Goal: Task Accomplishment & Management: Manage account settings

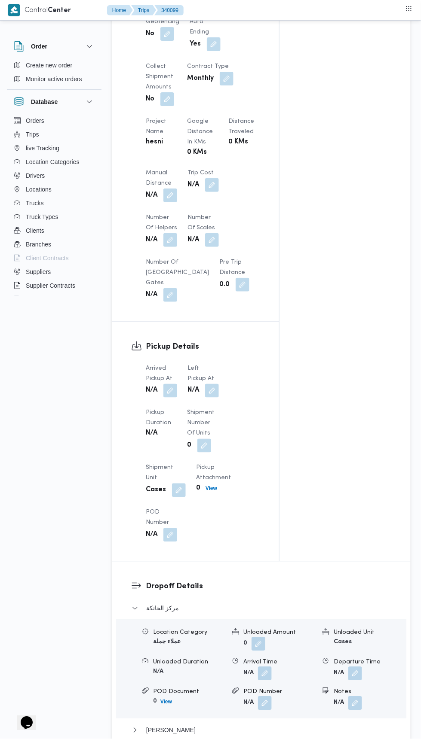
scroll to position [580, 0]
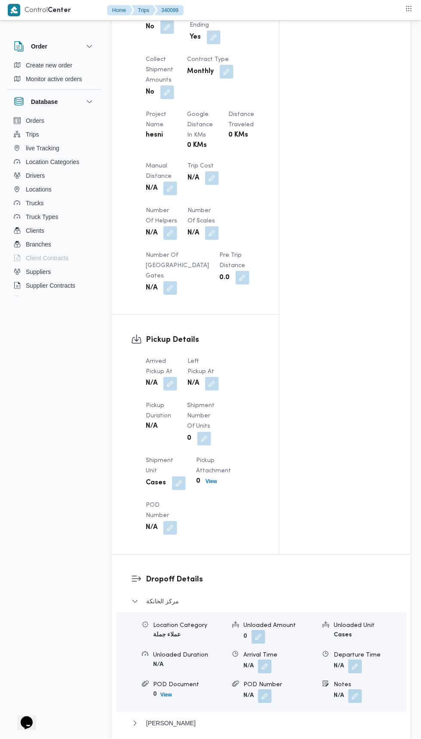
click at [167, 388] on button "button" at bounding box center [170, 384] width 14 height 14
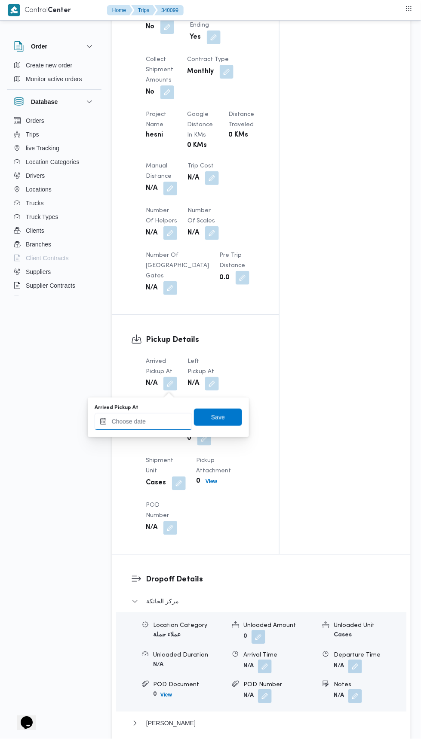
click at [151, 421] on input "Arrived Pickup At" at bounding box center [144, 421] width 98 height 17
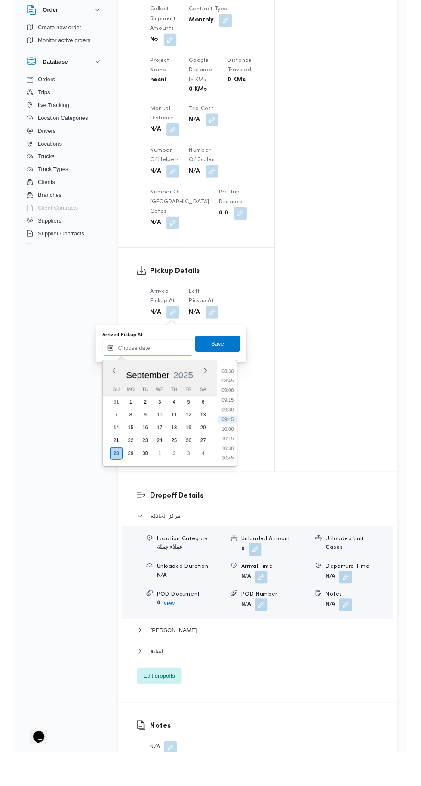
scroll to position [594, 0]
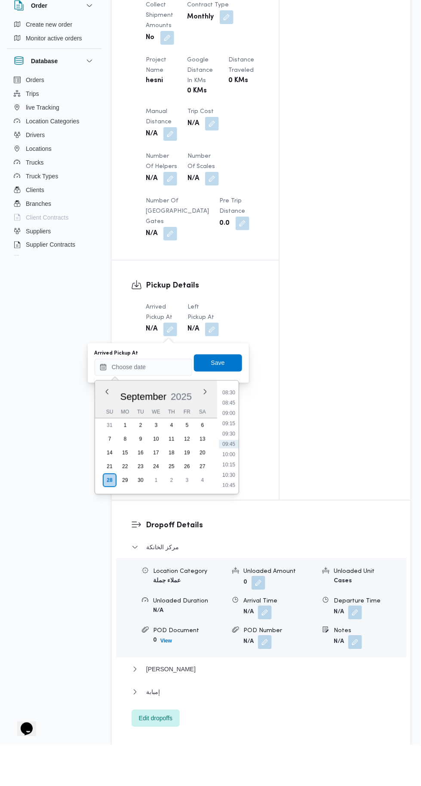
click at [232, 452] on li "09:00" at bounding box center [229, 454] width 20 height 9
type input "28/09/2025 09:00"
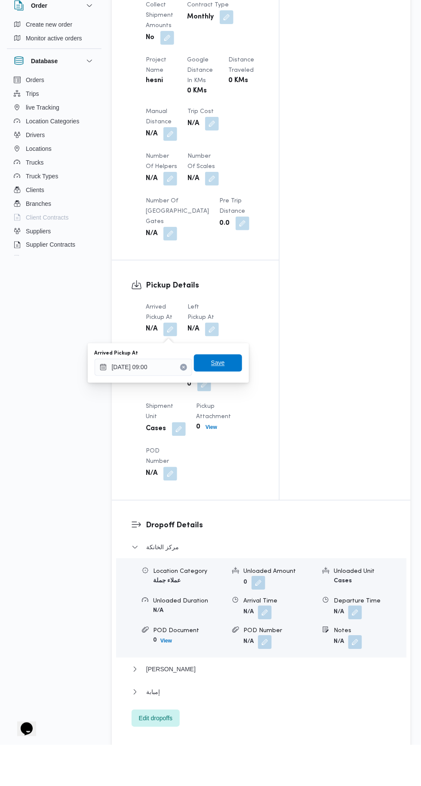
click at [220, 399] on span "Save" at bounding box center [218, 404] width 14 height 10
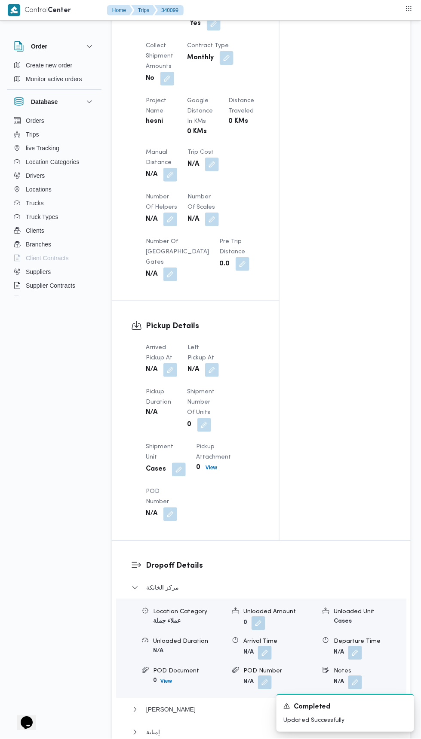
click at [218, 372] on button "button" at bounding box center [212, 370] width 14 height 14
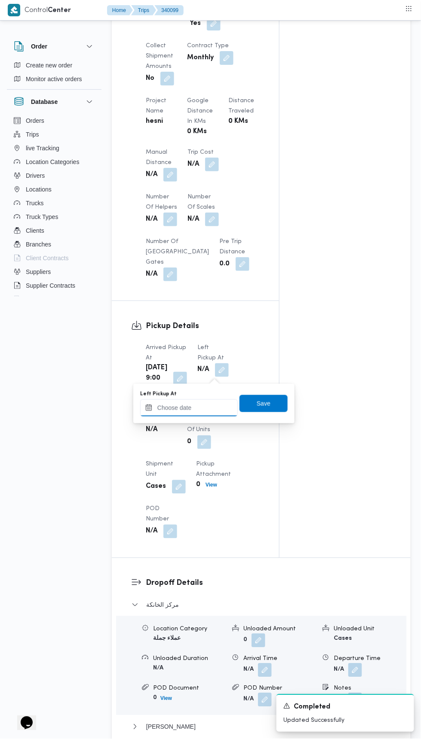
click at [180, 408] on input "Left Pickup At" at bounding box center [189, 408] width 98 height 17
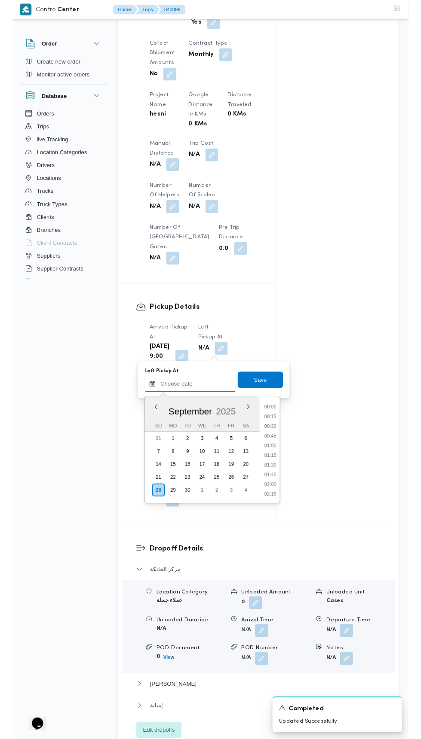
scroll to position [350, 0]
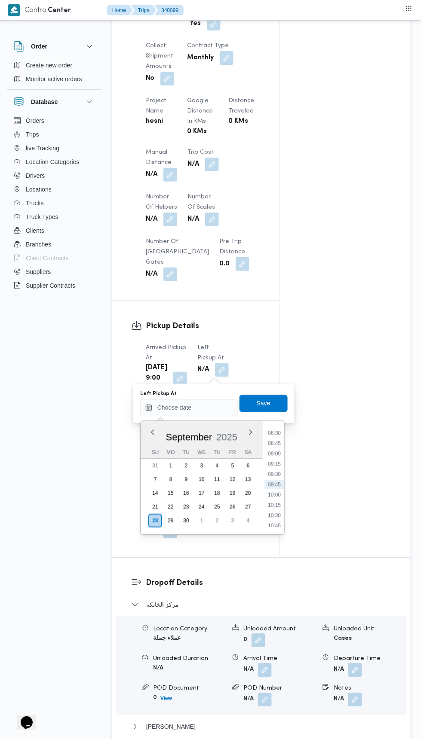
click at [268, 515] on li "10:30" at bounding box center [274, 516] width 20 height 9
type input "28/09/2025 10:30"
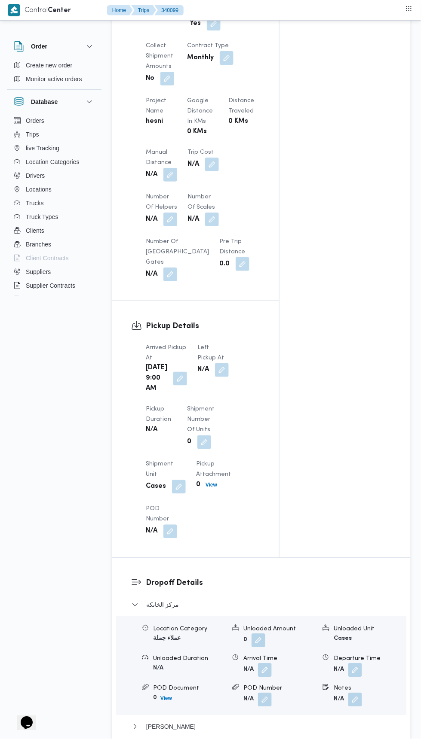
click at [233, 371] on div "Arrived Pickup At Sun, Sep 28, 2025 9:00 AM Left Pickup At N/A Pickup Duration …" at bounding box center [202, 441] width 124 height 206
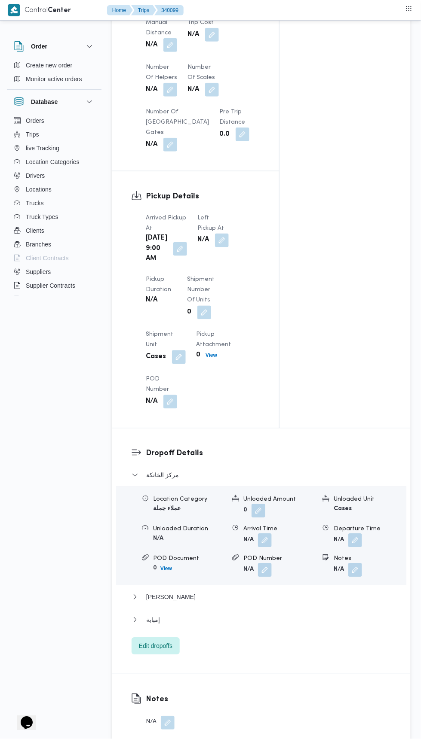
scroll to position [734, 0]
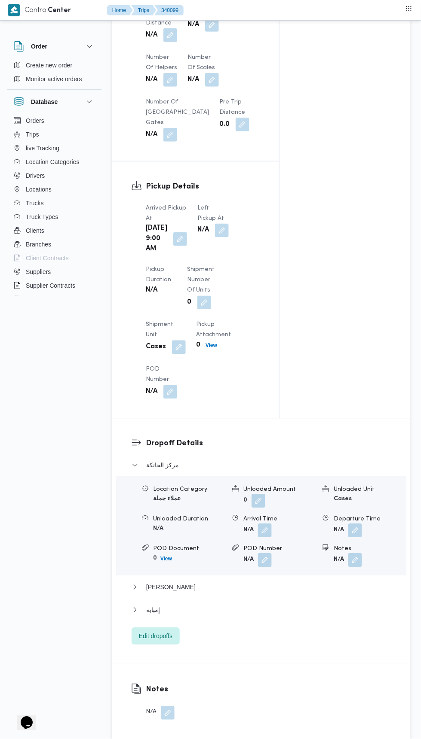
click at [216, 231] on button "button" at bounding box center [222, 231] width 14 height 14
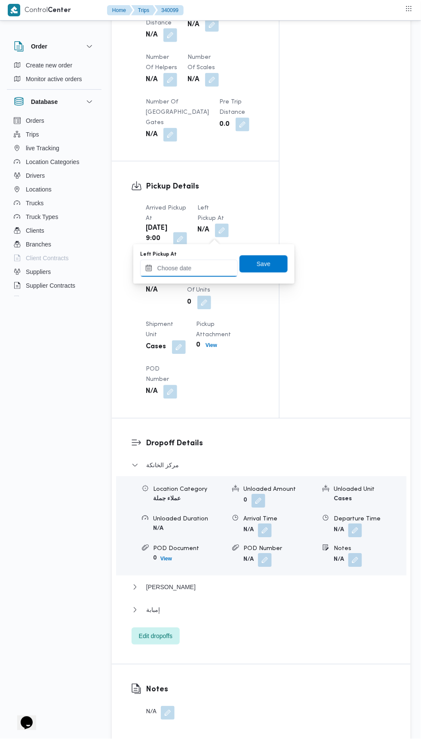
click at [205, 268] on input "Left Pickup At" at bounding box center [189, 268] width 98 height 17
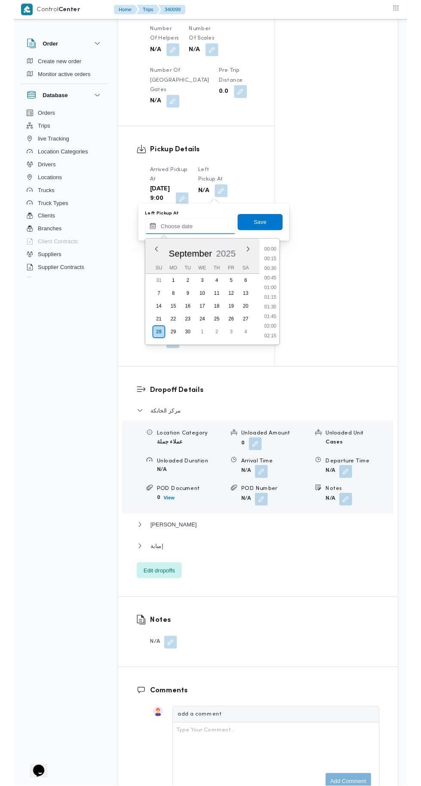
scroll to position [350, 0]
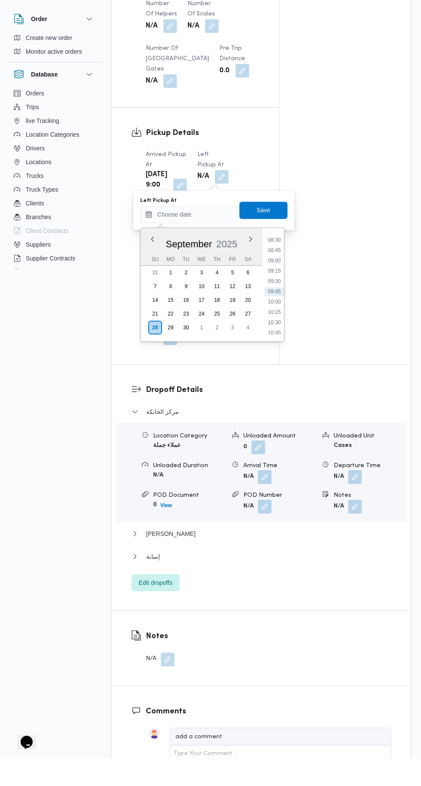
click at [272, 339] on li "10:15" at bounding box center [274, 339] width 20 height 9
type input "28/09/2025 10:15"
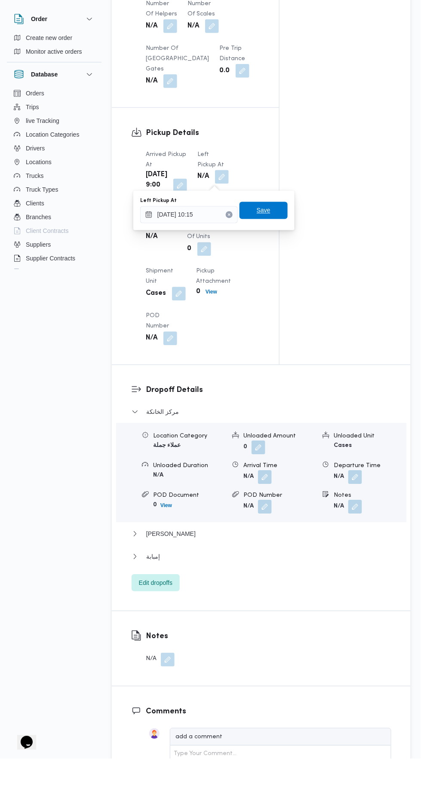
click at [258, 229] on span "Save" at bounding box center [263, 237] width 48 height 17
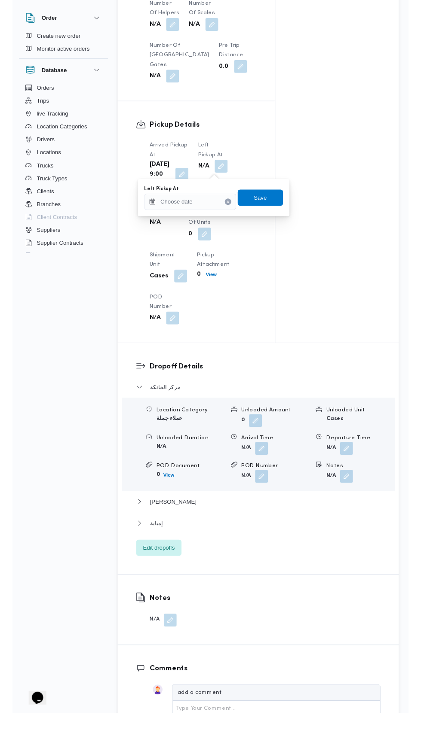
scroll to position [760, 0]
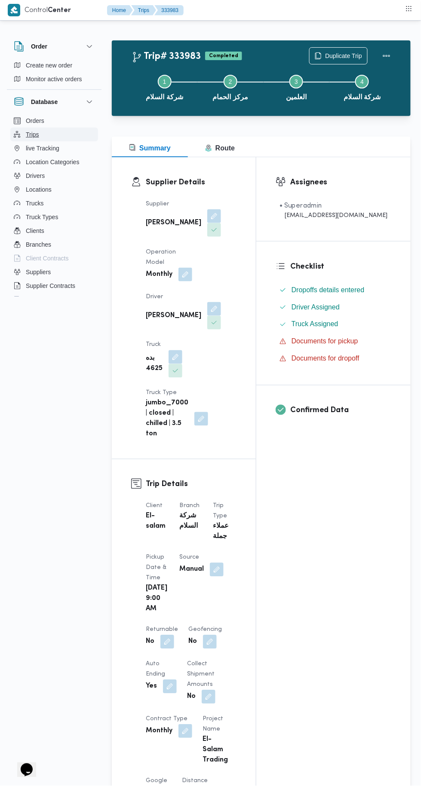
click at [33, 137] on span "Trips" at bounding box center [32, 134] width 13 height 10
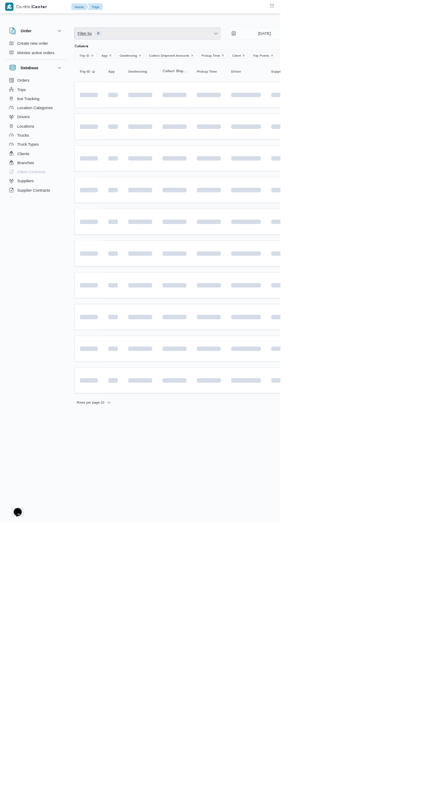
click at [262, 44] on span "Filter by 0" at bounding box center [221, 50] width 219 height 17
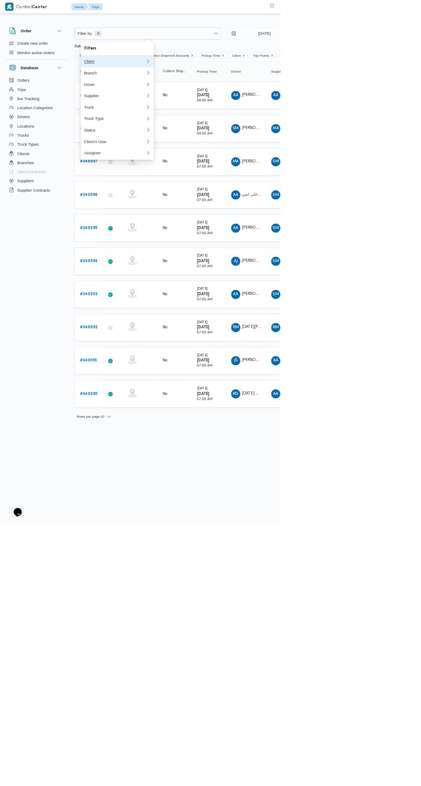
click at [189, 92] on div "Client" at bounding box center [172, 92] width 93 height 7
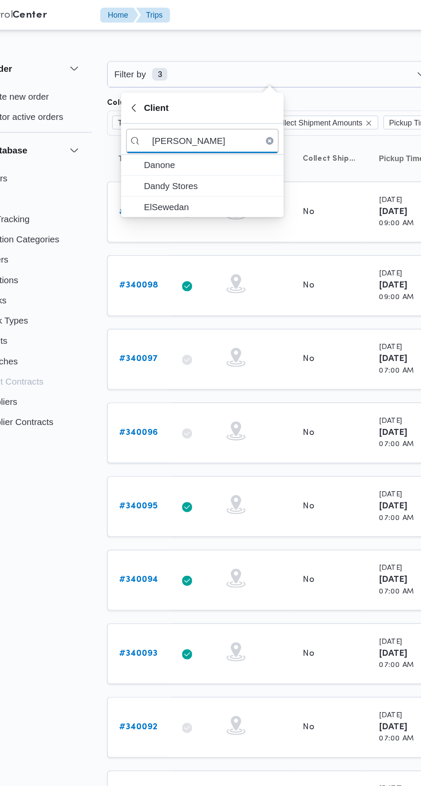
type input "Dan"
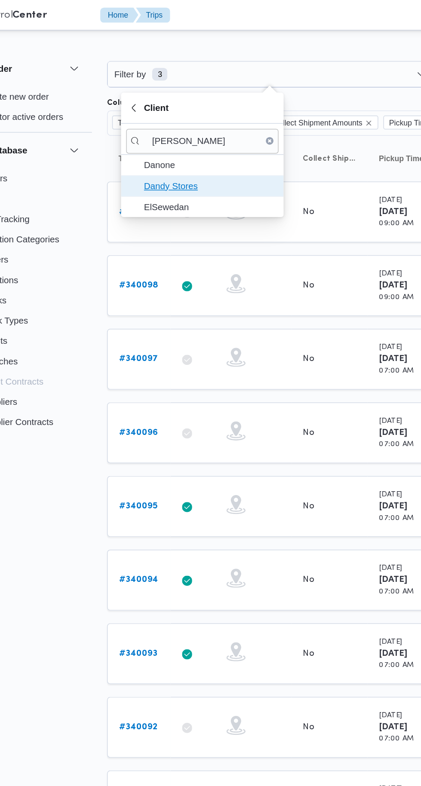
click at [188, 128] on span "Dandy Stores" at bounding box center [181, 126] width 89 height 10
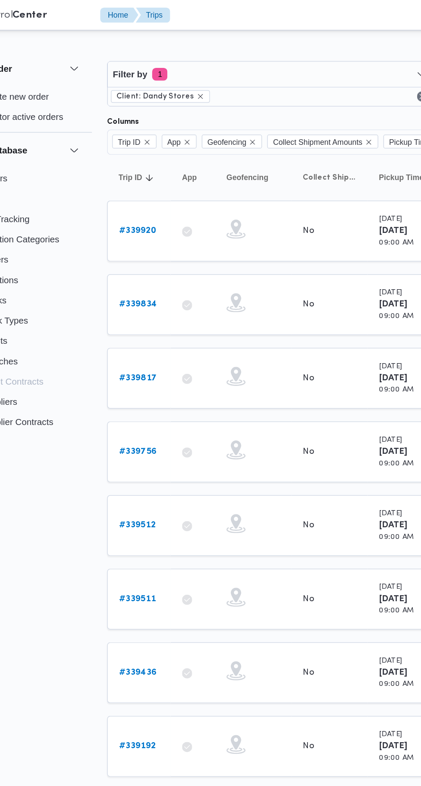
click at [232, 235] on td "Geofencing" at bounding box center [211, 255] width 52 height 41
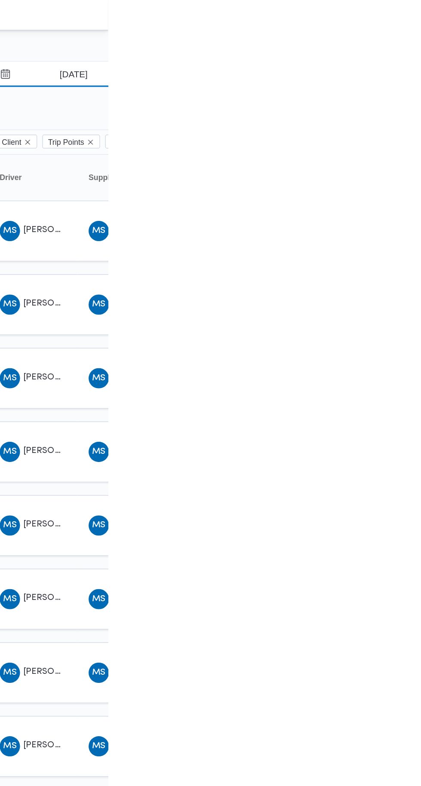
click at [414, 56] on input "[DATE]" at bounding box center [391, 50] width 98 height 17
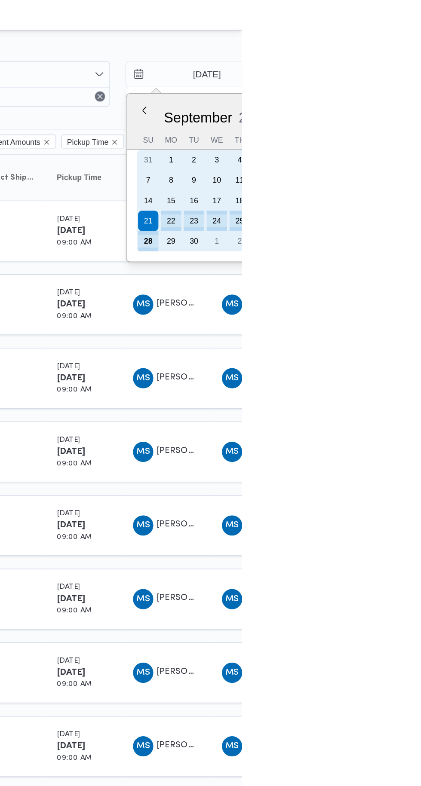
click at [359, 162] on div "28" at bounding box center [358, 163] width 14 height 14
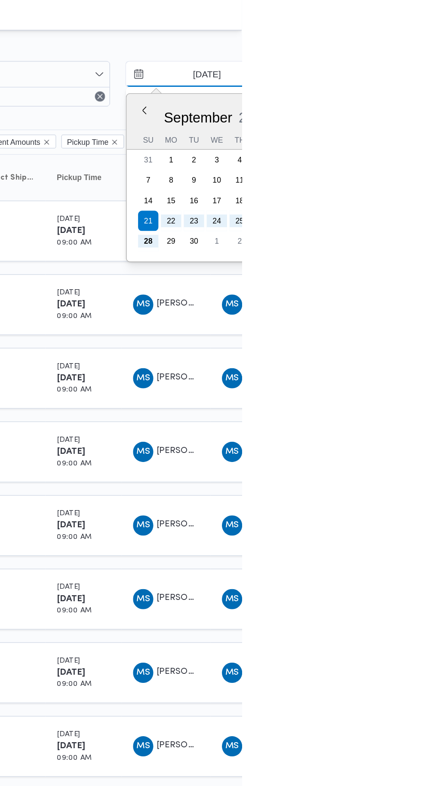
type input "[DATE]"
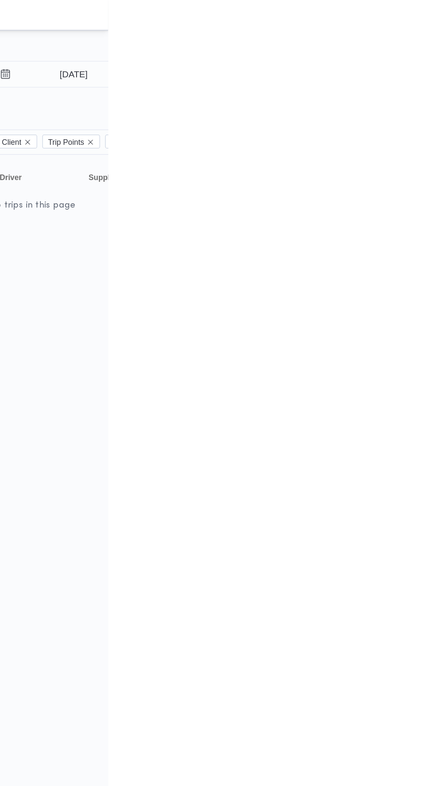
click at [420, 226] on html "Control Center Home Trips English عربي Dark mode Logout Order Create new order …" at bounding box center [210, 393] width 421 height 786
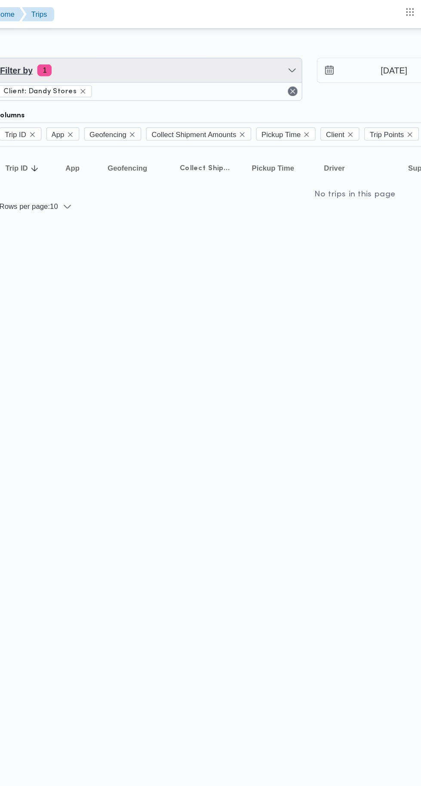
click at [250, 49] on span "Filter by 1" at bounding box center [221, 50] width 219 height 17
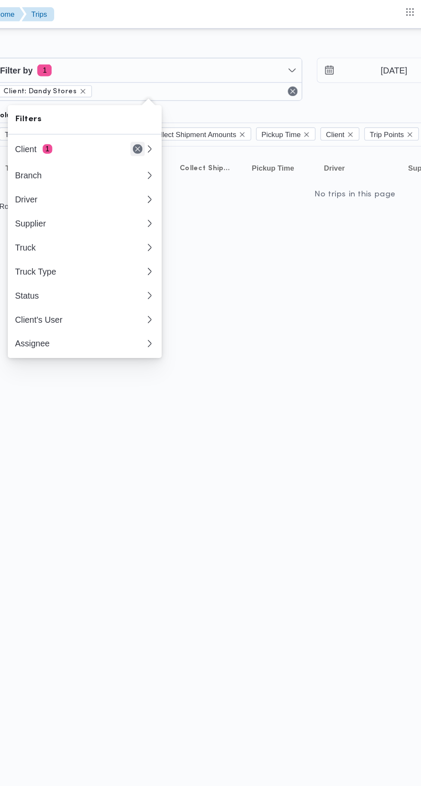
click at [210, 104] on button "Remove" at bounding box center [214, 106] width 10 height 10
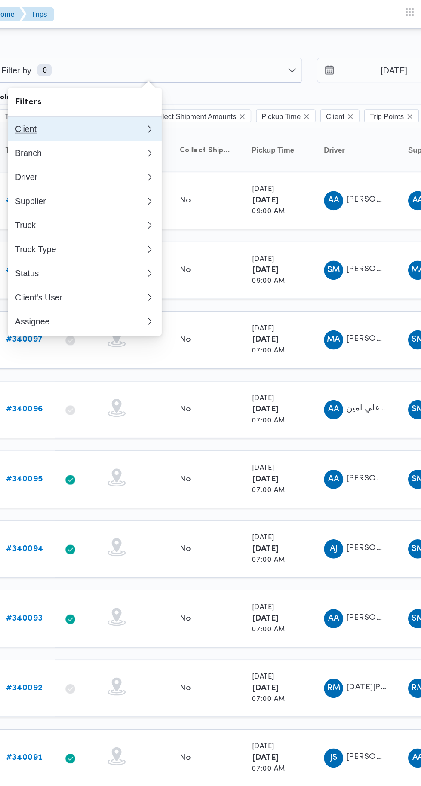
click at [212, 84] on button "Client 0" at bounding box center [176, 92] width 110 height 17
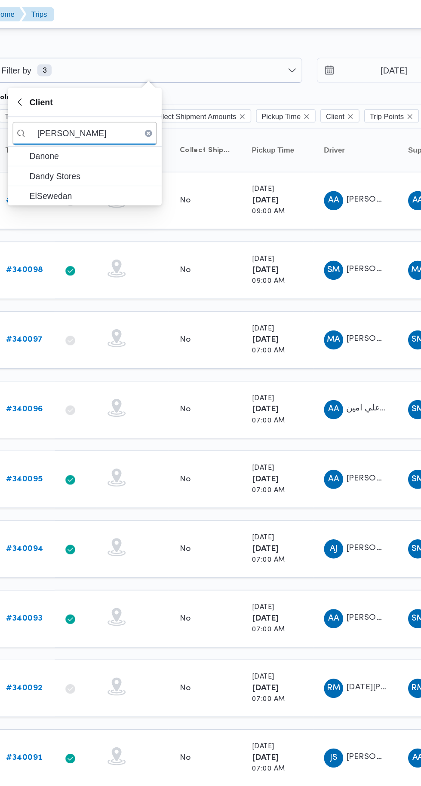
type input "Dan"
click at [189, 108] on span "Danone" at bounding box center [181, 112] width 89 height 10
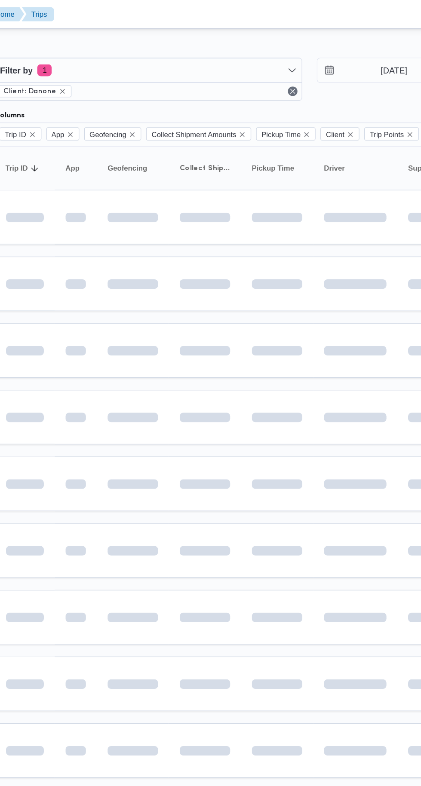
click at [295, 221] on td at bounding box center [314, 202] width 52 height 39
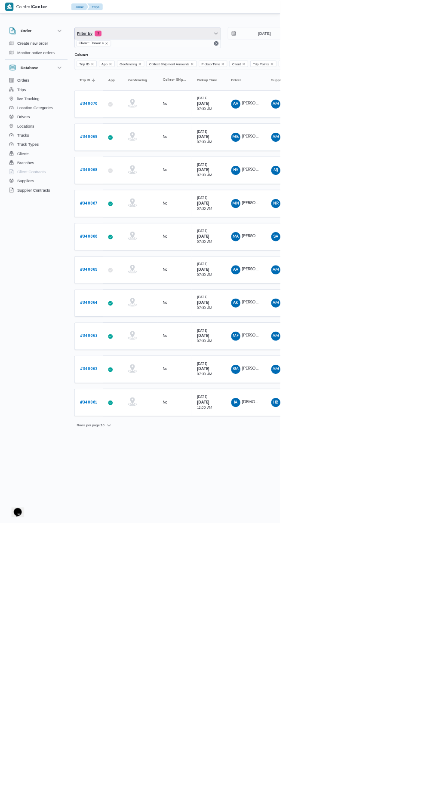
click at [266, 51] on span "Filter by 1" at bounding box center [221, 50] width 219 height 17
click at [167, 636] on icon "button" at bounding box center [163, 639] width 7 height 7
click at [167, 620] on button "20 rows" at bounding box center [150, 615] width 48 height 17
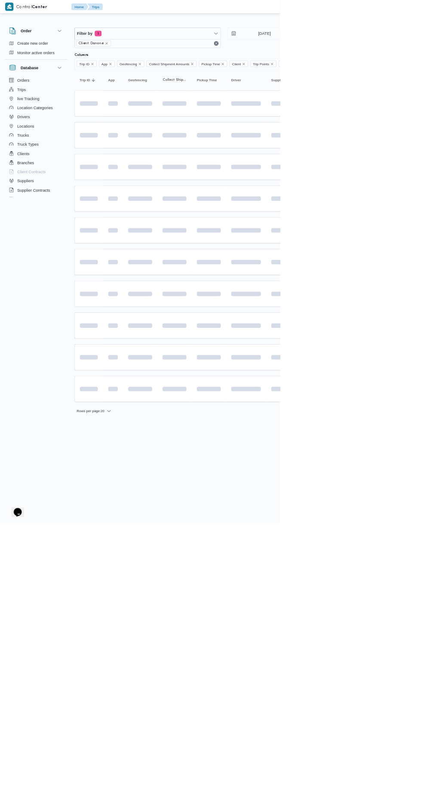
click at [343, 785] on html "Control Center Home Trips English عربي Dark mode Logout Order Create new order …" at bounding box center [210, 393] width 421 height 786
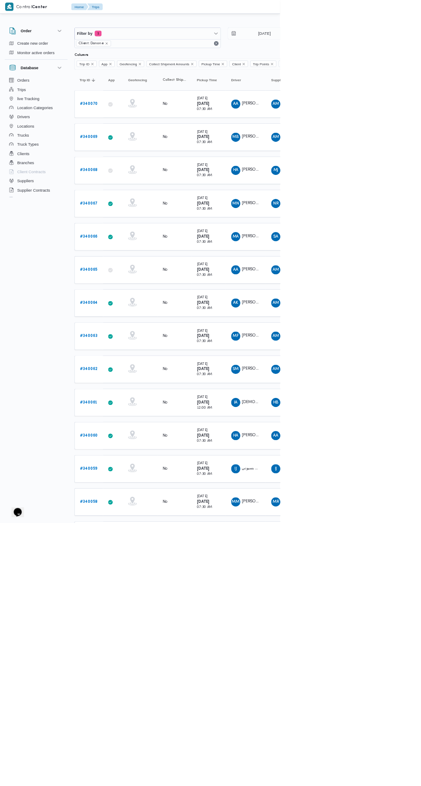
click at [225, 43] on span "Filter by 1" at bounding box center [221, 50] width 219 height 17
click at [197, 146] on div "Driver" at bounding box center [172, 142] width 93 height 7
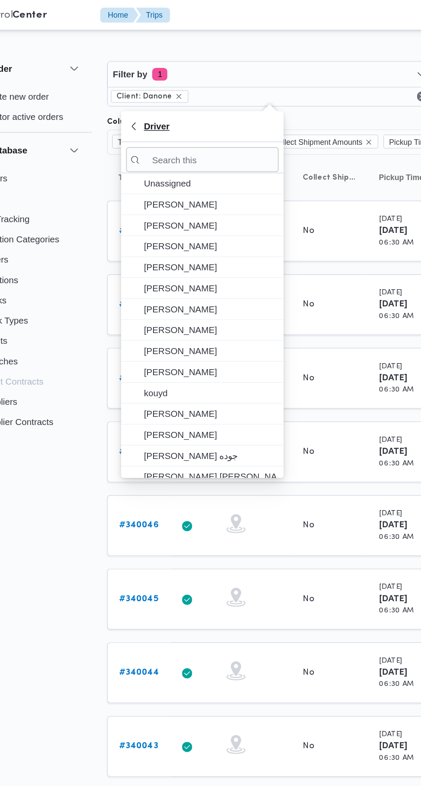
click at [133, 80] on span "Driver" at bounding box center [176, 85] width 100 height 10
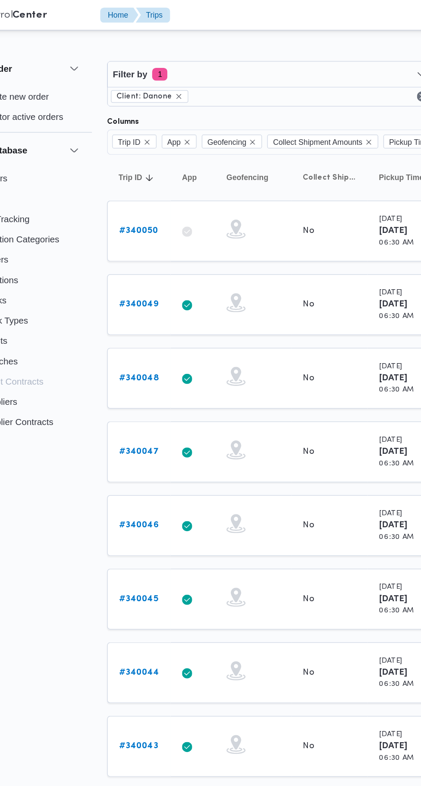
click at [279, 308] on div "No" at bounding box center [262, 306] width 43 height 15
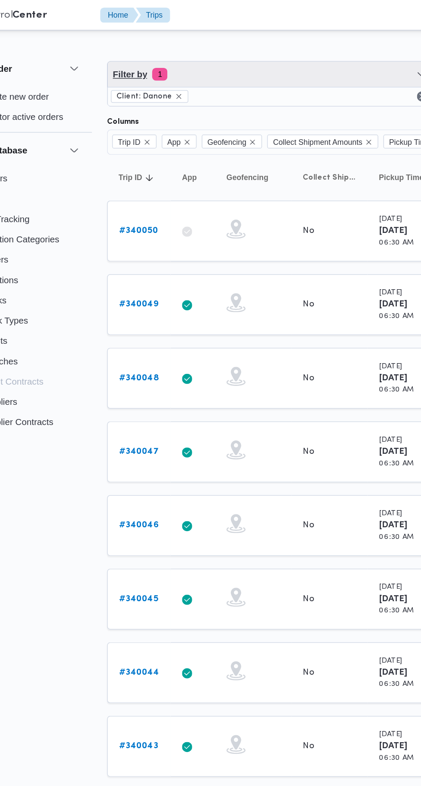
click at [232, 46] on span "Filter by 1" at bounding box center [221, 50] width 219 height 17
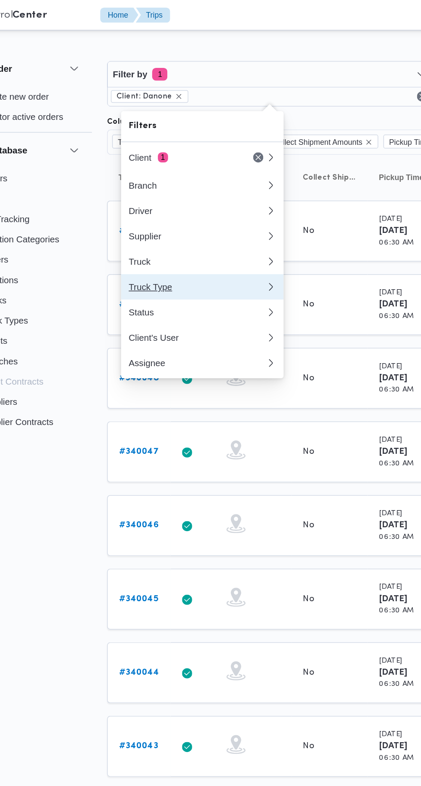
click at [204, 192] on div "Truck Type" at bounding box center [172, 194] width 93 height 7
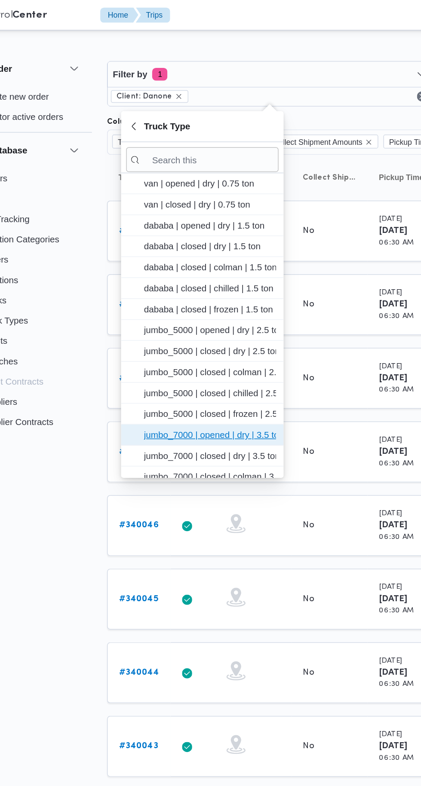
click at [219, 291] on span "jumbo_7000 | opened | dry | 3.5 ton" at bounding box center [181, 294] width 89 height 10
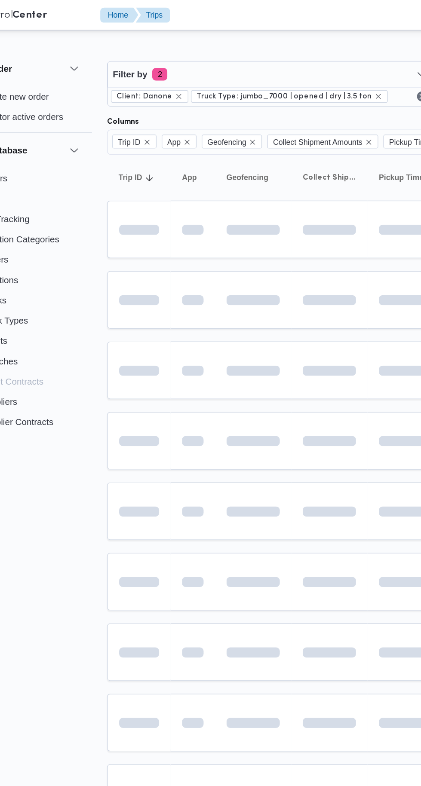
click at [288, 258] on td at bounding box center [314, 250] width 52 height 39
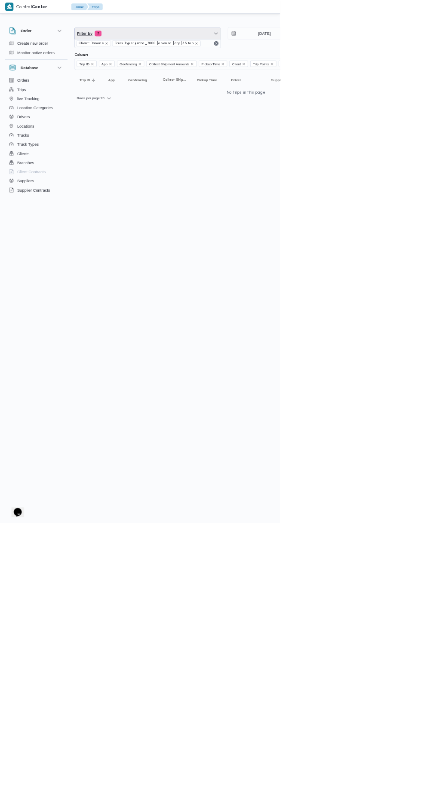
click at [236, 45] on span "Filter by 2" at bounding box center [221, 50] width 219 height 17
click at [420, 429] on html "Control Center Home Trips English عربي Dark mode Logout Order Create new order …" at bounding box center [210, 393] width 421 height 786
click at [293, 65] on icon "remove selected entity" at bounding box center [294, 65] width 3 height 3
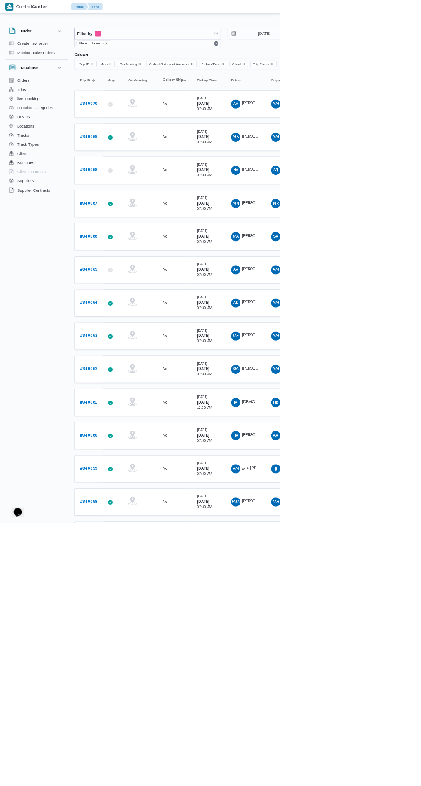
click at [248, 44] on span "Filter by 1" at bounding box center [221, 50] width 219 height 17
click at [211, 107] on button "Remove" at bounding box center [214, 106] width 10 height 10
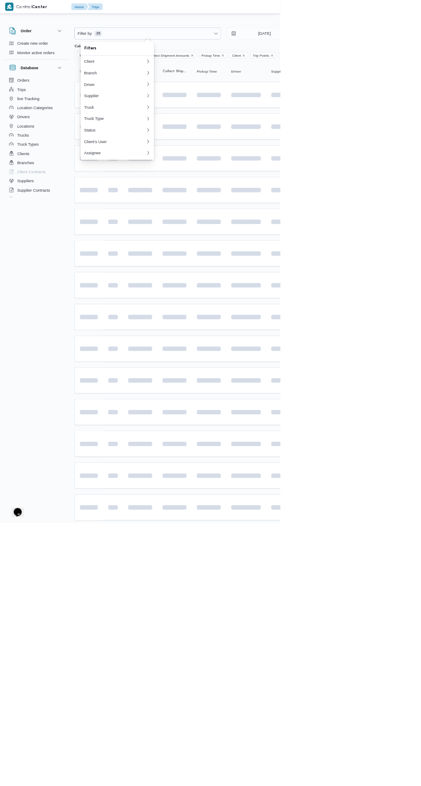
click at [213, 83] on div "Filters" at bounding box center [176, 73] width 110 height 21
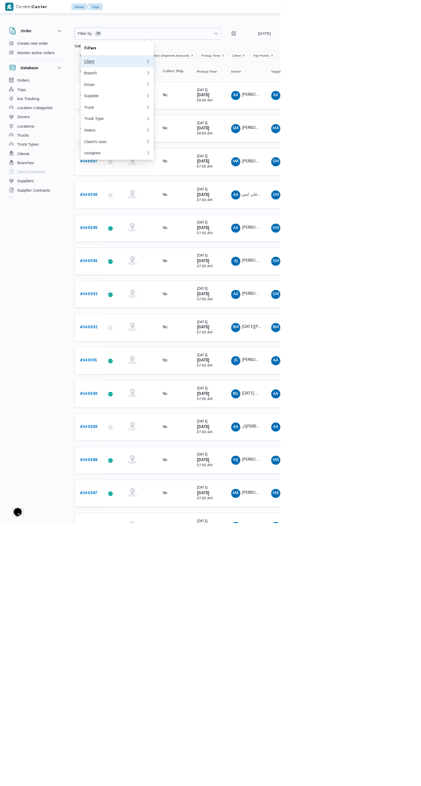
click at [212, 97] on button "Client 0" at bounding box center [176, 92] width 110 height 17
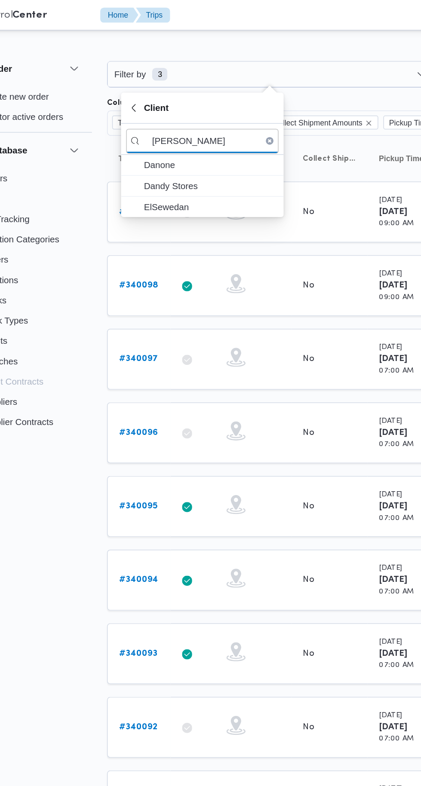
type input "[PERSON_NAME]"
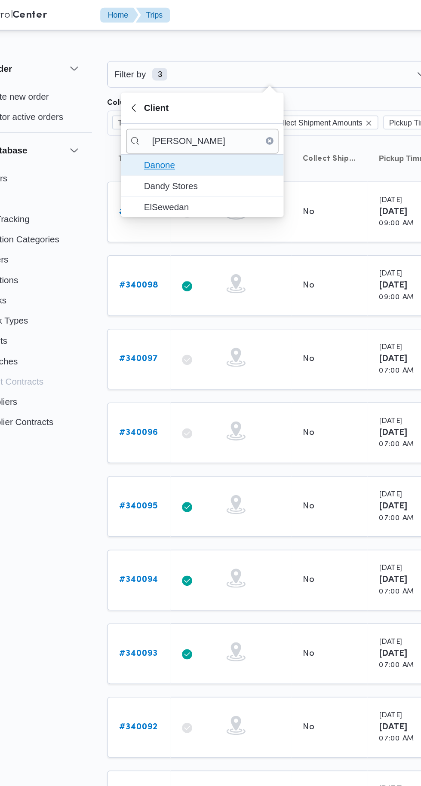
click at [187, 111] on span "Danone" at bounding box center [181, 112] width 89 height 10
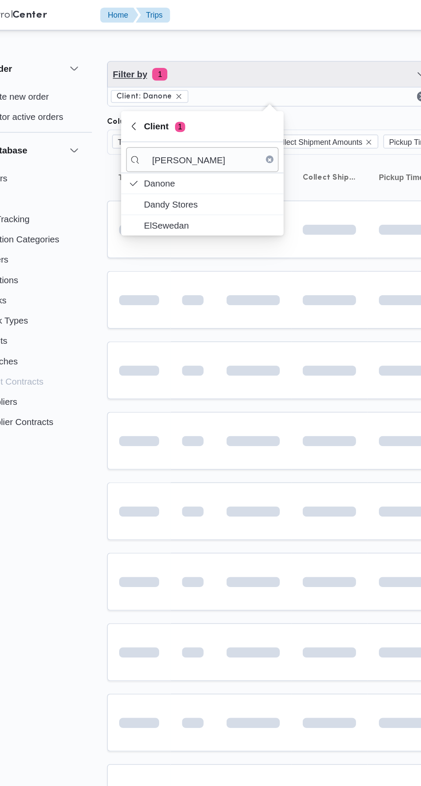
click at [220, 52] on span "Filter by 1" at bounding box center [221, 50] width 219 height 17
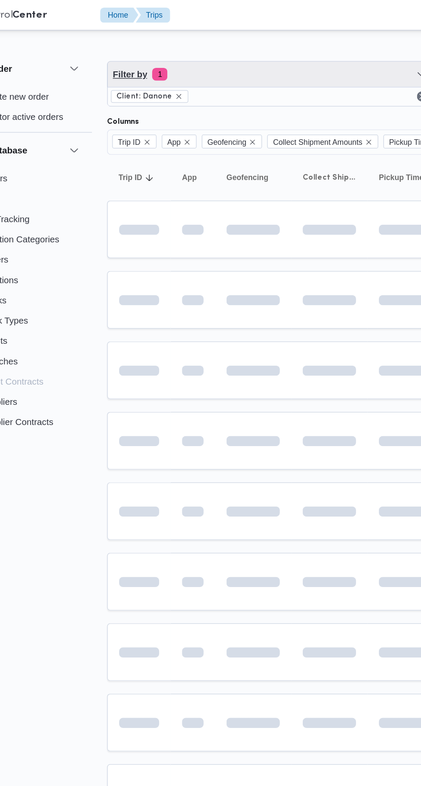
click at [219, 56] on span "Filter by 1" at bounding box center [221, 50] width 219 height 17
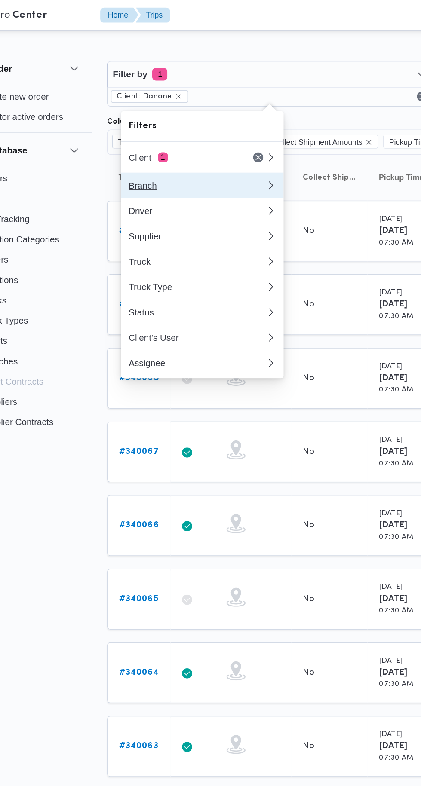
click at [183, 125] on div "Branch" at bounding box center [172, 125] width 93 height 7
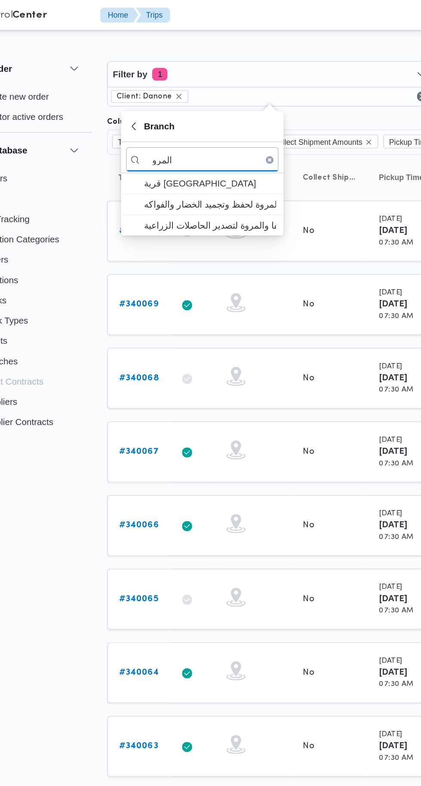
type input "المرو"
click at [210, 120] on span "قرية [GEOGRAPHIC_DATA]" at bounding box center [181, 124] width 89 height 10
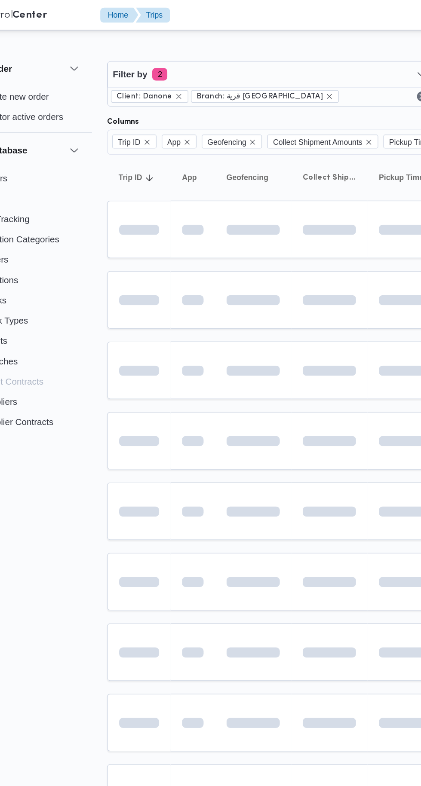
click at [229, 211] on html "Control Center Home Trips English عربي Dark mode Logout Order Create new order …" at bounding box center [210, 393] width 421 height 786
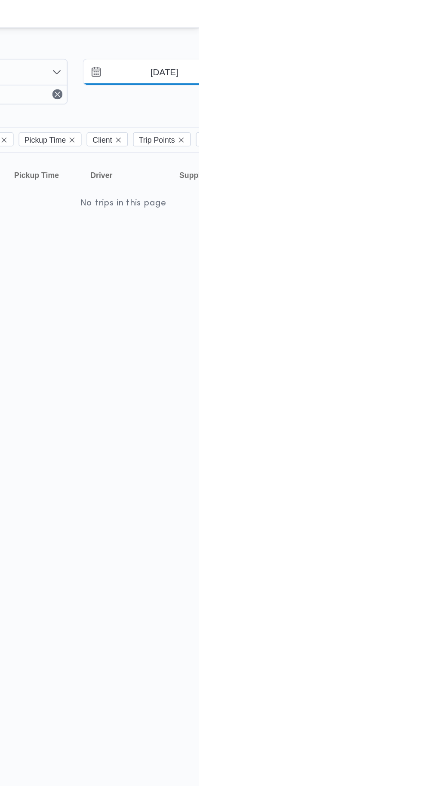
click at [402, 49] on input "[DATE]" at bounding box center [391, 50] width 98 height 17
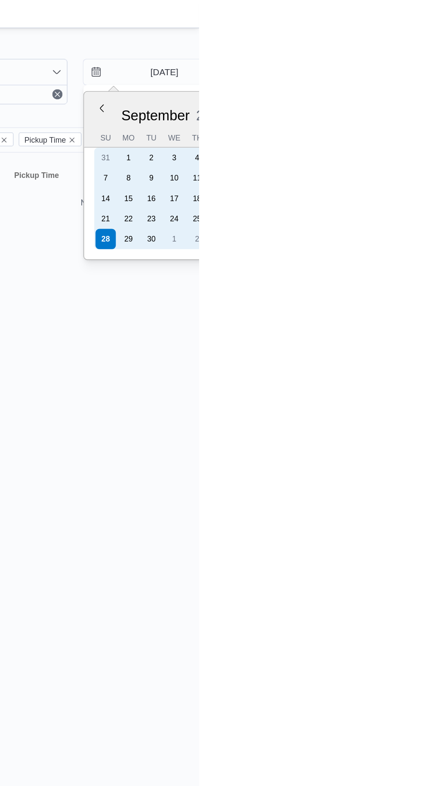
click at [419, 147] on div "25" at bounding box center [419, 150] width 14 height 14
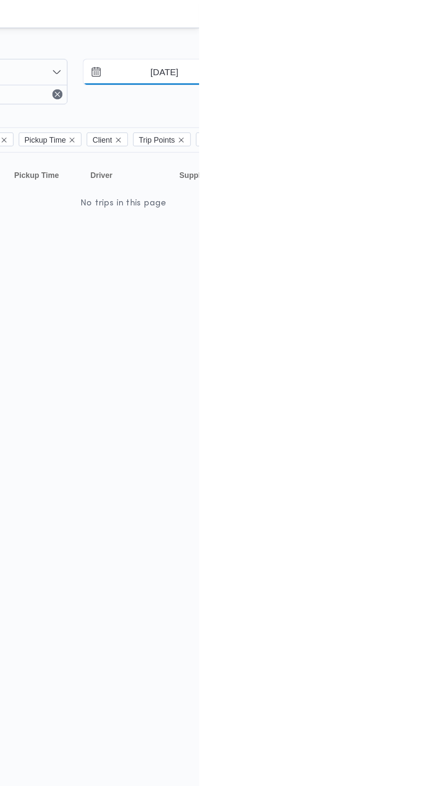
click at [394, 52] on input "25/9/2025" at bounding box center [391, 50] width 98 height 17
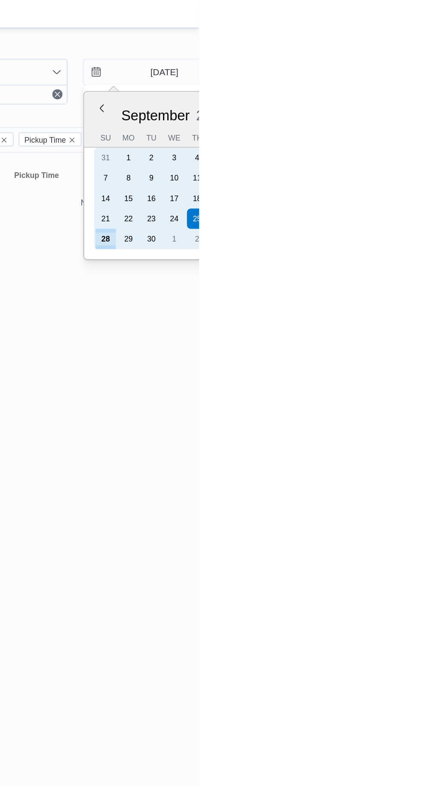
click at [386, 149] on div "23" at bounding box center [389, 150] width 14 height 14
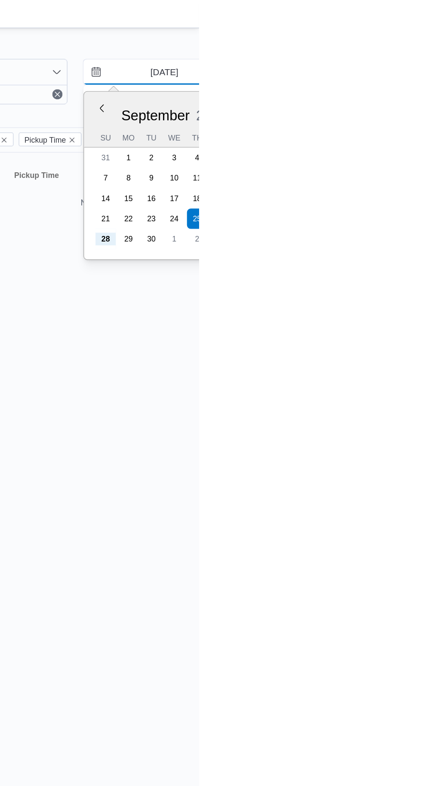
type input "[DATE]"
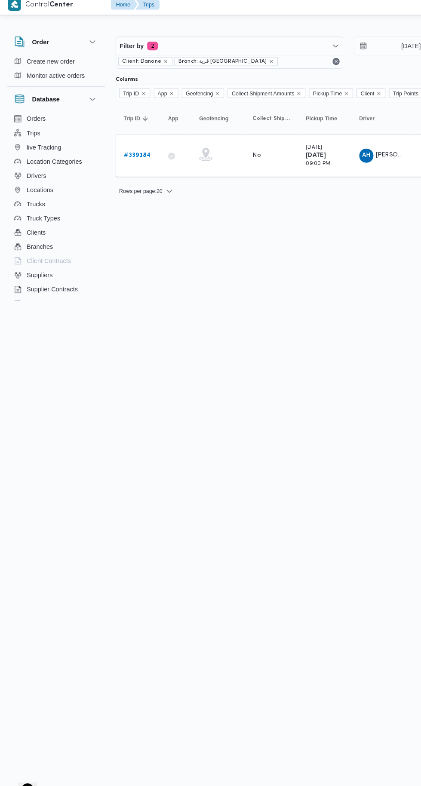
click at [122, 156] on b "# 339184" at bounding box center [133, 156] width 26 height 6
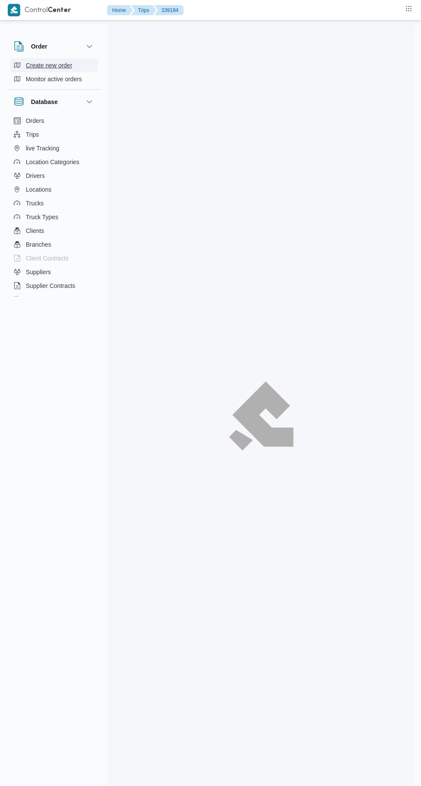
click at [61, 68] on span "Create new order" at bounding box center [49, 65] width 46 height 10
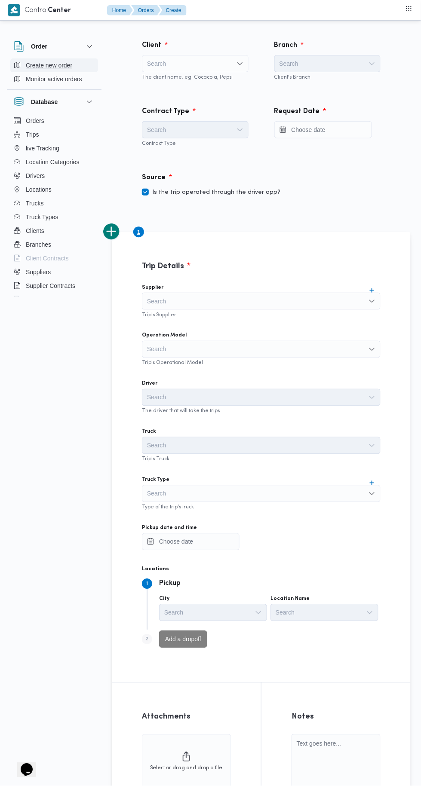
click at [70, 70] on span "Create new order" at bounding box center [49, 65] width 46 height 10
click at [217, 59] on div "Search" at bounding box center [195, 63] width 107 height 17
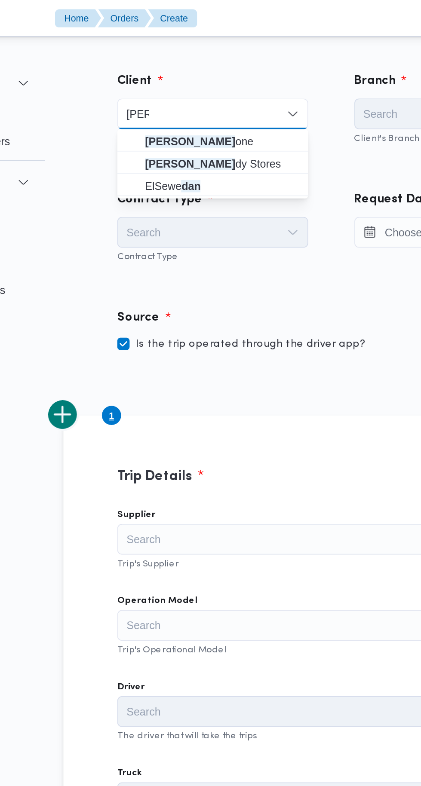
type input "[PERSON_NAME]"
click at [210, 77] on span "Dan one" at bounding box center [200, 79] width 86 height 10
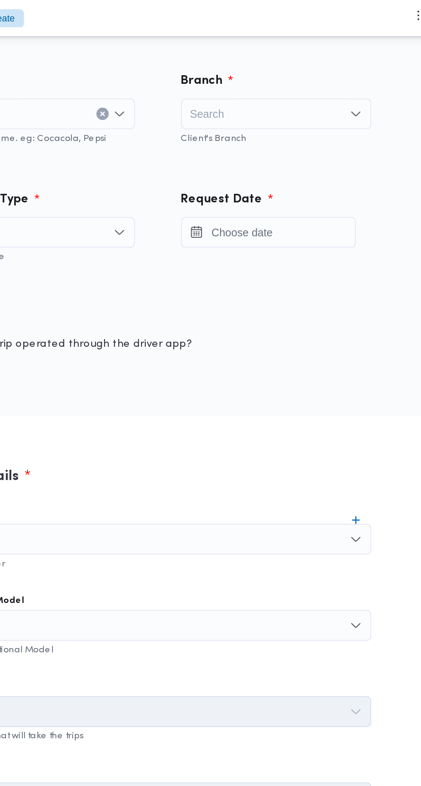
click at [328, 68] on div "Search" at bounding box center [327, 63] width 107 height 17
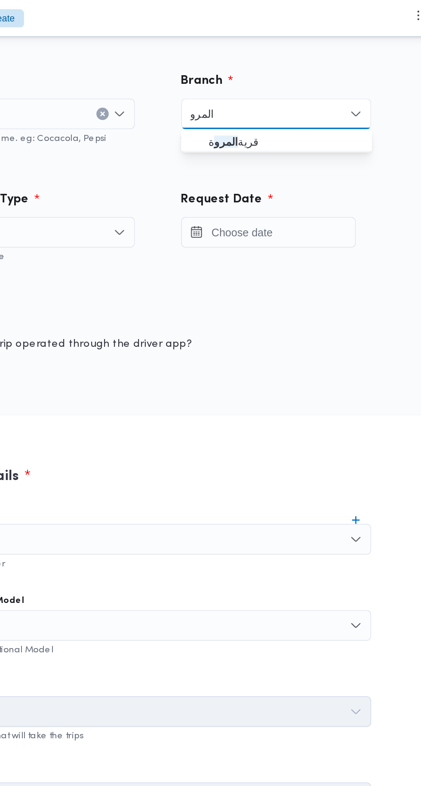
type input "المرو"
click at [331, 80] on span "قرية المرو ة" at bounding box center [333, 79] width 86 height 10
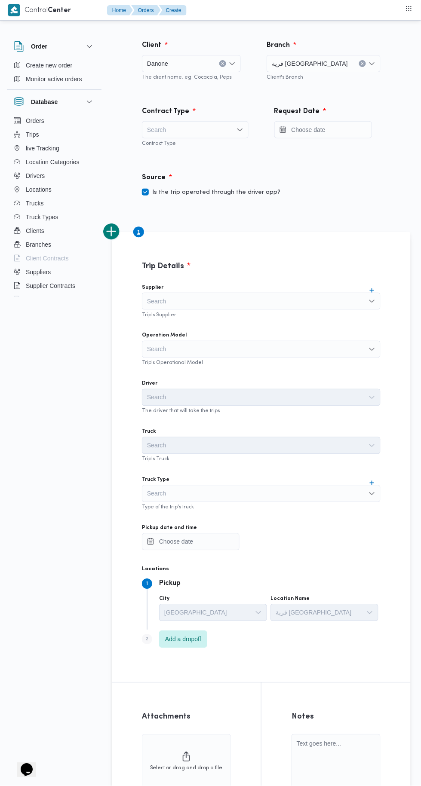
click at [213, 130] on div "Search" at bounding box center [195, 129] width 107 height 17
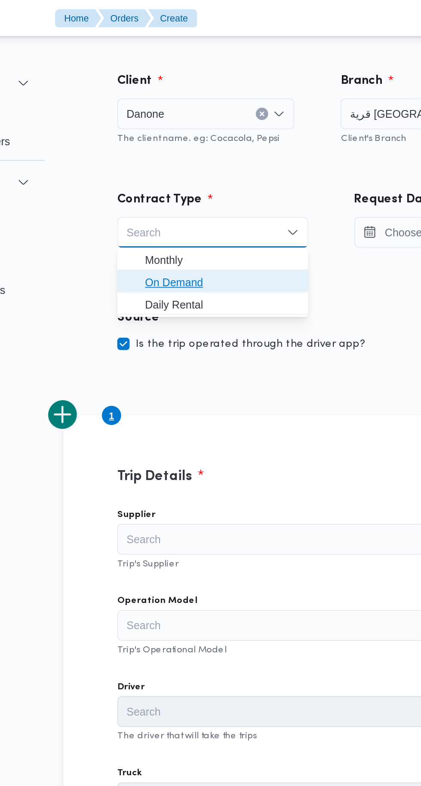
click at [213, 154] on span "On Demand" at bounding box center [200, 158] width 86 height 10
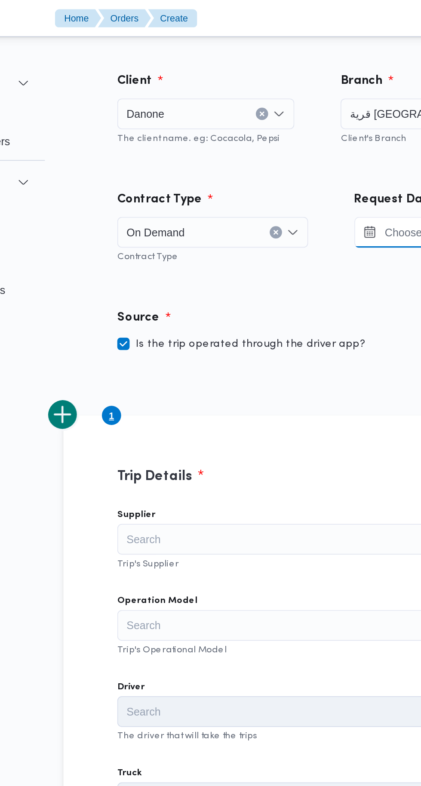
click at [291, 130] on input "Press the down key to open a popover containing a calendar." at bounding box center [323, 129] width 98 height 17
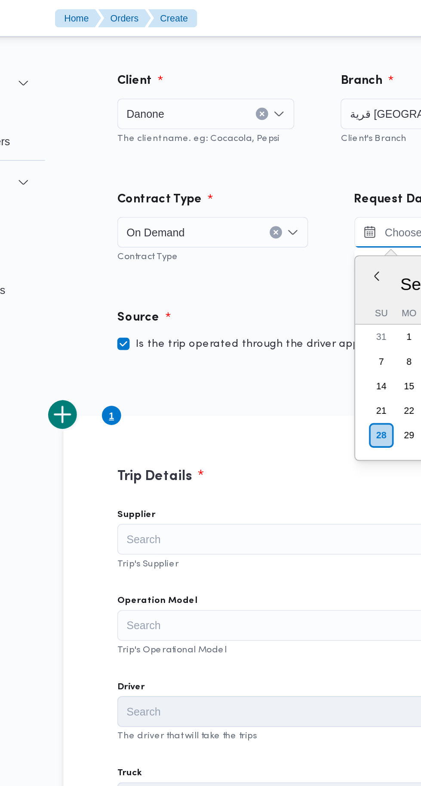
scroll to position [380, 0]
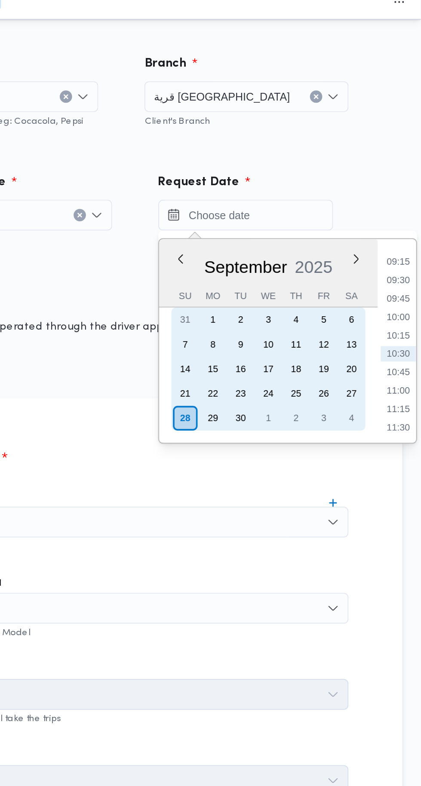
click at [378, 229] on div "27" at bounding box center [382, 230] width 14 height 14
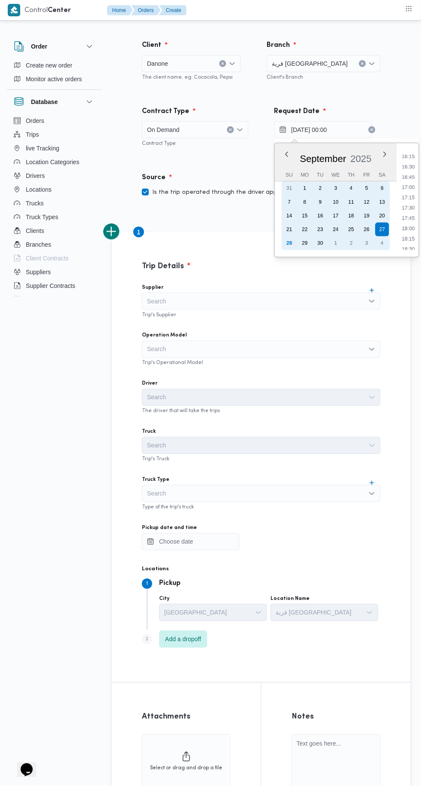
scroll to position [669, 0]
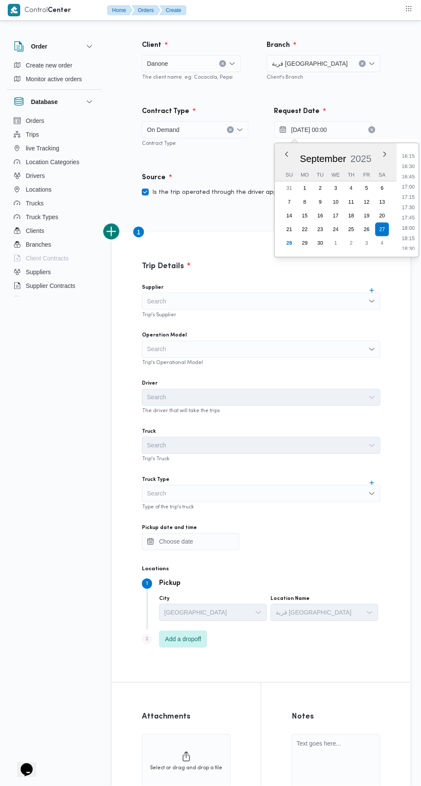
click at [408, 227] on li "18:00" at bounding box center [408, 228] width 20 height 9
type input "27/09/2025 18:00"
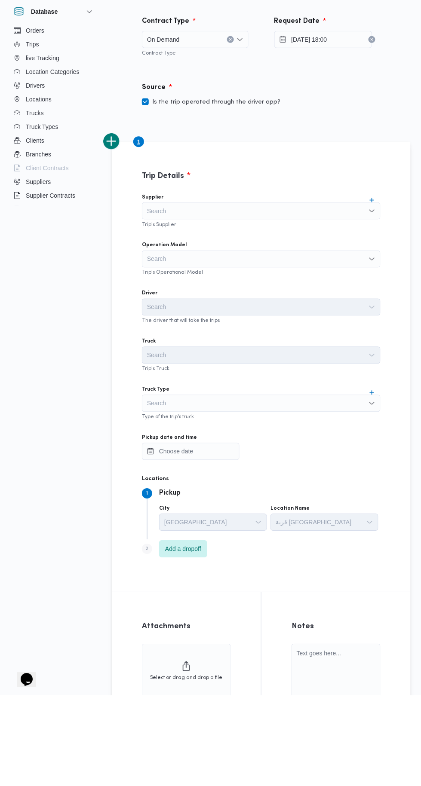
click at [294, 303] on div "Search" at bounding box center [261, 301] width 238 height 17
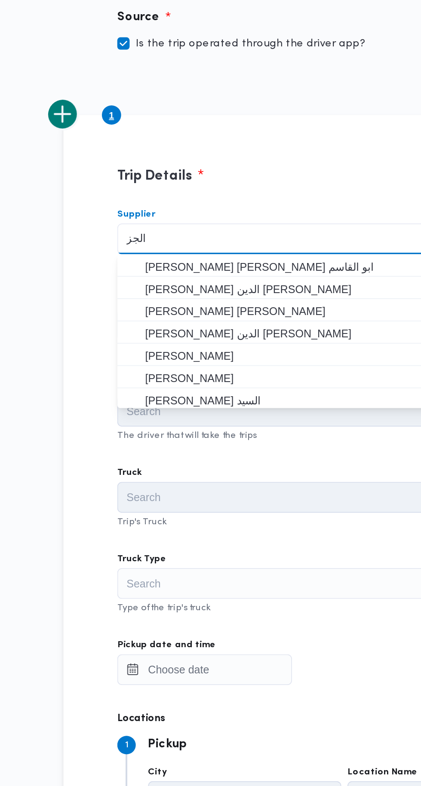
scroll to position [0, 0]
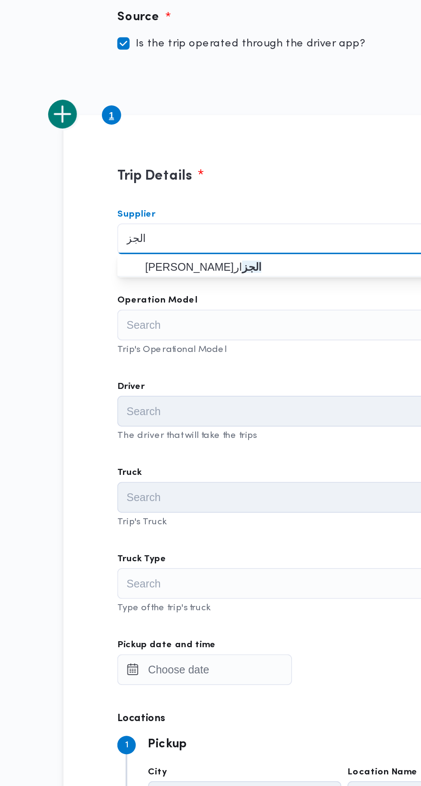
type input "الجز"
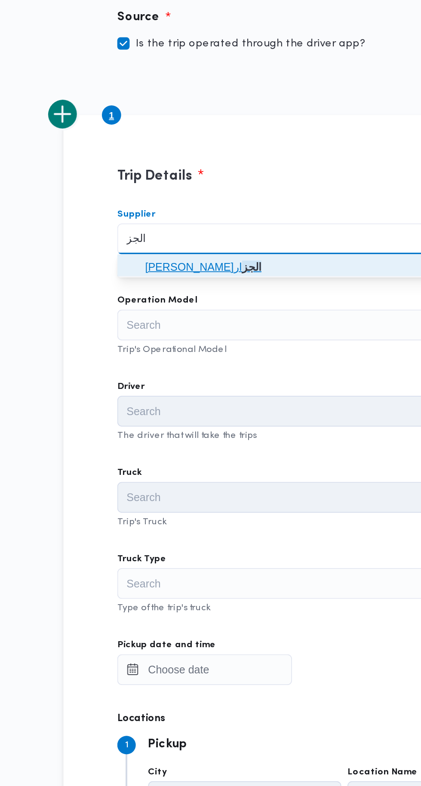
click at [240, 314] on span "وليد محمود احمد علي موسى الجز ار" at bounding box center [266, 316] width 218 height 10
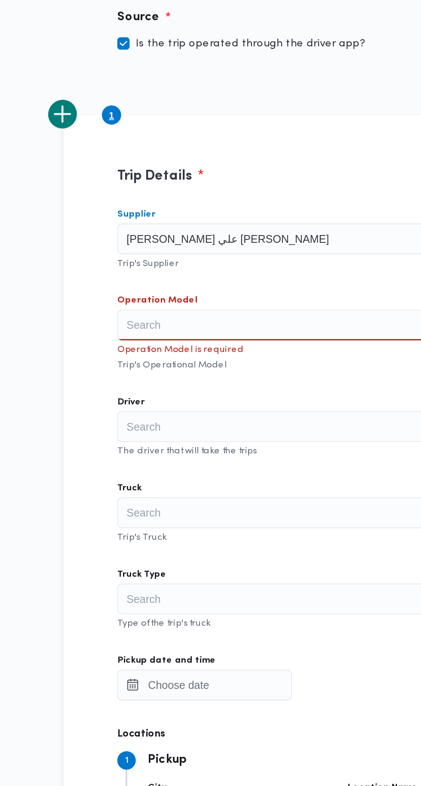
click at [251, 348] on div "Search" at bounding box center [261, 349] width 238 height 17
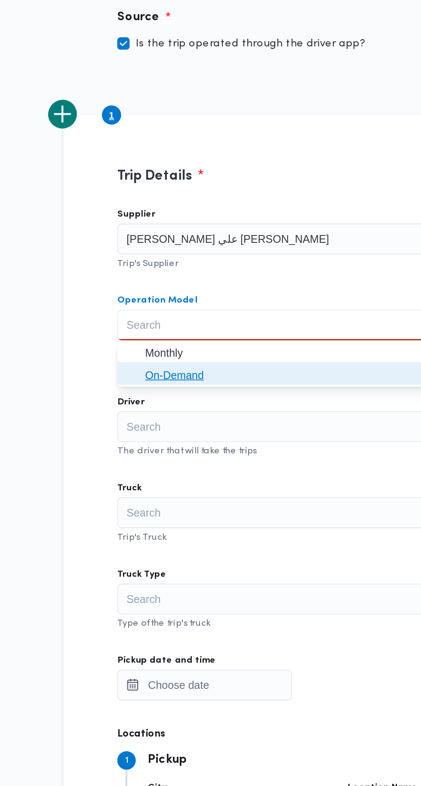
click at [219, 376] on span "On-Demand" at bounding box center [266, 377] width 218 height 10
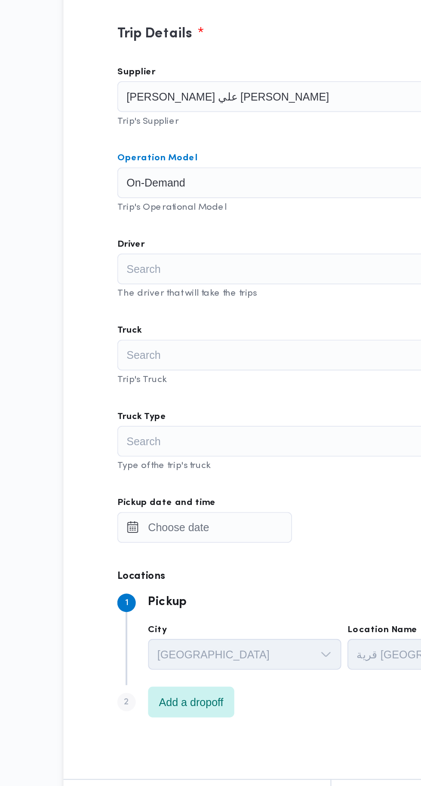
click at [233, 403] on div "Search" at bounding box center [261, 397] width 238 height 17
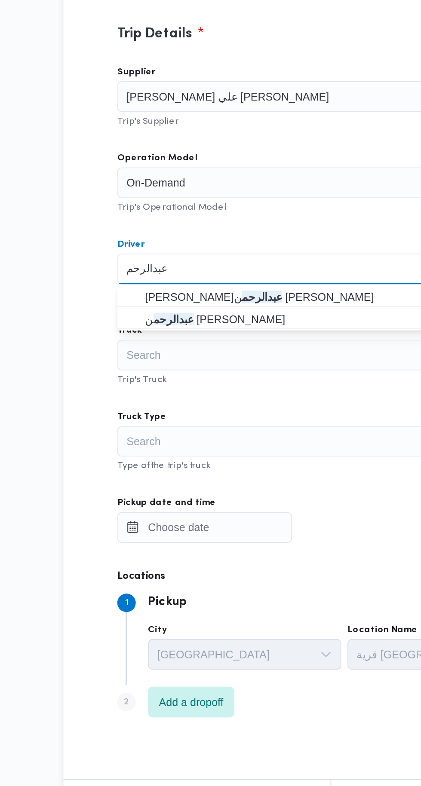
type input "عبدالرحم"
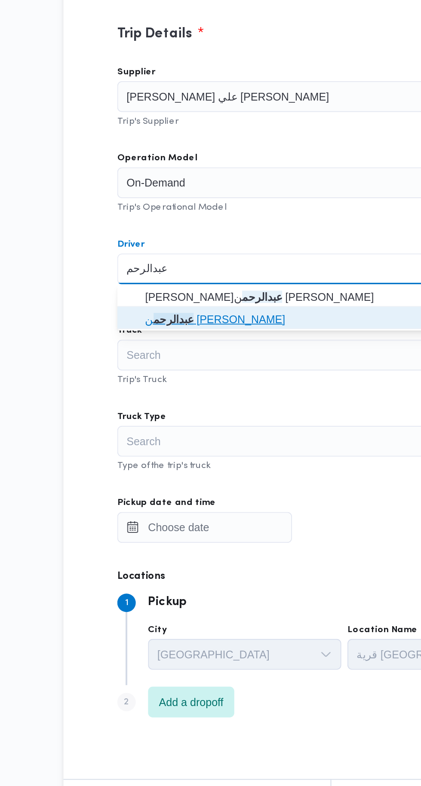
click at [244, 428] on span "عبدالرحم ن حسن مهدي مبروك" at bounding box center [266, 425] width 218 height 10
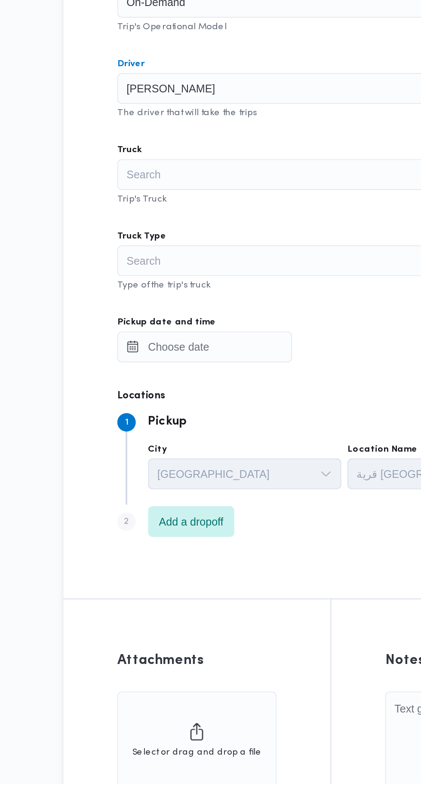
click at [240, 498] on div "Search" at bounding box center [261, 493] width 238 height 17
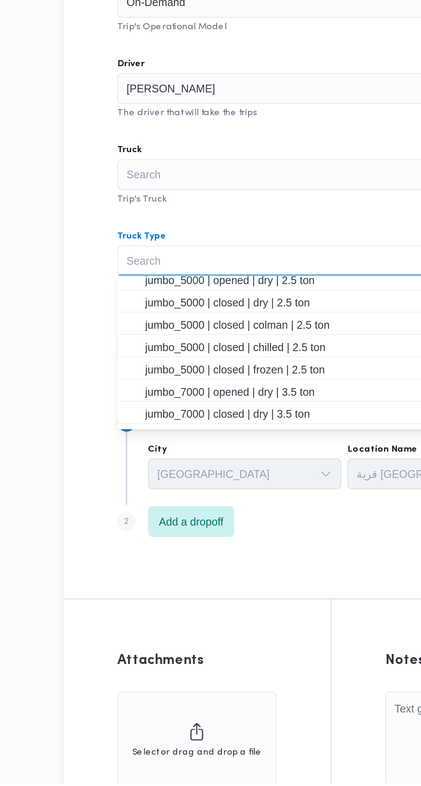
scroll to position [93, 0]
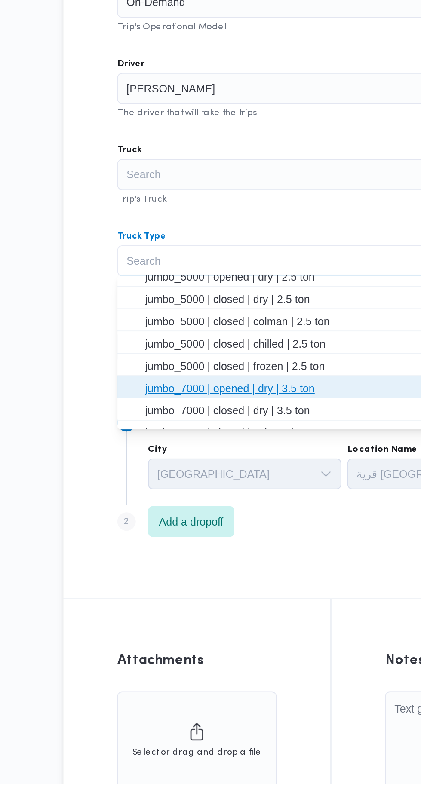
click at [256, 564] on span "jumbo_7000 | opened | dry | 3.5 ton" at bounding box center [266, 565] width 218 height 10
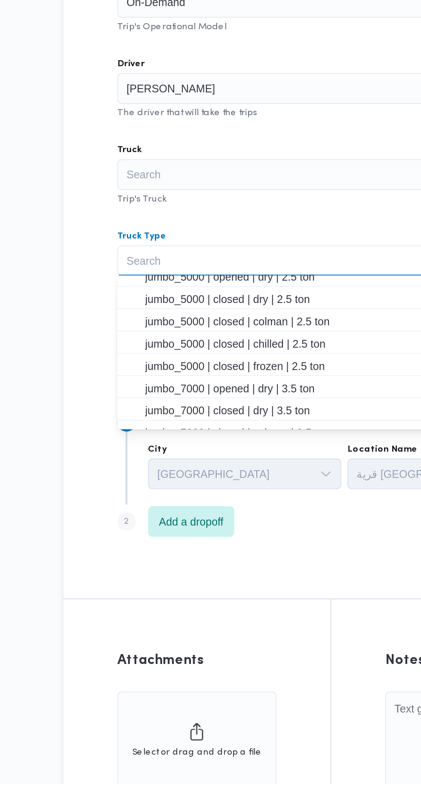
scroll to position [0, 0]
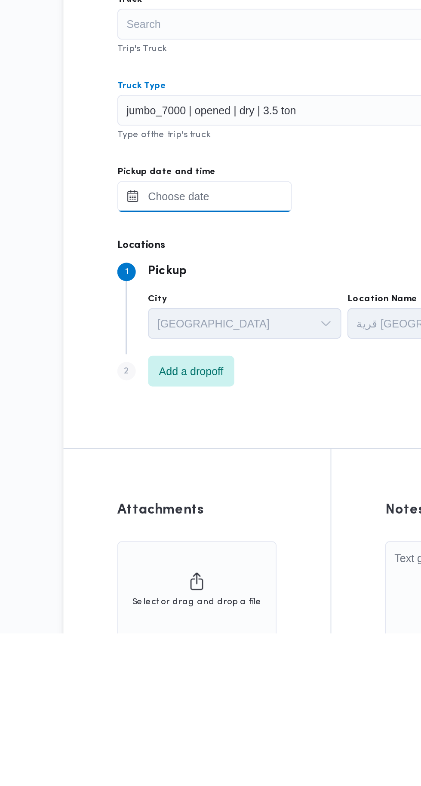
click at [217, 540] on input "Pickup date and time" at bounding box center [191, 541] width 98 height 17
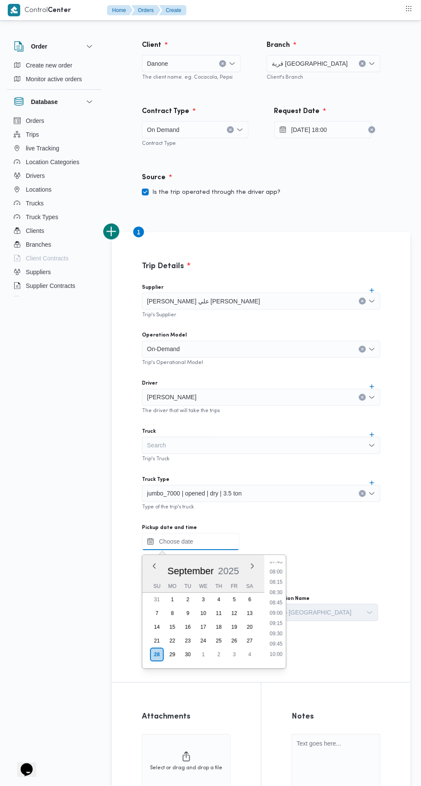
scroll to position [324, 0]
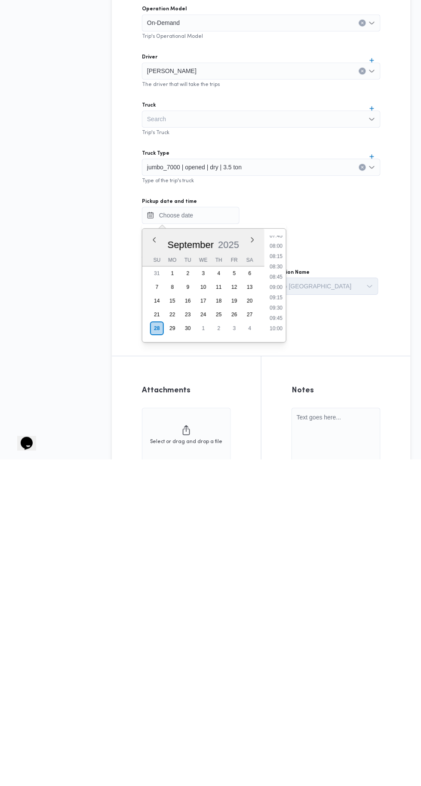
click at [284, 611] on li "09:00" at bounding box center [276, 613] width 20 height 9
type input "[DATE] 09:00"
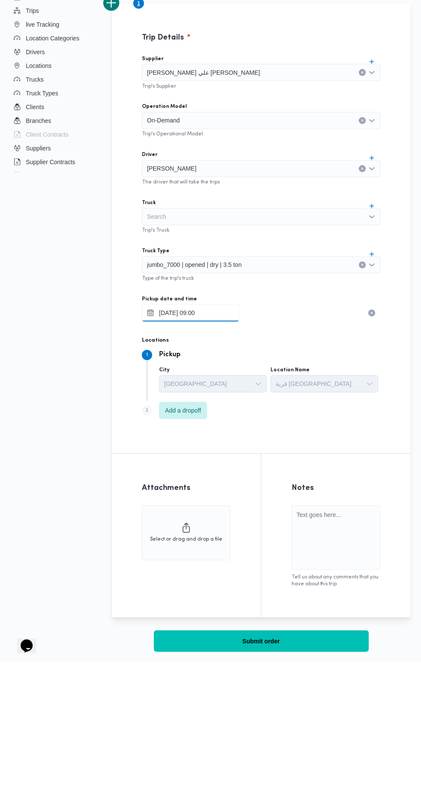
scroll to position [0, 0]
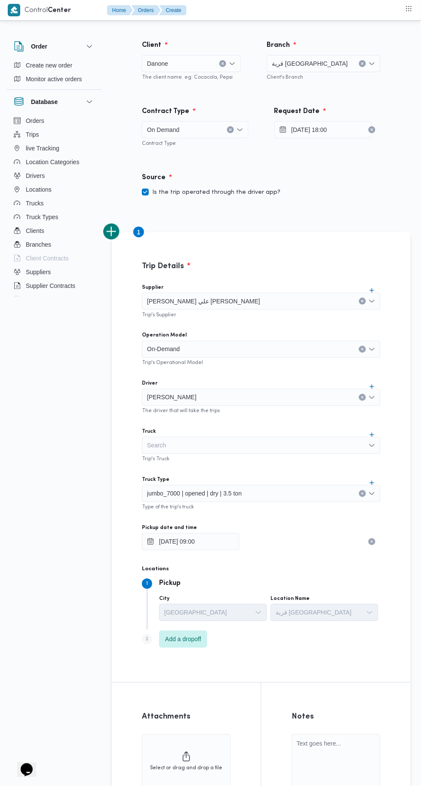
click at [324, 203] on div "Source Is the trip operated through the driver app?" at bounding box center [261, 185] width 264 height 51
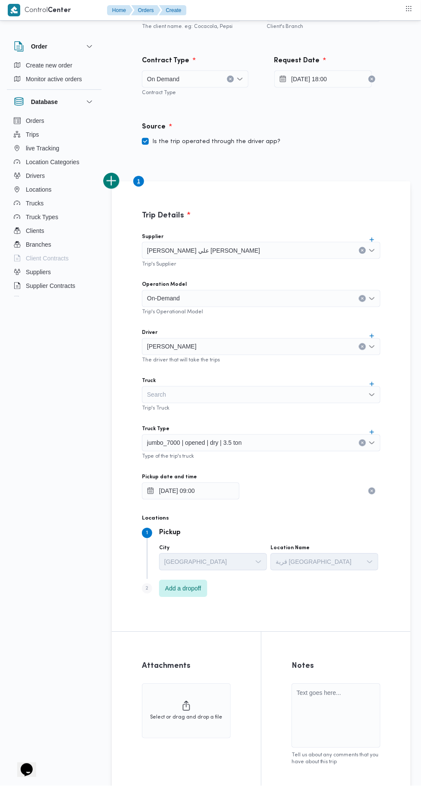
scroll to position [51, 0]
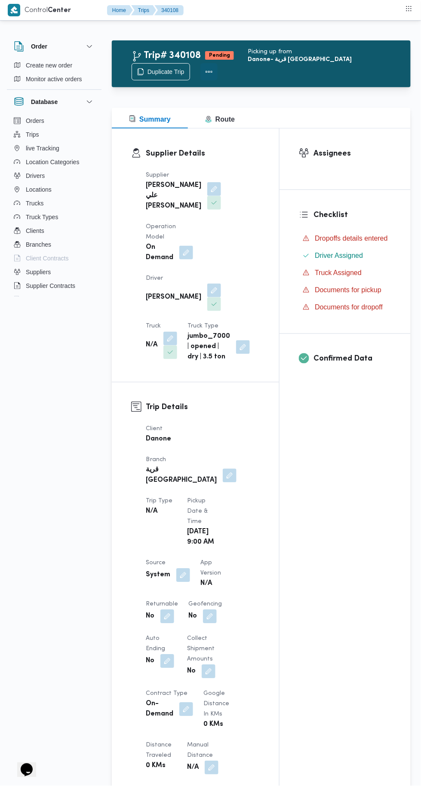
click at [217, 63] on button "Actions" at bounding box center [208, 71] width 17 height 17
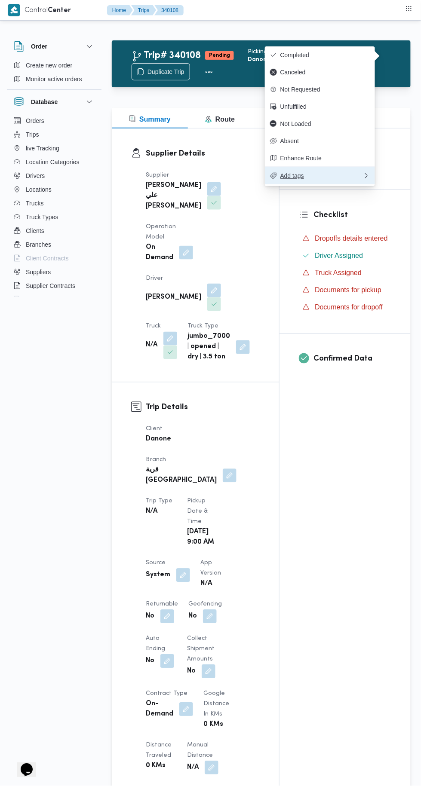
click at [332, 181] on button "Add tags" at bounding box center [320, 176] width 110 height 18
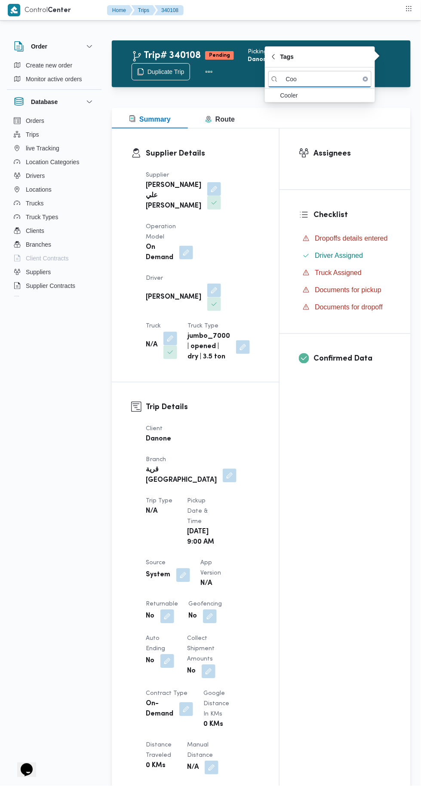
type input "Coo"
click at [306, 95] on span "Cooler" at bounding box center [324, 95] width 89 height 10
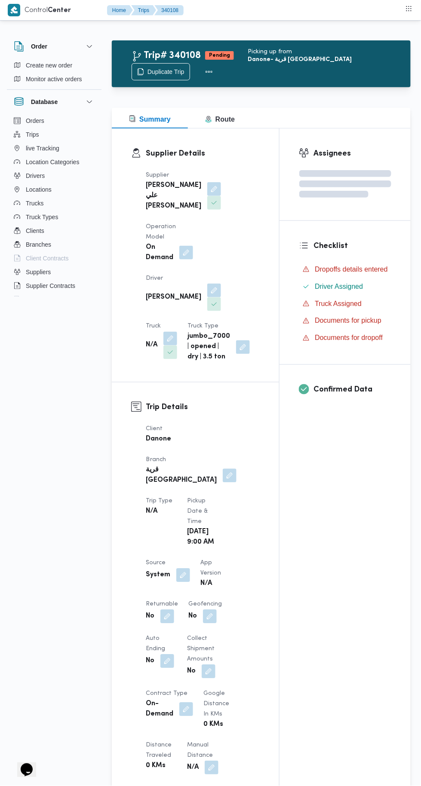
click at [284, 409] on div "Confirmed Data" at bounding box center [344, 395] width 131 height 61
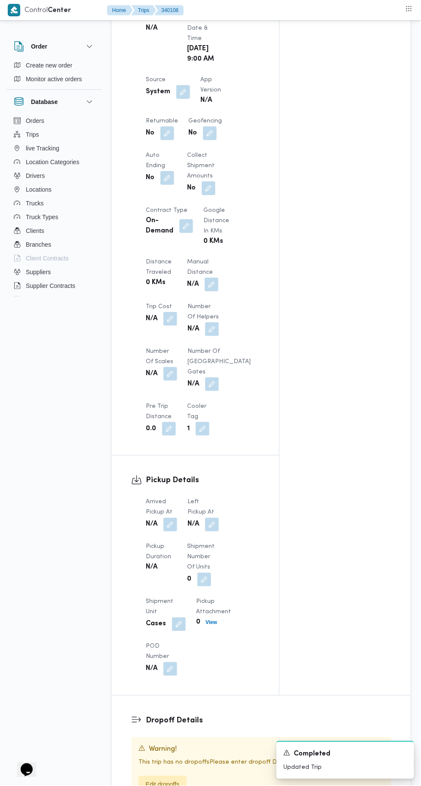
scroll to position [501, 0]
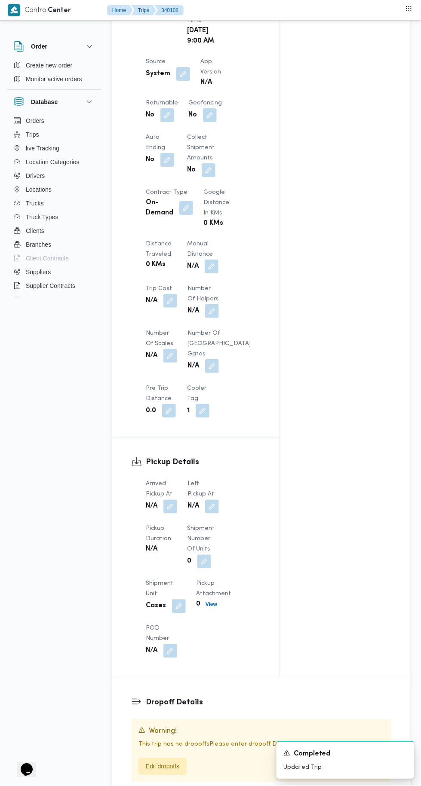
click at [166, 349] on button "button" at bounding box center [170, 356] width 14 height 14
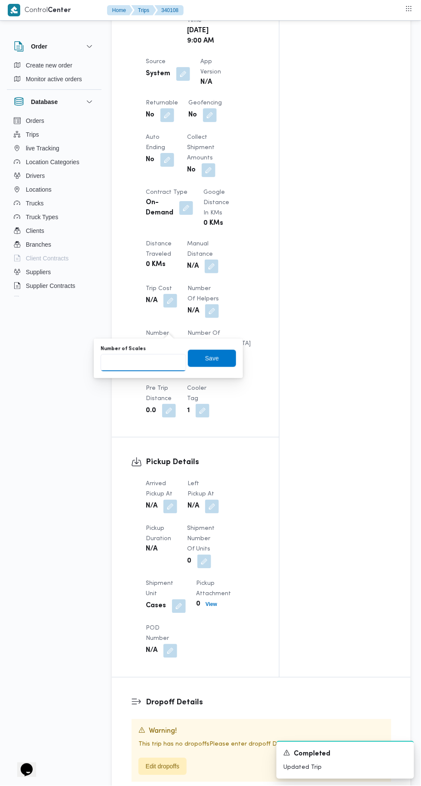
click at [149, 362] on input "Number of Scales" at bounding box center [143, 362] width 85 height 17
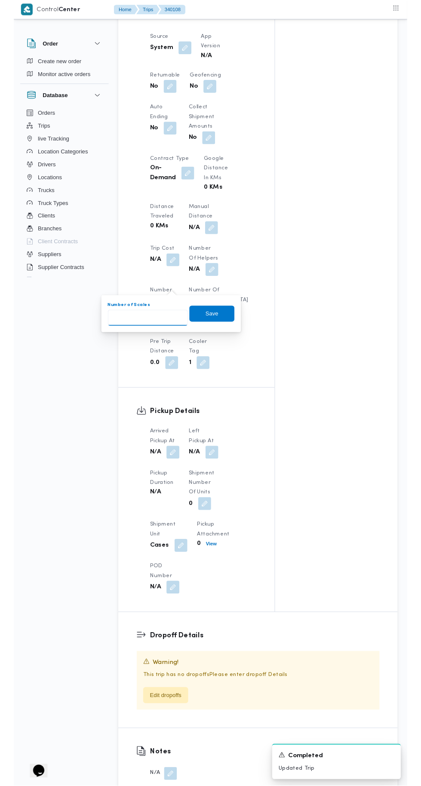
scroll to position [528, 0]
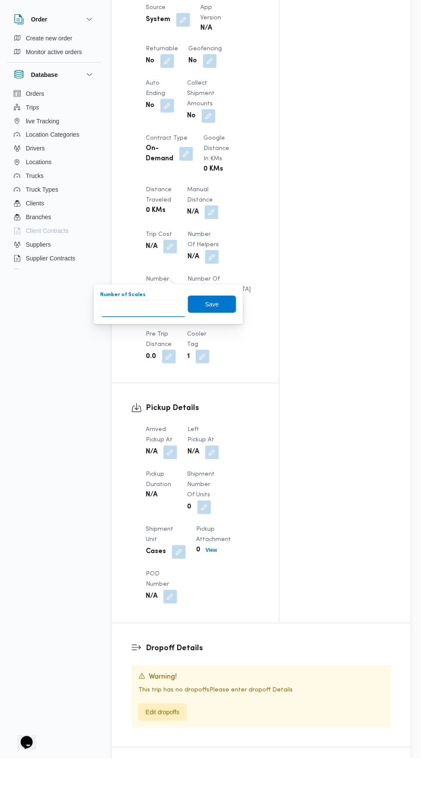
type input "2"
click at [219, 328] on span "Save" at bounding box center [212, 331] width 14 height 10
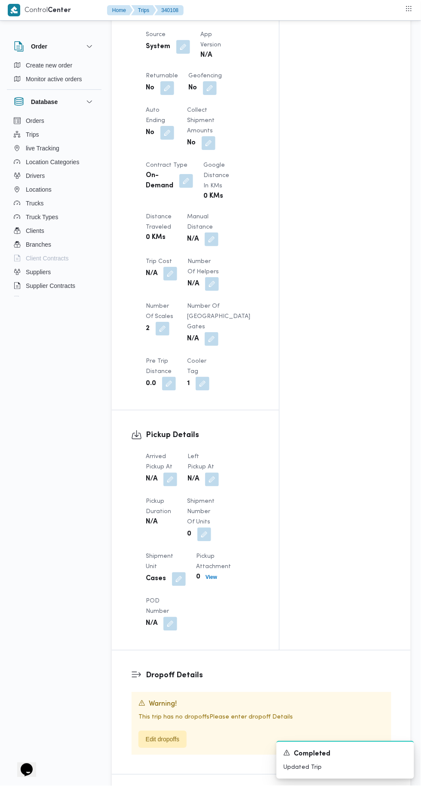
click at [171, 473] on button "button" at bounding box center [170, 480] width 14 height 14
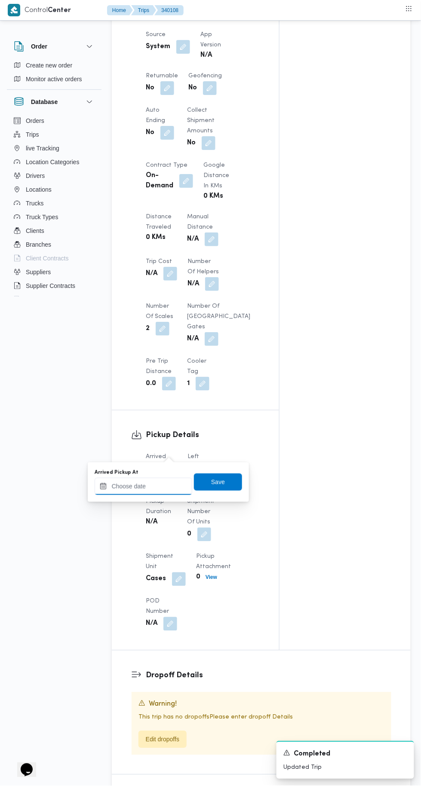
click at [151, 485] on input "Arrived Pickup At" at bounding box center [144, 486] width 98 height 17
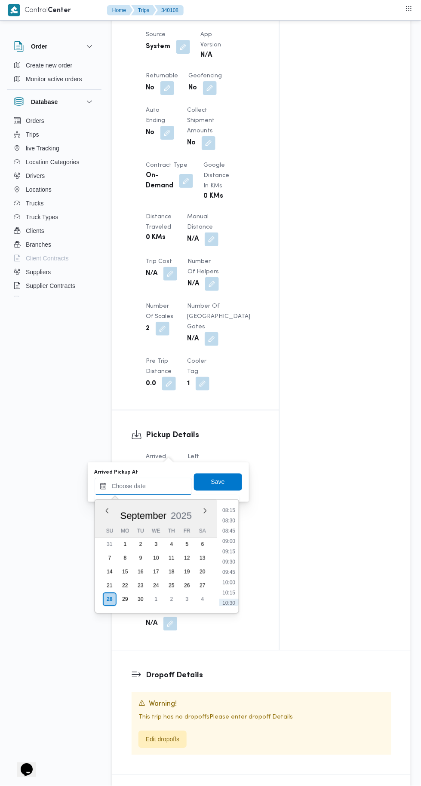
scroll to position [341, 0]
click at [225, 541] on li "09:00" at bounding box center [229, 541] width 20 height 9
type input "[DATE] 09:00"
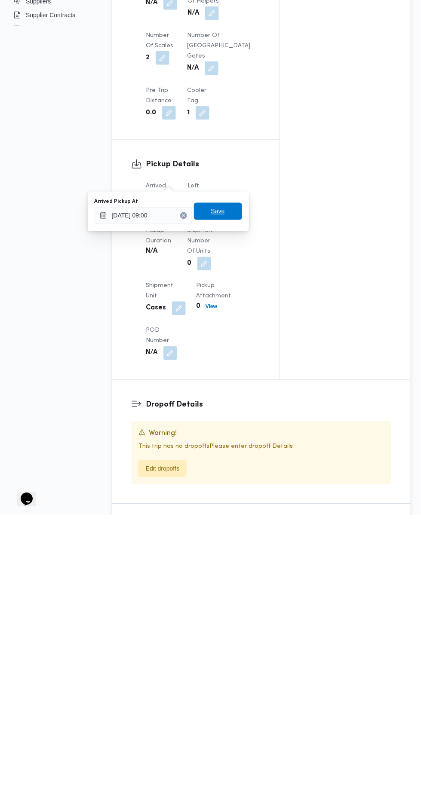
click at [209, 483] on span "Save" at bounding box center [218, 481] width 48 height 17
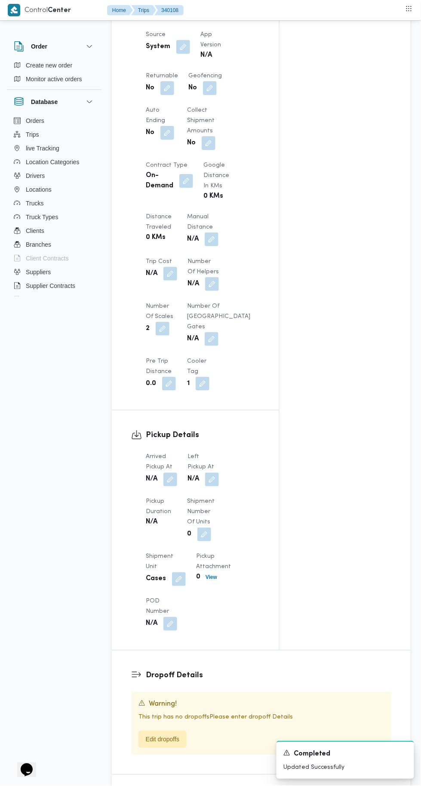
click at [208, 452] on dt "Left Pickup At" at bounding box center [202, 462] width 31 height 21
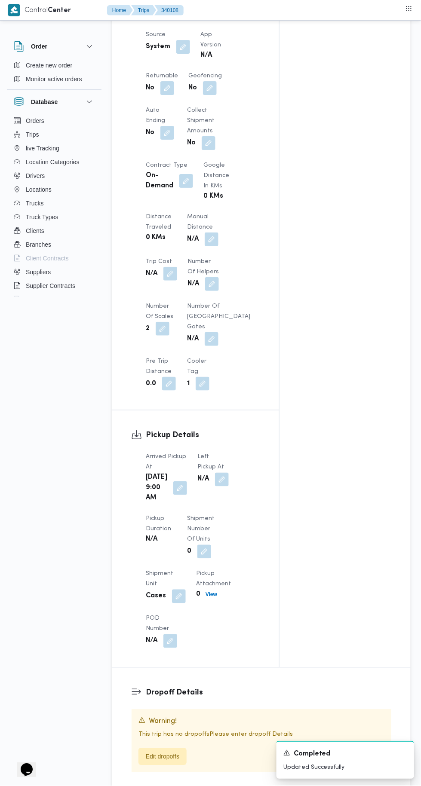
click at [218, 473] on button "button" at bounding box center [222, 480] width 14 height 14
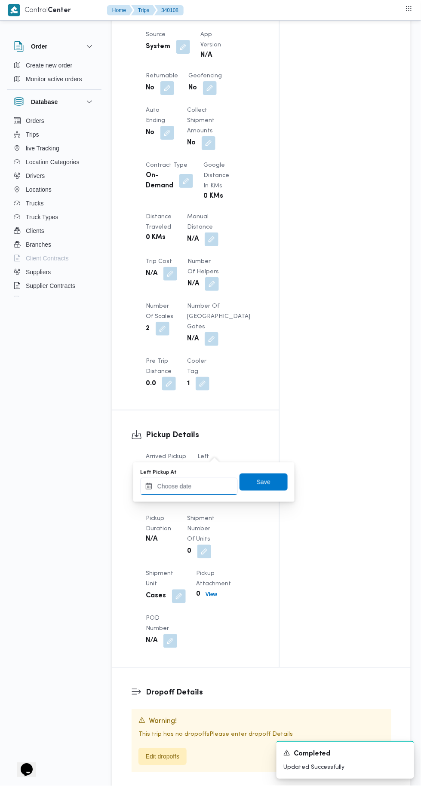
click at [198, 483] on input "Left Pickup At" at bounding box center [189, 486] width 98 height 17
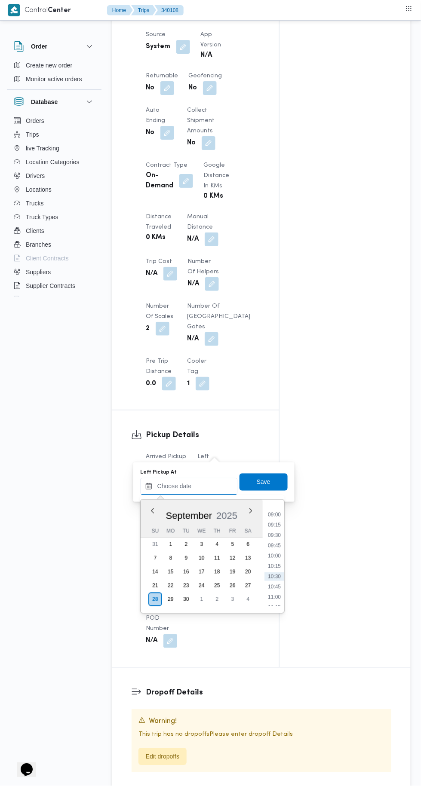
scroll to position [381, 0]
click at [275, 541] on li "10:00" at bounding box center [274, 542] width 20 height 9
type input "[DATE] 10:00"
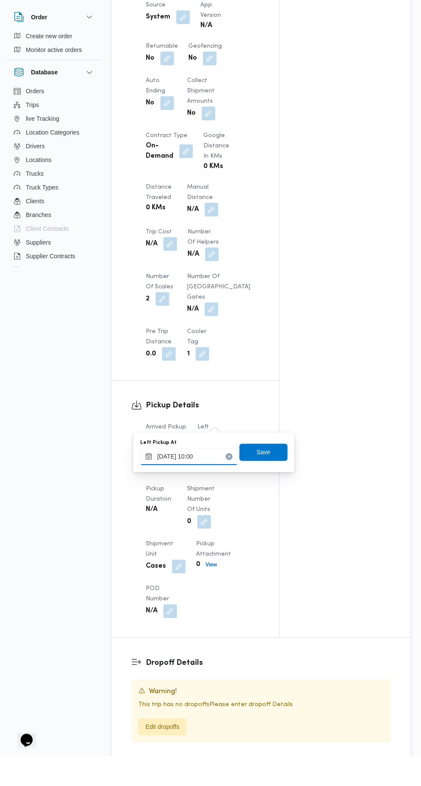
scroll to position [528, 0]
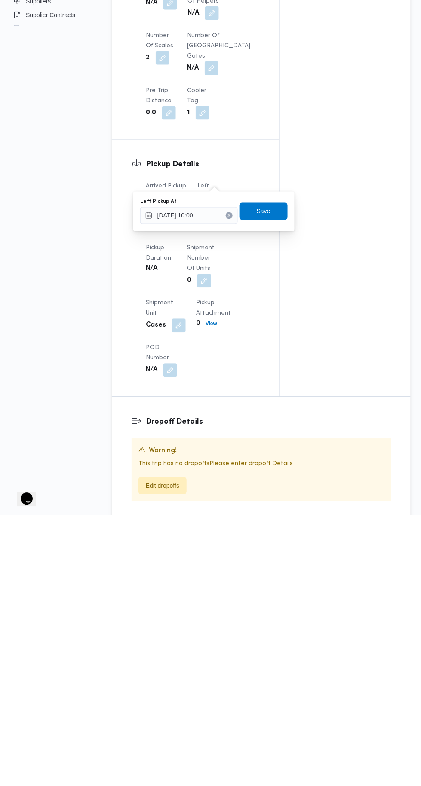
click at [270, 484] on span "Save" at bounding box center [263, 482] width 14 height 10
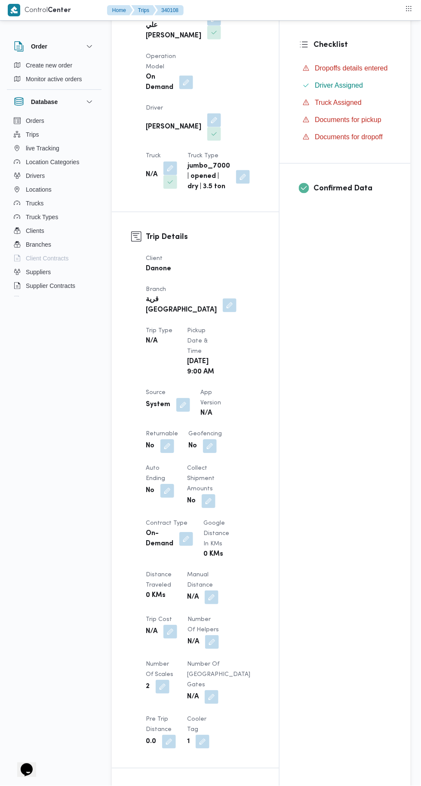
scroll to position [0, 0]
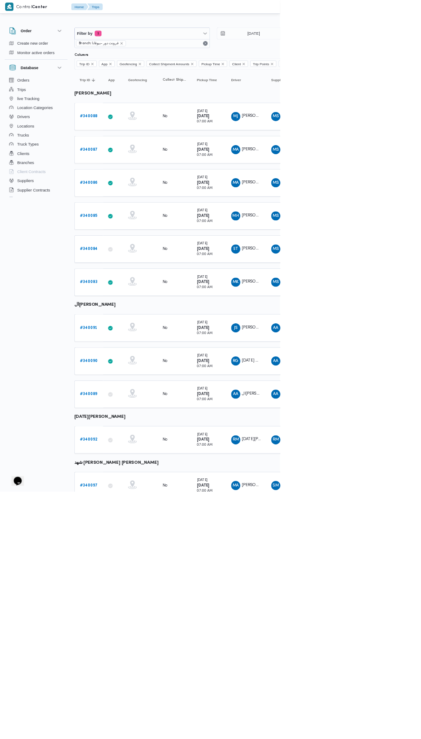
click at [137, 174] on b "# 340088" at bounding box center [133, 175] width 27 height 6
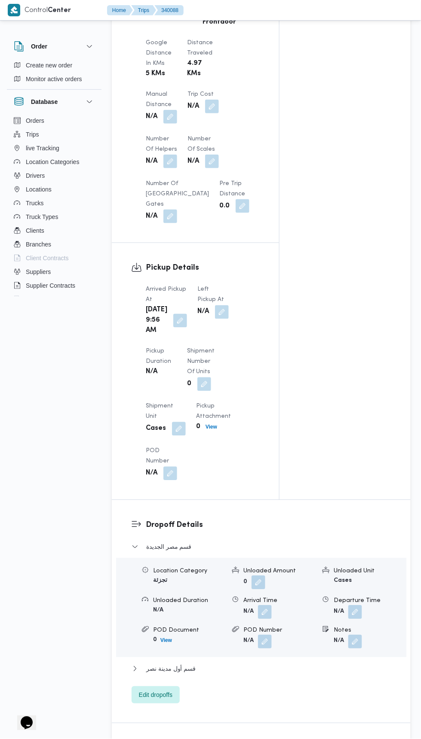
scroll to position [727, 0]
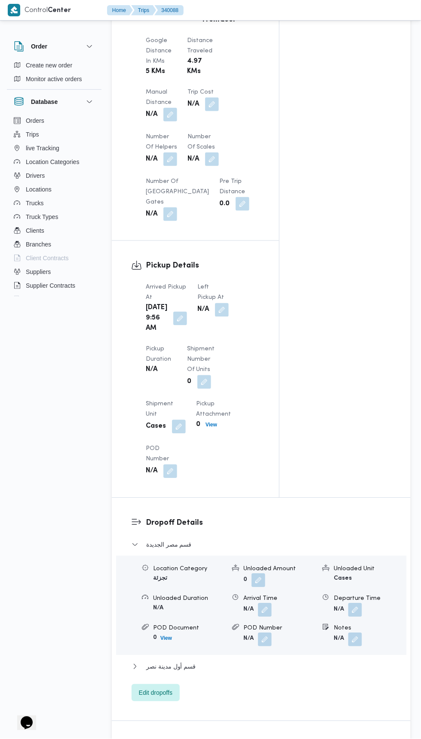
click at [179, 323] on button "button" at bounding box center [180, 319] width 14 height 14
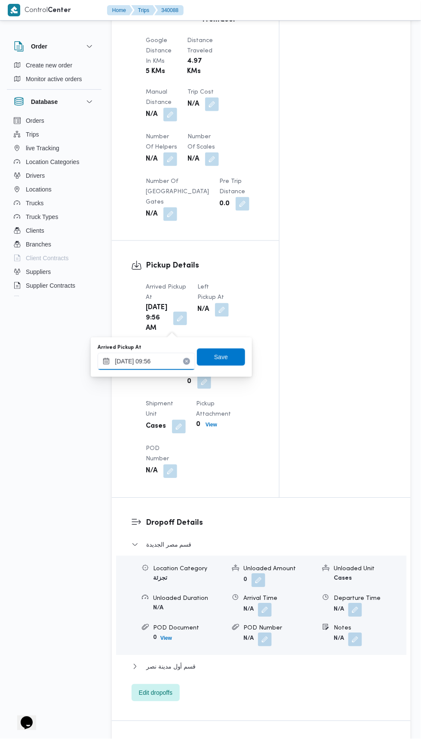
click at [170, 362] on input "[DATE] 09:56" at bounding box center [147, 361] width 98 height 17
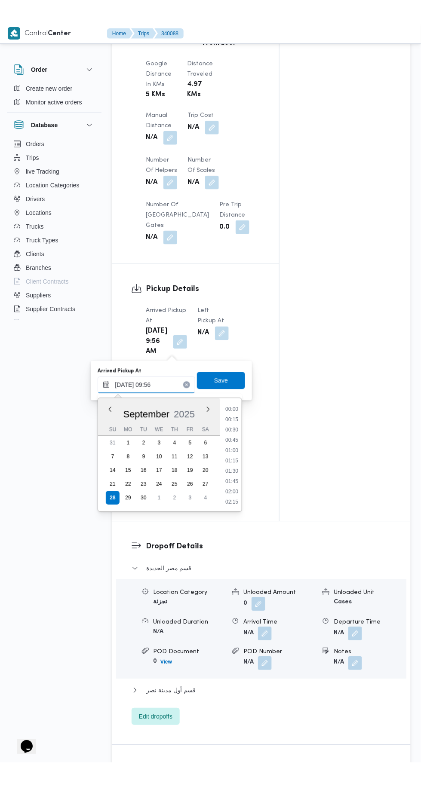
scroll to position [350, 0]
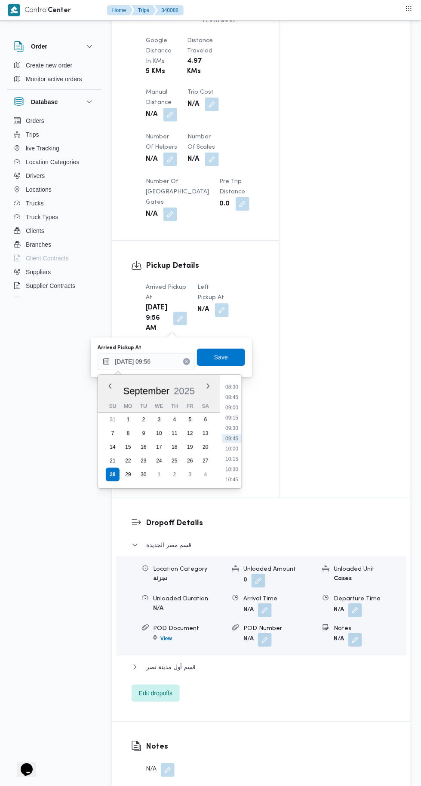
click at [227, 386] on li "08:30" at bounding box center [232, 387] width 20 height 9
type input "[DATE] 08:30"
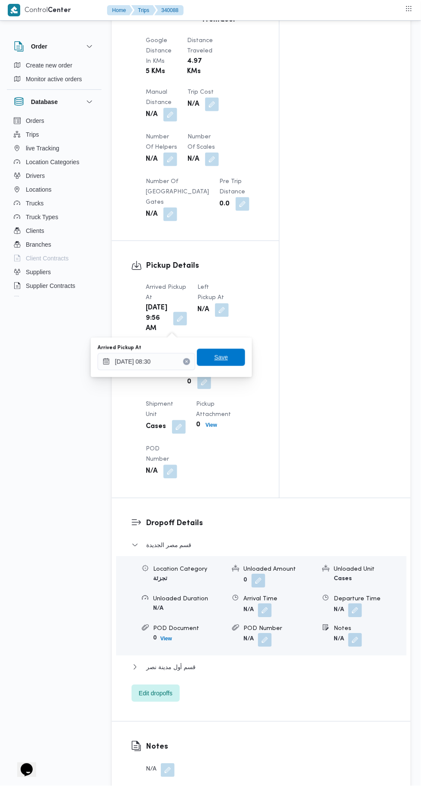
click at [240, 361] on span "Save" at bounding box center [221, 357] width 48 height 17
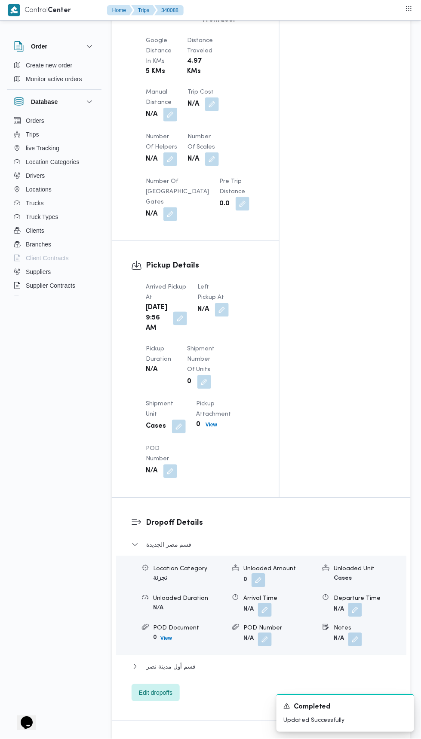
click at [215, 307] on button "button" at bounding box center [222, 310] width 14 height 14
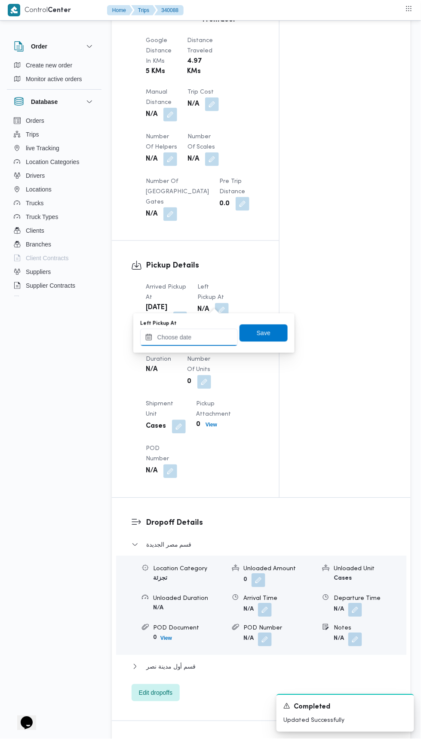
click at [214, 336] on input "Left Pickup At" at bounding box center [189, 337] width 98 height 17
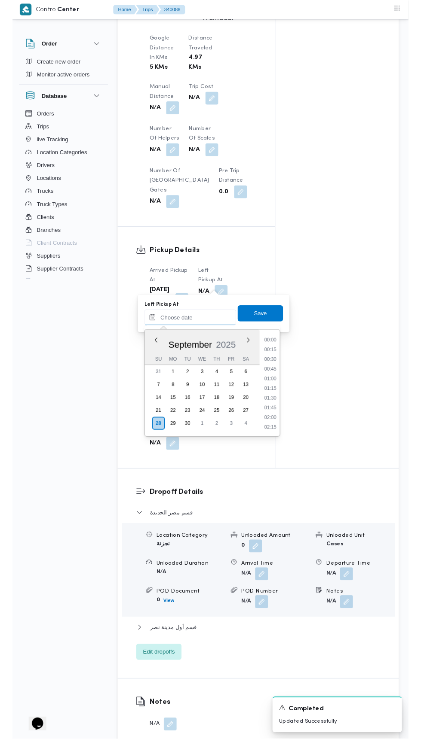
scroll to position [391, 0]
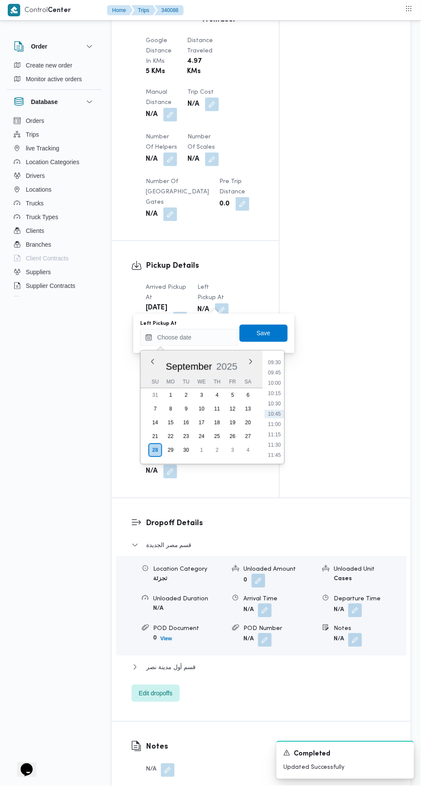
click at [275, 372] on li "09:45" at bounding box center [274, 373] width 20 height 9
type input "[DATE] 09:45"
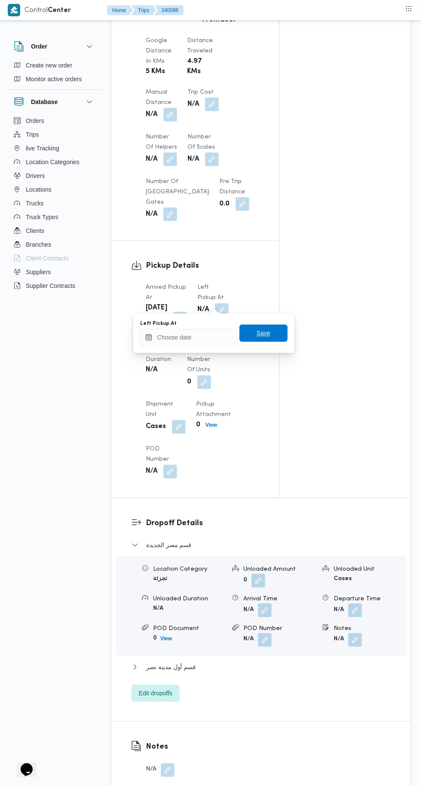
click at [270, 341] on span "Save" at bounding box center [263, 333] width 48 height 17
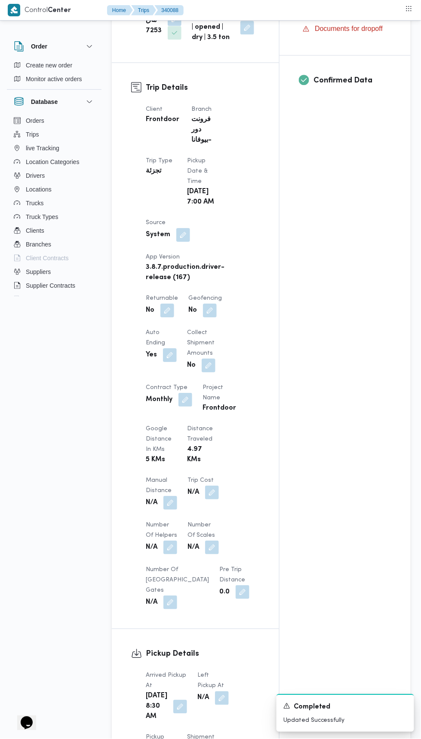
scroll to position [64, 0]
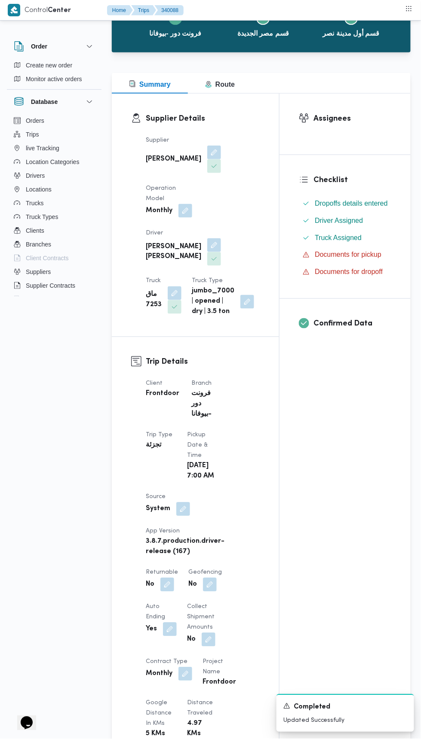
click at [169, 578] on button "button" at bounding box center [167, 585] width 14 height 14
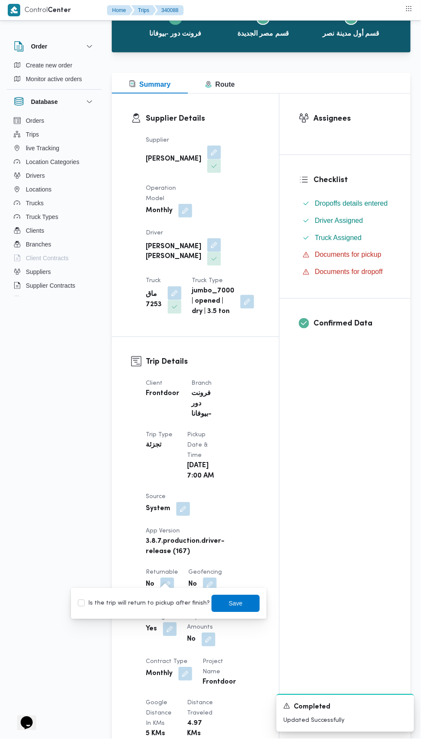
click at [171, 604] on label "Is the trip will return to pickup after finish?" at bounding box center [144, 604] width 132 height 10
checkbox input "true"
click at [241, 608] on span "Save" at bounding box center [235, 603] width 48 height 17
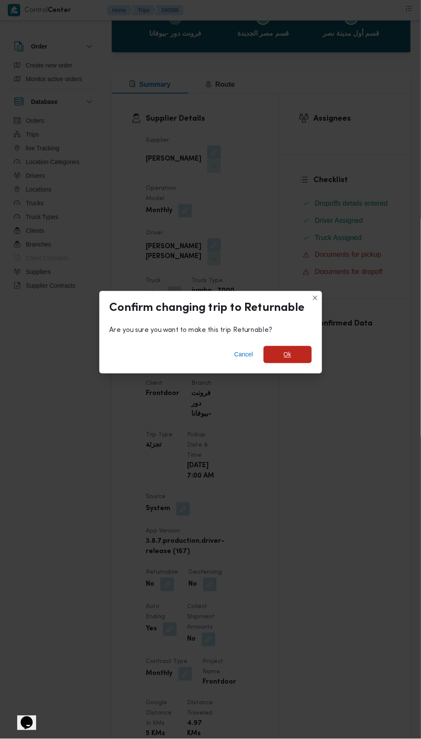
click at [287, 350] on span "Ok" at bounding box center [288, 355] width 8 height 10
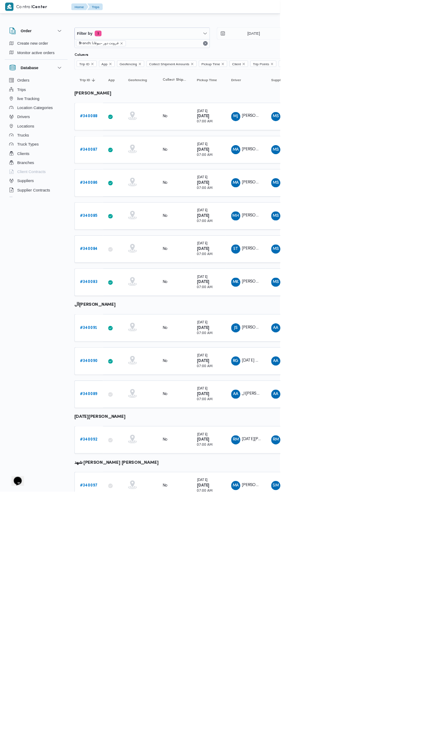
click at [136, 223] on b "# 340087" at bounding box center [133, 225] width 27 height 6
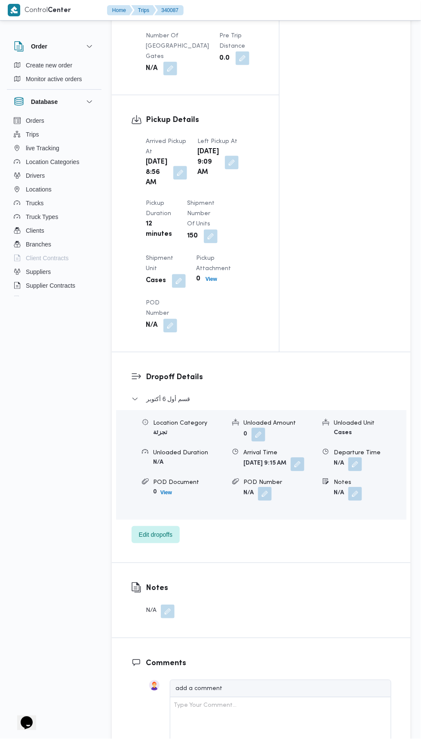
scroll to position [885, 0]
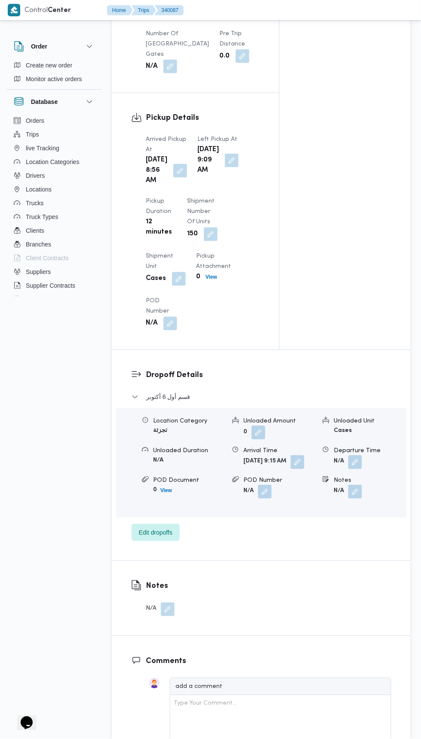
click at [174, 177] on button "button" at bounding box center [180, 171] width 14 height 14
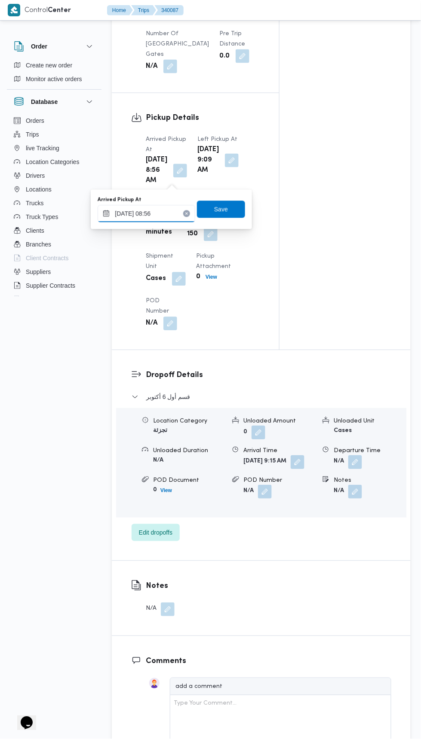
click at [165, 213] on input "[DATE] 08:56" at bounding box center [147, 213] width 98 height 17
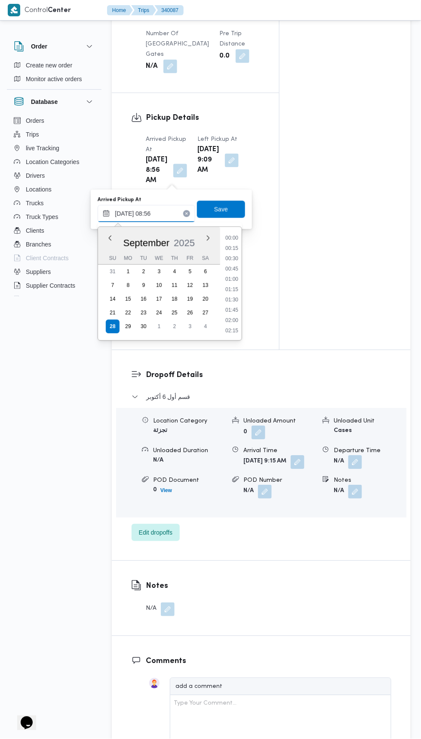
scroll to position [308, 0]
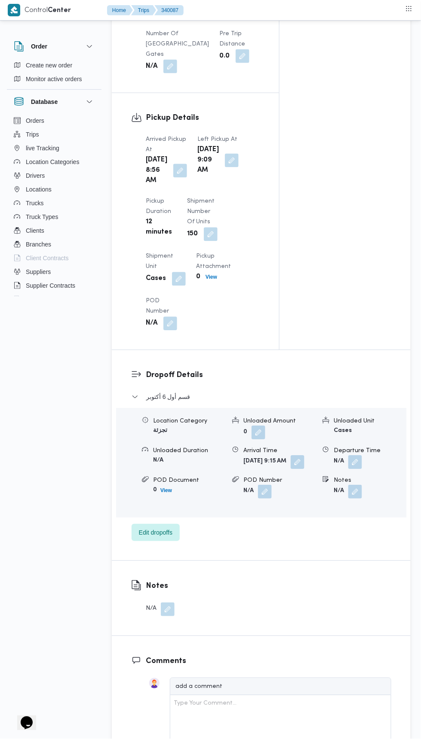
click at [290, 470] on button "button" at bounding box center [297, 463] width 14 height 14
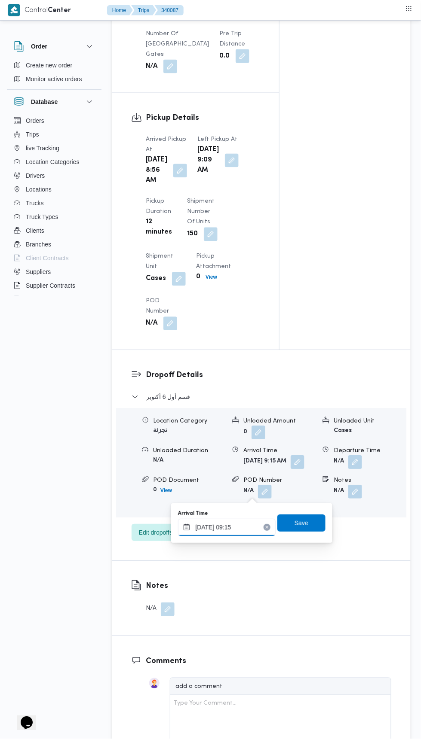
click at [240, 526] on input "[DATE] 09:15" at bounding box center [227, 527] width 98 height 17
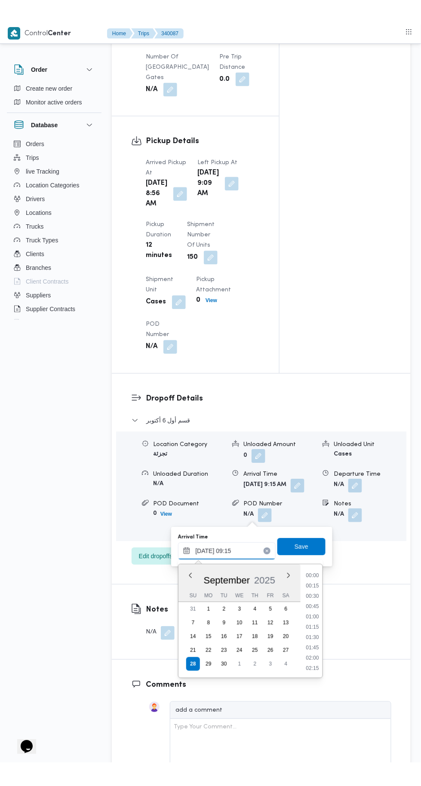
scroll to position [329, 0]
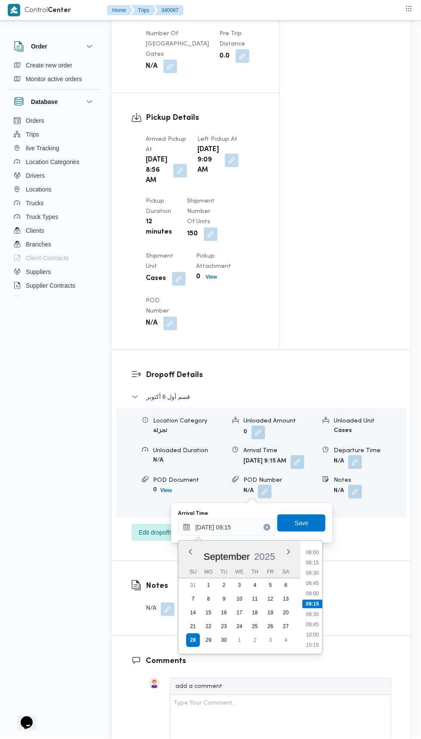
click at [316, 635] on li "10:00" at bounding box center [312, 636] width 20 height 9
type input "[DATE] 10:00"
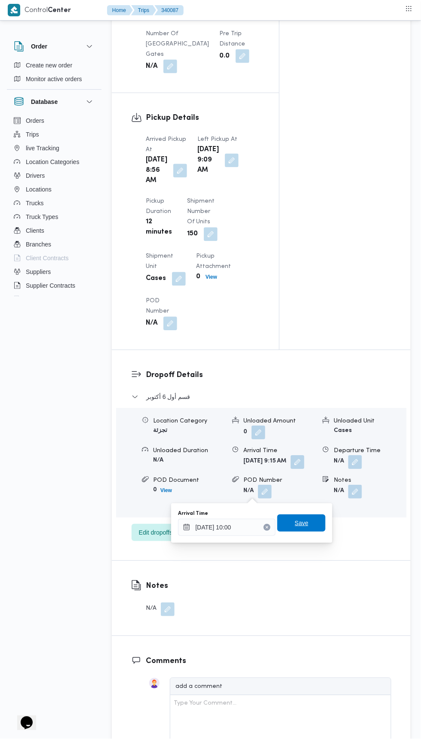
click at [313, 523] on span "Save" at bounding box center [301, 523] width 48 height 17
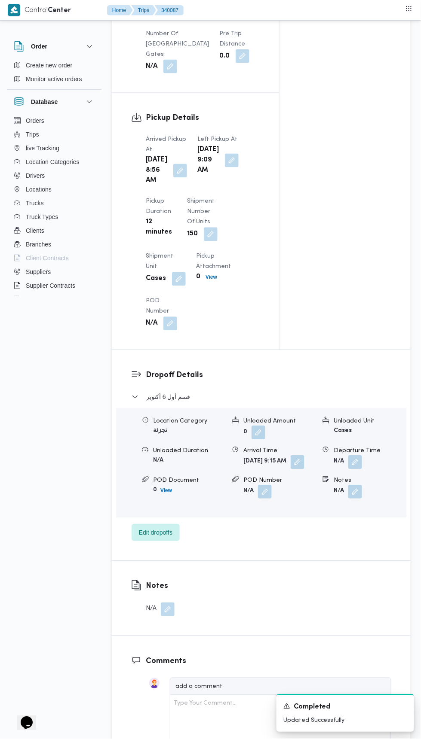
click at [225, 168] on button "button" at bounding box center [232, 161] width 14 height 14
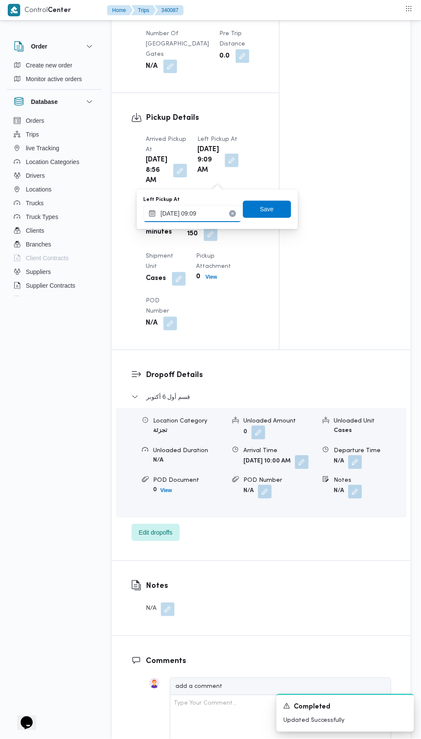
click at [211, 216] on input "[DATE] 09:09" at bounding box center [193, 213] width 98 height 17
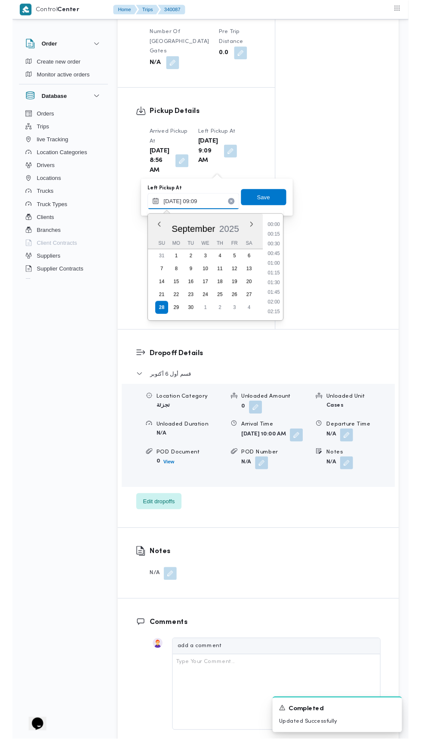
scroll to position [319, 0]
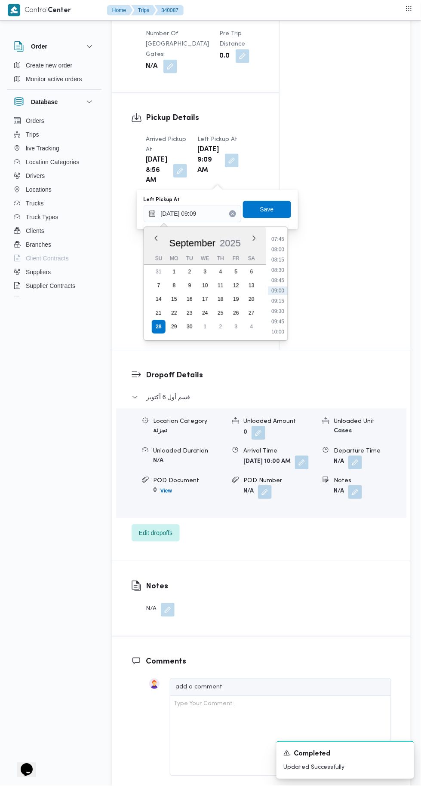
click at [278, 318] on li "09:45" at bounding box center [278, 322] width 20 height 9
type input "[DATE] 09:45"
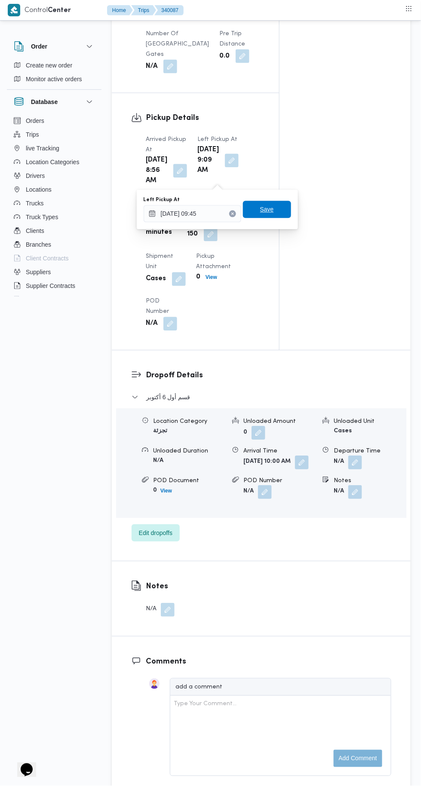
click at [275, 205] on span "Save" at bounding box center [267, 209] width 48 height 17
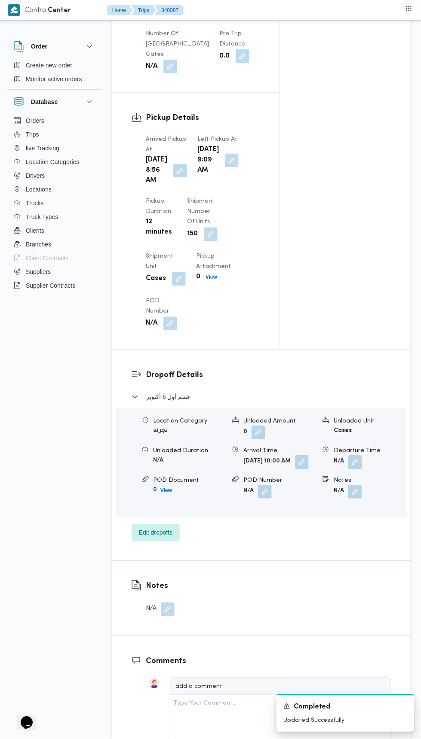
click at [173, 178] on button "button" at bounding box center [180, 171] width 14 height 14
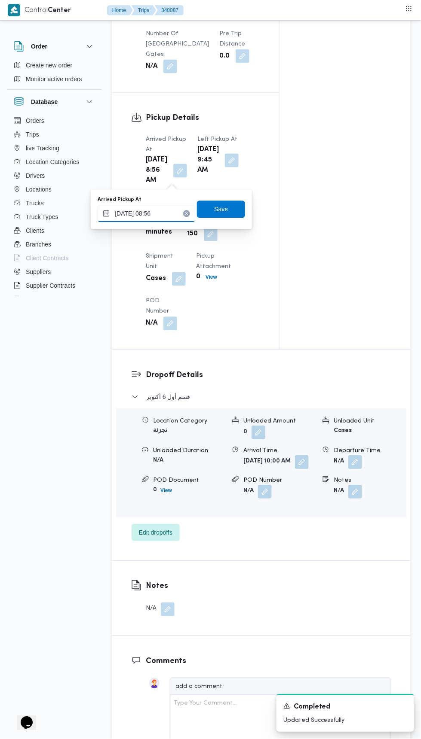
click at [175, 214] on input "[DATE] 08:56" at bounding box center [147, 213] width 98 height 17
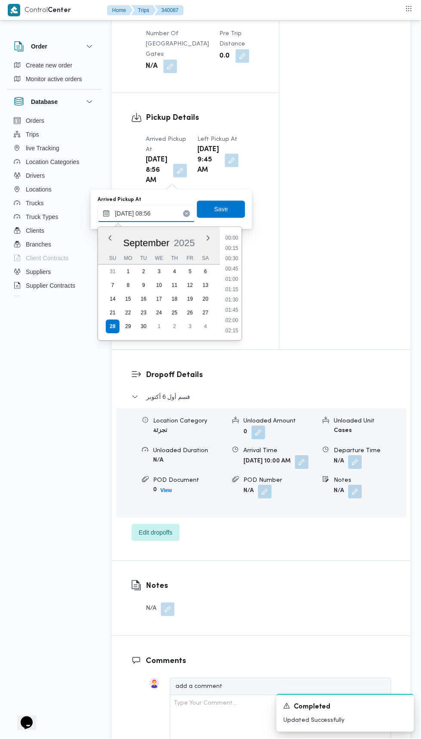
scroll to position [308, 0]
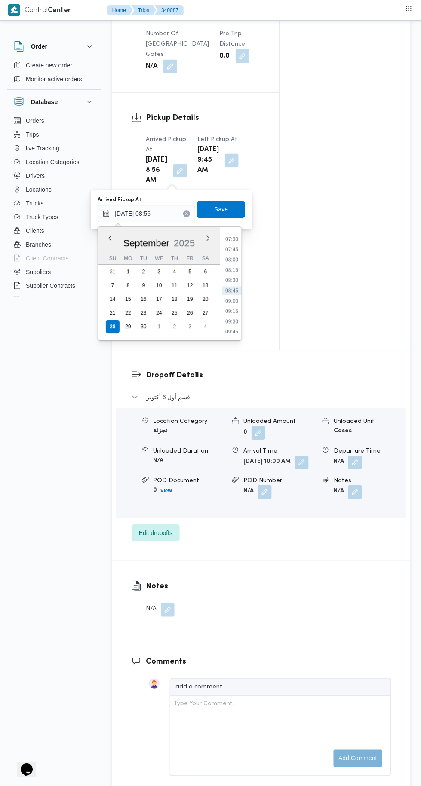
click at [230, 292] on li "08:45" at bounding box center [232, 291] width 20 height 9
type input "[DATE] 08:45"
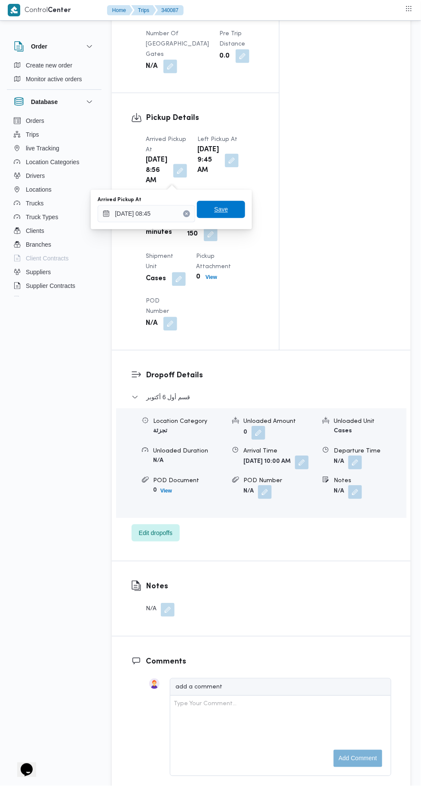
click at [238, 205] on span "Save" at bounding box center [221, 209] width 48 height 17
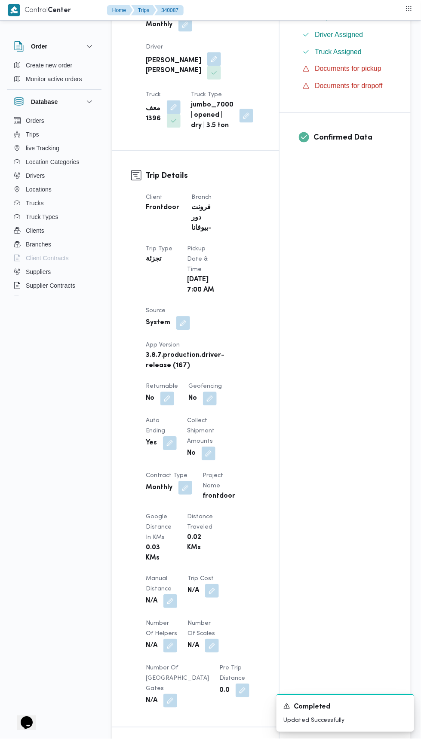
scroll to position [250, 0]
click at [168, 392] on button "button" at bounding box center [167, 399] width 14 height 14
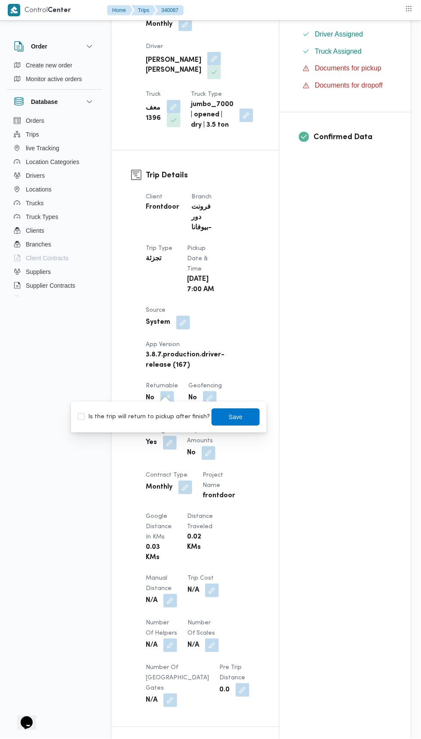
click at [165, 419] on label "Is the trip will return to pickup after finish?" at bounding box center [144, 417] width 132 height 10
checkbox input "true"
click at [233, 421] on span "Save" at bounding box center [236, 417] width 14 height 10
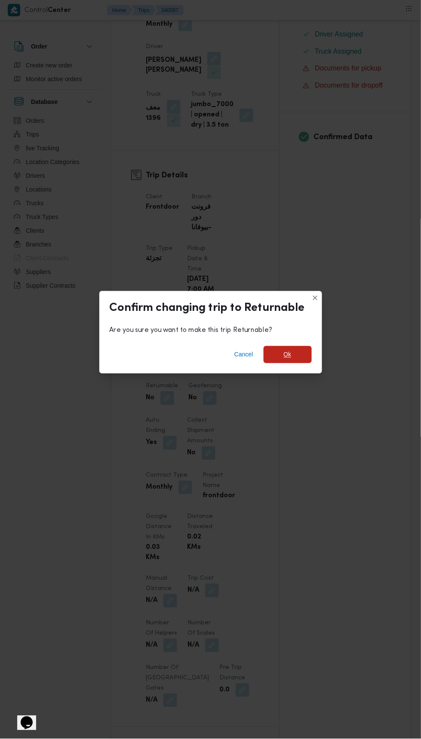
click at [302, 354] on span "Ok" at bounding box center [287, 354] width 48 height 17
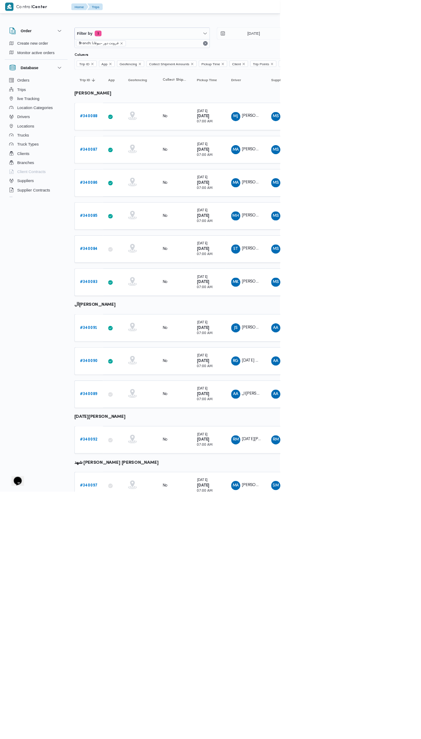
click at [136, 272] on b "# 340086" at bounding box center [133, 275] width 27 height 6
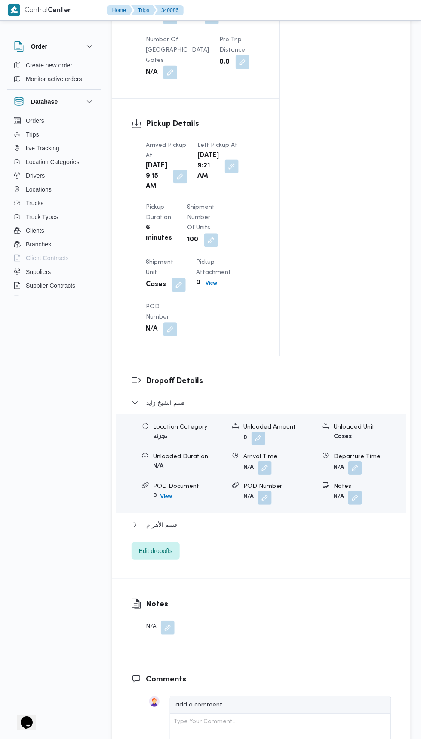
scroll to position [863, 0]
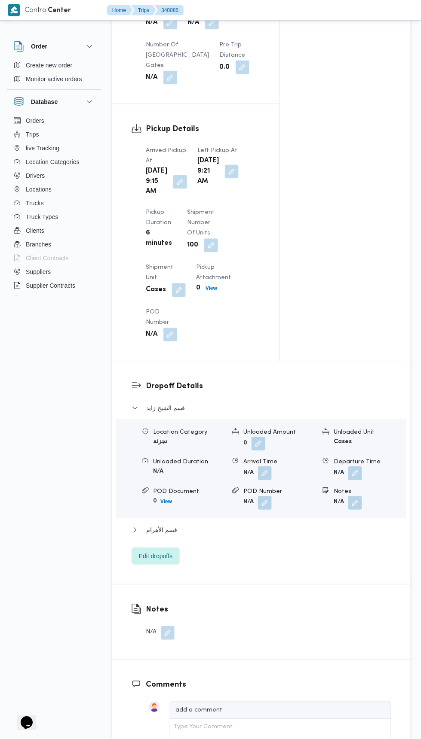
click at [173, 189] on button "button" at bounding box center [180, 182] width 14 height 14
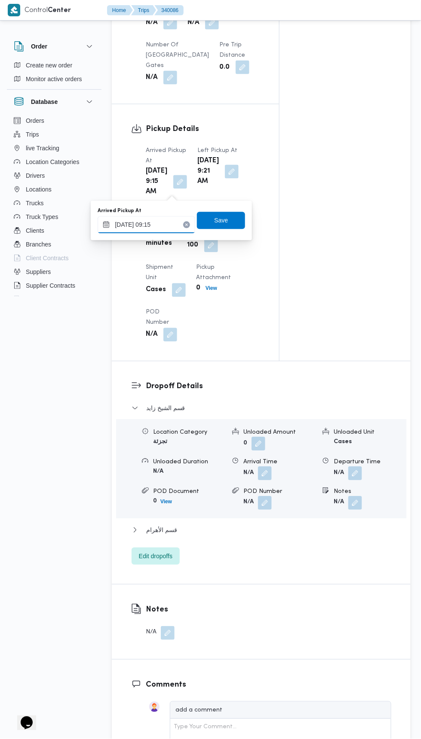
click at [169, 224] on input "[DATE] 09:15" at bounding box center [147, 225] width 98 height 17
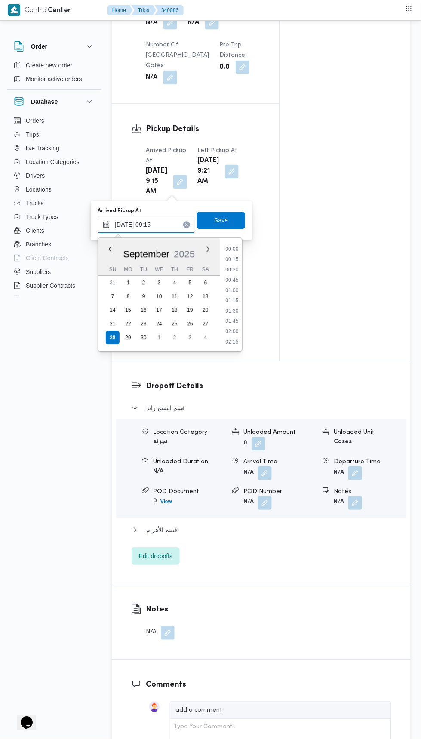
scroll to position [329, 0]
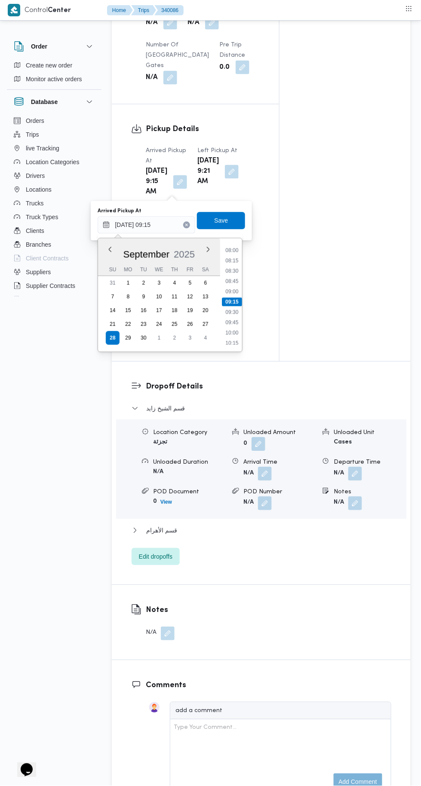
click at [235, 279] on li "08:45" at bounding box center [232, 281] width 20 height 9
type input "[DATE] 08:45"
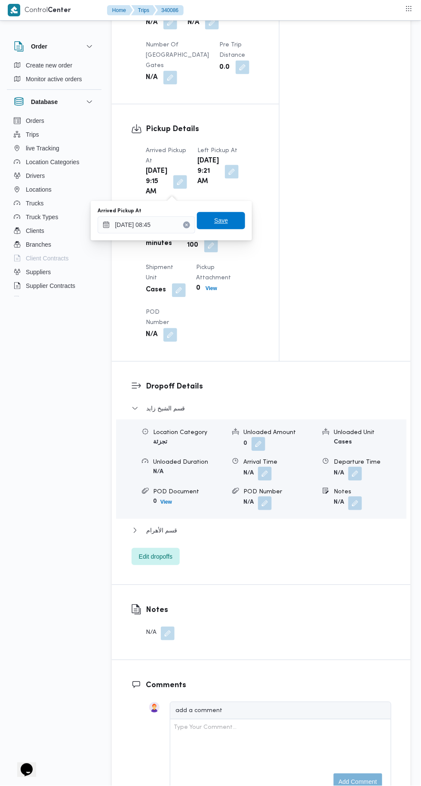
click at [228, 224] on span "Save" at bounding box center [221, 221] width 14 height 10
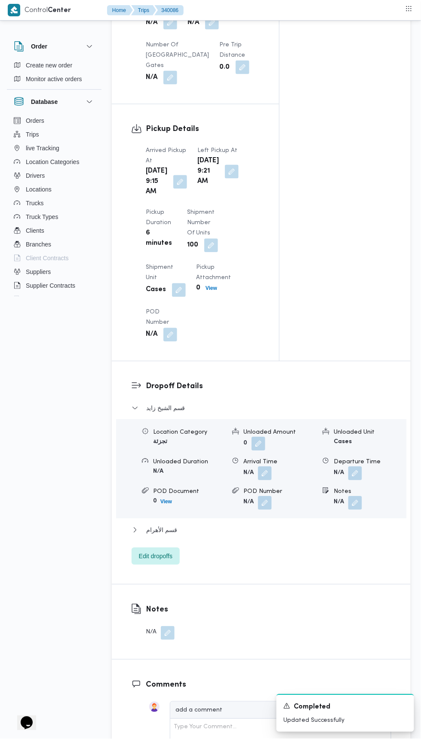
click at [225, 179] on button "button" at bounding box center [232, 172] width 14 height 14
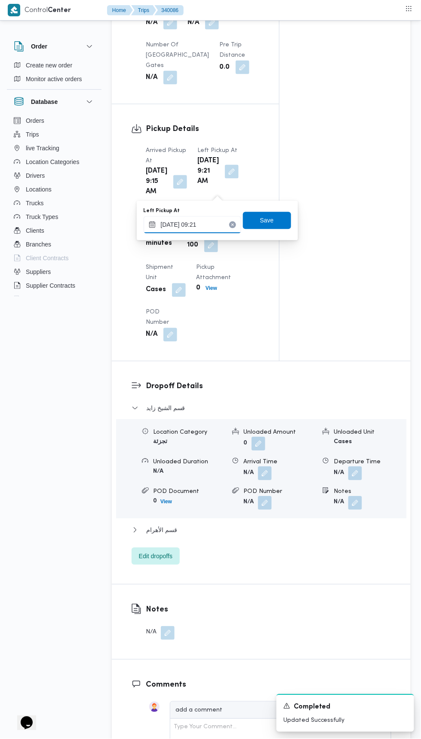
click at [223, 226] on input "[DATE] 09:21" at bounding box center [193, 225] width 98 height 17
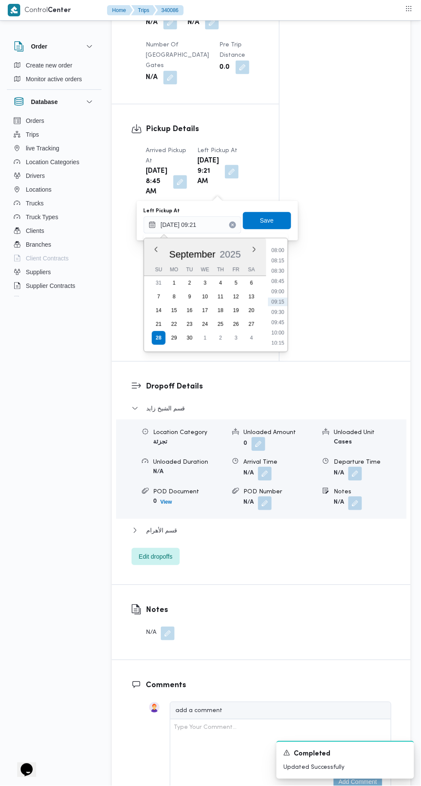
click at [284, 319] on li "09:45" at bounding box center [278, 322] width 20 height 9
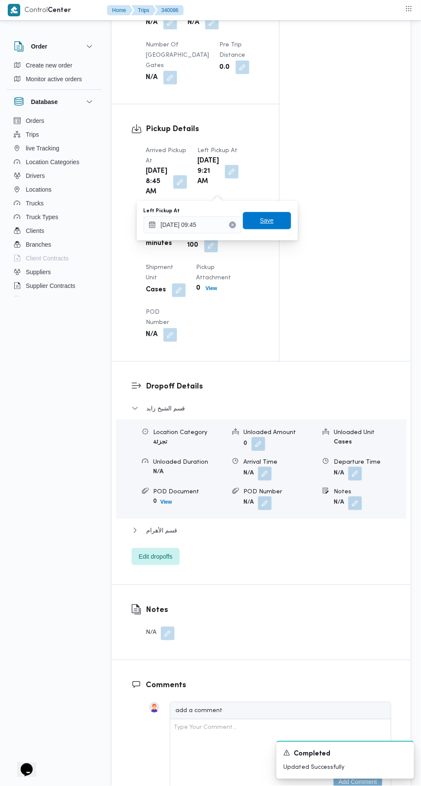
click at [274, 229] on div "Save" at bounding box center [267, 220] width 48 height 17
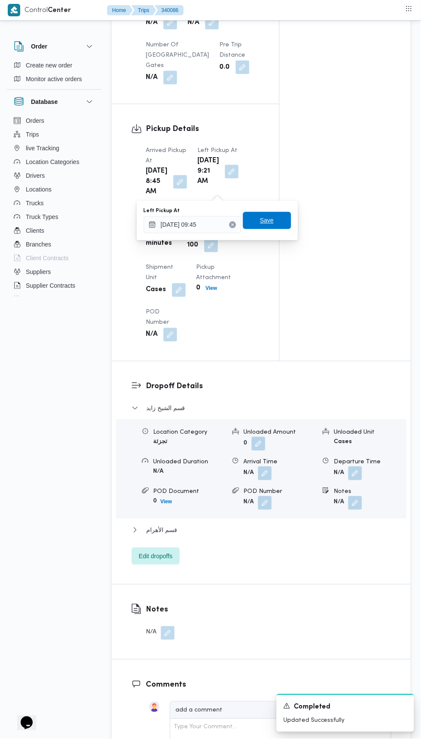
type input "[DATE] 09:21"
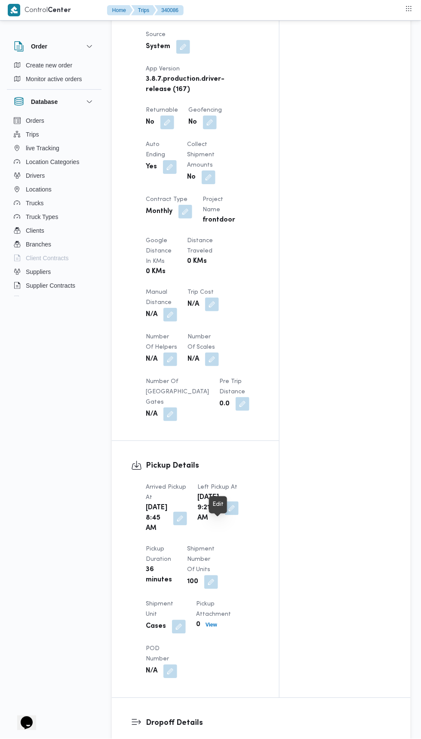
scroll to position [736, 0]
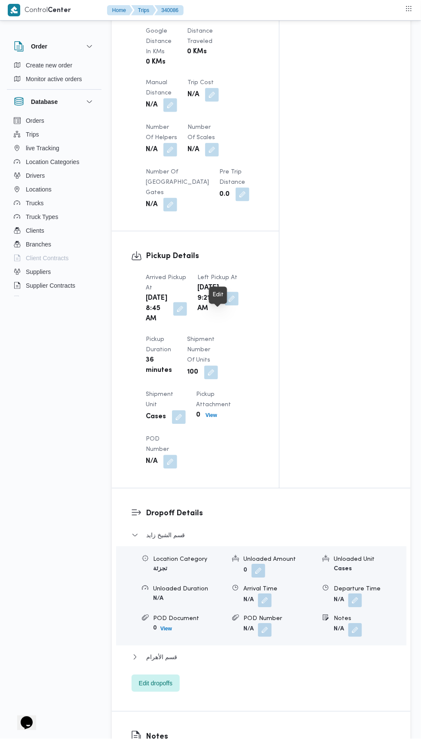
click at [225, 306] on button "button" at bounding box center [232, 299] width 14 height 14
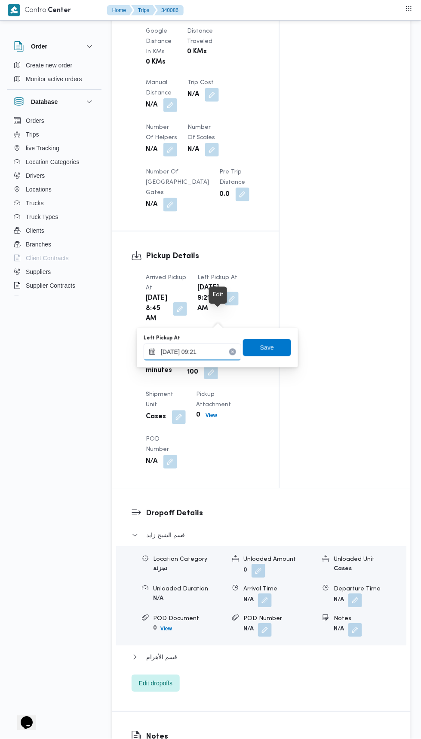
click at [207, 352] on input "[DATE] 09:21" at bounding box center [193, 352] width 98 height 17
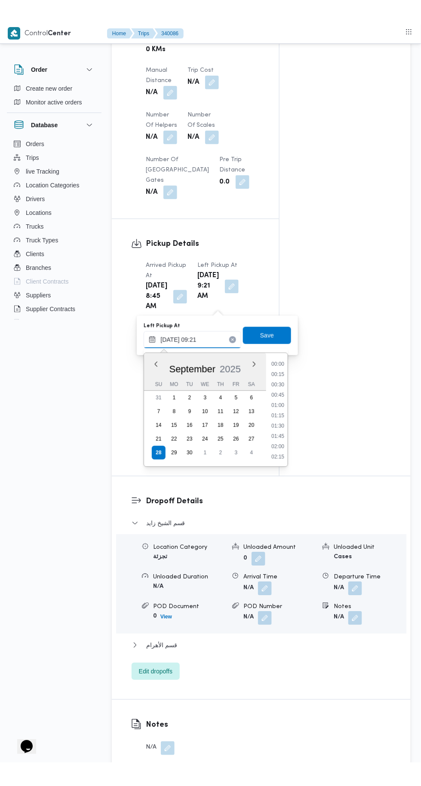
scroll to position [790, 0]
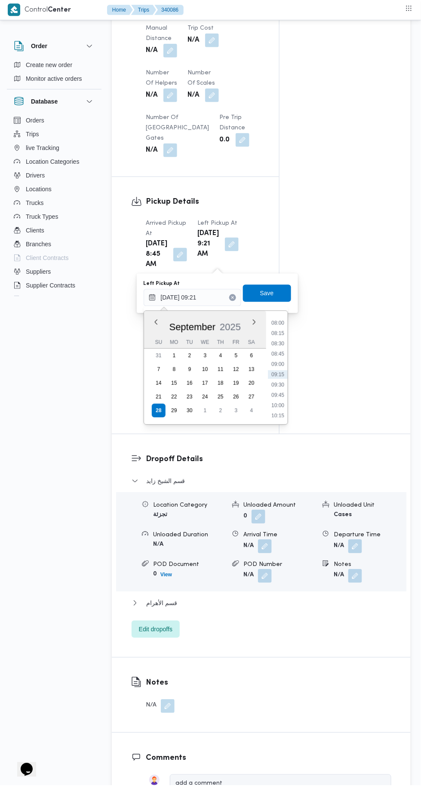
click at [280, 394] on li "09:45" at bounding box center [278, 395] width 20 height 9
type input "[DATE] 09:45"
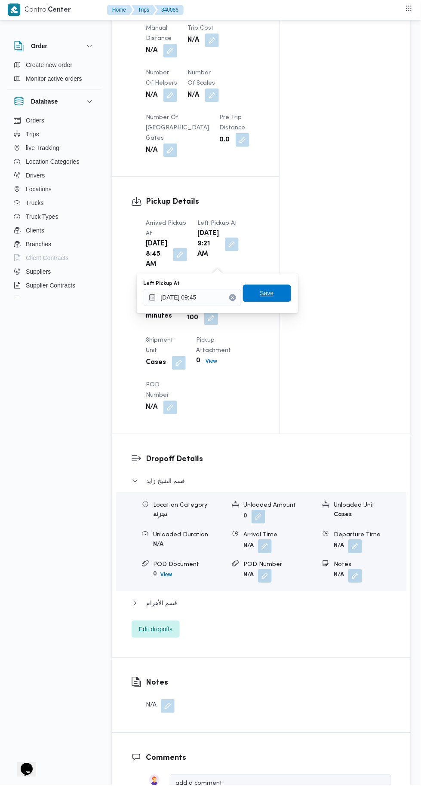
click at [276, 301] on span "Save" at bounding box center [267, 293] width 48 height 17
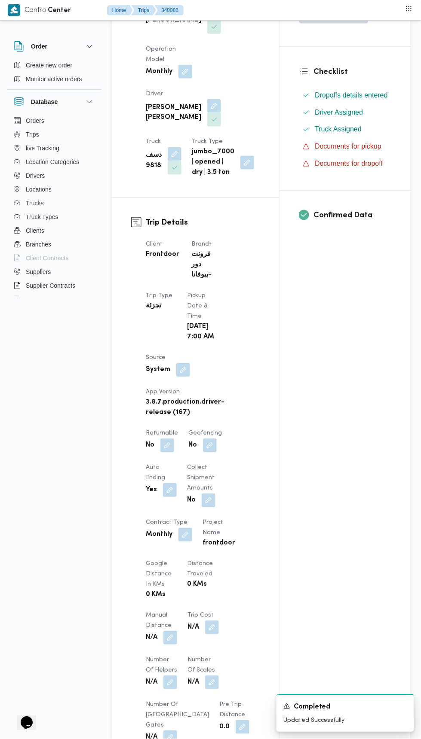
scroll to position [198, 0]
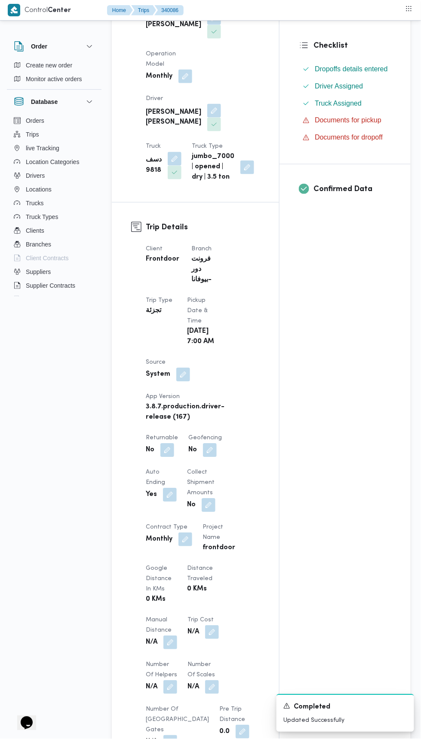
click at [173, 444] on button "button" at bounding box center [167, 451] width 14 height 14
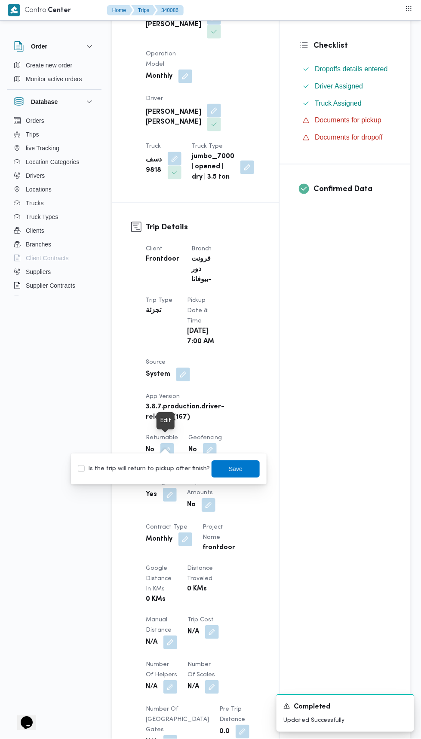
click at [169, 473] on label "Is the trip will return to pickup after finish?" at bounding box center [144, 469] width 132 height 10
checkbox input "true"
click at [232, 466] on span "Save" at bounding box center [236, 469] width 14 height 10
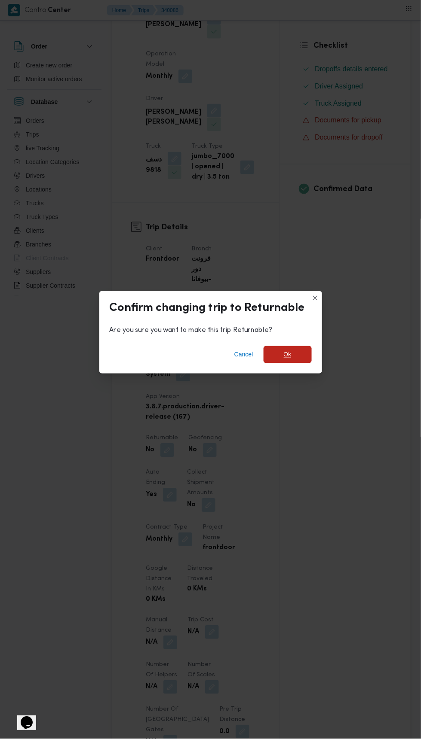
click at [305, 346] on span "Ok" at bounding box center [287, 354] width 48 height 17
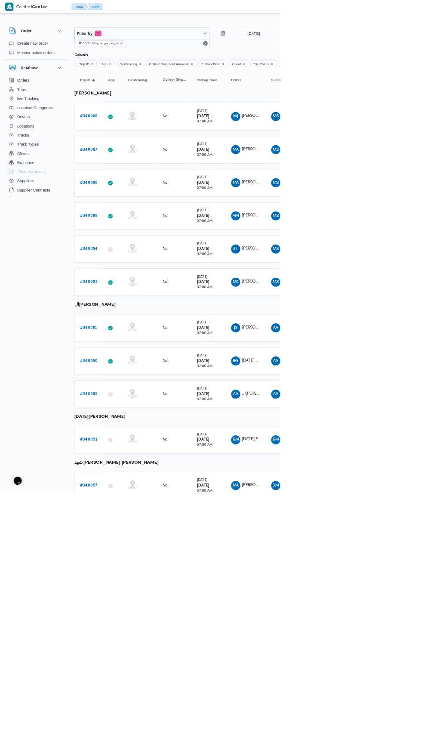
click at [135, 322] on b "# 340085" at bounding box center [133, 325] width 27 height 6
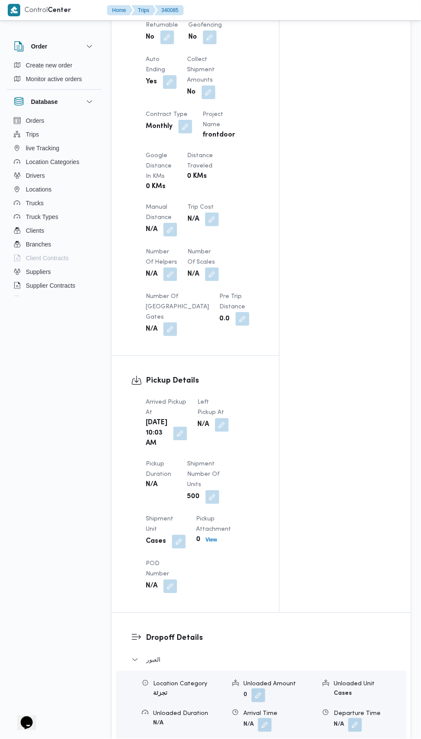
scroll to position [802, 0]
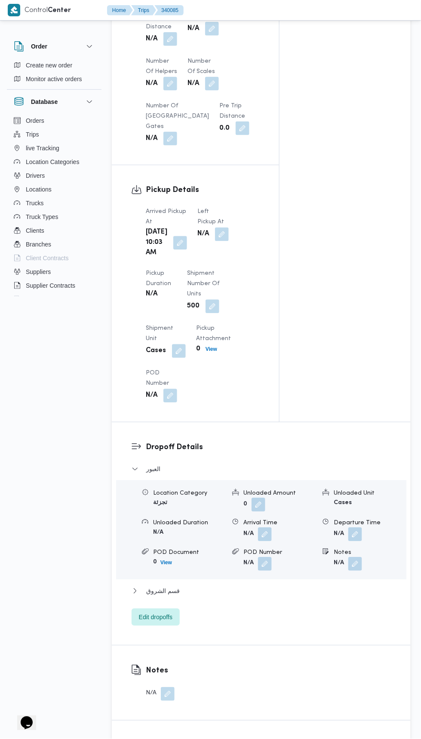
click at [178, 250] on button "button" at bounding box center [180, 243] width 14 height 14
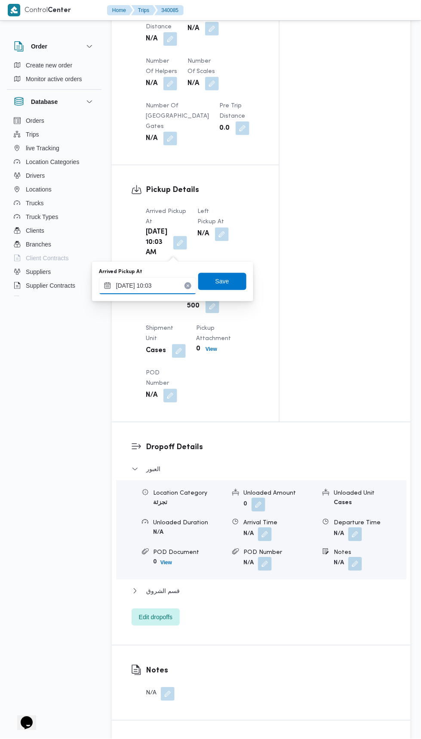
click at [170, 286] on input "28/09/2025 10:03" at bounding box center [148, 286] width 98 height 17
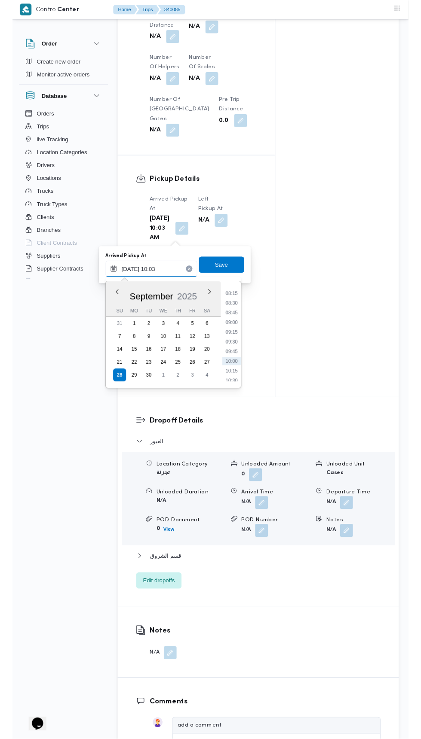
scroll to position [332, 0]
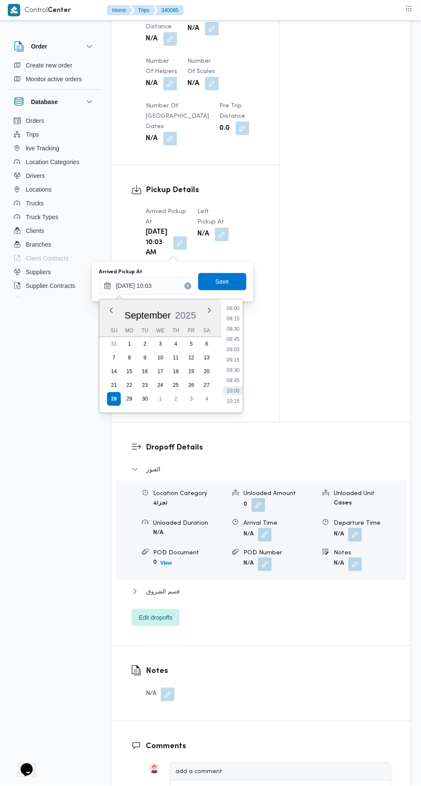
click at [234, 338] on li "08:45" at bounding box center [233, 339] width 20 height 9
type input "28/09/2025 08:45"
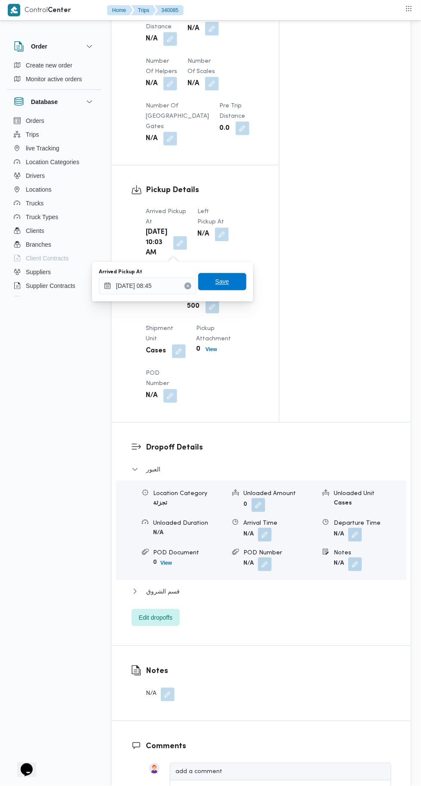
click at [230, 282] on span "Save" at bounding box center [222, 281] width 48 height 17
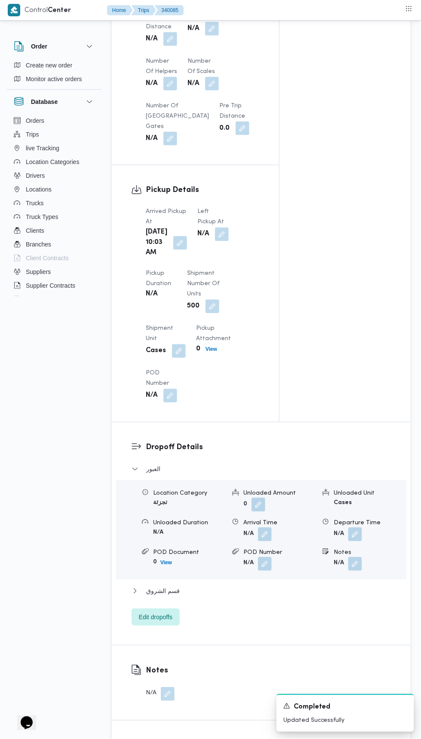
click at [215, 228] on button "button" at bounding box center [222, 235] width 14 height 14
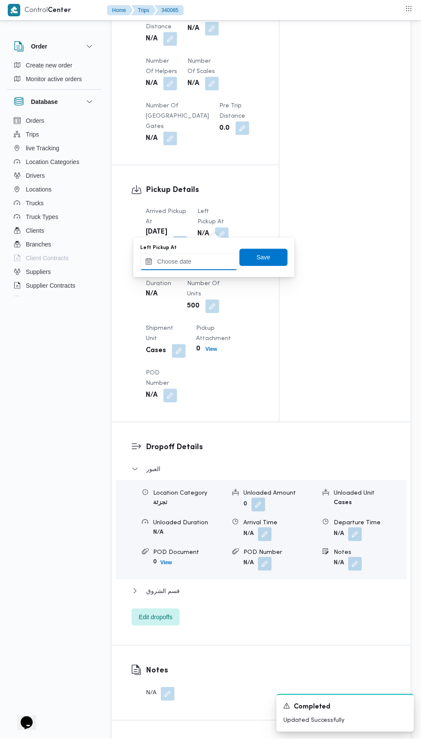
click at [215, 262] on input "Left Pickup At" at bounding box center [189, 261] width 98 height 17
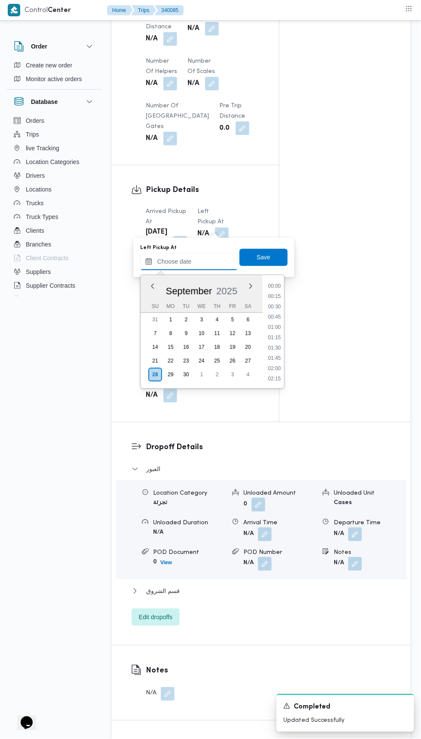
scroll to position [391, 0]
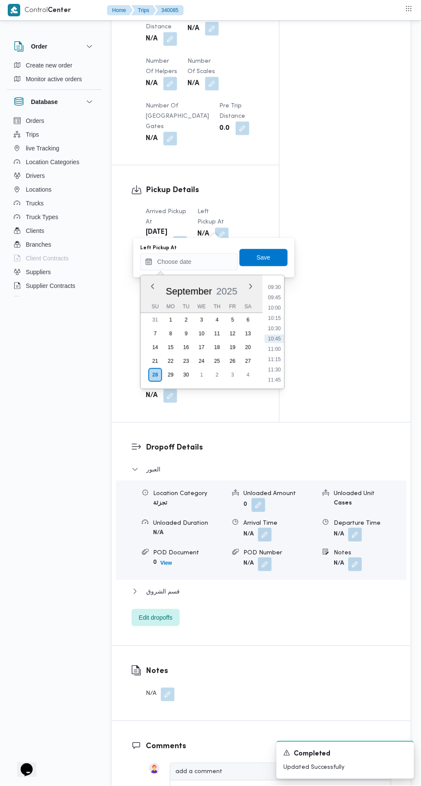
click at [278, 299] on li "09:45" at bounding box center [274, 297] width 20 height 9
type input "28/09/2025 09:45"
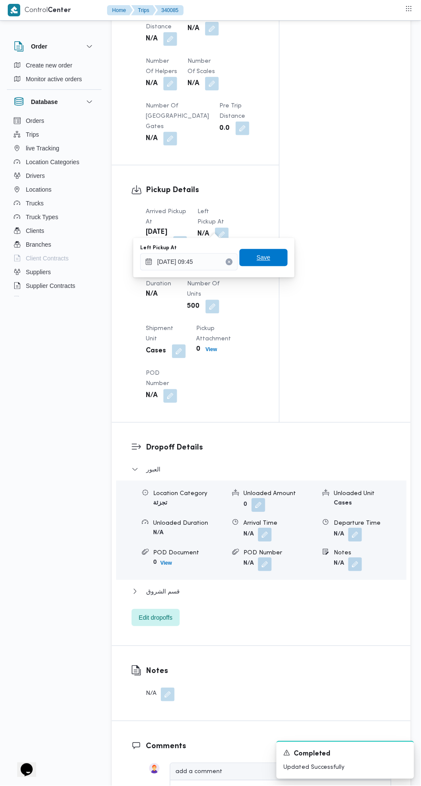
click at [276, 264] on span "Save" at bounding box center [263, 257] width 48 height 17
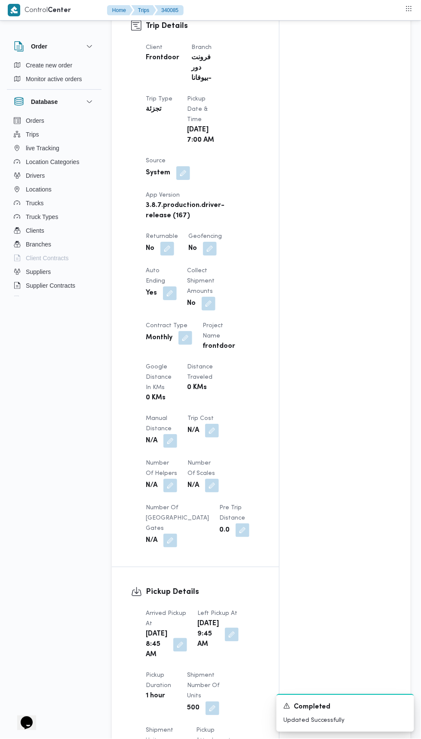
scroll to position [400, 0]
click at [172, 243] on button "button" at bounding box center [167, 248] width 14 height 14
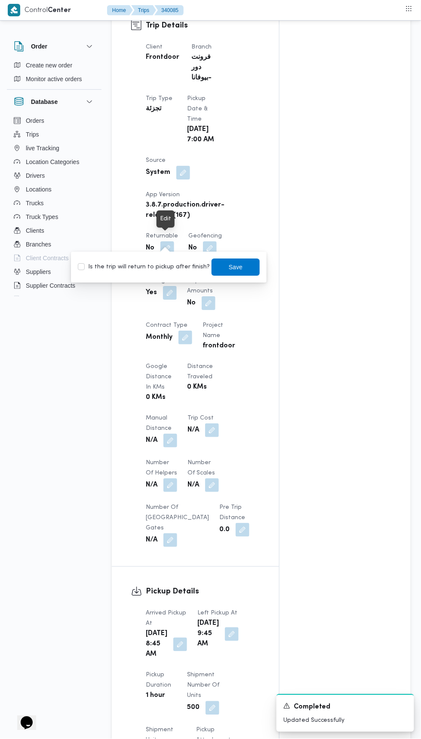
click at [163, 279] on div "You are in a dialog. To close this dialog, hit escape. Is the trip will return …" at bounding box center [168, 267] width 195 height 31
click at [181, 264] on label "Is the trip will return to pickup after finish?" at bounding box center [144, 267] width 132 height 10
checkbox input "true"
click at [244, 263] on span "Save" at bounding box center [235, 267] width 48 height 17
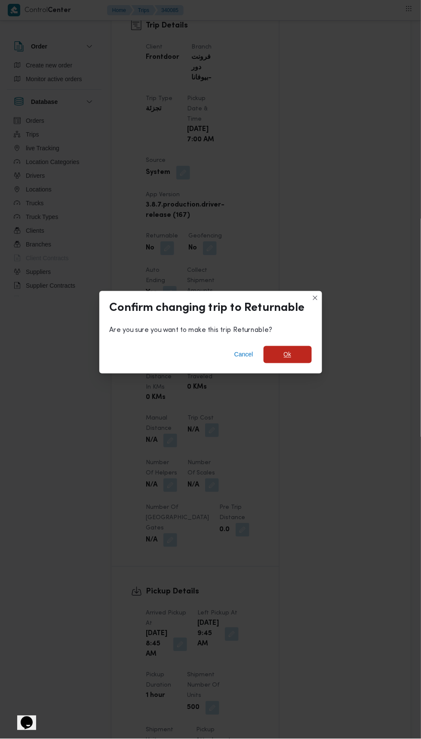
click at [271, 346] on span "Ok" at bounding box center [287, 354] width 48 height 17
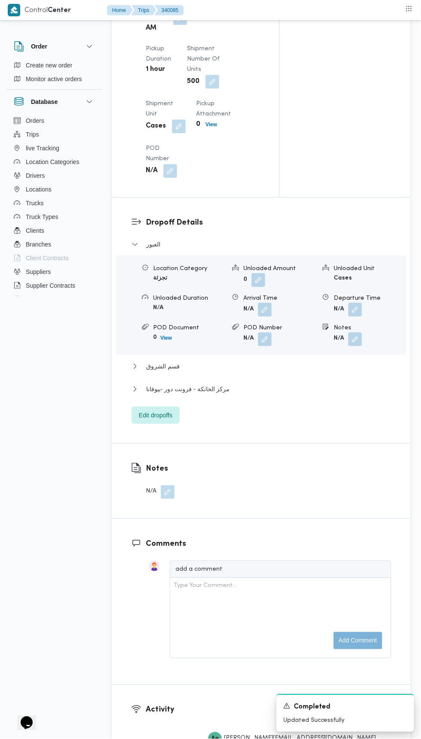
scroll to position [1039, 0]
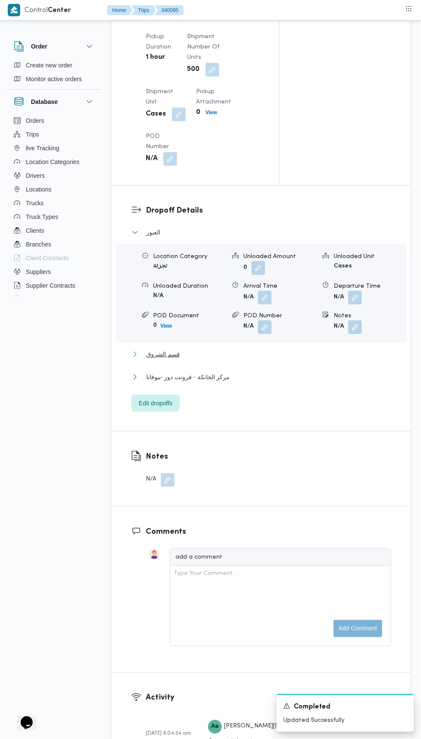
click at [236, 360] on button "قسم الشروق" at bounding box center [261, 354] width 260 height 10
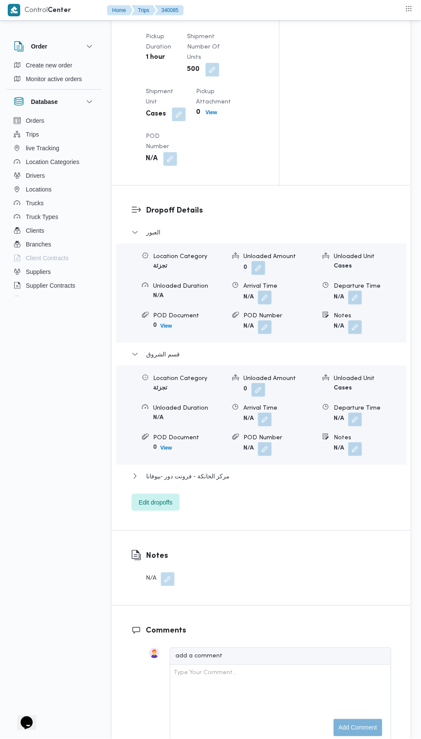
click at [359, 456] on button "button" at bounding box center [355, 450] width 14 height 14
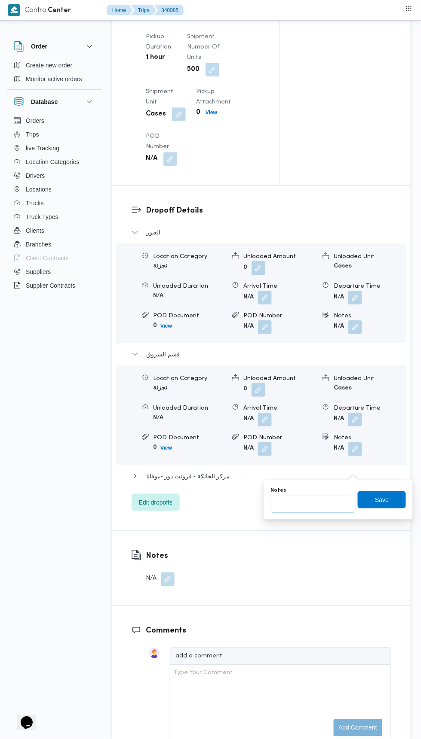
click at [320, 504] on input "Notes" at bounding box center [312, 504] width 85 height 17
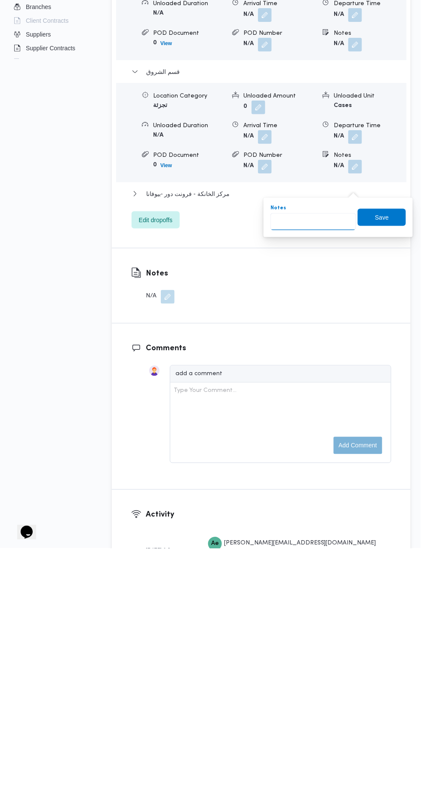
scroll to position [1084, 0]
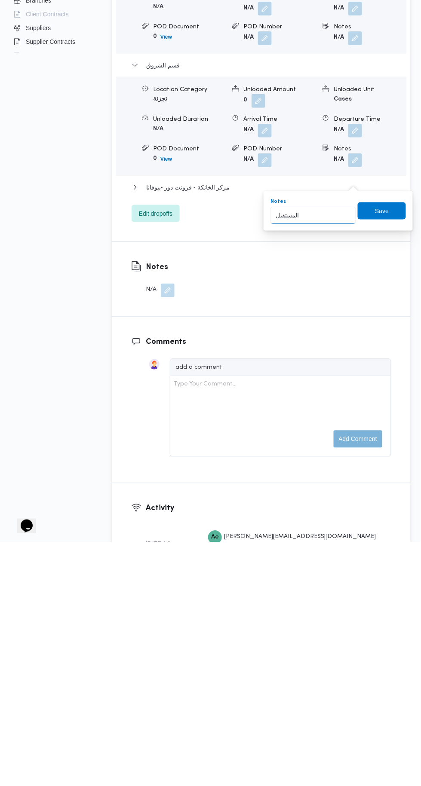
type input "المستقبل"
click at [383, 458] on span "Save" at bounding box center [382, 455] width 14 height 10
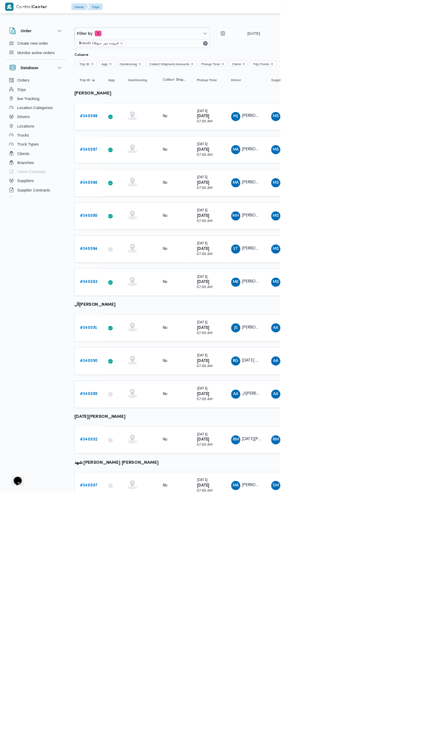
click at [380, 375] on span "ST سعيد ثروت محمود رضوان" at bounding box center [369, 375] width 45 height 14
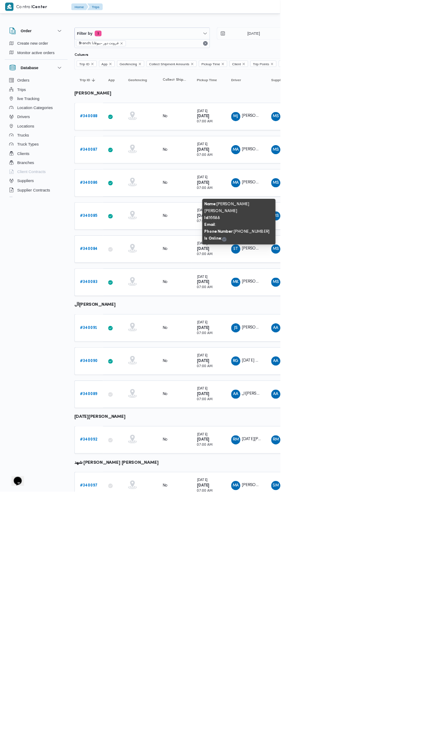
click at [137, 372] on b "# 340084" at bounding box center [133, 375] width 27 height 6
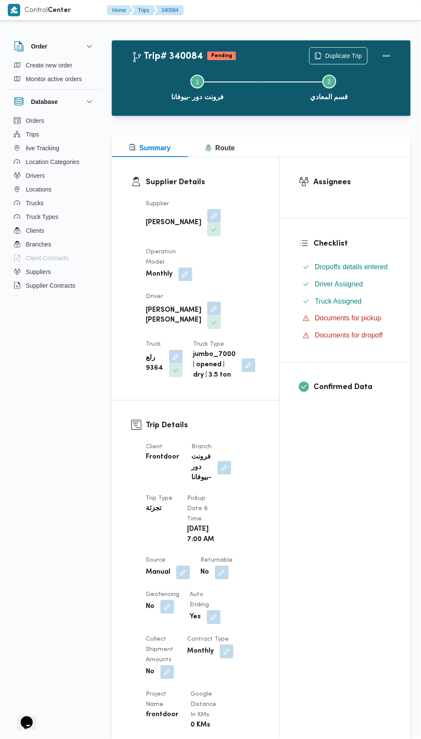
click at [186, 568] on button "button" at bounding box center [183, 573] width 14 height 14
click at [225, 566] on button "button" at bounding box center [222, 573] width 14 height 14
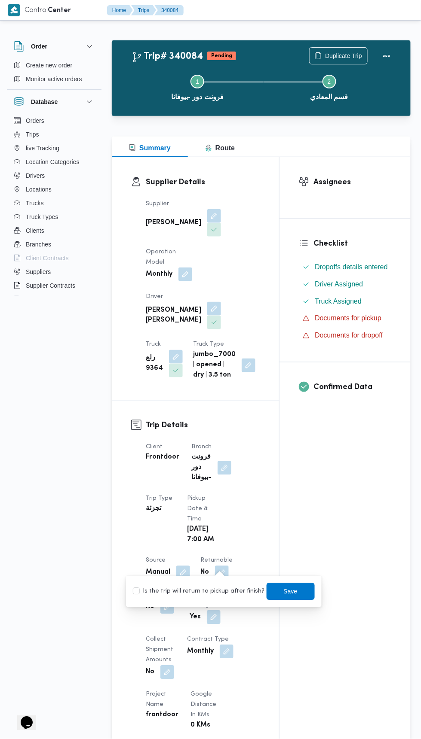
click at [219, 595] on label "Is the trip will return to pickup after finish?" at bounding box center [199, 592] width 132 height 10
checkbox input "true"
click at [292, 588] on span "Save" at bounding box center [290, 591] width 48 height 17
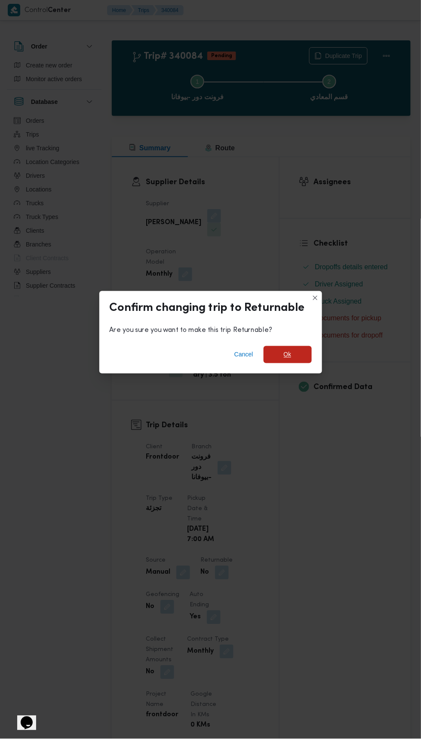
click at [297, 349] on span "Ok" at bounding box center [287, 354] width 48 height 17
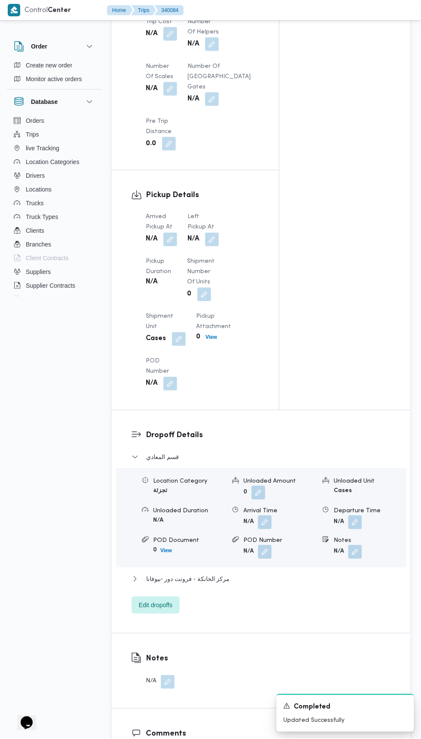
scroll to position [772, 0]
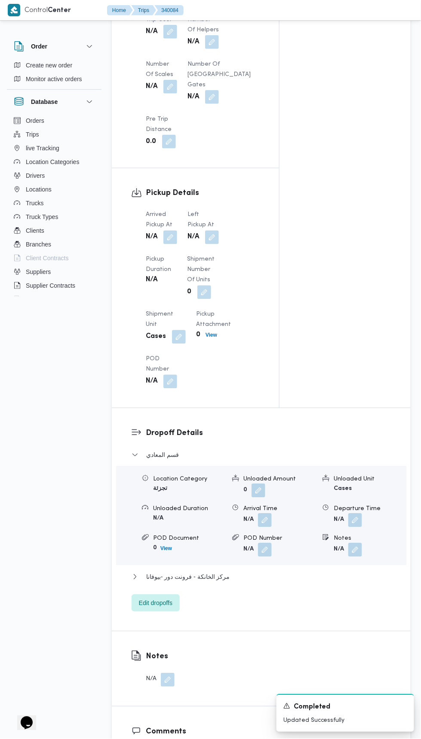
click at [172, 231] on button "button" at bounding box center [170, 238] width 14 height 14
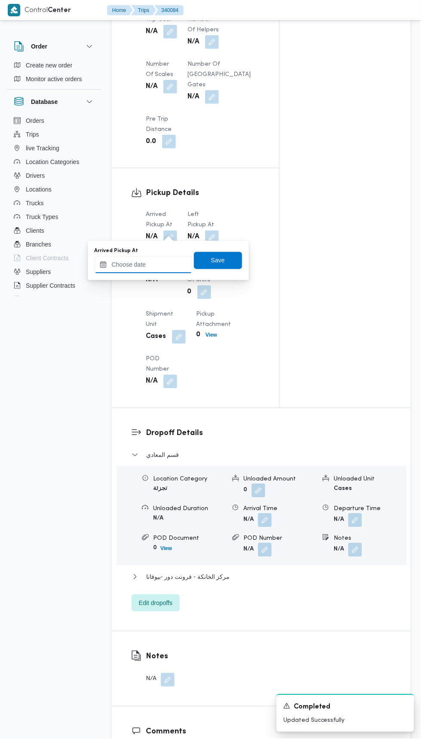
click at [171, 264] on input "Arrived Pickup At" at bounding box center [144, 264] width 98 height 17
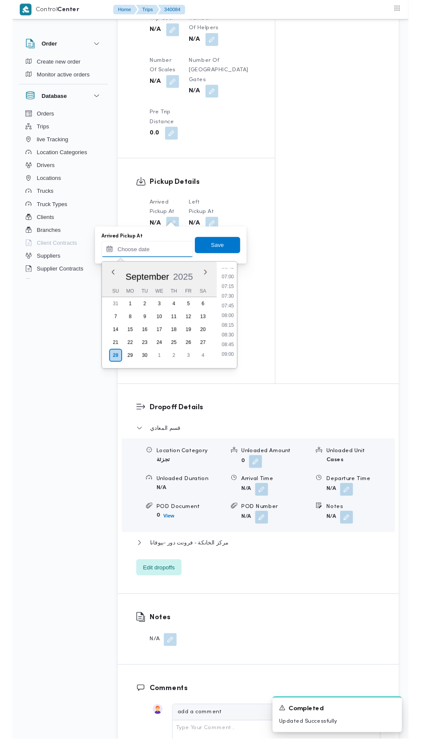
scroll to position [281, 0]
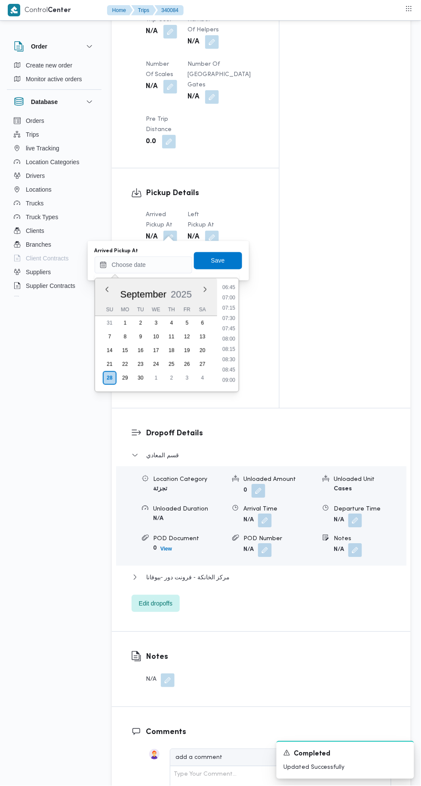
click at [233, 296] on li "07:00" at bounding box center [229, 297] width 20 height 9
type input "28/09/2025 07:00"
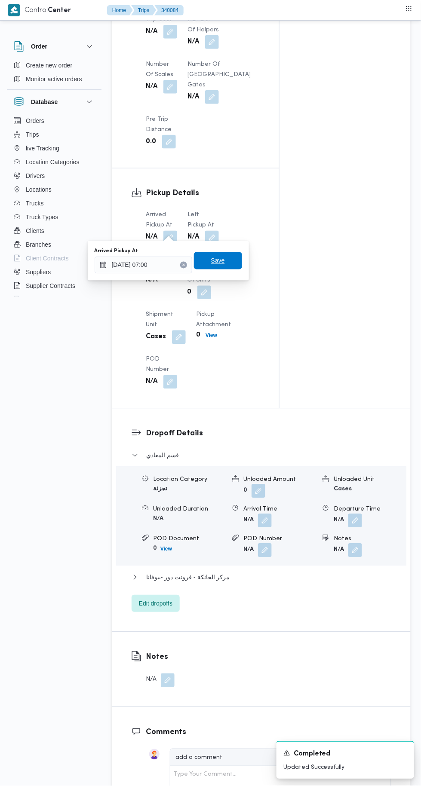
click at [232, 263] on span "Save" at bounding box center [218, 260] width 48 height 17
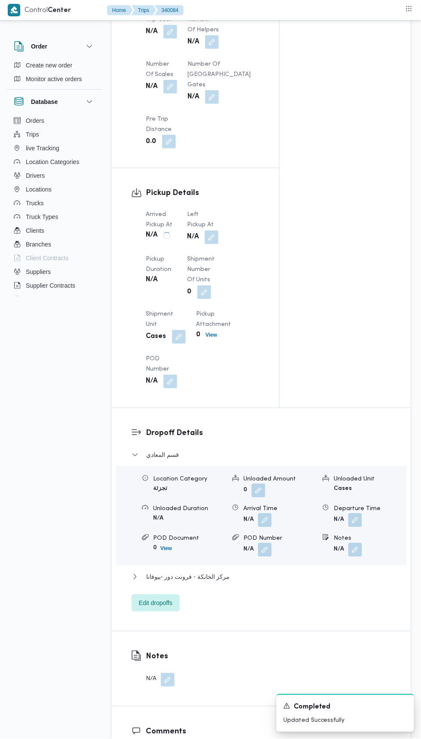
click at [214, 237] on button "button" at bounding box center [212, 238] width 14 height 14
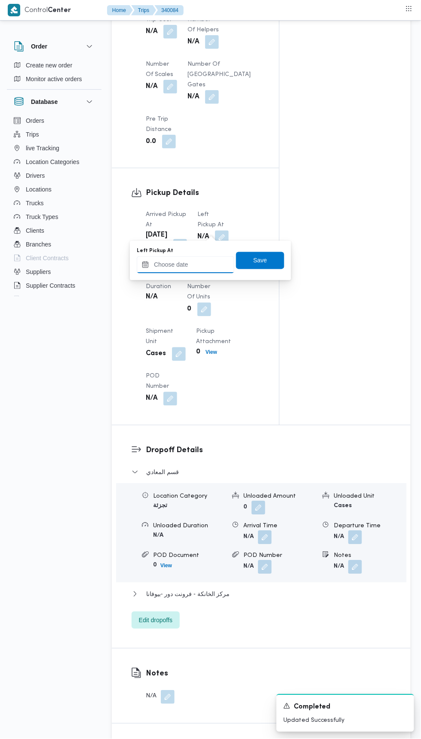
click at [217, 264] on input "Left Pickup At" at bounding box center [186, 264] width 98 height 17
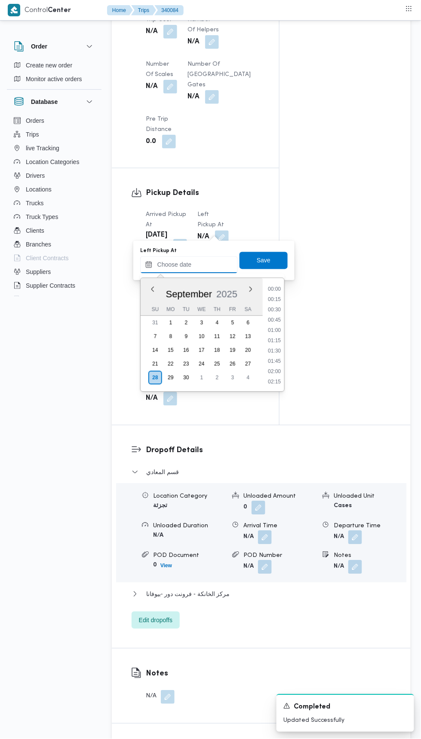
scroll to position [391, 0]
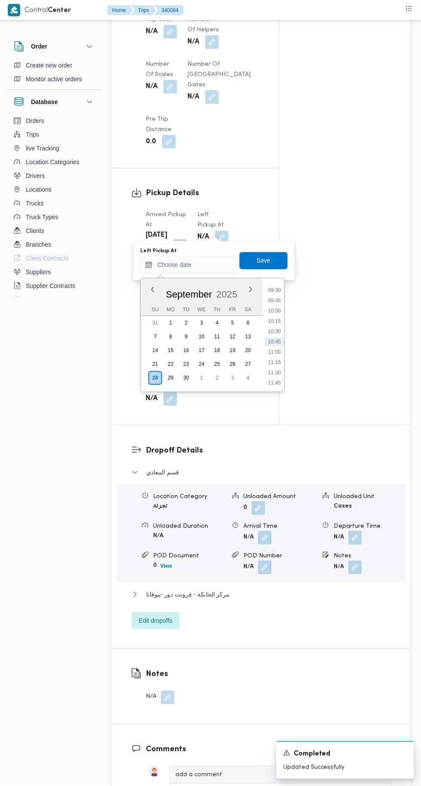
click at [279, 299] on li "09:45" at bounding box center [274, 300] width 20 height 9
type input "28/09/2025 09:45"
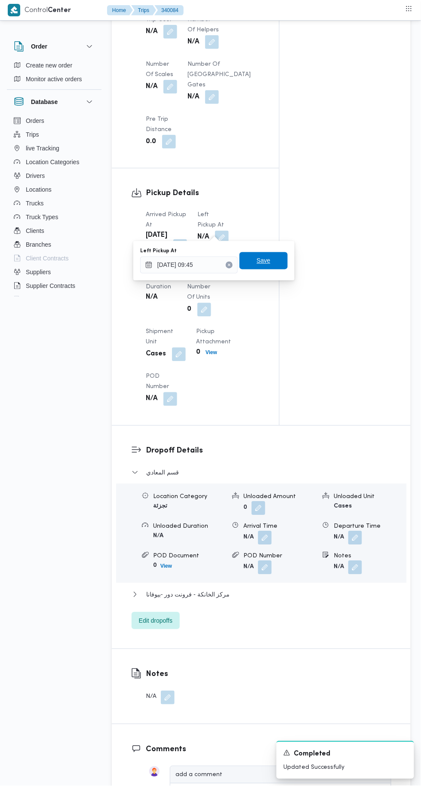
click at [277, 253] on span "Save" at bounding box center [263, 260] width 48 height 17
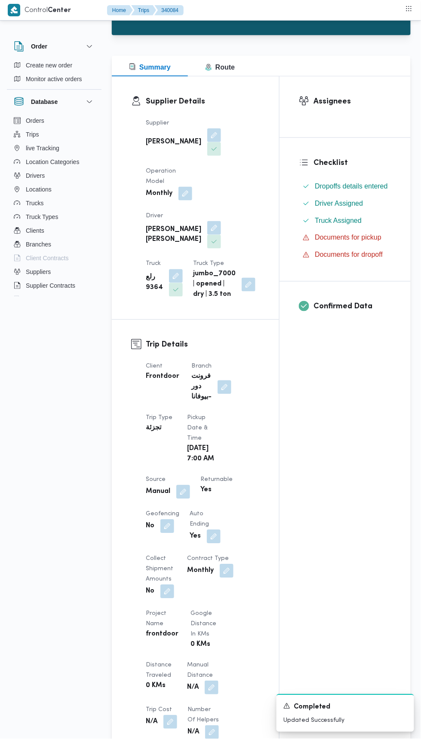
scroll to position [0, 0]
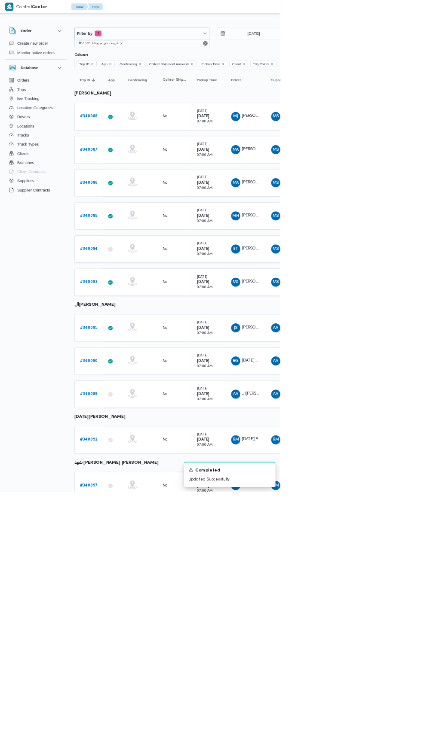
click at [141, 421] on b "# 340083" at bounding box center [133, 424] width 27 height 6
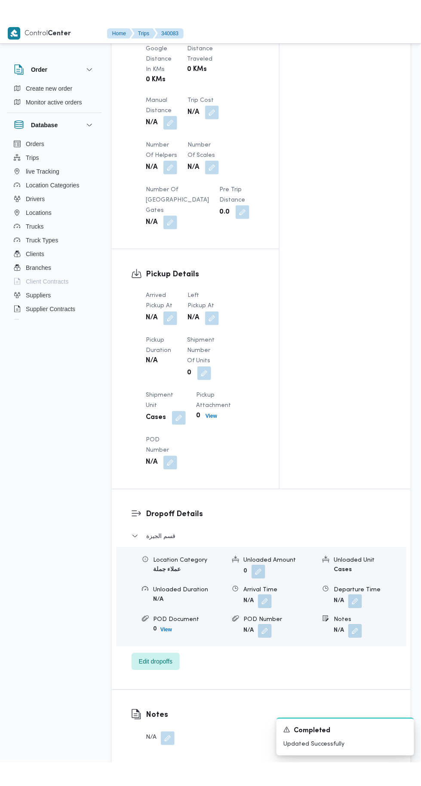
scroll to position [645, 0]
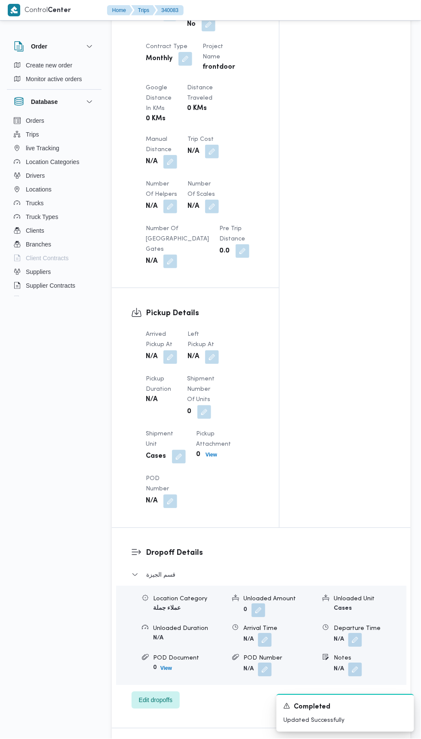
click at [175, 357] on button "button" at bounding box center [170, 358] width 14 height 14
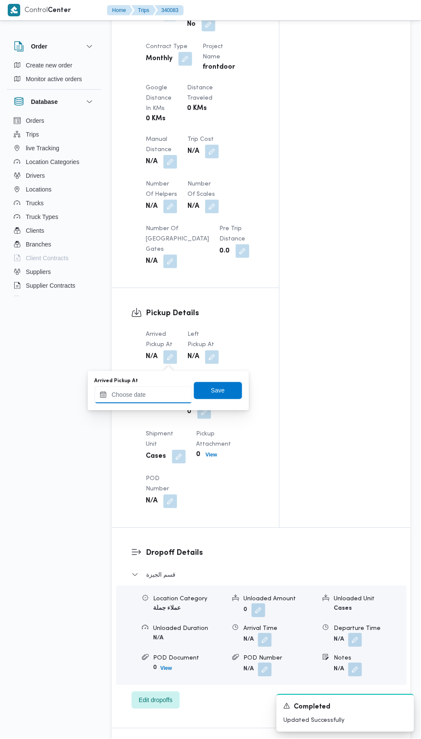
click at [163, 395] on input "Arrived Pickup At" at bounding box center [144, 395] width 98 height 17
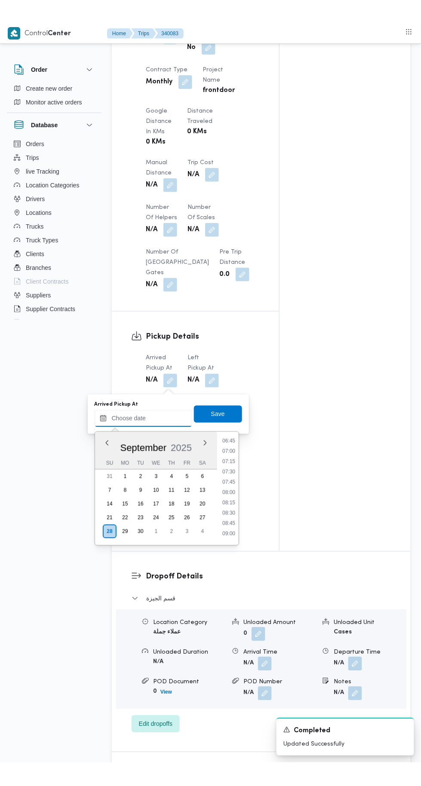
scroll to position [280, 0]
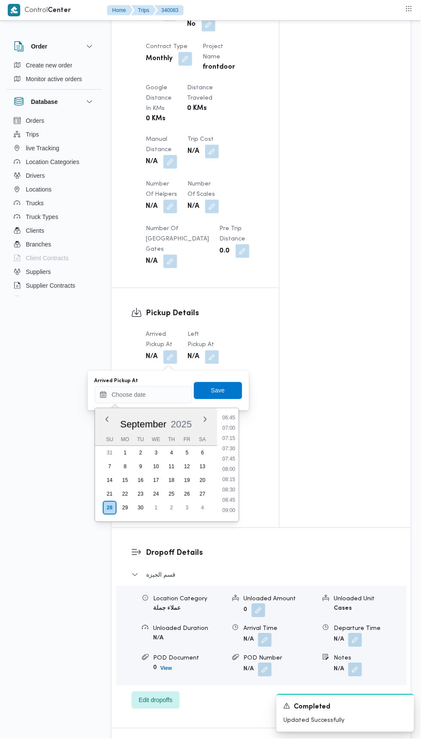
click at [228, 448] on li "07:30" at bounding box center [229, 449] width 20 height 9
type input "28/09/2025 07:30"
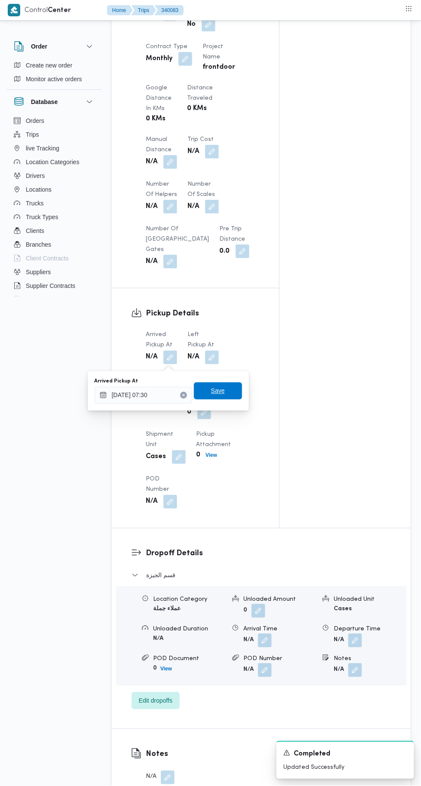
click at [237, 389] on span "Save" at bounding box center [218, 390] width 48 height 17
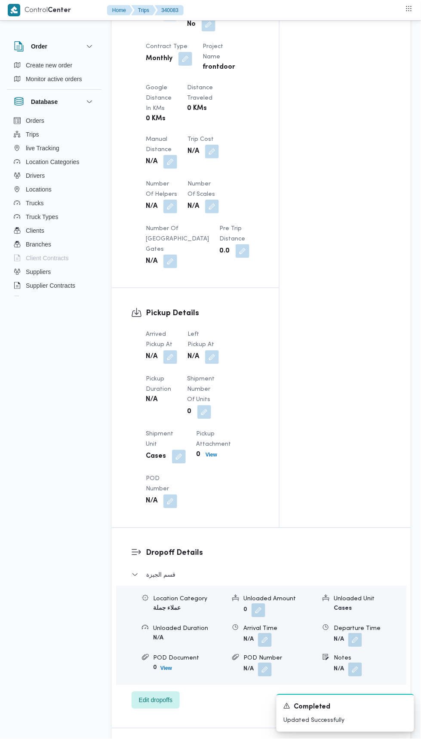
click at [207, 355] on button "button" at bounding box center [212, 358] width 14 height 14
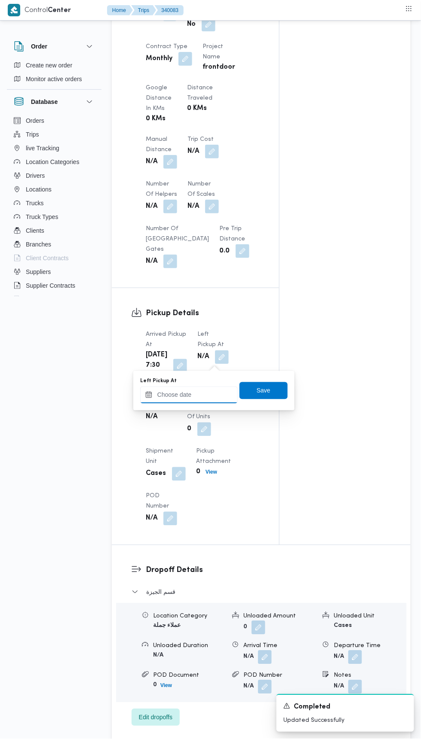
click at [211, 391] on input "Left Pickup At" at bounding box center [189, 395] width 98 height 17
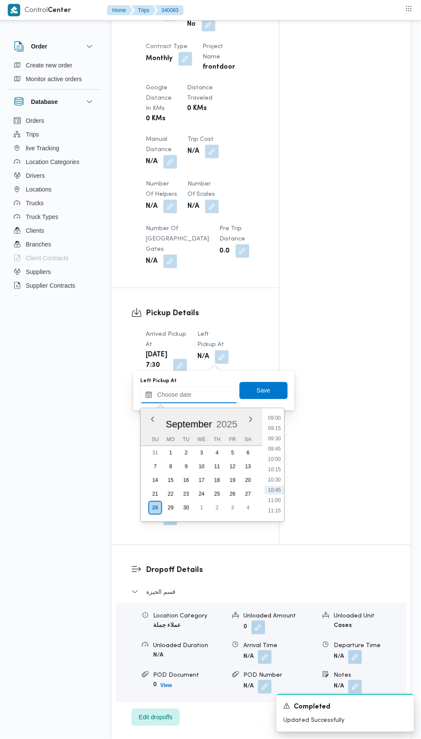
scroll to position [370, 0]
click at [279, 431] on li "09:15" at bounding box center [274, 431] width 20 height 9
type input "28/09/2025 09:15"
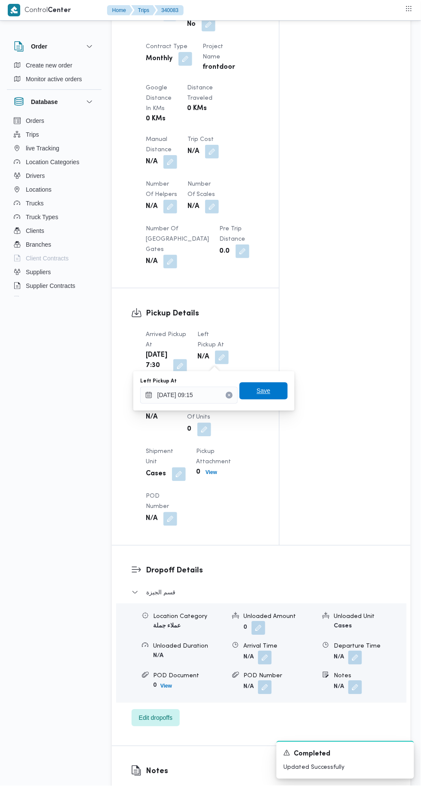
click at [281, 392] on span "Save" at bounding box center [263, 390] width 48 height 17
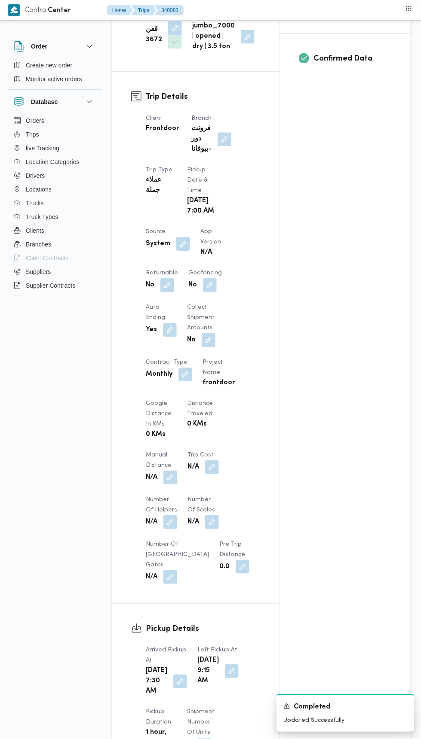
scroll to position [328, 0]
click at [171, 289] on button "button" at bounding box center [167, 286] width 14 height 14
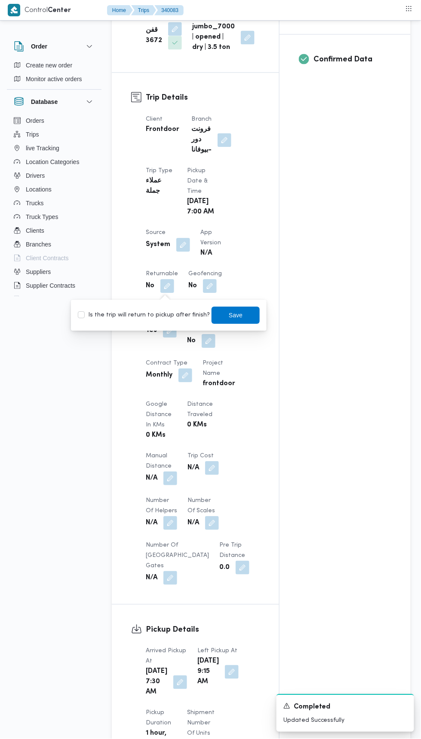
click at [176, 317] on label "Is the trip will return to pickup after finish?" at bounding box center [144, 315] width 132 height 10
checkbox input "true"
click at [238, 311] on span "Save" at bounding box center [235, 315] width 48 height 17
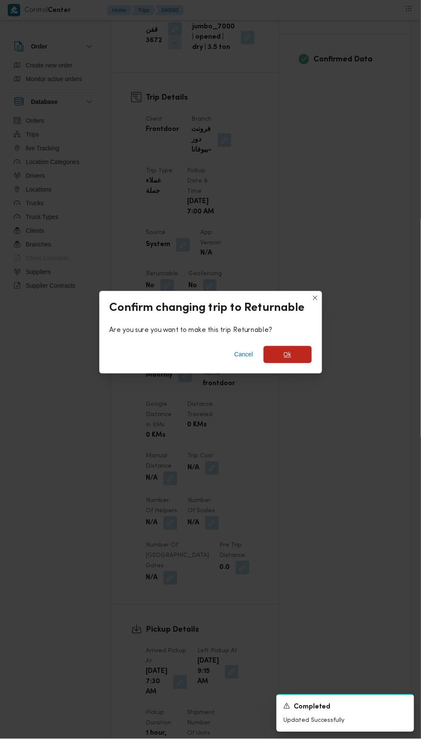
click at [287, 350] on span "Ok" at bounding box center [288, 355] width 8 height 10
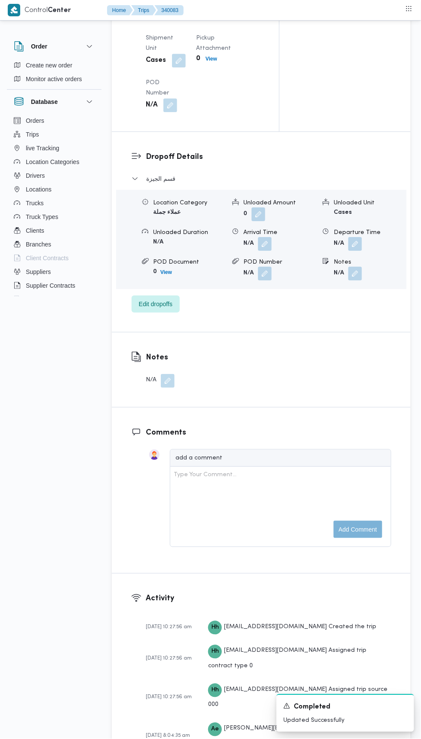
scroll to position [1066, 0]
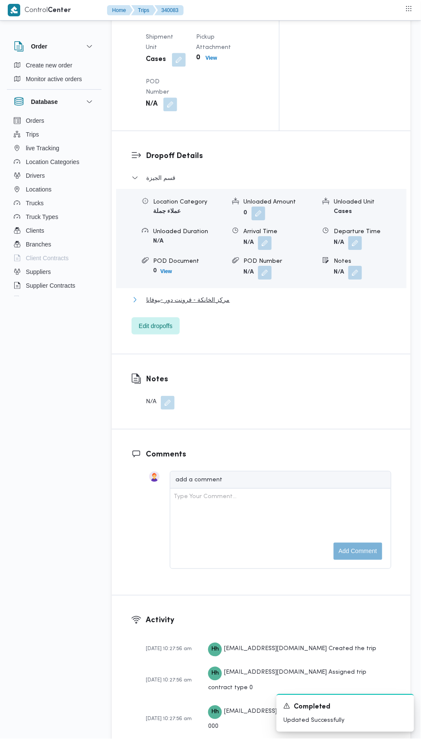
click at [308, 305] on button "مركز الخانكة - فرونت دور -بيوفانا" at bounding box center [261, 300] width 260 height 10
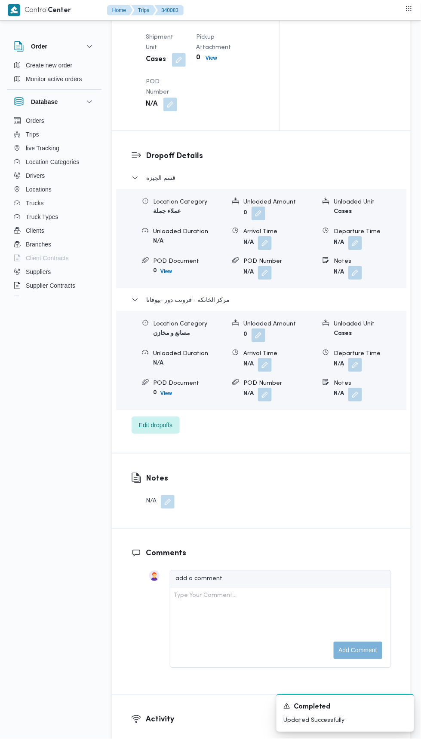
click at [350, 280] on button "button" at bounding box center [355, 273] width 14 height 14
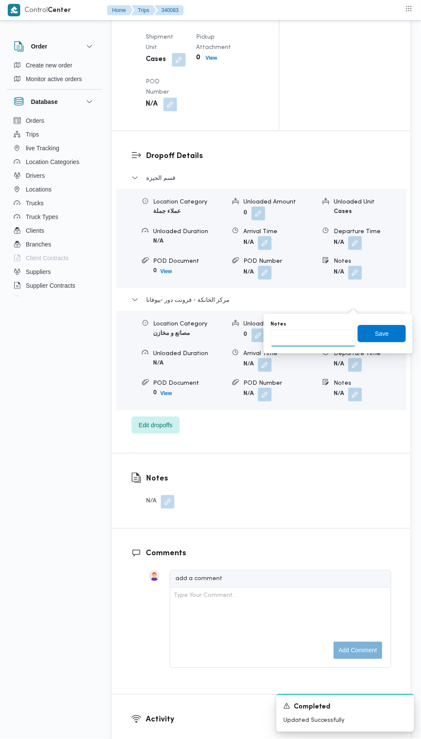
click at [332, 336] on input "Notes" at bounding box center [312, 338] width 85 height 17
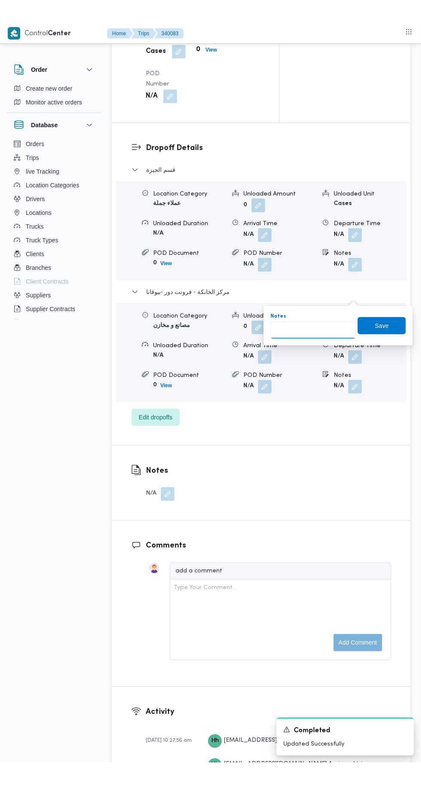
scroll to position [1111, 0]
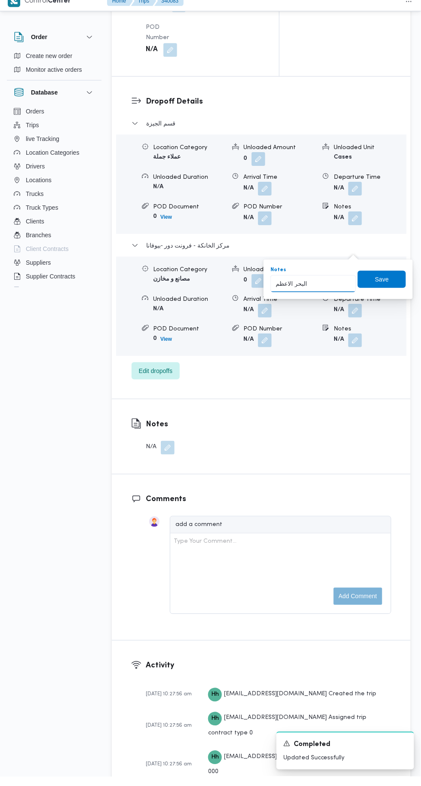
type input "البحر الاعظم"
click at [384, 288] on span "Save" at bounding box center [382, 289] width 14 height 10
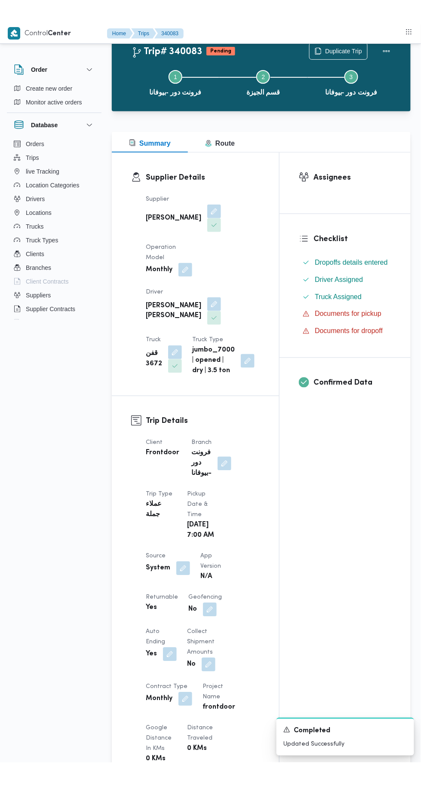
scroll to position [0, 0]
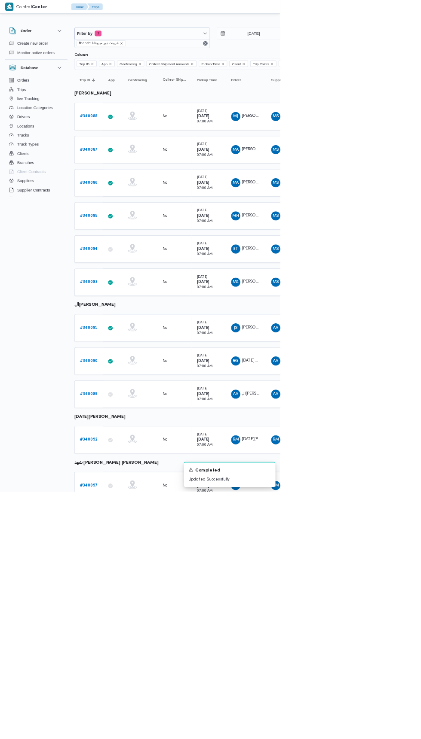
click at [380, 421] on span "محمود كمال عبدالغني محمود ابراهيم" at bounding box center [413, 424] width 100 height 6
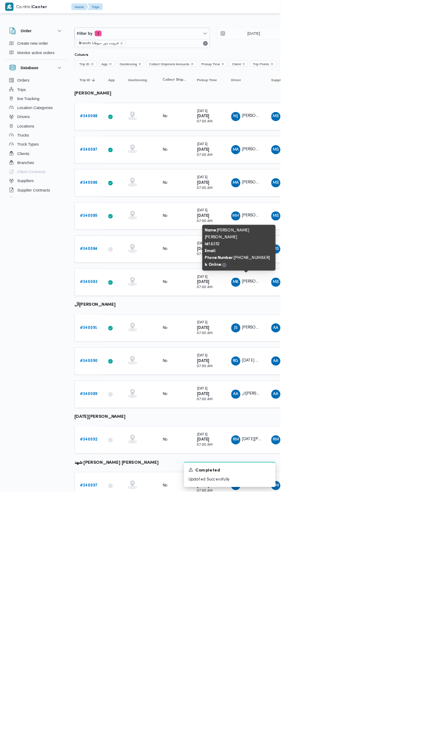
click at [137, 421] on b "# 340083" at bounding box center [133, 424] width 27 height 6
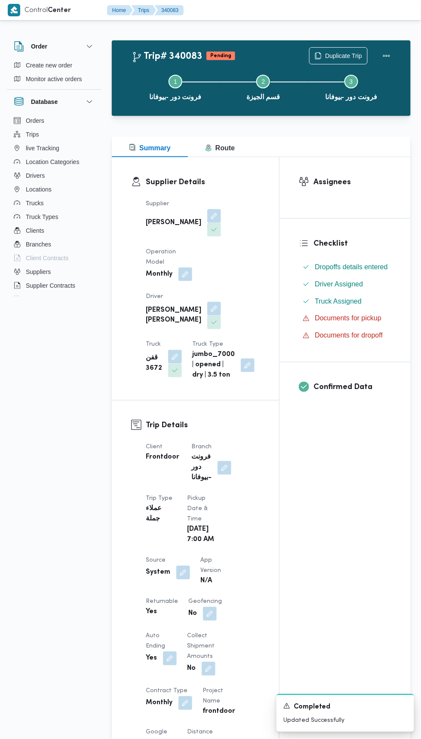
click at [180, 579] on button "button" at bounding box center [183, 573] width 14 height 14
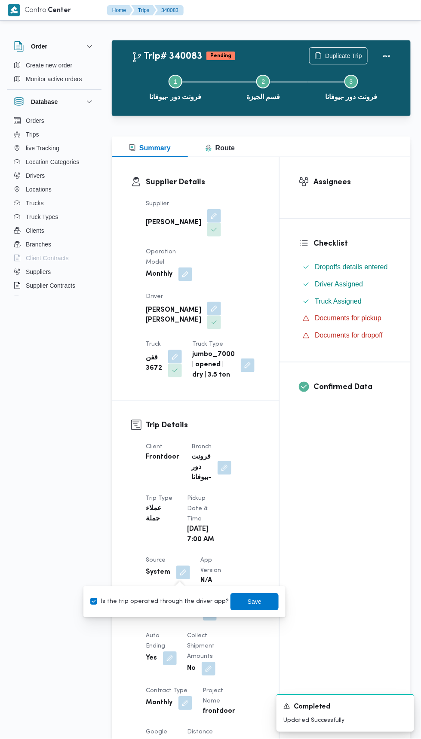
click at [176, 605] on label "Is the trip operated through the driver app?" at bounding box center [159, 602] width 138 height 10
checkbox input "false"
click at [247, 602] on span "Save" at bounding box center [254, 602] width 14 height 10
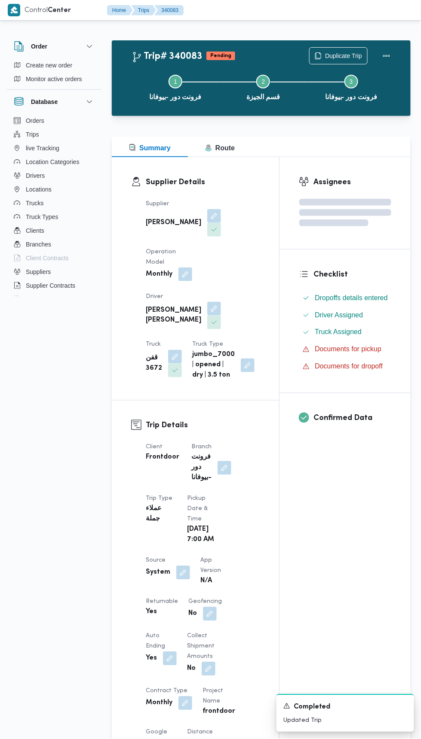
click at [207, 302] on button "button" at bounding box center [214, 309] width 14 height 14
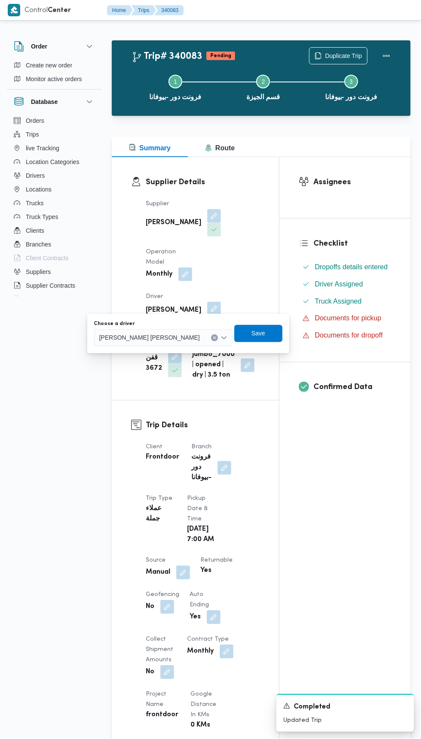
click at [175, 337] on span "محمود كمال عبدالغني محمود ابراهيم" at bounding box center [149, 337] width 101 height 9
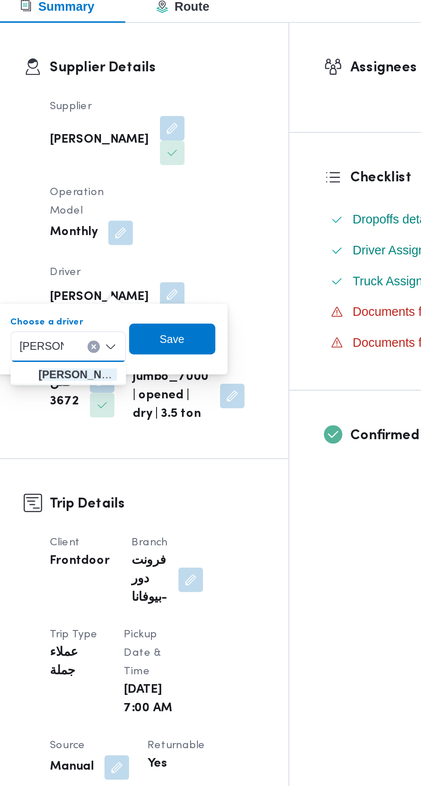
type input "هشام ولي"
click at [164, 354] on span "هشام ولي د عبدالفضيل عمران" at bounding box center [161, 353] width 44 height 10
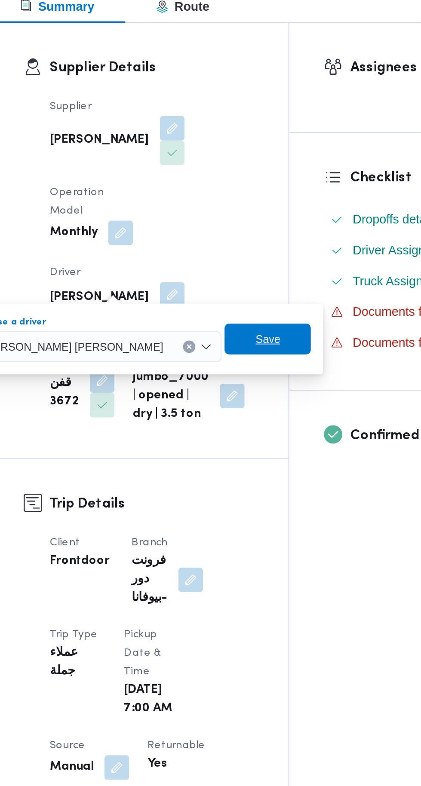
click at [243, 338] on span "Save" at bounding box center [267, 333] width 48 height 17
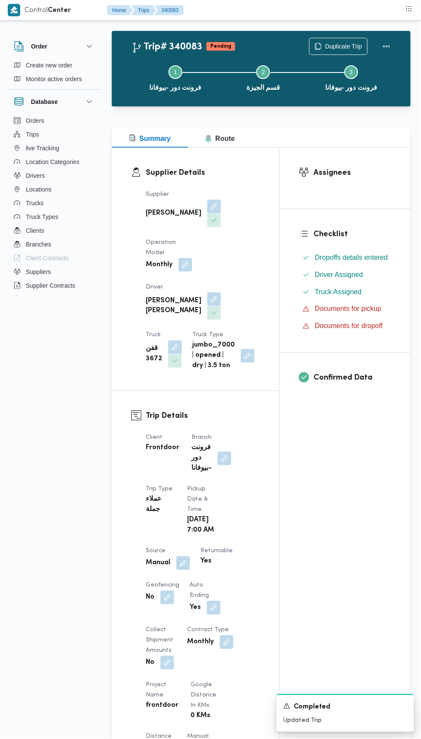
scroll to position [44, 0]
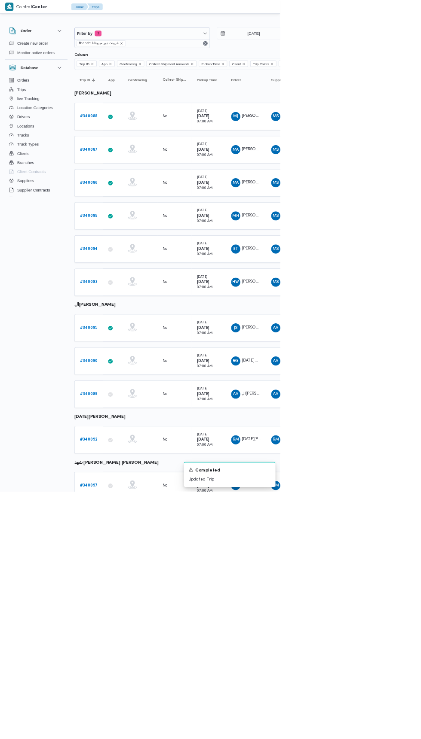
click at [142, 490] on b "# 340091" at bounding box center [133, 493] width 26 height 6
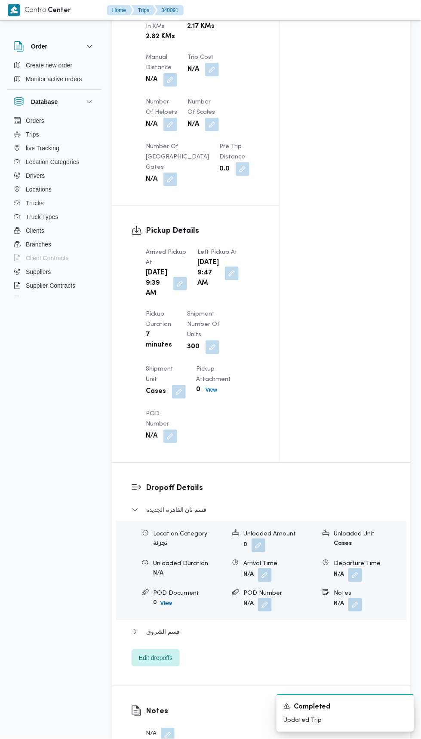
scroll to position [761, 0]
click at [173, 291] on button "button" at bounding box center [180, 284] width 14 height 14
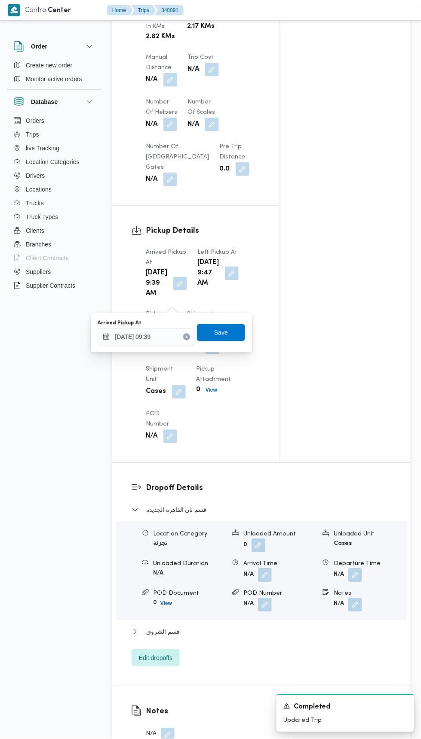
click at [188, 336] on icon "Clear input" at bounding box center [187, 337] width 2 height 2
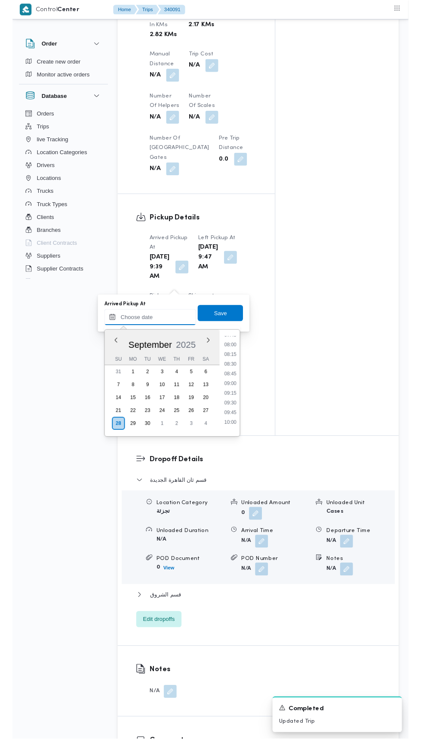
scroll to position [325, 0]
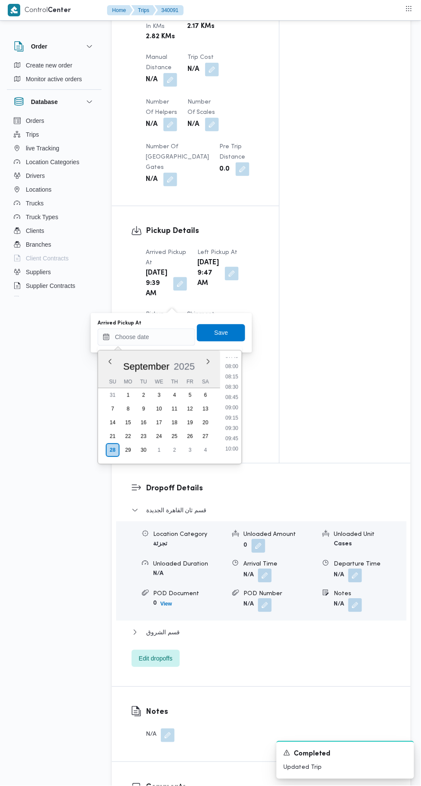
click at [236, 386] on li "08:30" at bounding box center [232, 387] width 20 height 9
type input "28/09/2025 08:30"
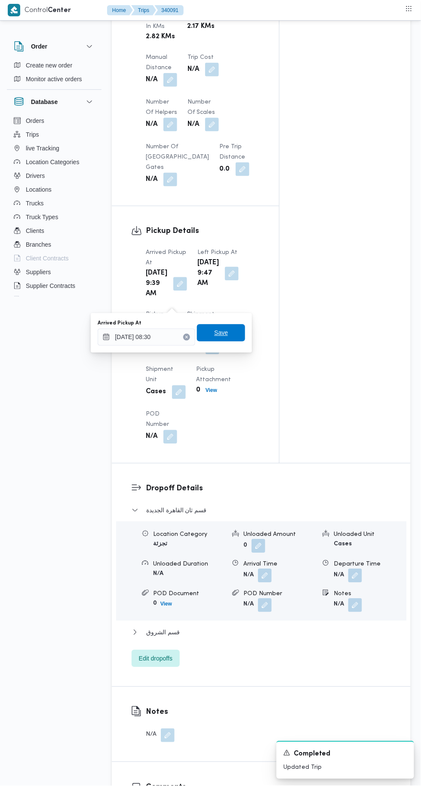
click at [238, 333] on span "Save" at bounding box center [221, 332] width 48 height 17
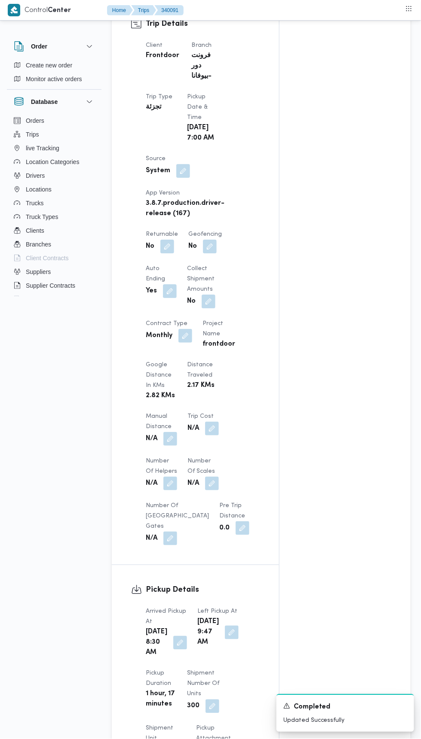
scroll to position [401, 0]
click at [171, 241] on button "button" at bounding box center [167, 248] width 14 height 14
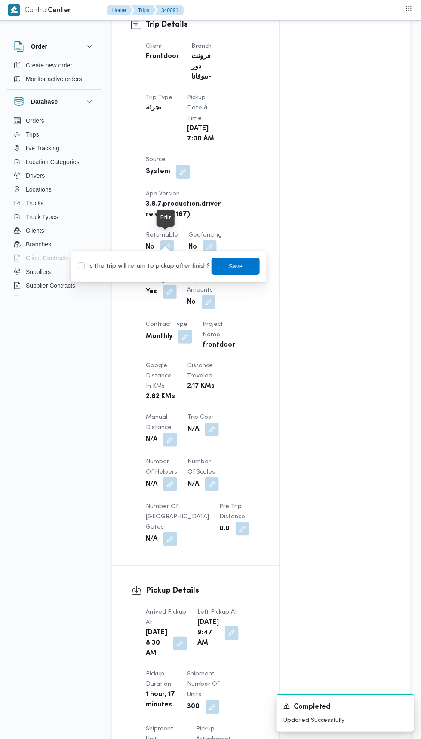
click at [171, 266] on label "Is the trip will return to pickup after finish?" at bounding box center [144, 266] width 132 height 10
checkbox input "true"
click at [241, 266] on span "Save" at bounding box center [235, 266] width 48 height 17
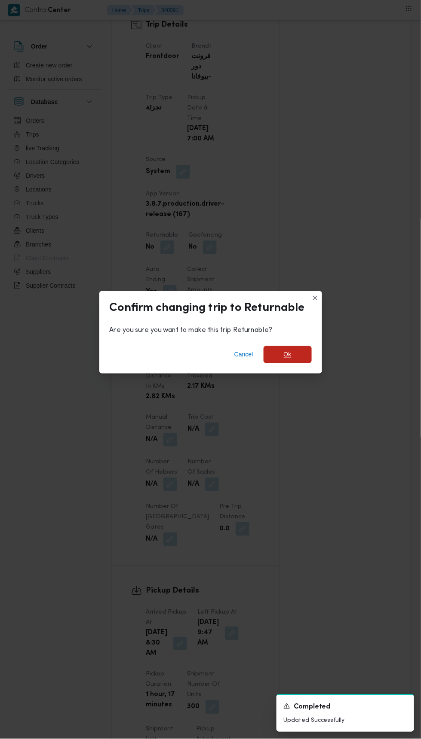
click at [298, 353] on span "Ok" at bounding box center [287, 354] width 48 height 17
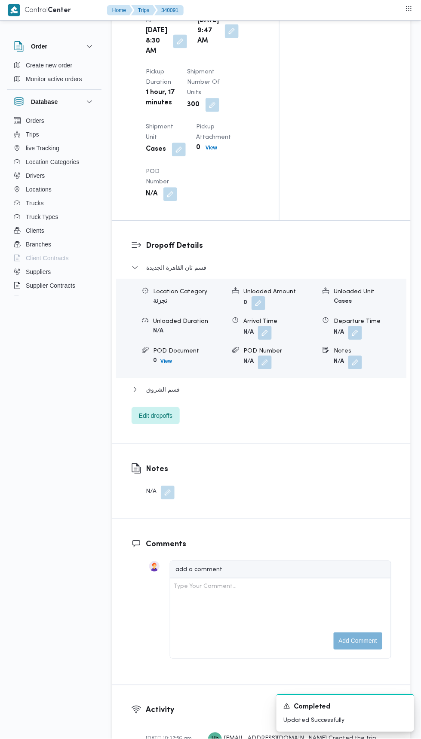
scroll to position [1012, 0]
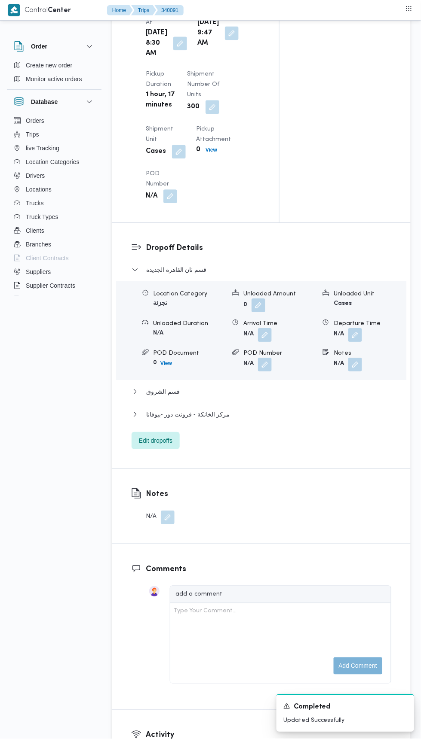
click at [360, 372] on button "button" at bounding box center [355, 365] width 14 height 14
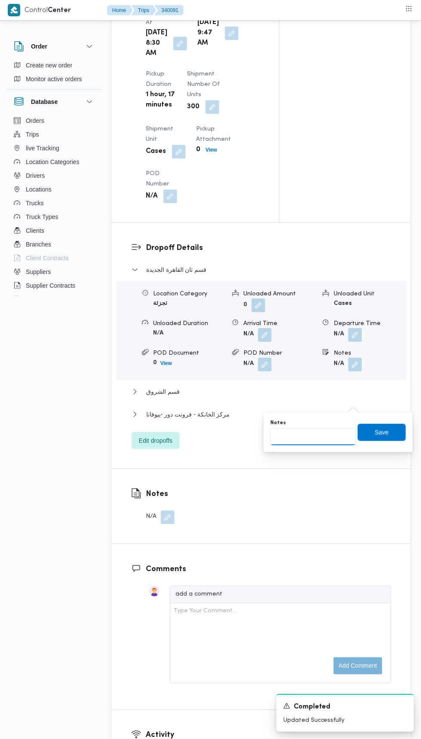
click at [334, 436] on input "Notes" at bounding box center [312, 436] width 85 height 17
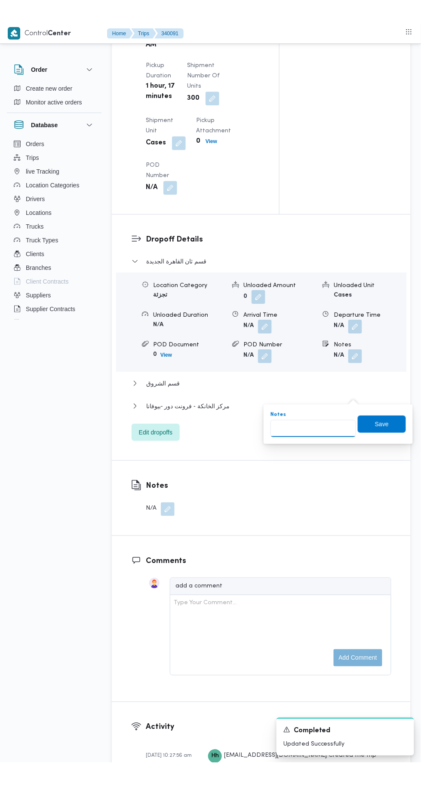
scroll to position [1057, 0]
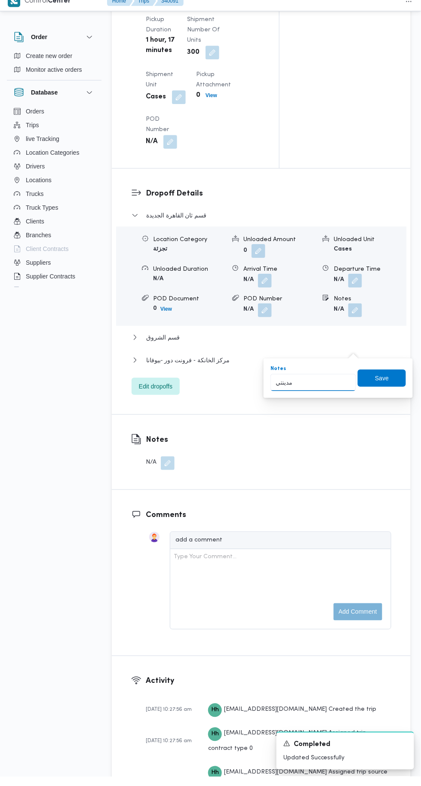
type input "مدينتي"
click at [383, 382] on span "Save" at bounding box center [382, 387] width 14 height 10
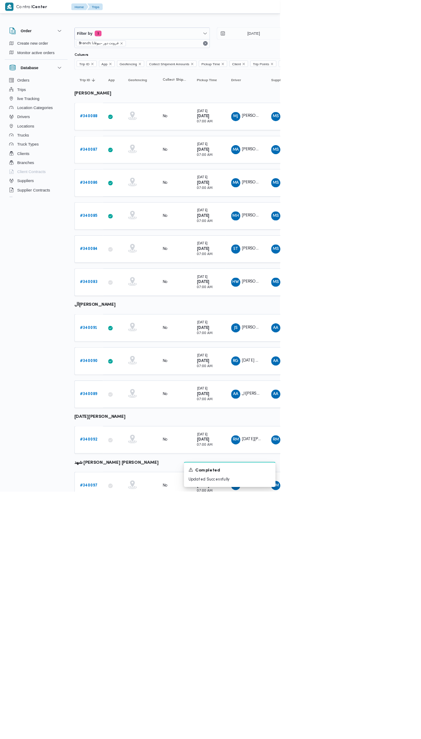
click at [141, 540] on b "# 340090" at bounding box center [133, 543] width 27 height 6
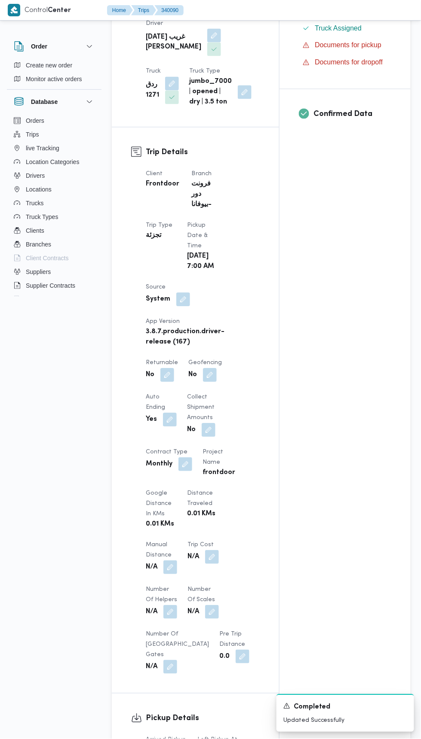
scroll to position [269, 0]
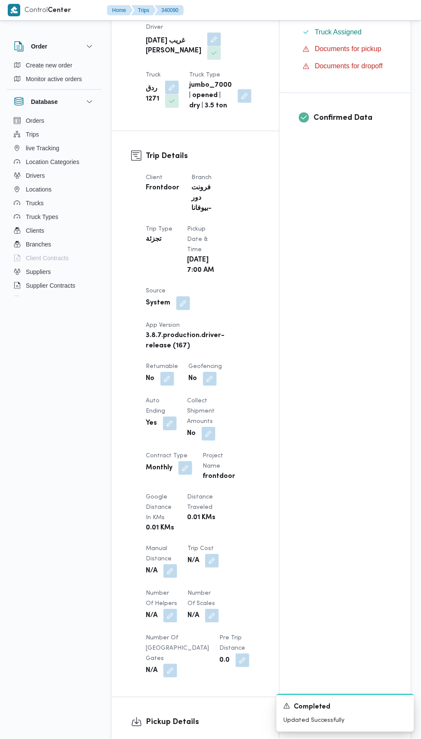
click at [172, 375] on button "button" at bounding box center [167, 380] width 14 height 14
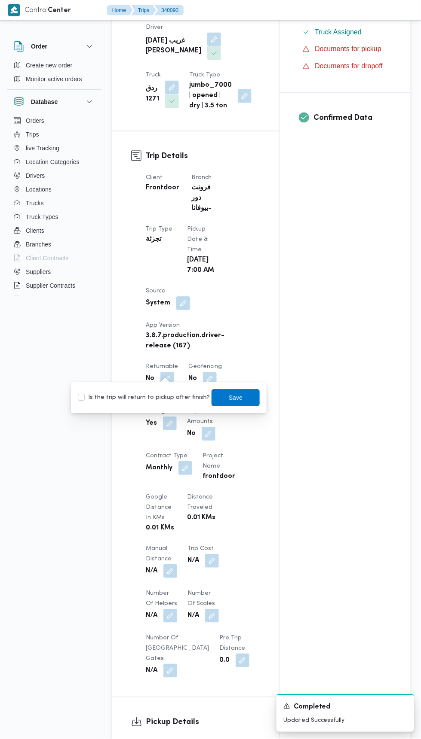
click at [164, 399] on label "Is the trip will return to pickup after finish?" at bounding box center [144, 398] width 132 height 10
checkbox input "true"
click at [232, 390] on span "Save" at bounding box center [235, 398] width 48 height 17
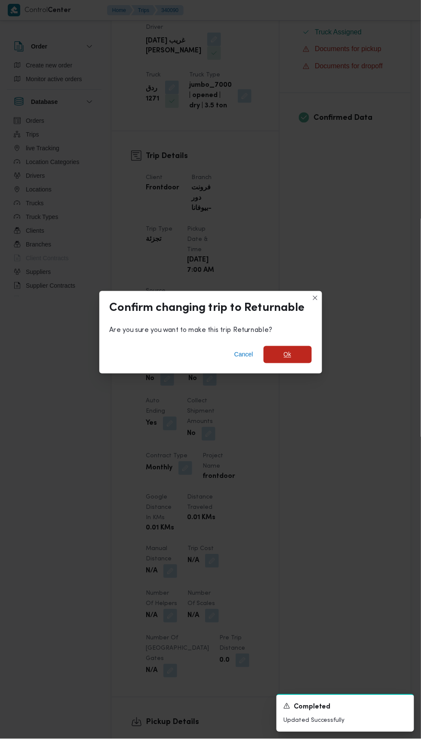
click at [296, 346] on span "Ok" at bounding box center [287, 354] width 48 height 17
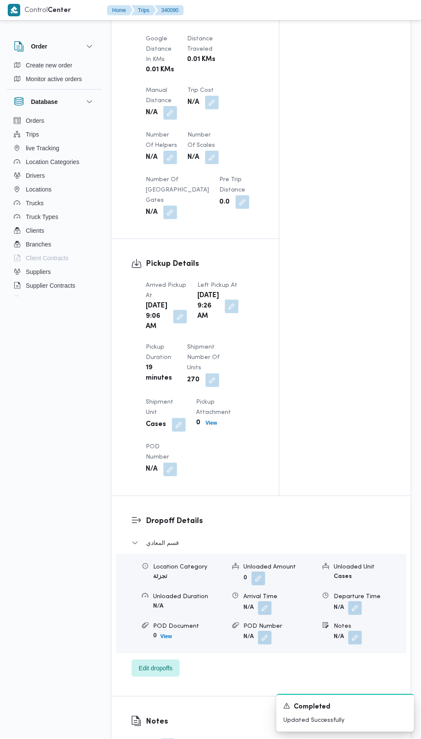
scroll to position [729, 0]
click at [173, 324] on button "button" at bounding box center [180, 317] width 14 height 14
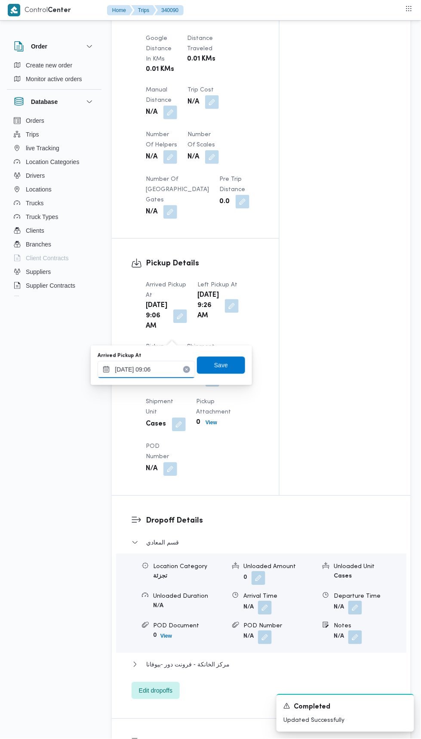
click at [162, 369] on input "28/09/2025 09:06" at bounding box center [147, 369] width 98 height 17
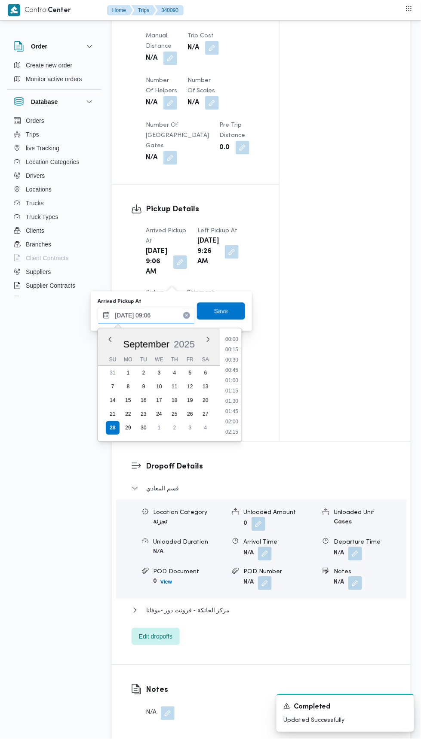
scroll to position [319, 0]
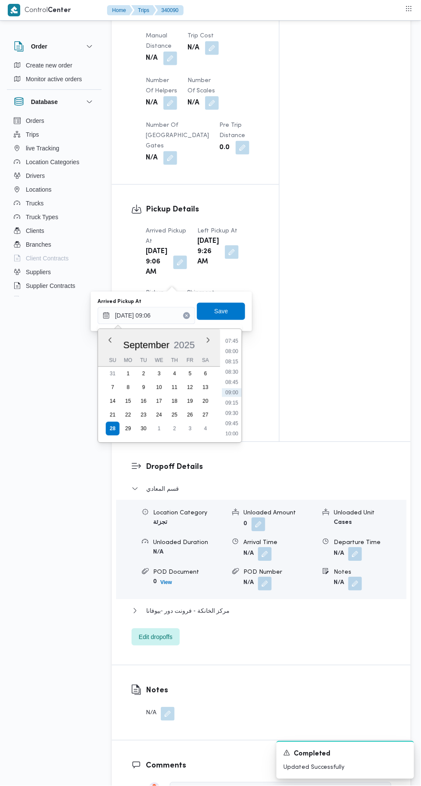
click at [235, 372] on li "08:30" at bounding box center [232, 372] width 20 height 9
type input "28/09/2025 08:30"
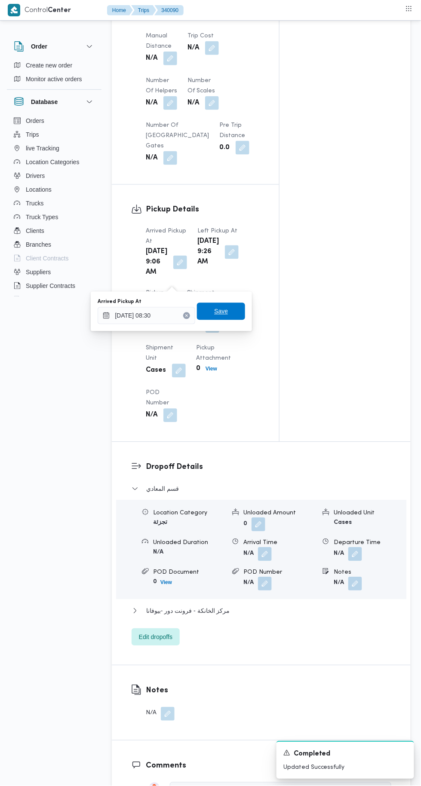
click at [231, 310] on span "Save" at bounding box center [221, 311] width 48 height 17
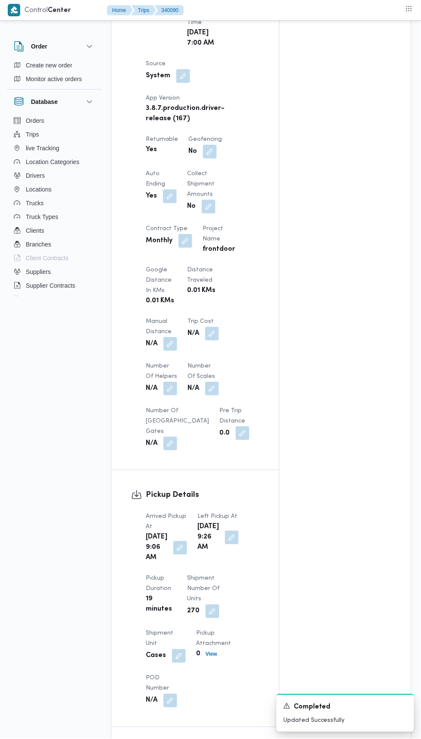
scroll to position [0, 0]
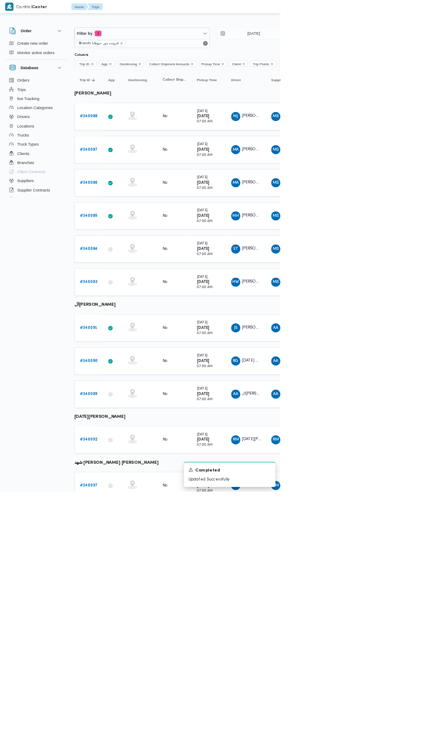
click at [139, 590] on b "# 340089" at bounding box center [133, 593] width 27 height 6
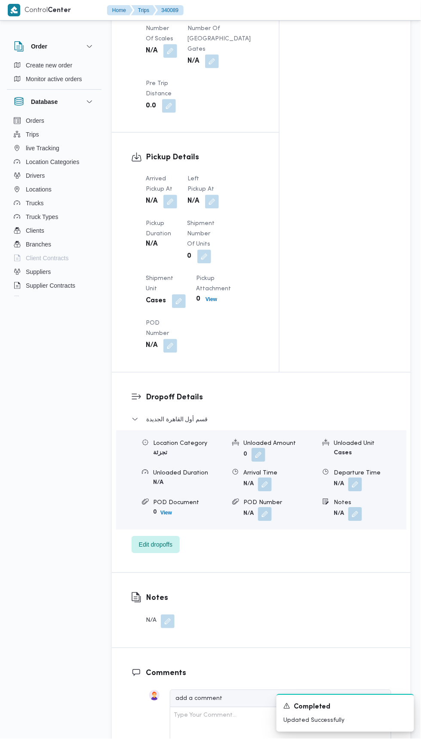
scroll to position [803, 0]
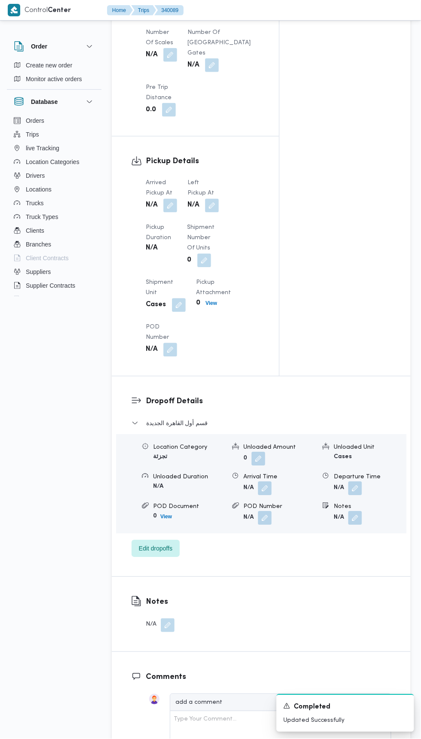
click at [176, 204] on button "button" at bounding box center [170, 206] width 14 height 14
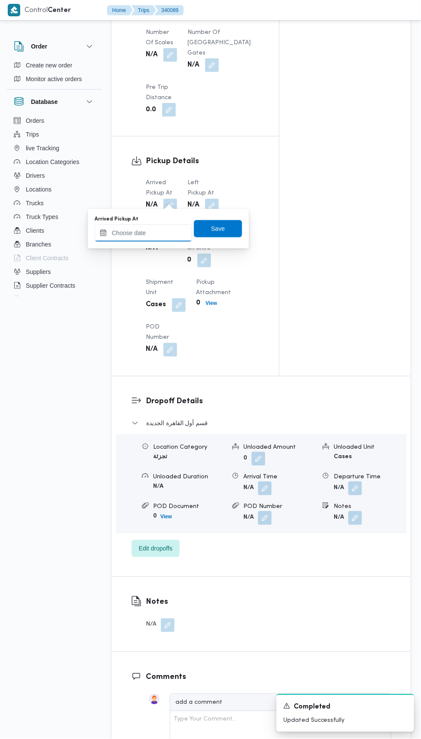
click at [162, 233] on input "Arrived Pickup At" at bounding box center [144, 233] width 98 height 17
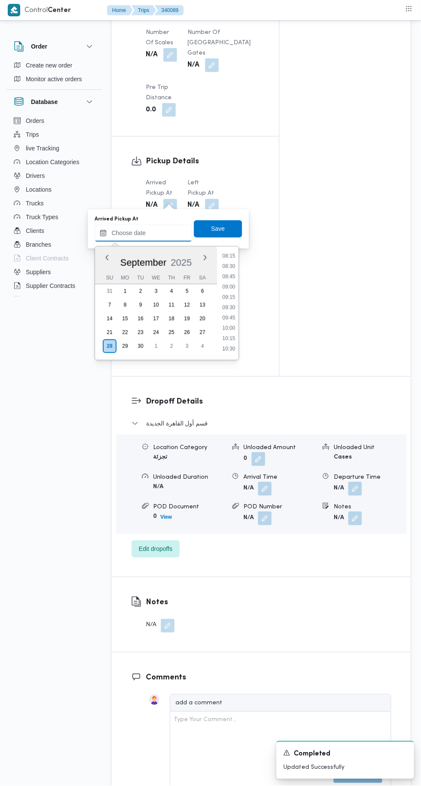
scroll to position [339, 0]
click at [228, 269] on li "08:30" at bounding box center [229, 270] width 20 height 9
type input "28/09/2025 08:30"
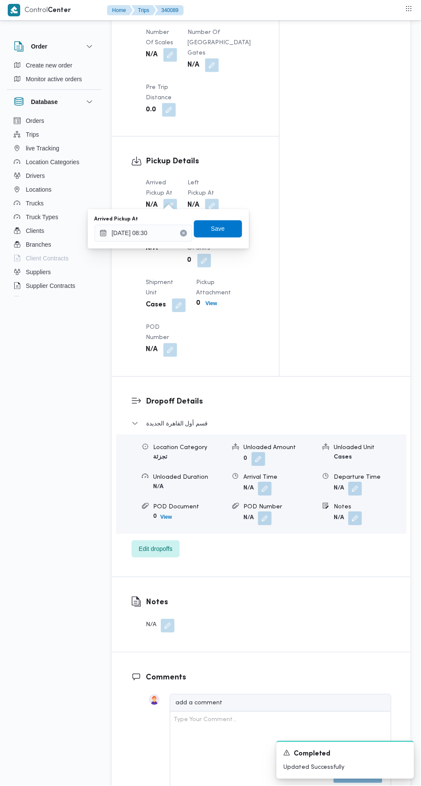
click at [235, 220] on div "Save" at bounding box center [218, 228] width 48 height 17
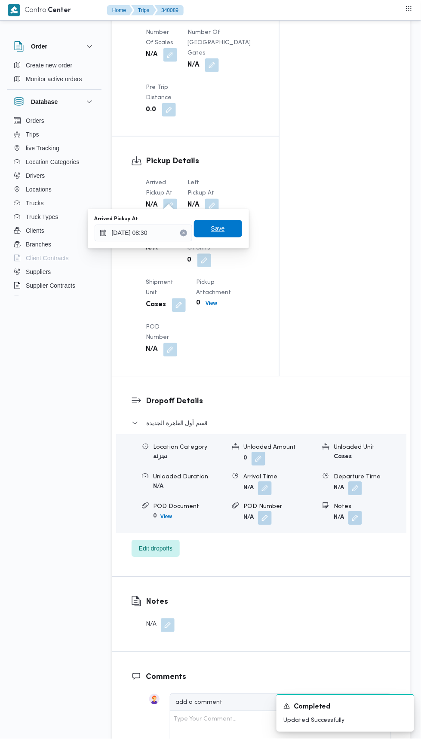
click at [220, 229] on span "Save" at bounding box center [218, 229] width 14 height 10
click at [216, 199] on button "button" at bounding box center [212, 206] width 14 height 14
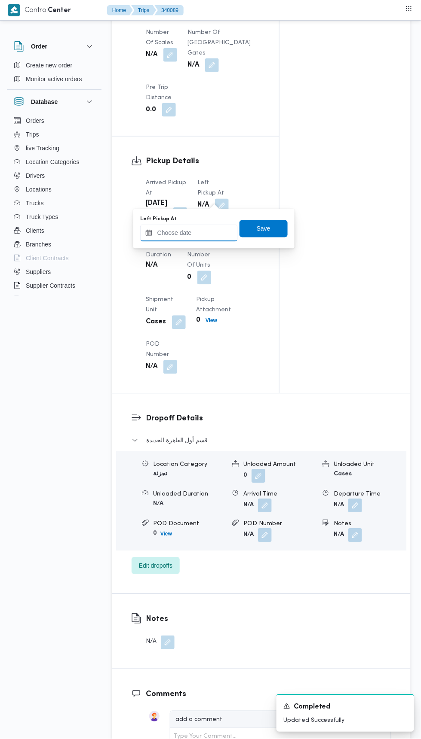
click at [215, 232] on input "Left Pickup At" at bounding box center [189, 233] width 98 height 17
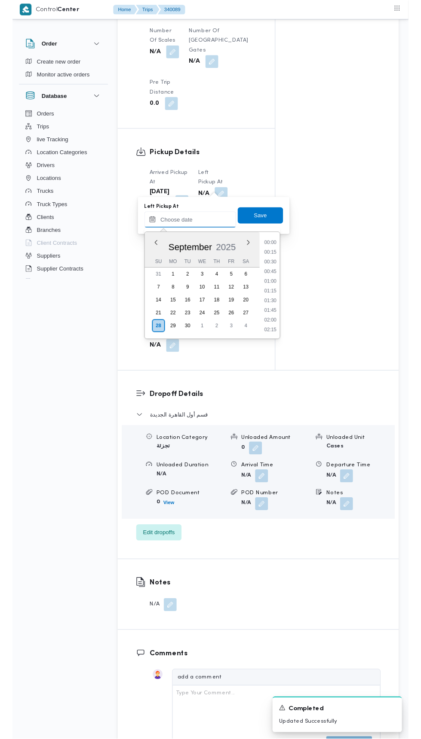
scroll to position [391, 0]
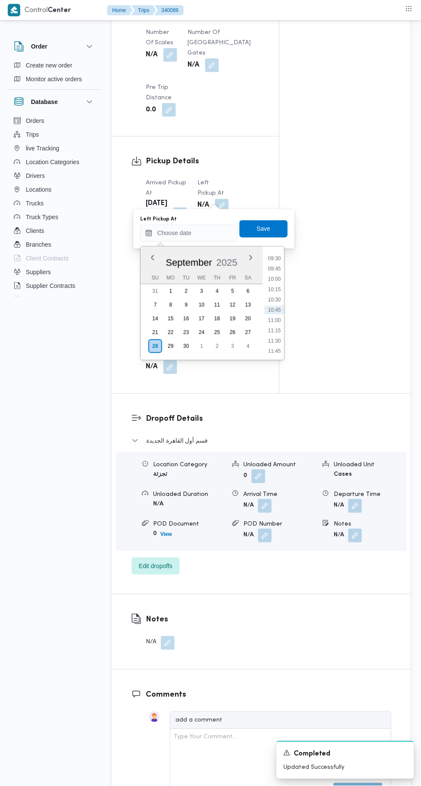
click at [278, 270] on li "09:45" at bounding box center [274, 269] width 20 height 9
type input "28/09/2025 09:45"
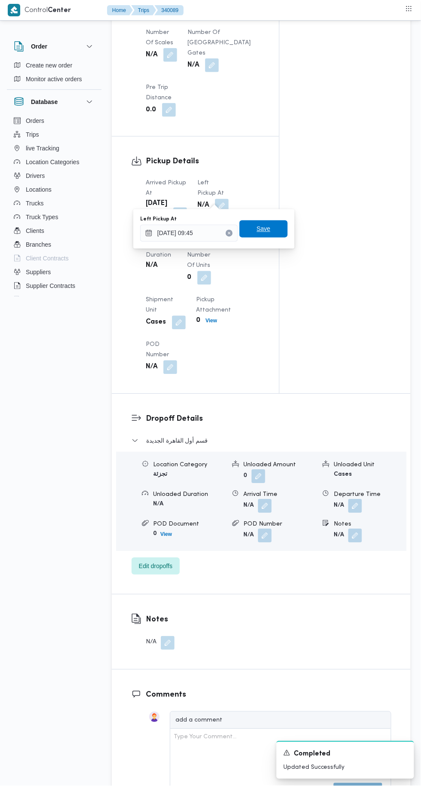
click at [275, 236] on span "Save" at bounding box center [263, 228] width 48 height 17
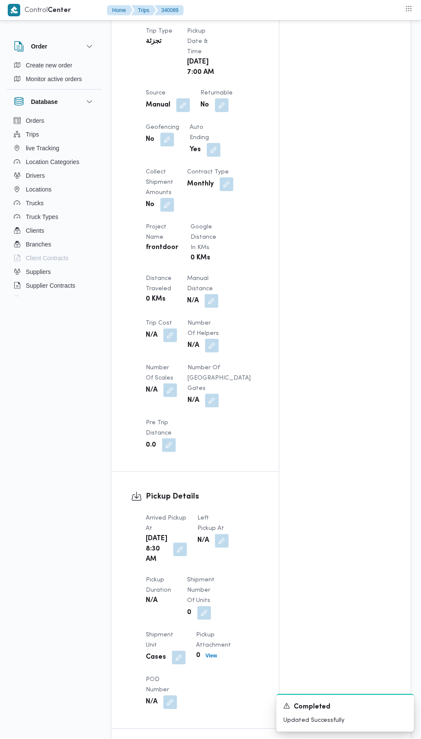
scroll to position [148, 0]
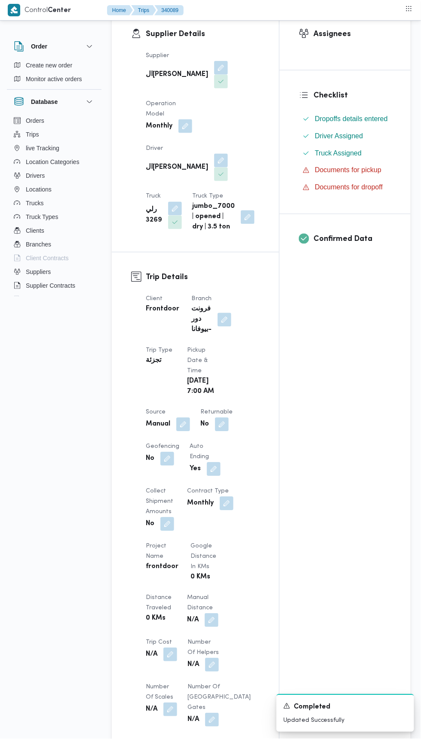
click at [223, 418] on button "button" at bounding box center [222, 425] width 14 height 14
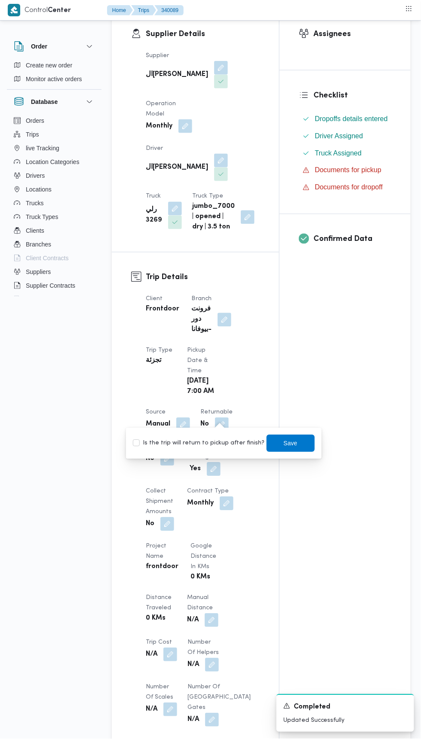
click at [208, 445] on label "Is the trip will return to pickup after finish?" at bounding box center [199, 444] width 132 height 10
checkbox input "true"
click at [284, 443] on span "Save" at bounding box center [291, 444] width 14 height 10
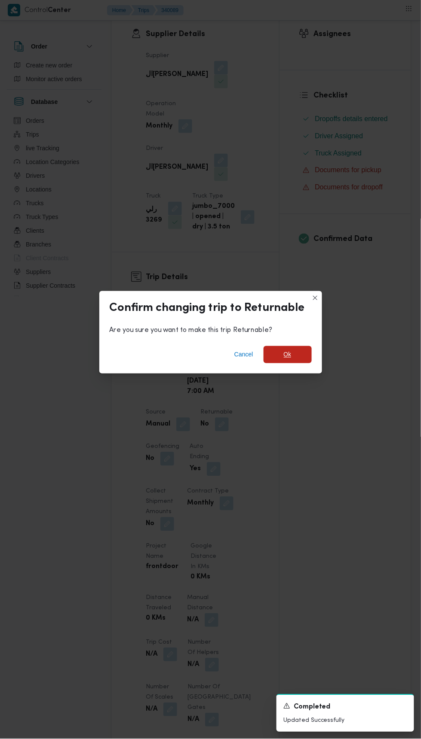
click at [299, 363] on span "Ok" at bounding box center [287, 354] width 48 height 17
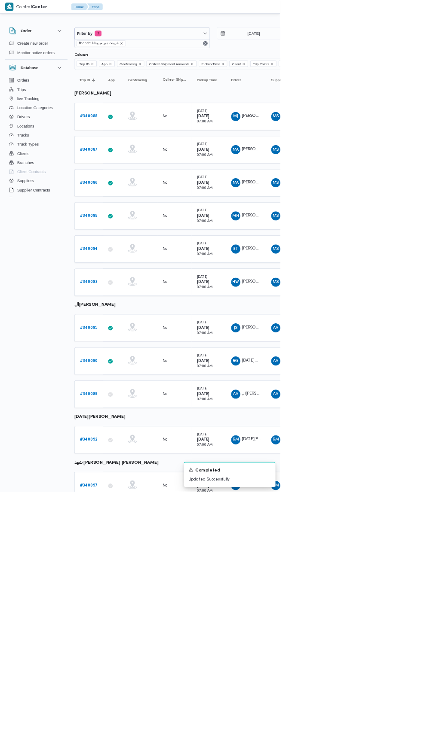
click at [137, 659] on b "# 340092" at bounding box center [133, 662] width 26 height 6
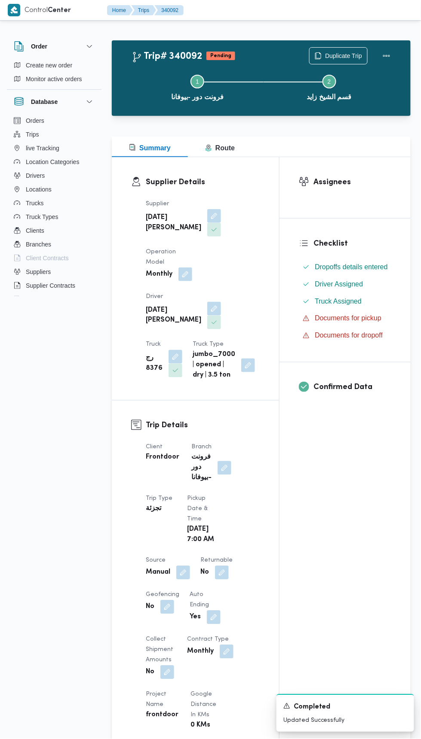
click at [227, 566] on button "button" at bounding box center [222, 573] width 14 height 14
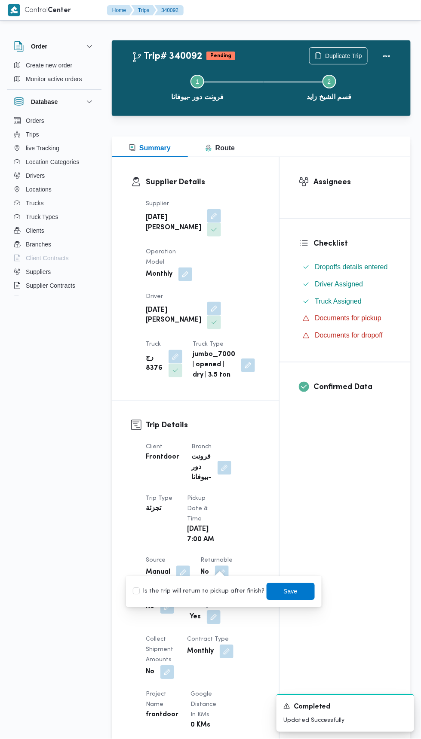
click at [217, 595] on label "Is the trip will return to pickup after finish?" at bounding box center [199, 592] width 132 height 10
checkbox input "true"
click at [290, 596] on span "Save" at bounding box center [290, 591] width 48 height 17
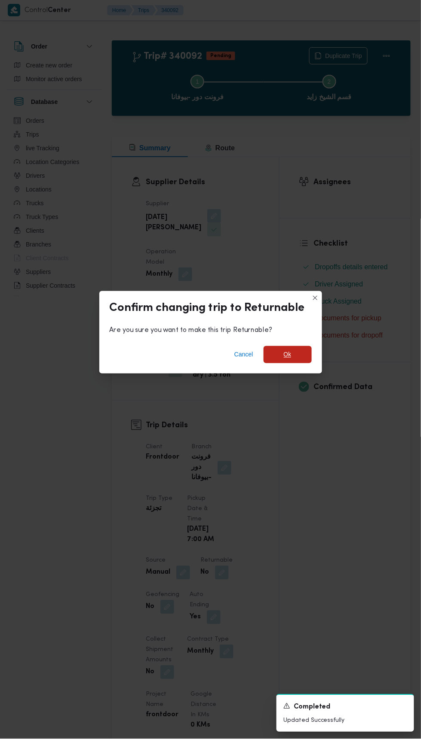
click at [298, 346] on span "Ok" at bounding box center [287, 354] width 48 height 17
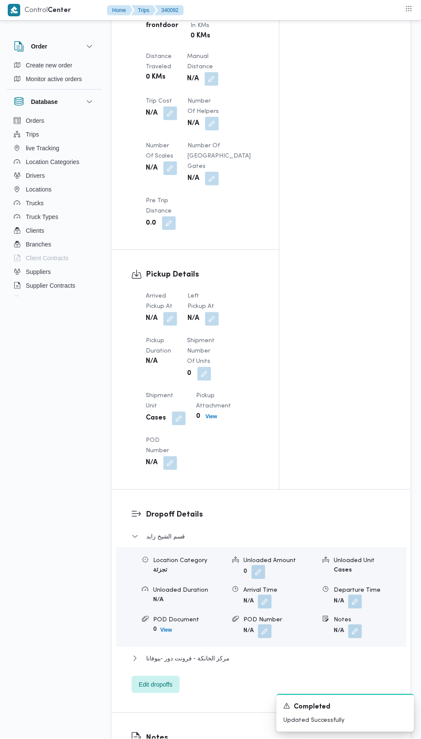
scroll to position [691, 0]
click at [172, 311] on button "button" at bounding box center [170, 318] width 14 height 14
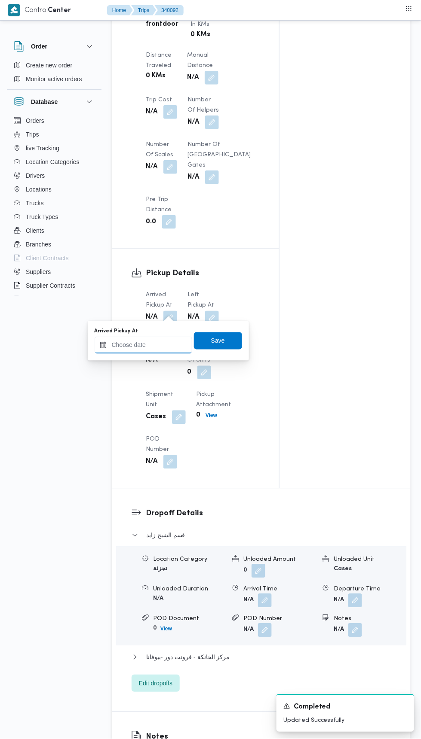
click at [166, 345] on input "Arrived Pickup At" at bounding box center [144, 345] width 98 height 17
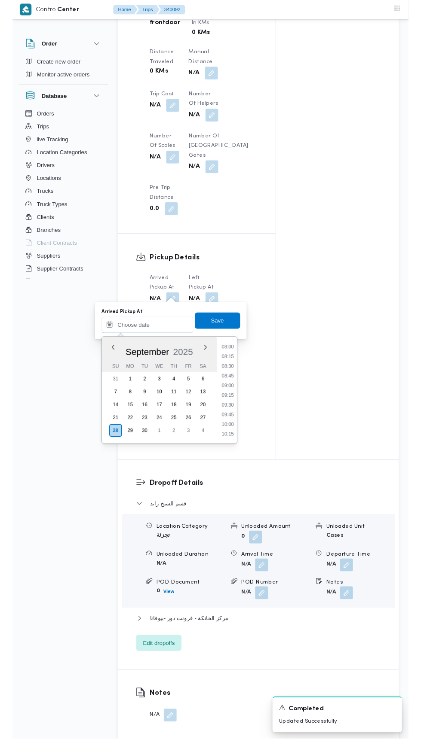
scroll to position [330, 0]
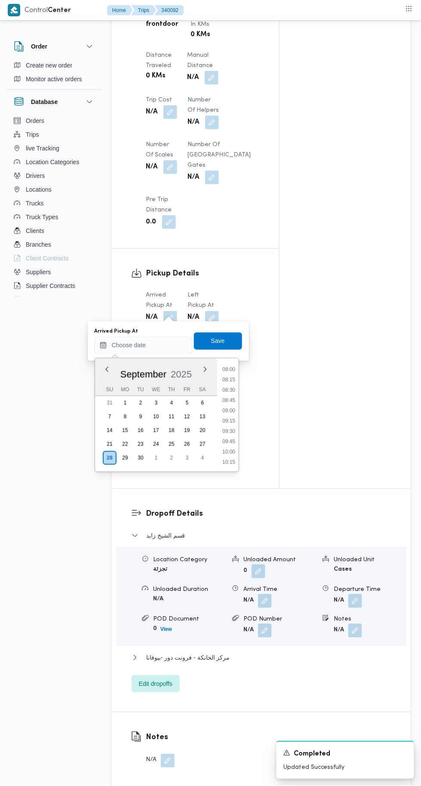
click at [228, 358] on div "Time 00:00 00:15 00:30 00:45 01:00 01:15 01:30 01:45 02:00 02:15 02:30 02:45 03…" at bounding box center [227, 414] width 21 height 113
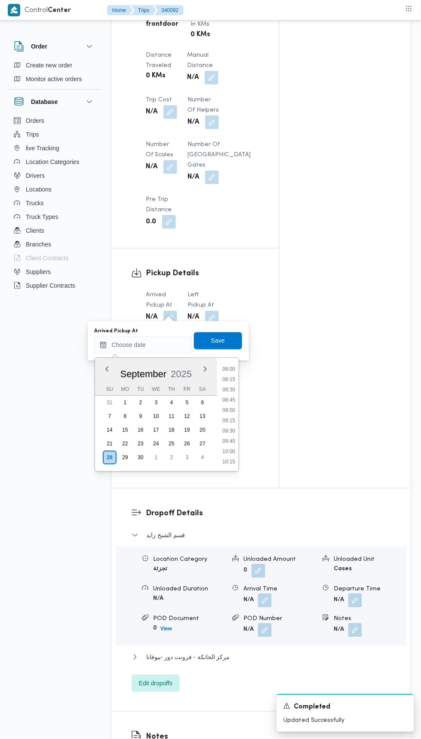
click at [231, 366] on li "08:00" at bounding box center [229, 369] width 20 height 9
type input "28/09/2025 08:00"
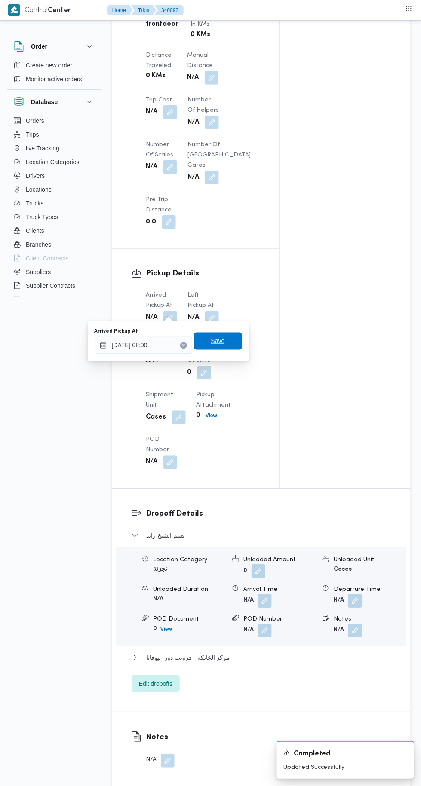
click at [227, 336] on span "Save" at bounding box center [218, 341] width 48 height 17
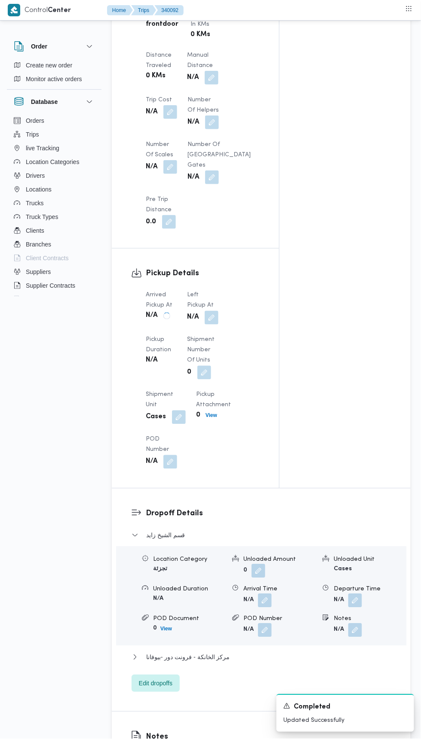
click at [210, 311] on button "button" at bounding box center [212, 318] width 14 height 14
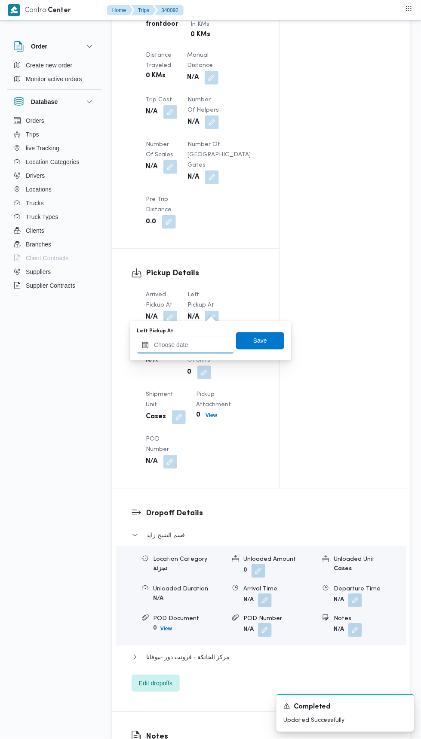
click at [205, 345] on input "Left Pickup At" at bounding box center [186, 345] width 98 height 17
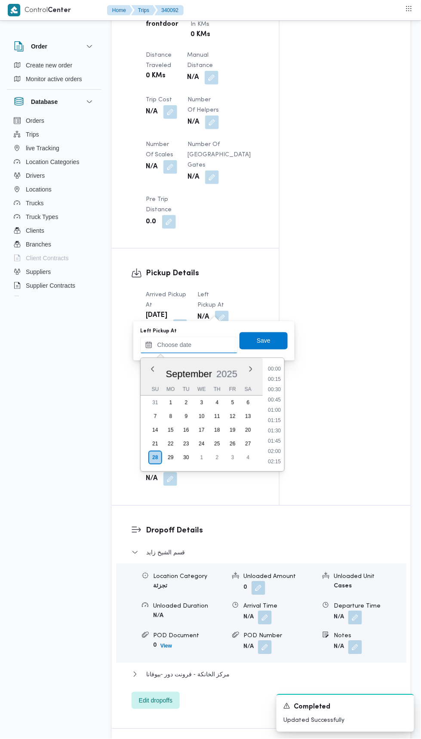
scroll to position [391, 0]
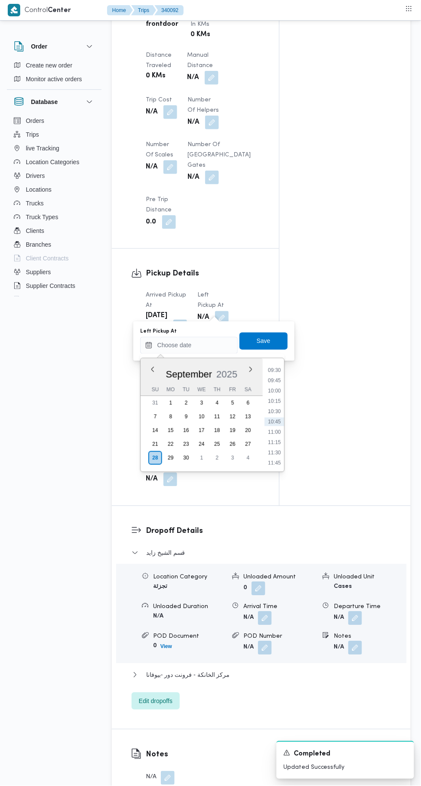
click at [272, 368] on li "09:30" at bounding box center [274, 370] width 20 height 9
type input "28/09/2025 09:30"
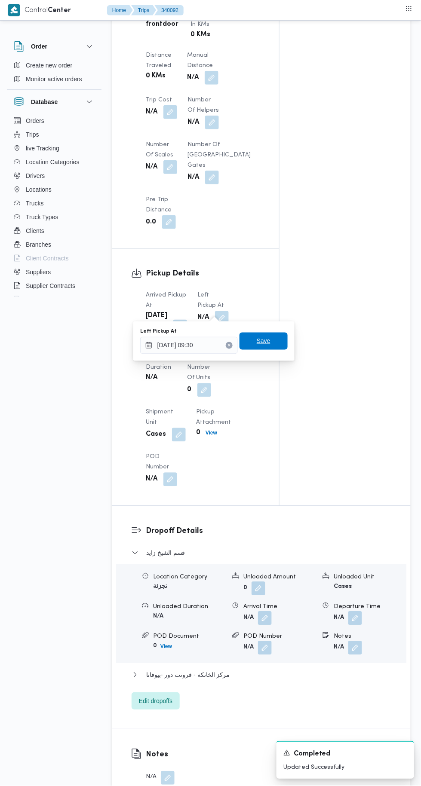
click at [282, 342] on span "Save" at bounding box center [263, 341] width 48 height 17
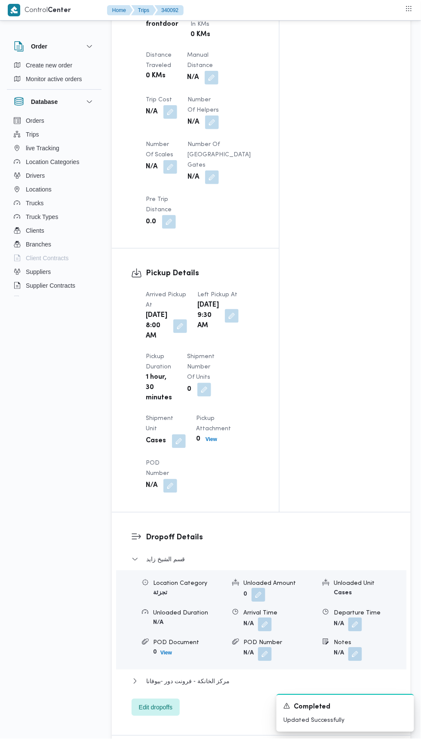
scroll to position [0, 0]
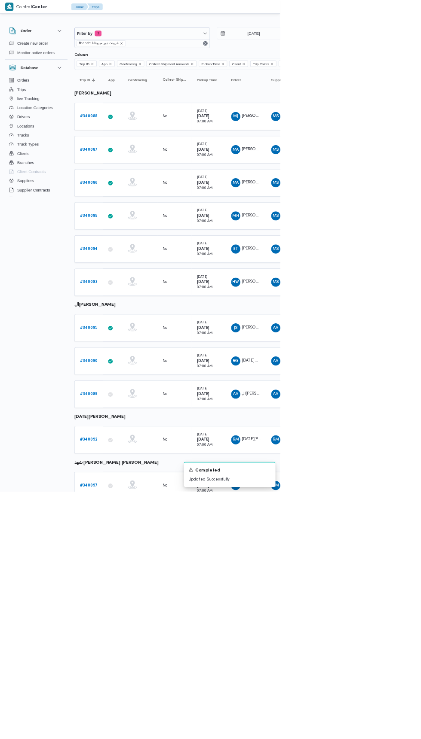
click at [132, 727] on b "# 340097" at bounding box center [133, 730] width 27 height 6
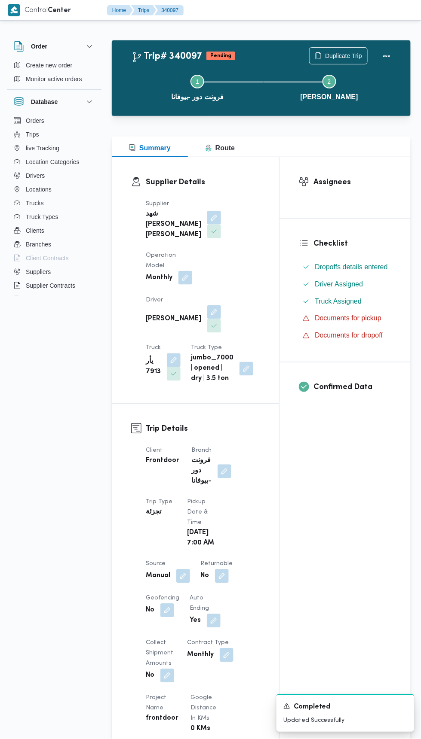
click at [224, 583] on button "button" at bounding box center [222, 577] width 14 height 14
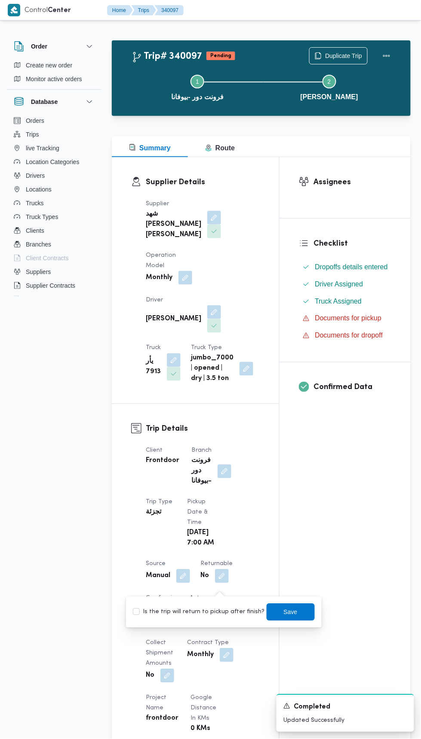
click at [221, 612] on label "Is the trip will return to pickup after finish?" at bounding box center [199, 613] width 132 height 10
checkbox input "true"
click at [285, 614] on span "Save" at bounding box center [291, 613] width 14 height 10
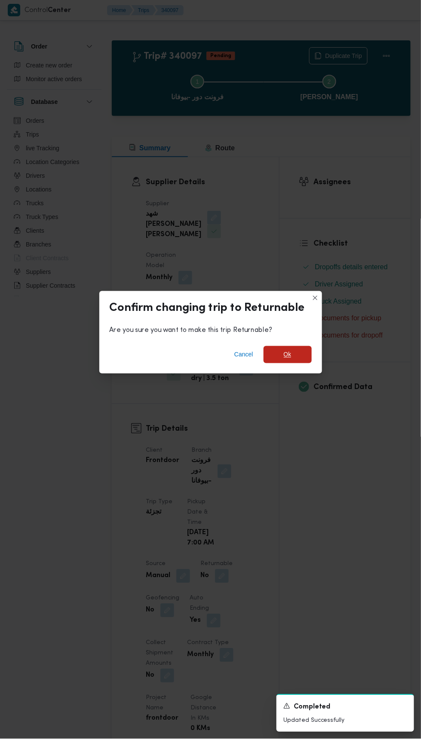
click at [302, 355] on span "Ok" at bounding box center [287, 354] width 48 height 17
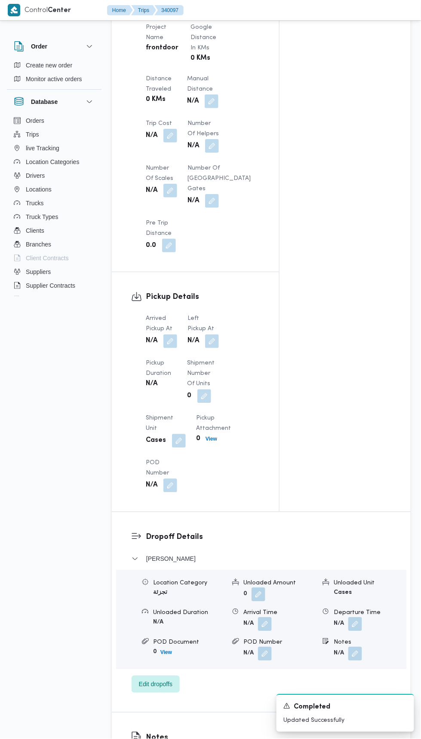
scroll to position [672, 0]
click at [167, 347] on button "button" at bounding box center [170, 340] width 14 height 14
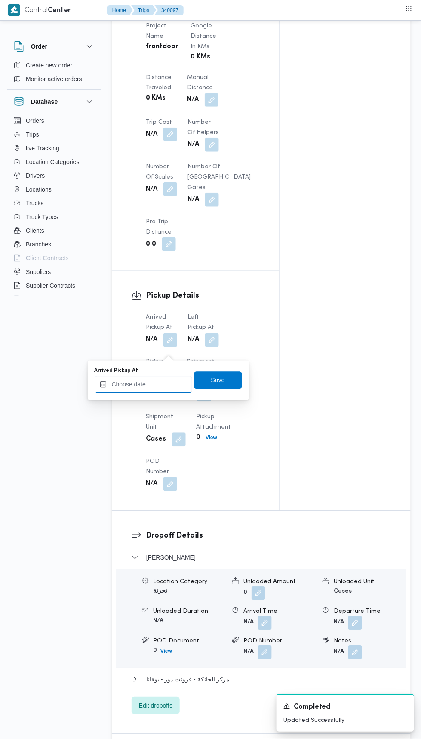
click at [171, 384] on input "Arrived Pickup At" at bounding box center [144, 384] width 98 height 17
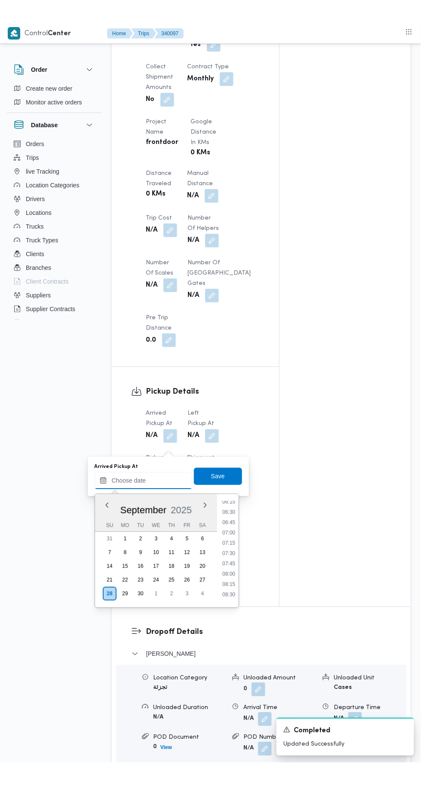
scroll to position [260, 0]
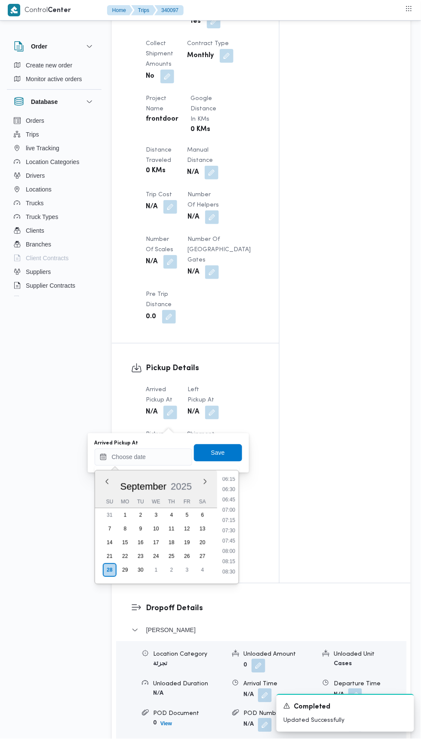
click at [230, 507] on li "07:00" at bounding box center [229, 510] width 20 height 9
type input "28/09/2025 07:00"
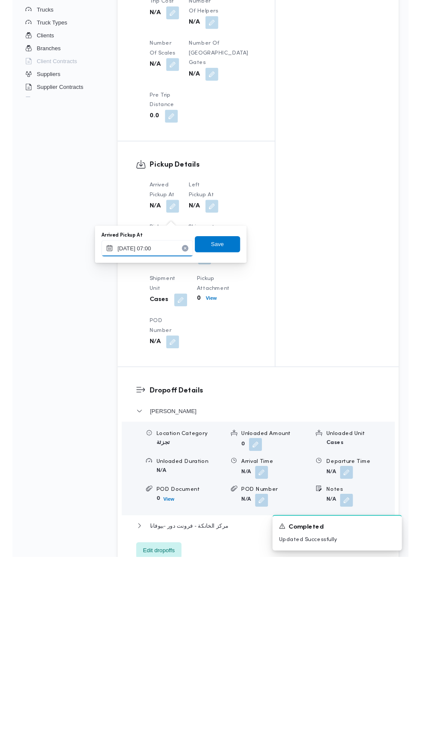
scroll to position [842, 0]
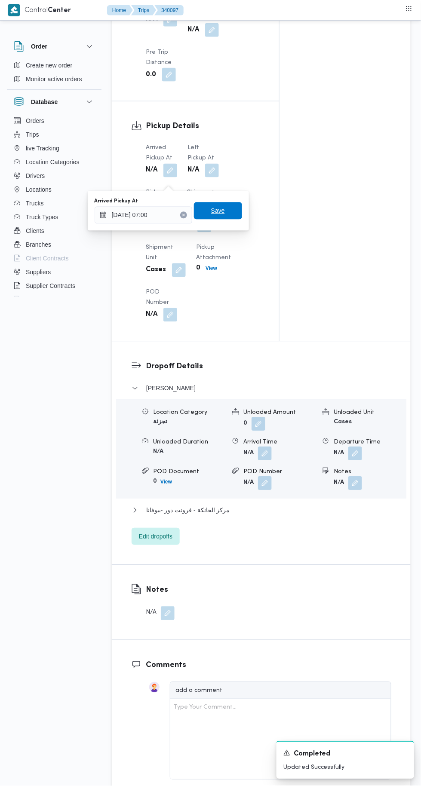
click at [220, 214] on span "Save" at bounding box center [218, 211] width 14 height 10
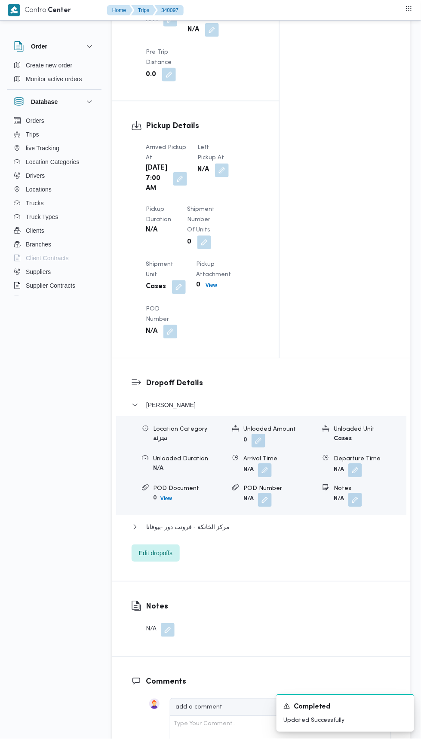
click at [215, 177] on button "button" at bounding box center [222, 171] width 14 height 14
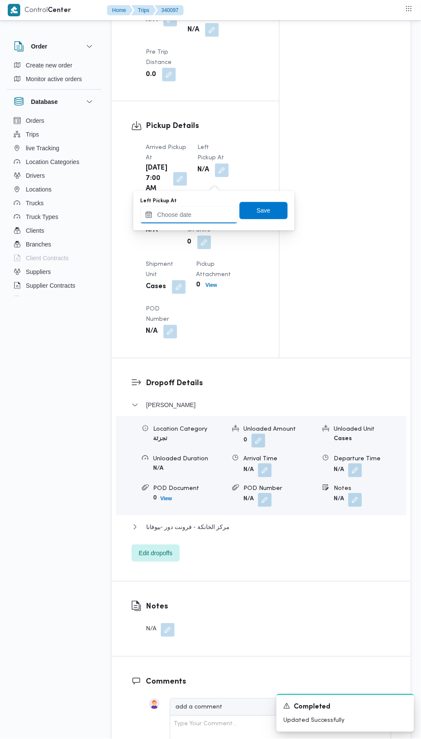
click at [221, 215] on input "Left Pickup At" at bounding box center [189, 215] width 98 height 17
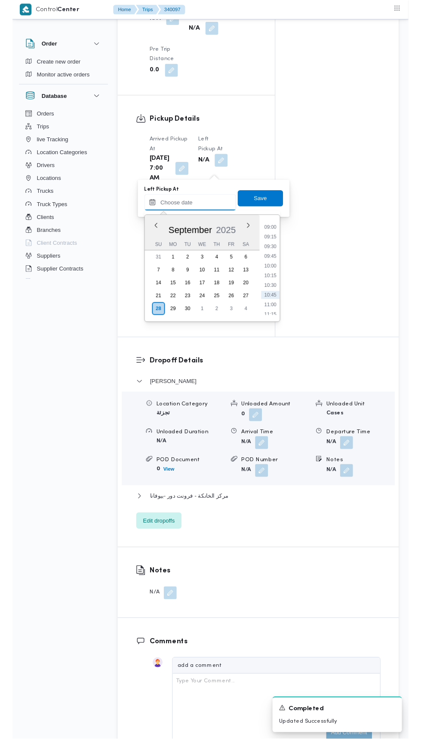
scroll to position [369, 0]
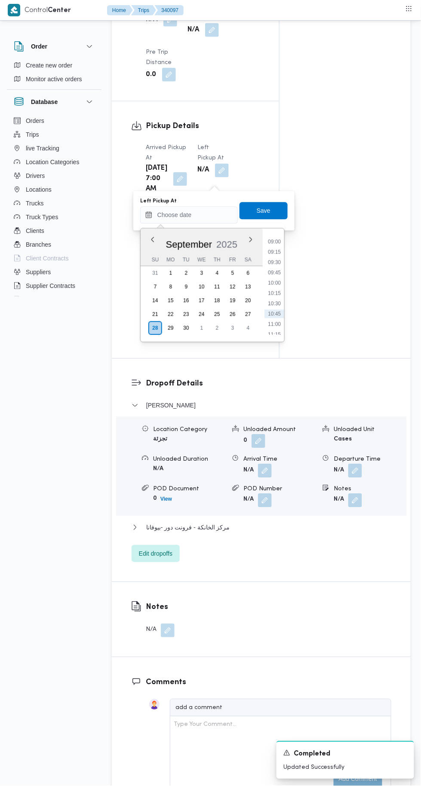
click at [276, 241] on li "09:00" at bounding box center [274, 242] width 20 height 9
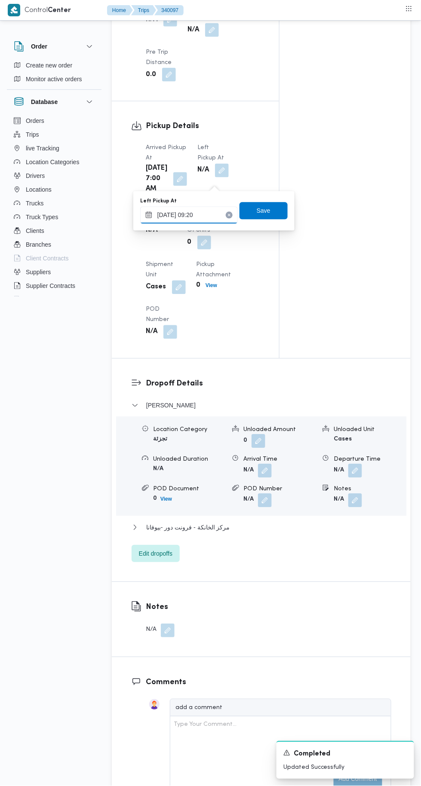
type input "28/09/2025 09:20"
click at [294, 215] on div "You are in a dialog. To close this dialog, hit escape. Left Pickup At 28/09/202…" at bounding box center [213, 211] width 161 height 40
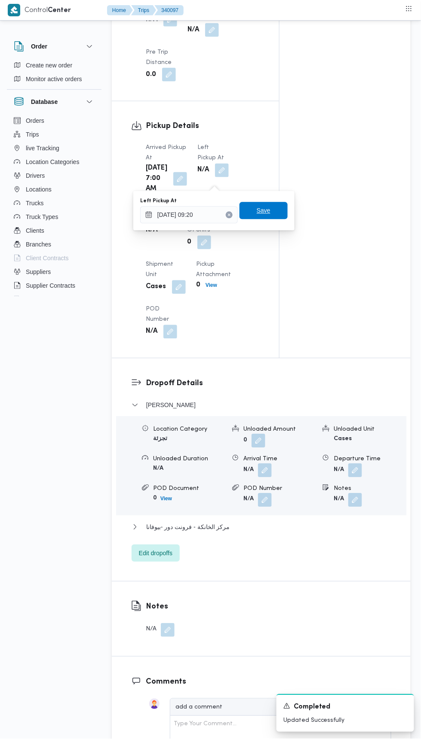
click at [269, 211] on span "Save" at bounding box center [263, 211] width 14 height 10
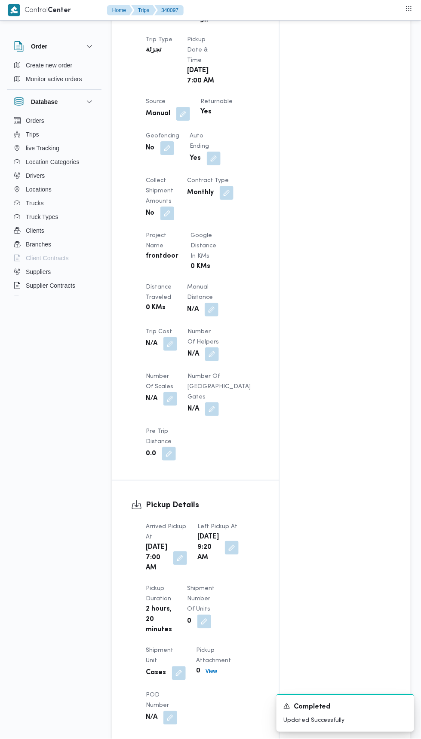
scroll to position [0, 0]
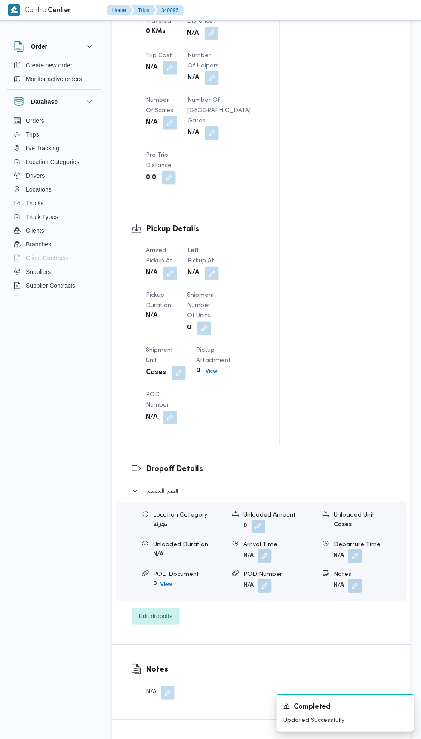
scroll to position [765, 0]
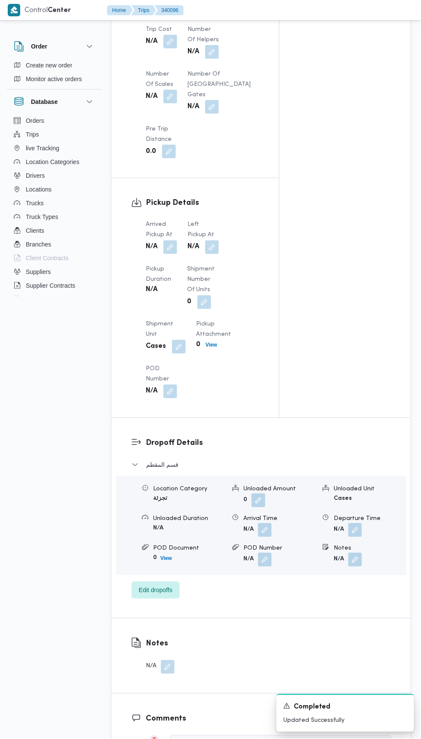
click at [174, 254] on button "button" at bounding box center [170, 248] width 14 height 14
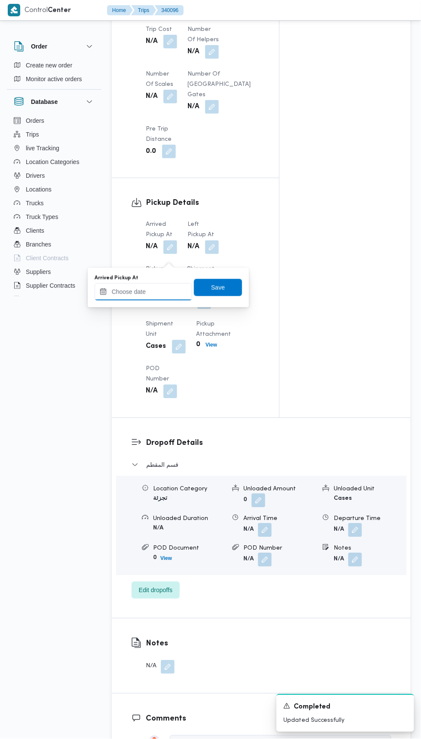
click at [157, 289] on input "Arrived Pickup At" at bounding box center [144, 292] width 98 height 17
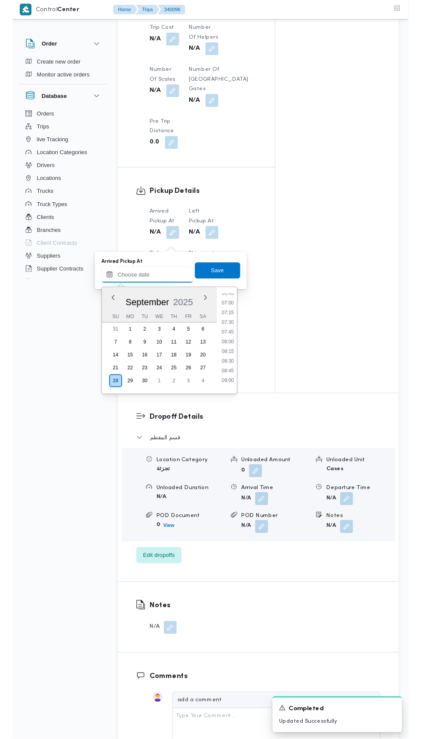
scroll to position [283, 0]
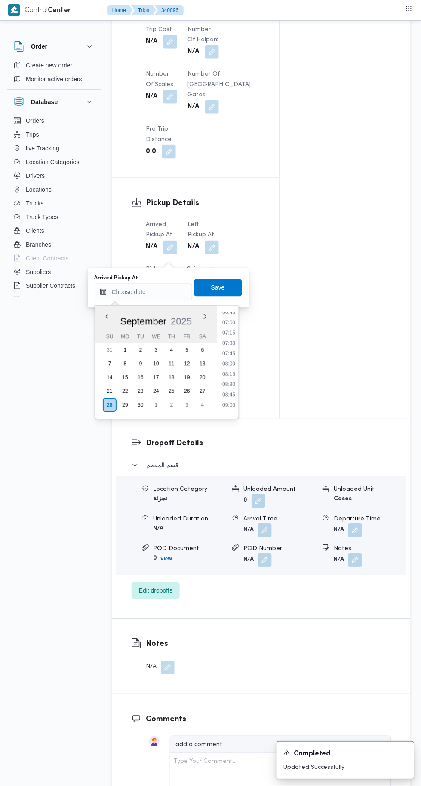
click at [233, 319] on li "07:00" at bounding box center [229, 322] width 20 height 9
type input "28/09/2025 07:00"
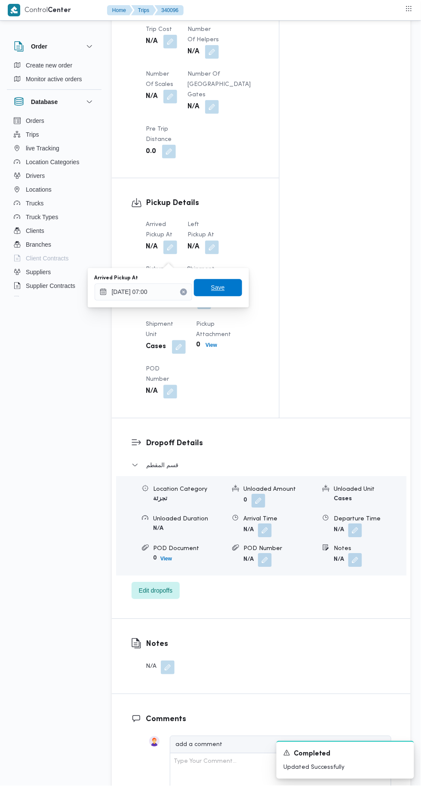
click at [228, 290] on span "Save" at bounding box center [218, 287] width 48 height 17
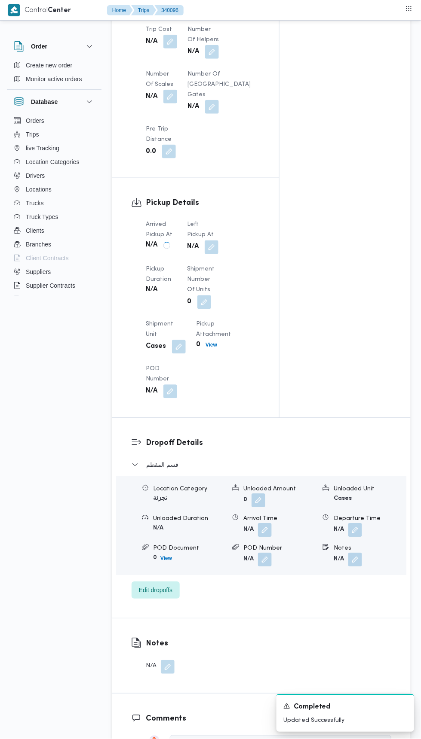
click at [209, 251] on button "button" at bounding box center [212, 248] width 14 height 14
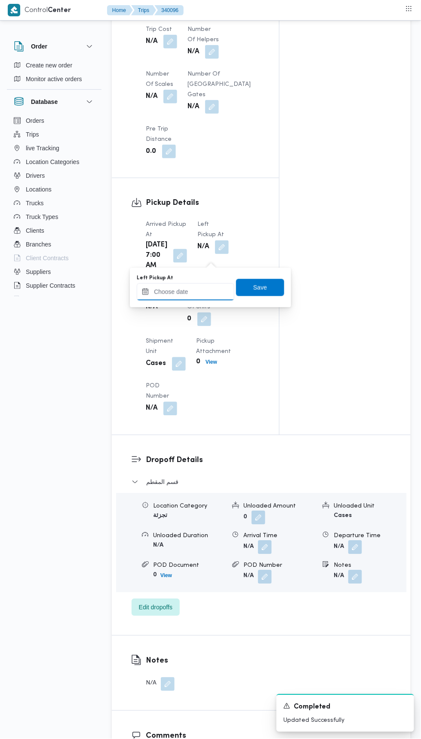
click at [211, 293] on input "Left Pickup At" at bounding box center [186, 292] width 98 height 17
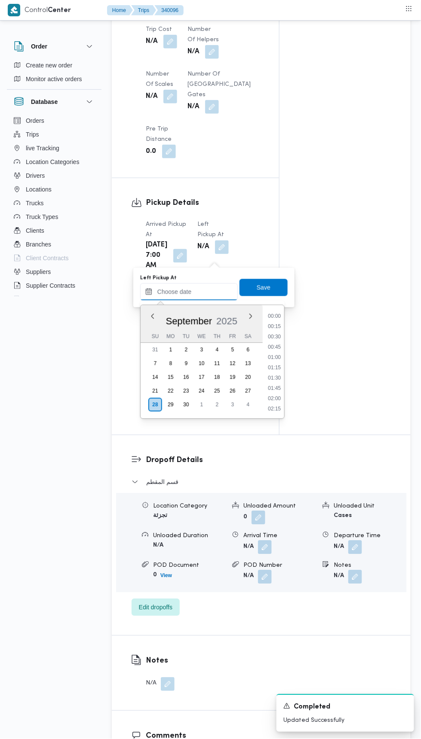
scroll to position [391, 0]
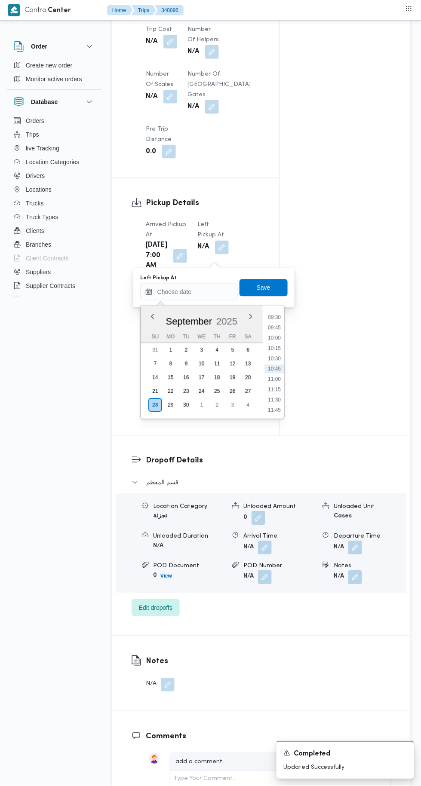
click at [276, 317] on li "09:30" at bounding box center [274, 317] width 20 height 9
type input "28/09/2025 09:30"
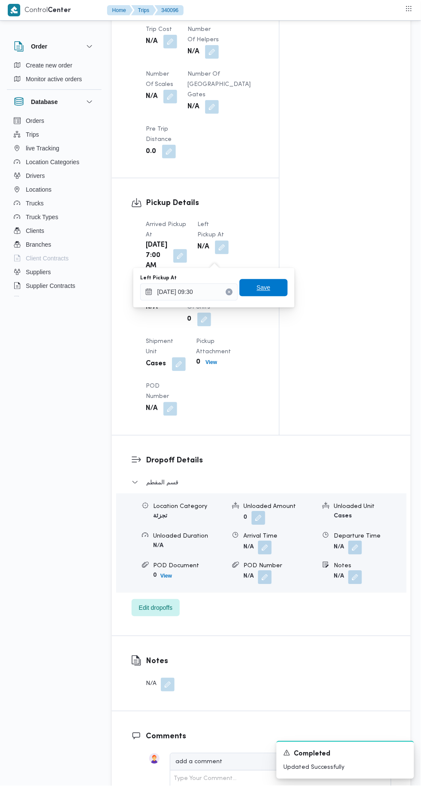
click at [281, 283] on span "Save" at bounding box center [263, 287] width 48 height 17
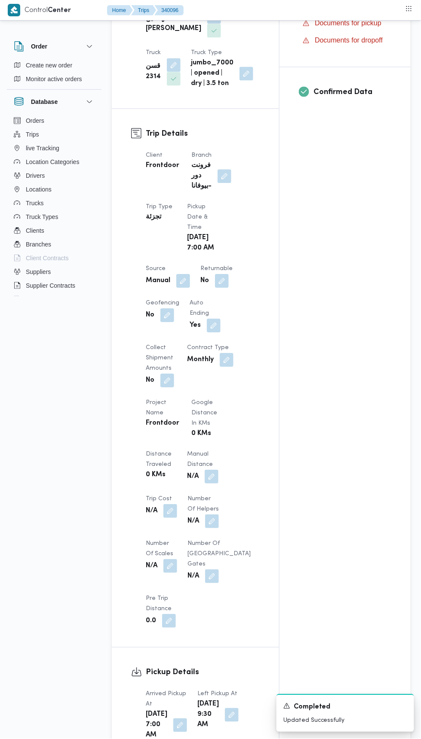
scroll to position [132, 0]
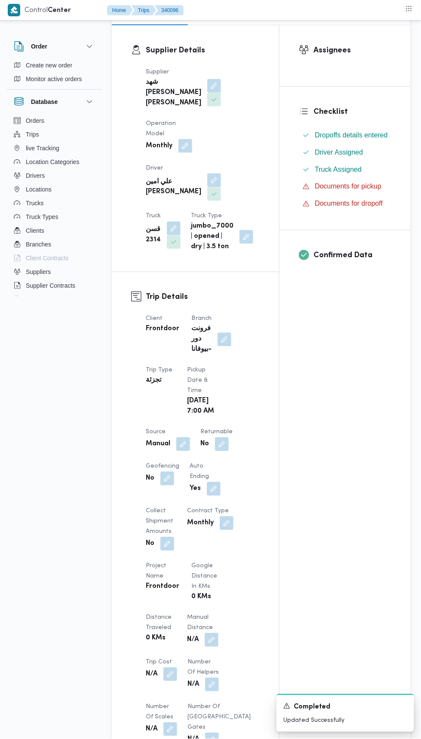
click at [225, 450] on button "button" at bounding box center [222, 445] width 14 height 14
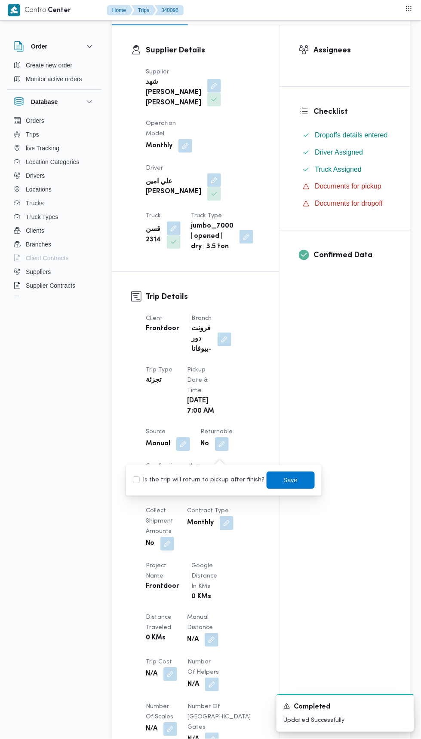
click at [198, 484] on label "Is the trip will return to pickup after finish?" at bounding box center [199, 481] width 132 height 10
checkbox input "true"
click at [288, 480] on span "Save" at bounding box center [291, 481] width 14 height 10
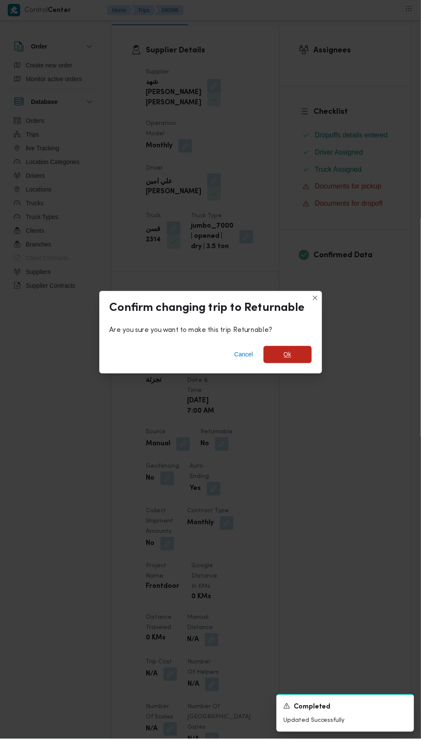
click at [302, 346] on span "Ok" at bounding box center [287, 354] width 48 height 17
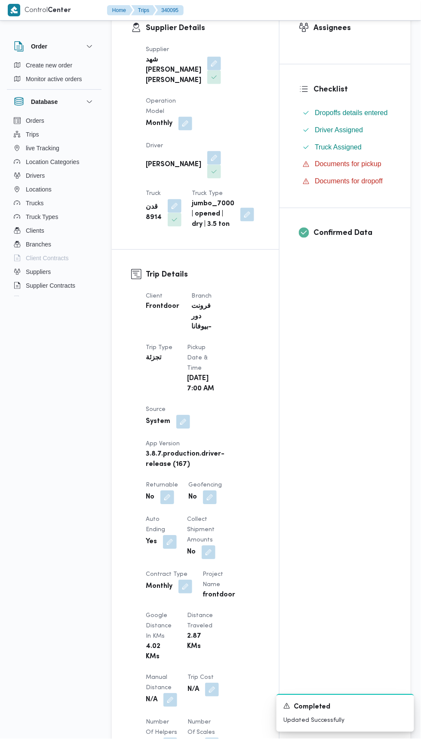
scroll to position [252, 0]
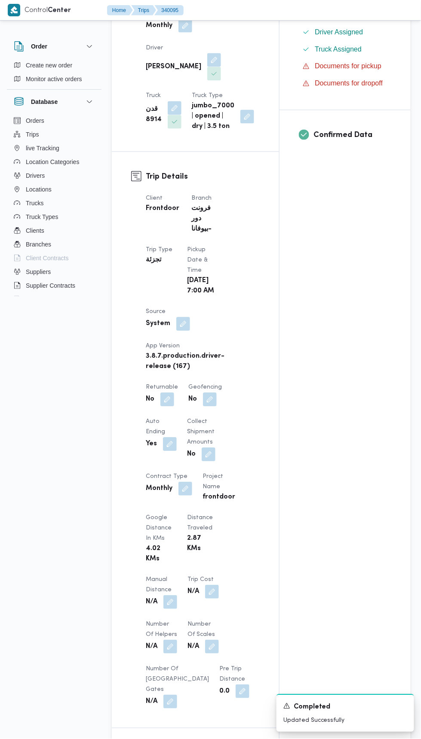
click at [169, 407] on button "button" at bounding box center [167, 400] width 14 height 14
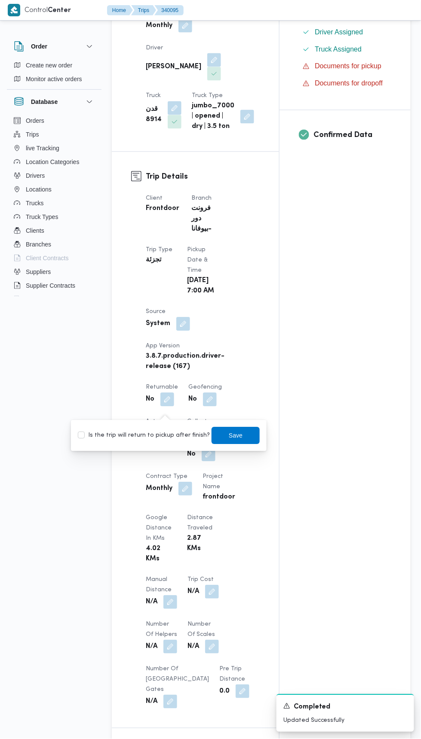
click at [173, 440] on label "Is the trip will return to pickup after finish?" at bounding box center [144, 436] width 132 height 10
checkbox input "true"
click at [234, 436] on span "Save" at bounding box center [236, 436] width 14 height 10
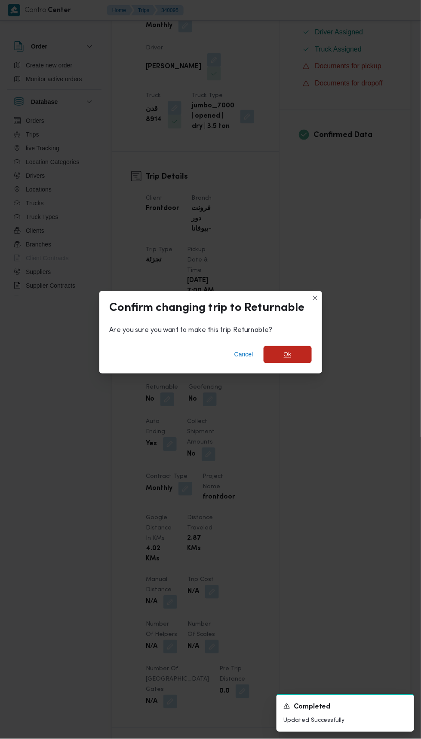
click at [287, 350] on span "Ok" at bounding box center [288, 355] width 8 height 10
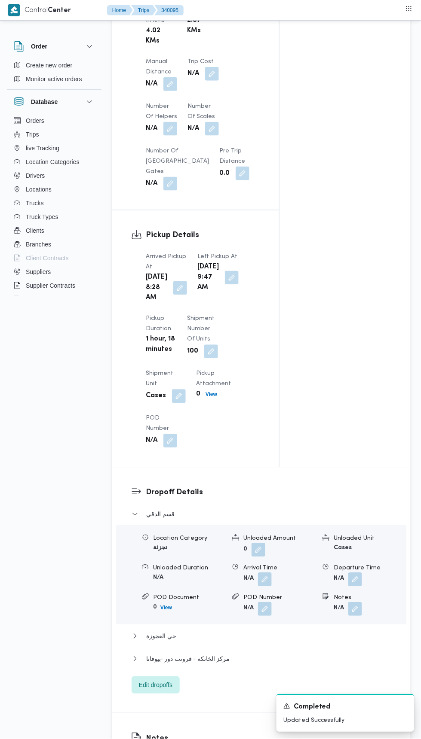
scroll to position [775, 0]
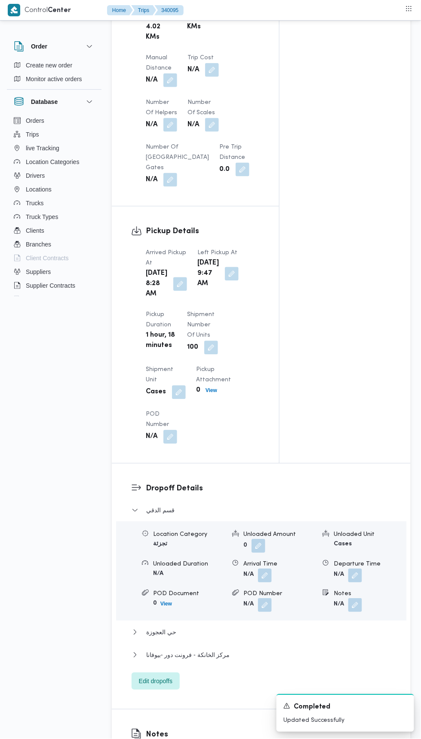
click at [177, 291] on button "button" at bounding box center [180, 285] width 14 height 14
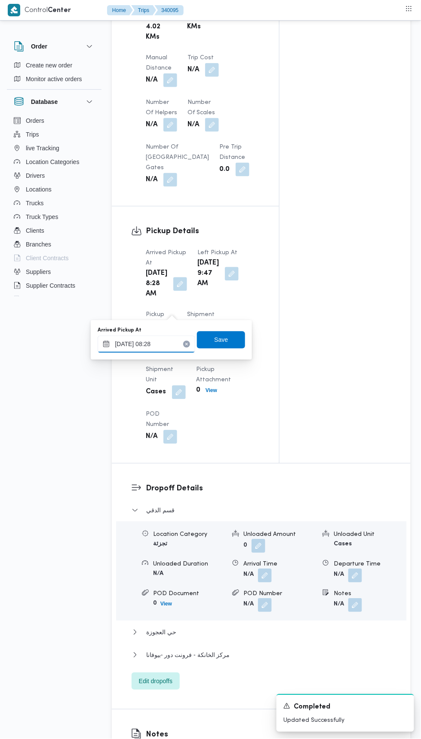
click at [174, 344] on input "28/09/2025 08:28" at bounding box center [147, 344] width 98 height 17
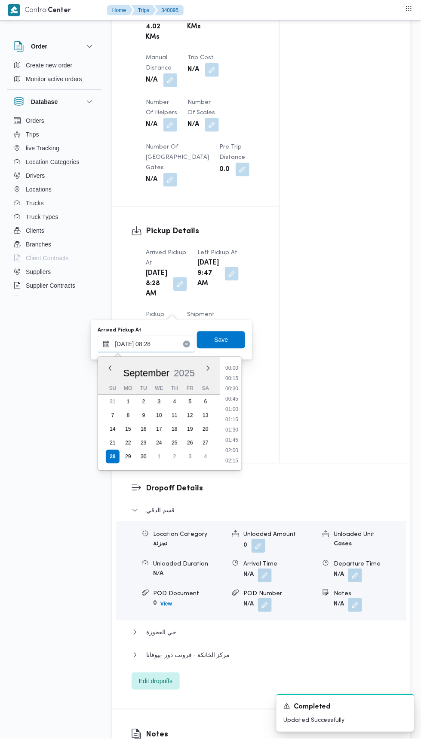
scroll to position [288, 0]
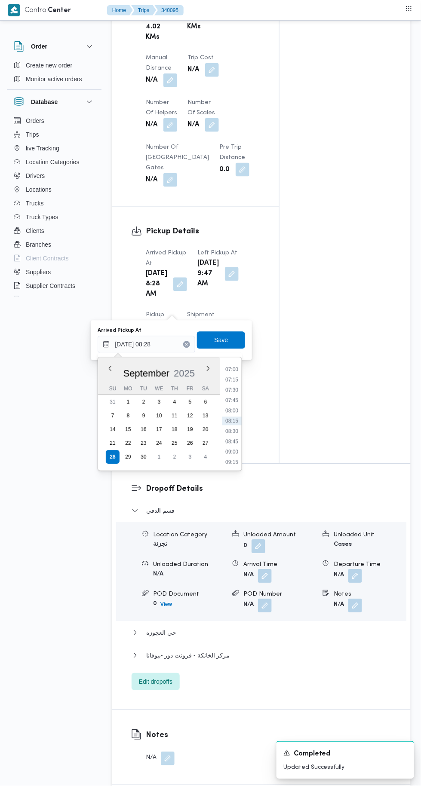
click at [238, 398] on li "07:45" at bounding box center [232, 400] width 20 height 9
type input "28/09/2025 07:45"
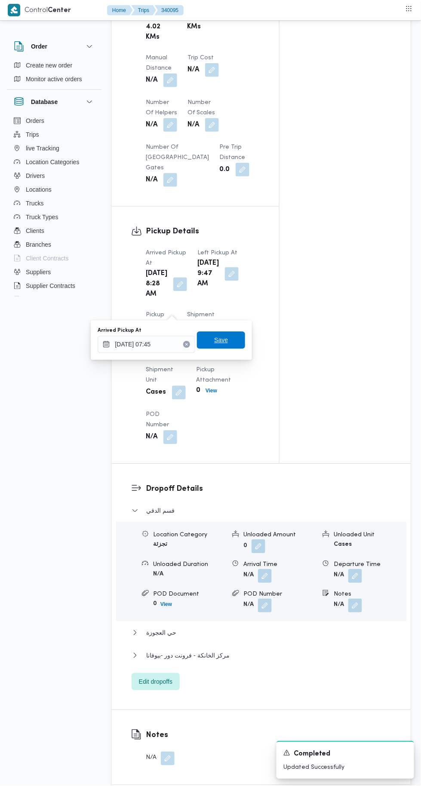
click at [240, 334] on span "Save" at bounding box center [221, 340] width 48 height 17
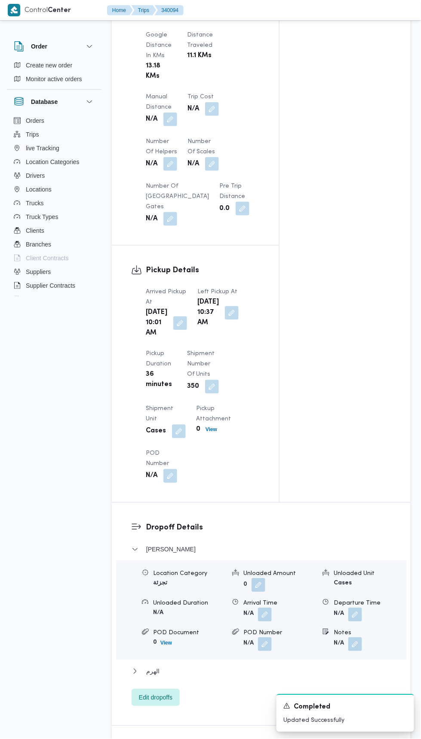
scroll to position [807, 0]
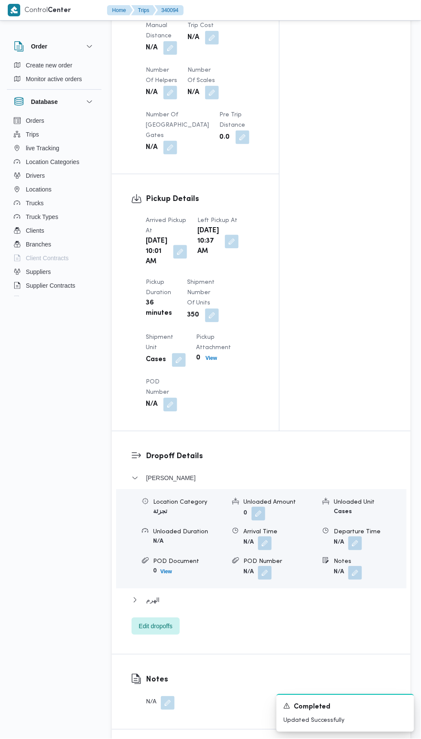
click at [176, 259] on button "button" at bounding box center [180, 252] width 14 height 14
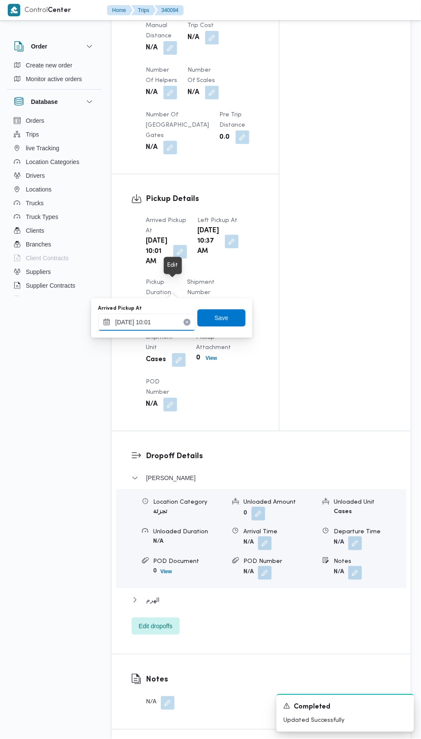
click at [177, 321] on input "28/09/2025 10:01" at bounding box center [147, 322] width 98 height 17
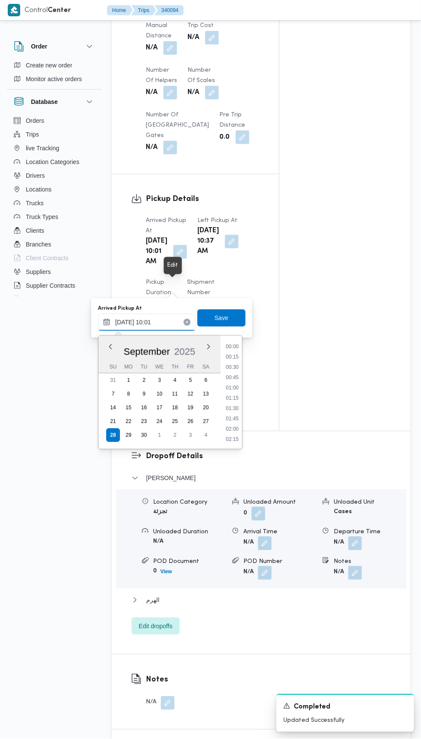
scroll to position [360, 0]
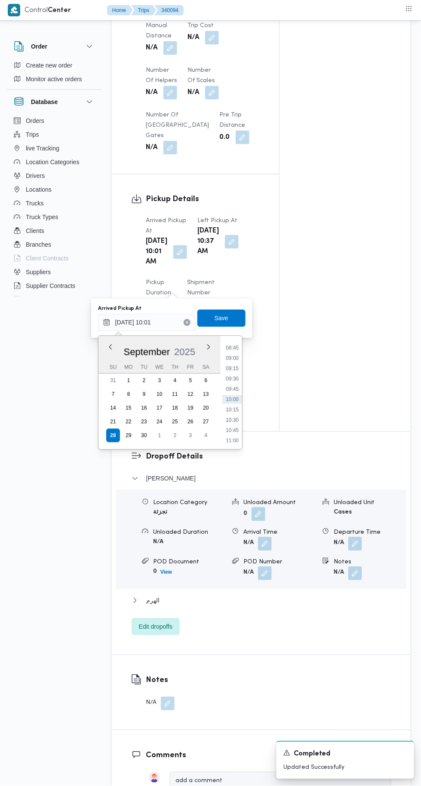
click at [238, 347] on li "08:45" at bounding box center [232, 348] width 20 height 9
type input "28/09/2025 08:45"
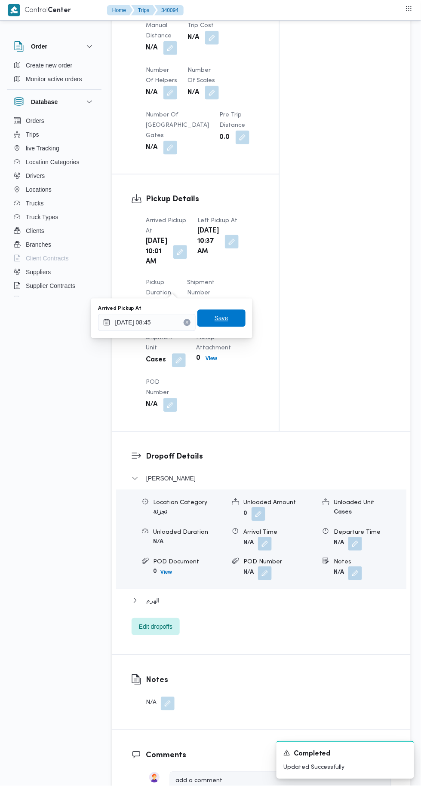
click at [238, 317] on span "Save" at bounding box center [221, 318] width 48 height 17
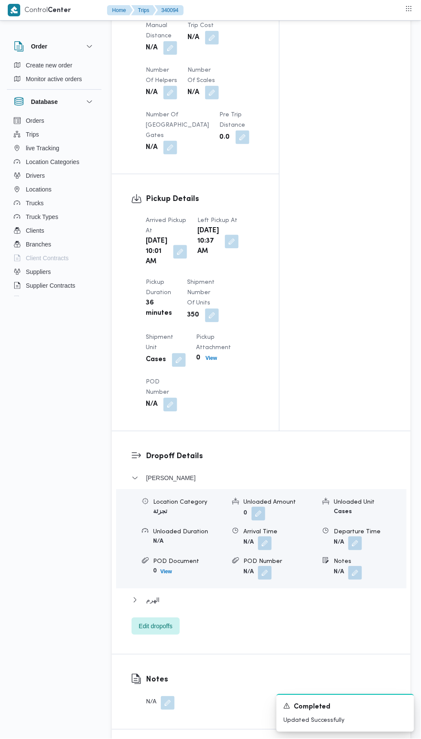
click at [225, 249] on button "button" at bounding box center [232, 242] width 14 height 14
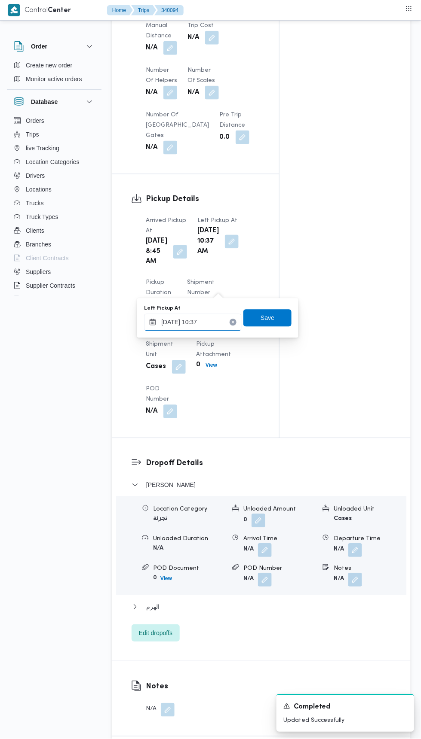
click at [220, 322] on input "28/09/2025 10:37" at bounding box center [193, 322] width 98 height 17
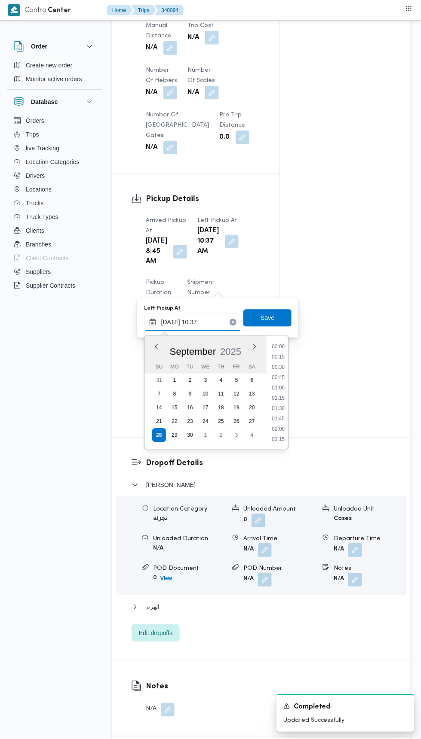
scroll to position [381, 0]
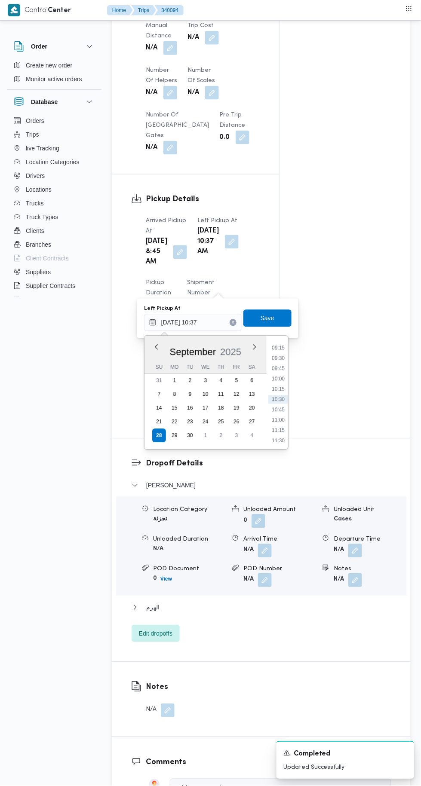
click at [283, 354] on li "09:30" at bounding box center [278, 358] width 20 height 9
type input "28/09/2025 09:30"
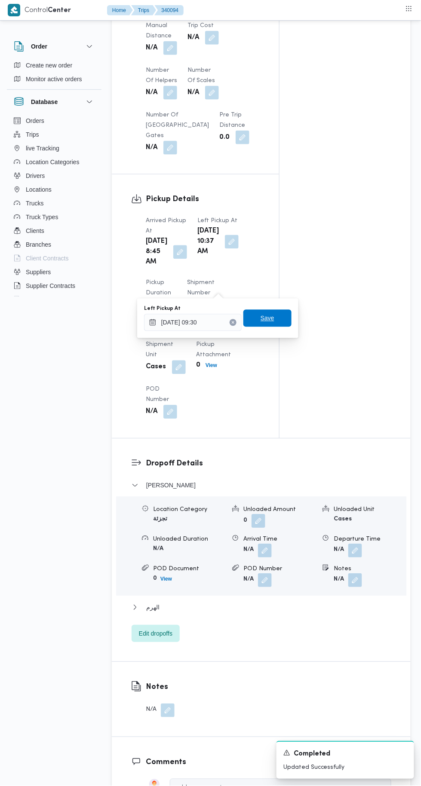
click at [284, 318] on span "Save" at bounding box center [267, 318] width 48 height 17
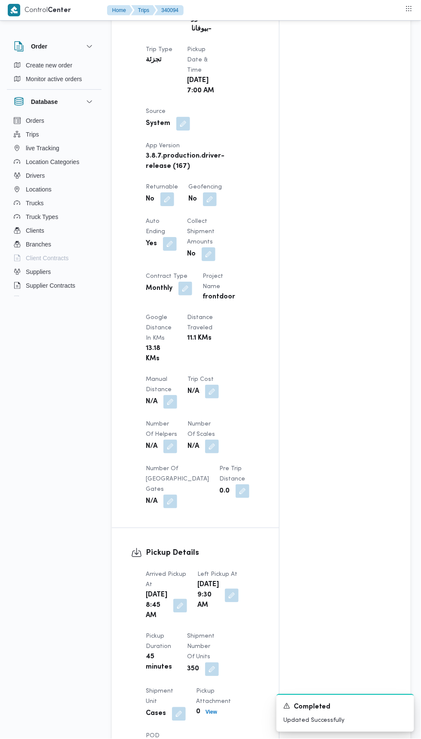
scroll to position [447, 0]
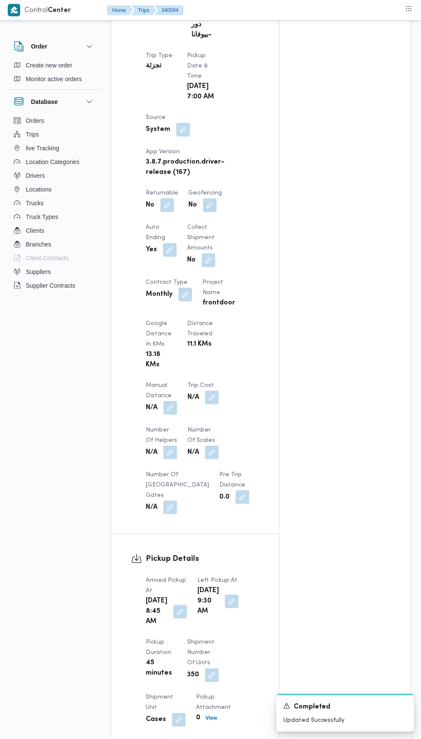
click at [169, 212] on button "button" at bounding box center [167, 205] width 14 height 14
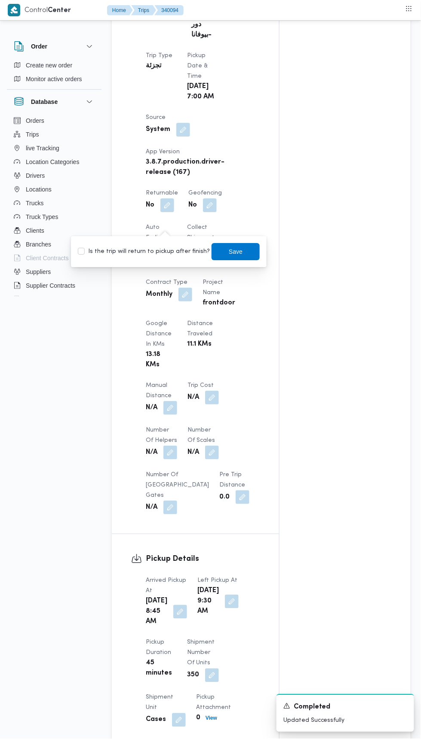
click at [180, 251] on label "Is the trip will return to pickup after finish?" at bounding box center [144, 252] width 132 height 10
checkbox input "true"
click at [240, 247] on span "Save" at bounding box center [235, 251] width 48 height 17
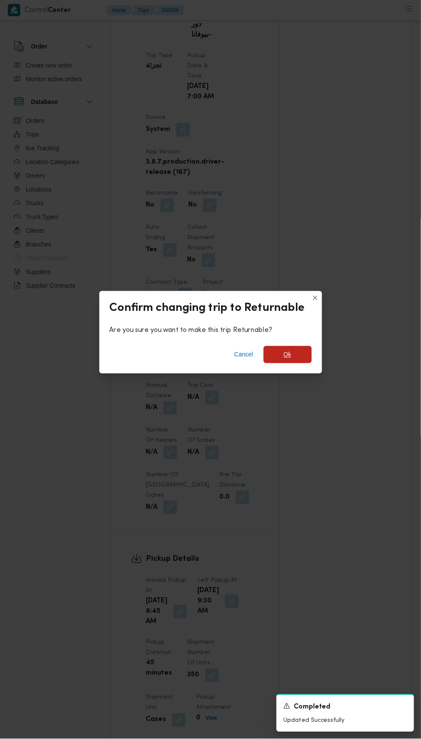
click at [287, 350] on span "Ok" at bounding box center [288, 355] width 8 height 10
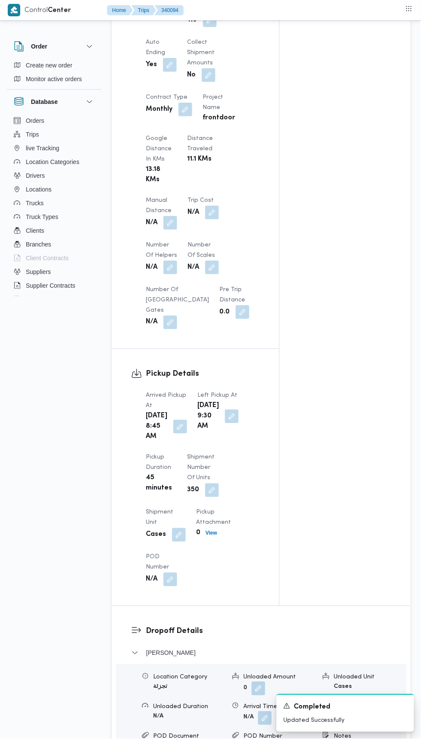
scroll to position [0, 0]
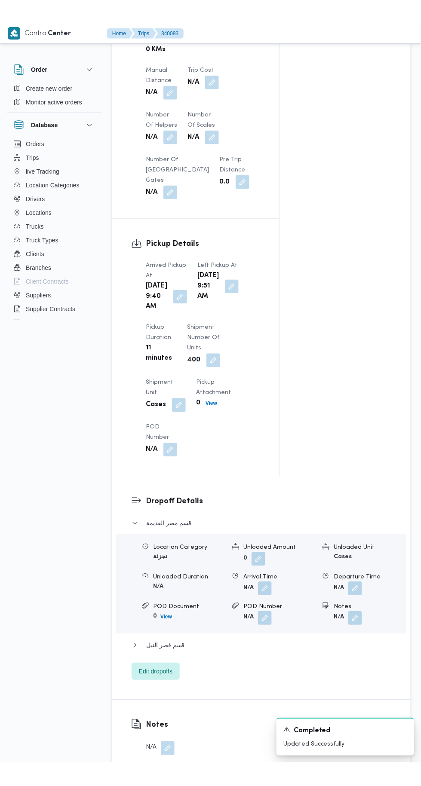
scroll to position [777, 0]
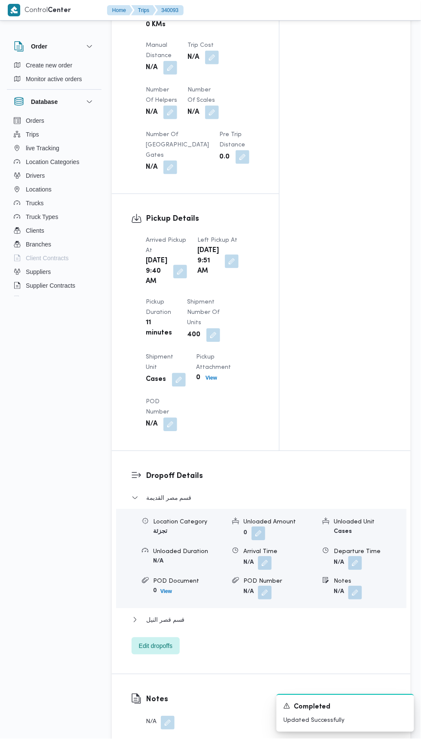
click at [174, 279] on button "button" at bounding box center [180, 272] width 14 height 14
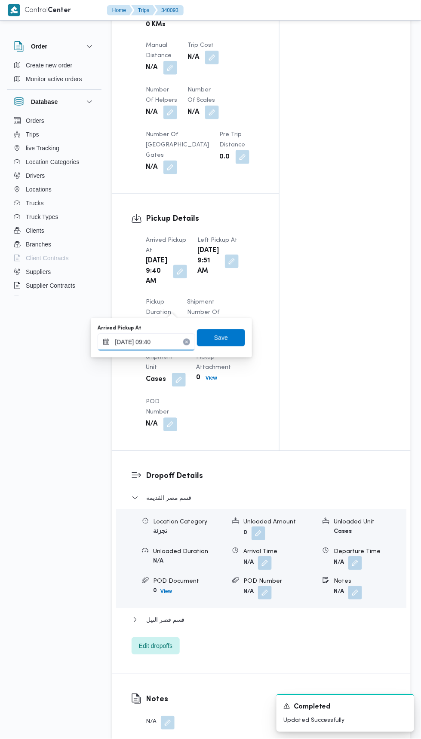
click at [177, 341] on input "28/09/2025 09:40" at bounding box center [147, 342] width 98 height 17
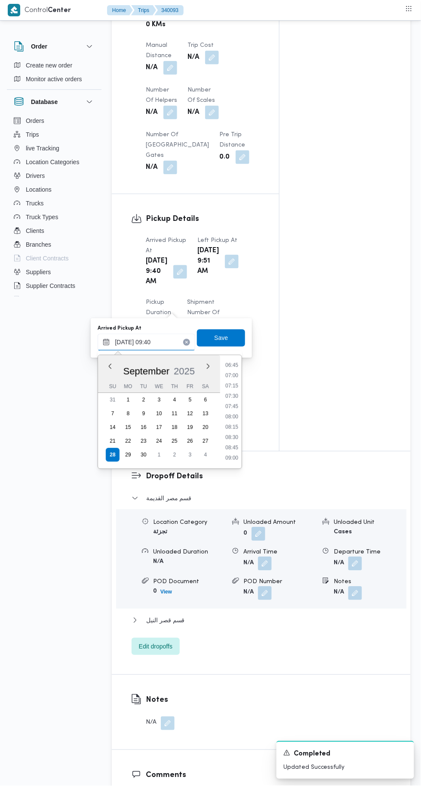
scroll to position [279, 0]
click at [237, 414] on li "08:00" at bounding box center [232, 417] width 20 height 9
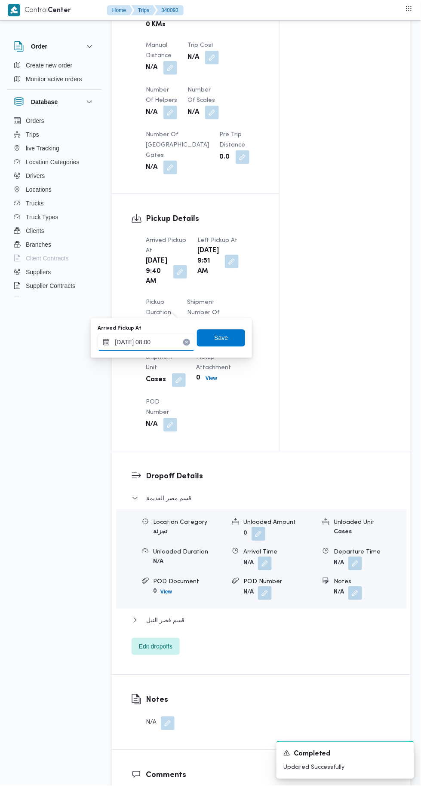
click at [173, 342] on input "28/09/2025 08:00" at bounding box center [147, 342] width 98 height 17
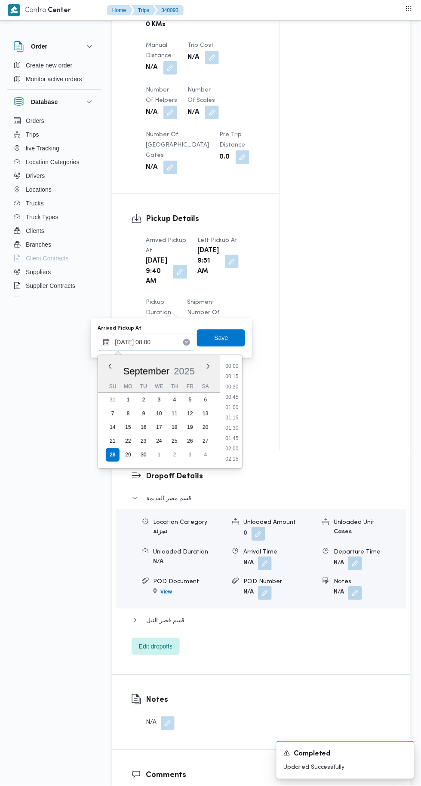
scroll to position [278, 0]
click at [236, 408] on li "07:45" at bounding box center [232, 408] width 20 height 9
type input "28/09/2025 07:45"
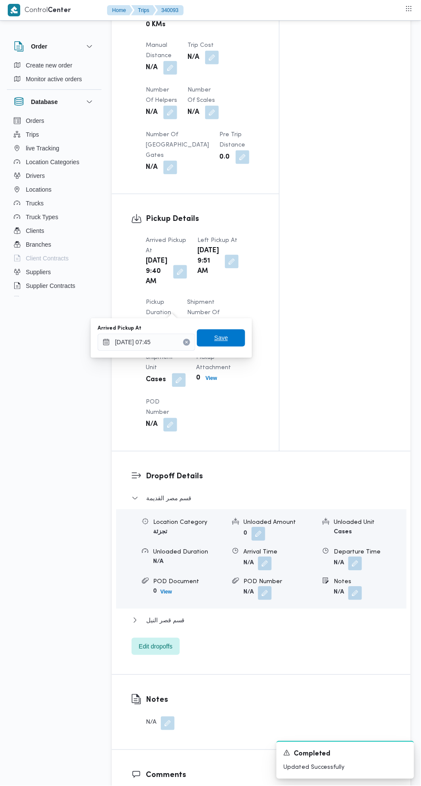
click at [236, 337] on span "Save" at bounding box center [221, 338] width 48 height 17
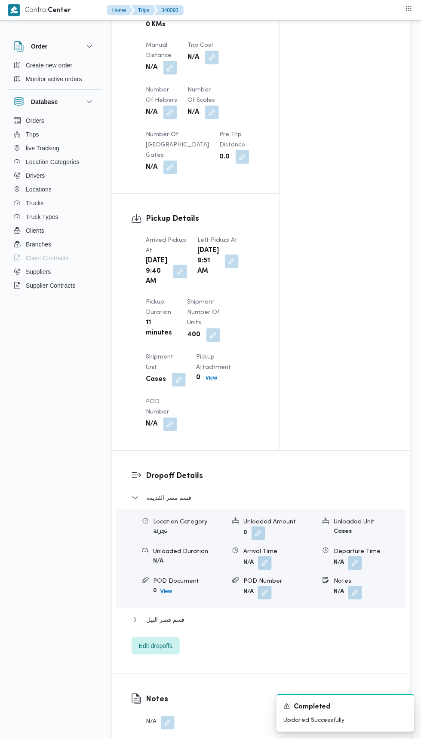
click at [225, 269] on button "button" at bounding box center [232, 262] width 14 height 14
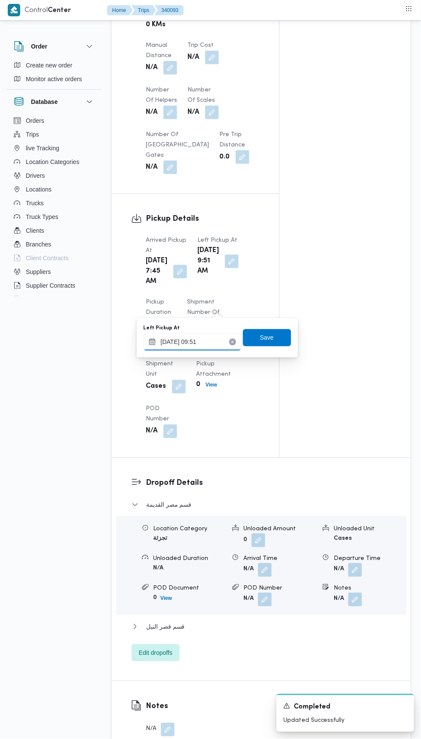
click at [210, 341] on input "28/09/2025 09:51" at bounding box center [193, 342] width 98 height 17
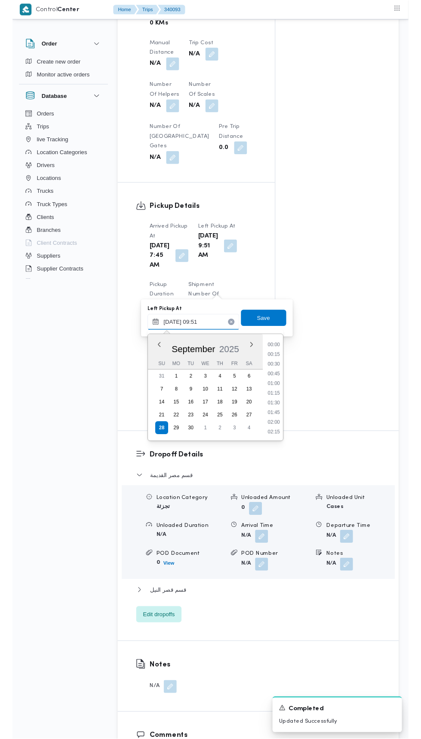
scroll to position [350, 0]
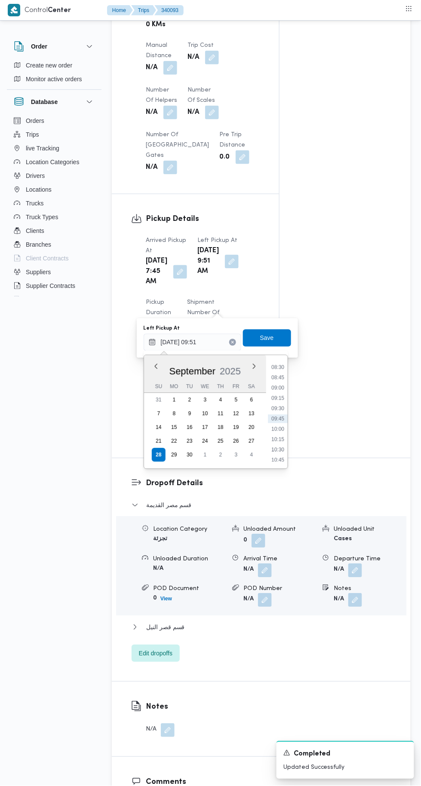
click at [277, 408] on li "09:30" at bounding box center [278, 408] width 20 height 9
type input "28/09/2025 09:30"
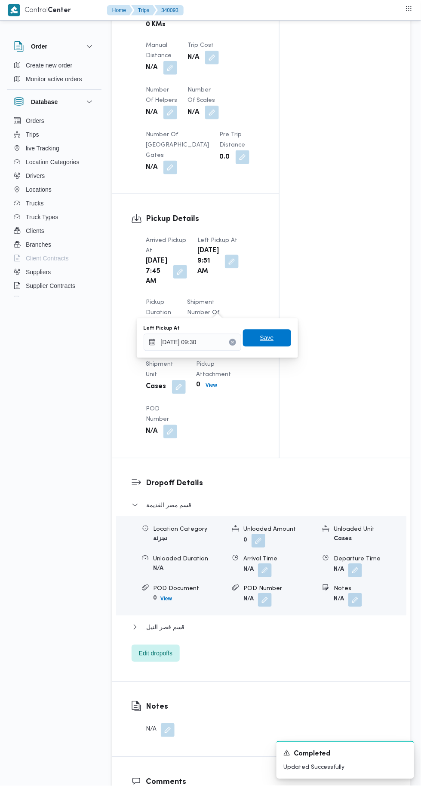
click at [278, 345] on span "Save" at bounding box center [267, 338] width 48 height 17
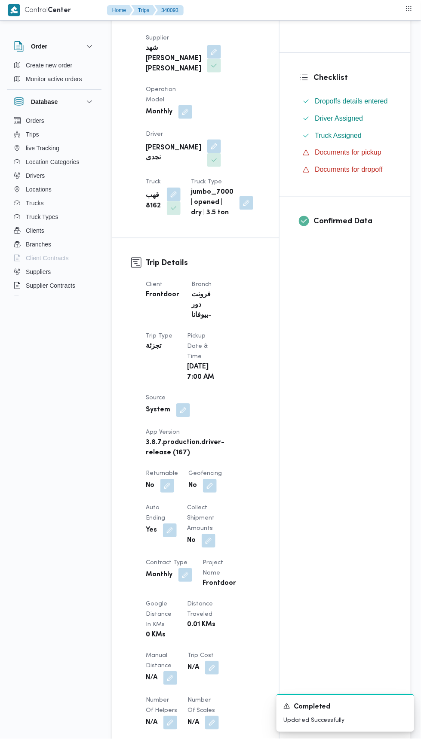
scroll to position [168, 0]
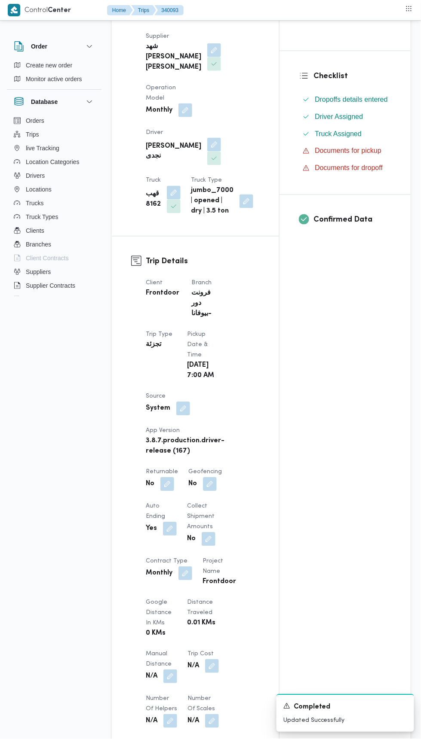
click at [170, 492] on button "button" at bounding box center [167, 485] width 14 height 14
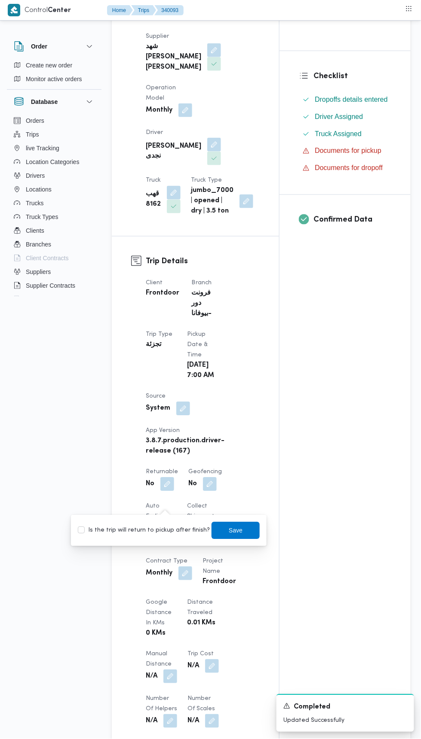
click at [162, 530] on label "Is the trip will return to pickup after finish?" at bounding box center [144, 531] width 132 height 10
checkbox input "true"
click at [229, 531] on span "Save" at bounding box center [236, 531] width 14 height 10
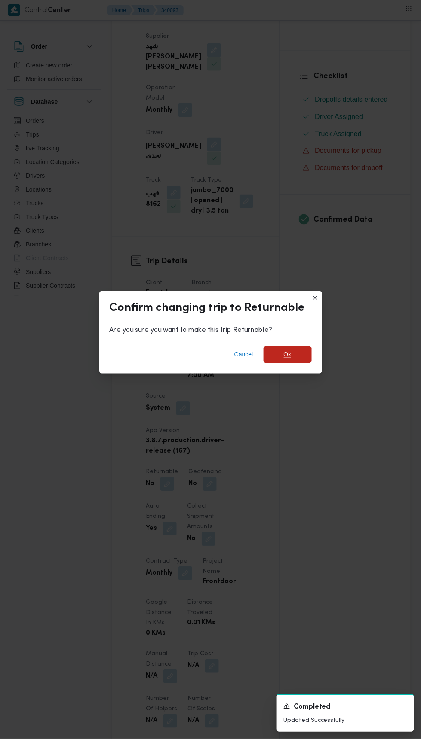
click at [300, 363] on span "Ok" at bounding box center [287, 354] width 48 height 17
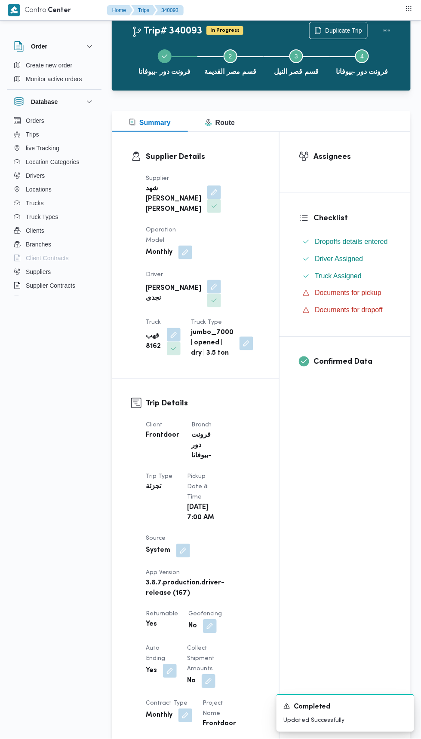
scroll to position [0, 0]
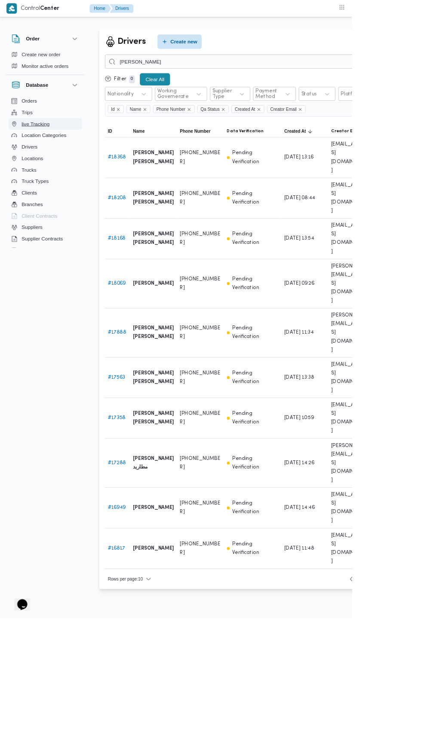
click at [62, 147] on button "live Tracking" at bounding box center [54, 148] width 88 height 14
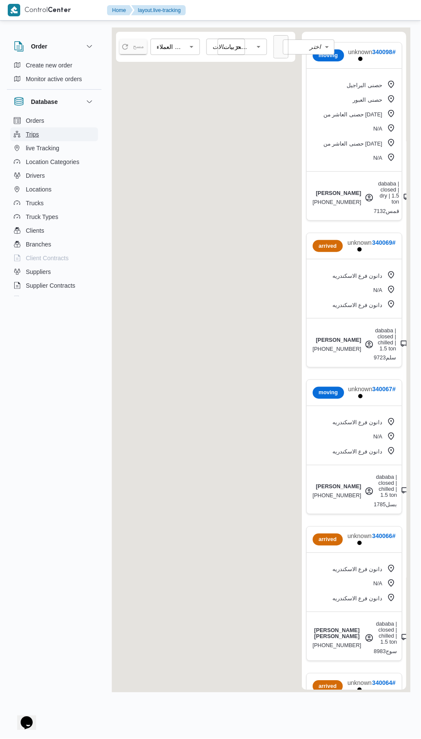
click at [67, 138] on button "Trips" at bounding box center [54, 135] width 88 height 14
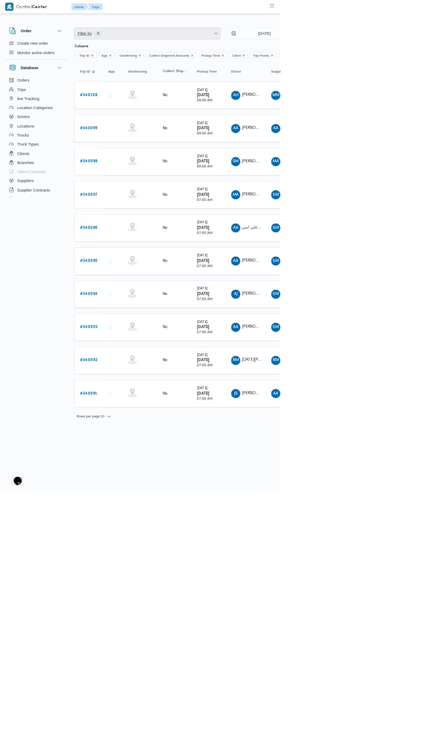
click at [294, 50] on span "Filter by 0" at bounding box center [221, 50] width 219 height 17
click at [223, 92] on icon "button" at bounding box center [222, 92] width 7 height 7
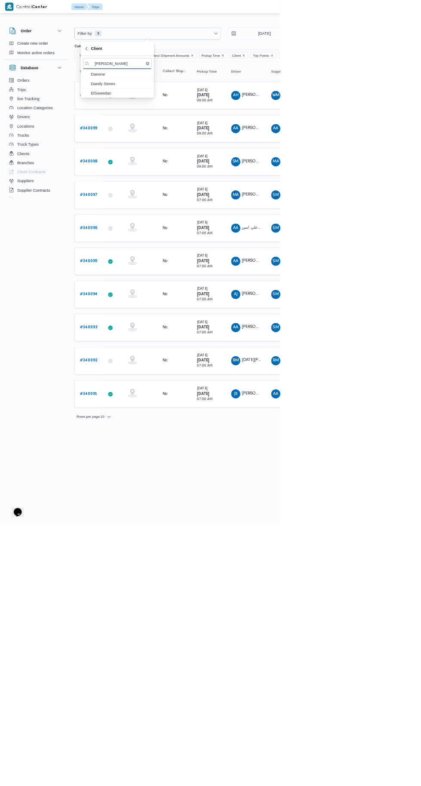
type input "[PERSON_NAME]"
click at [199, 115] on span "Danone" at bounding box center [181, 112] width 89 height 10
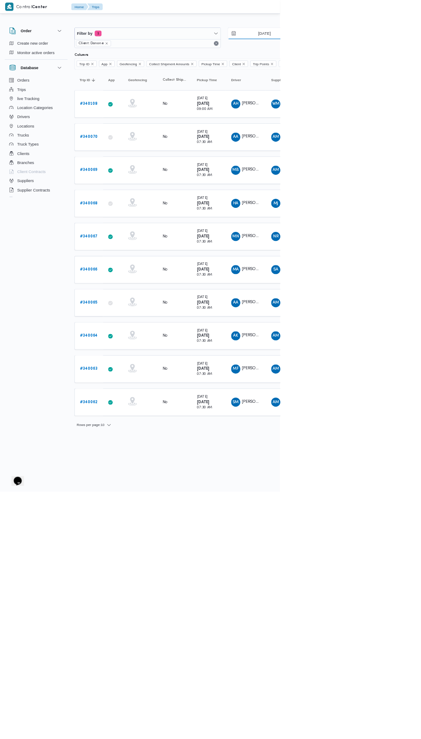
click at [410, 50] on input "[DATE]" at bounding box center [391, 50] width 98 height 17
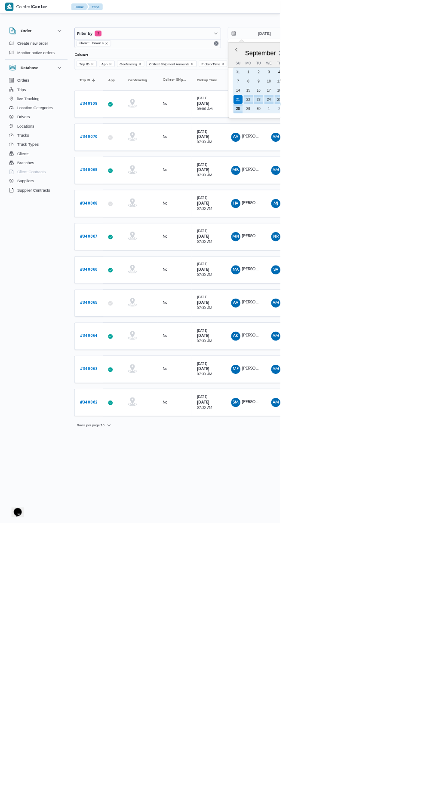
click at [374, 159] on div "29" at bounding box center [373, 163] width 14 height 14
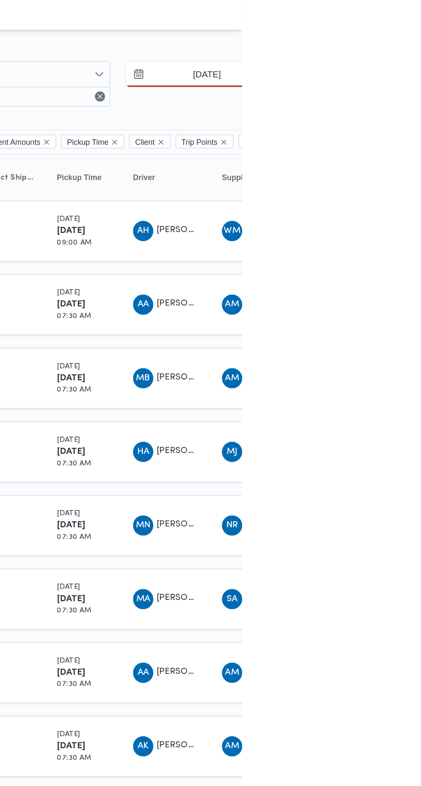
click at [413, 53] on input "[DATE]" at bounding box center [391, 50] width 98 height 17
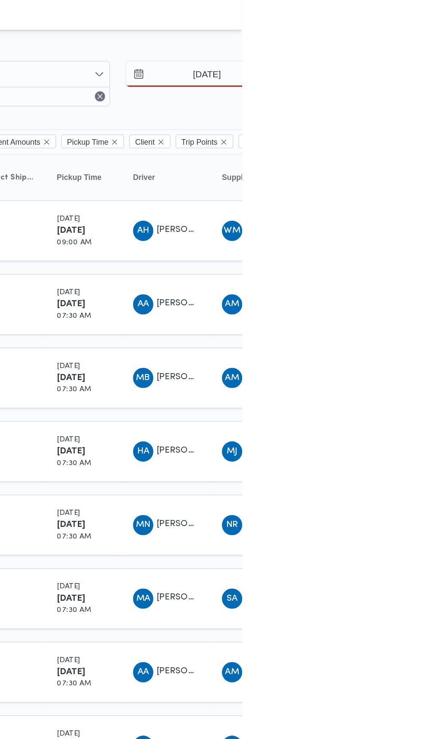
click at [416, 43] on input "[DATE]" at bounding box center [391, 50] width 98 height 17
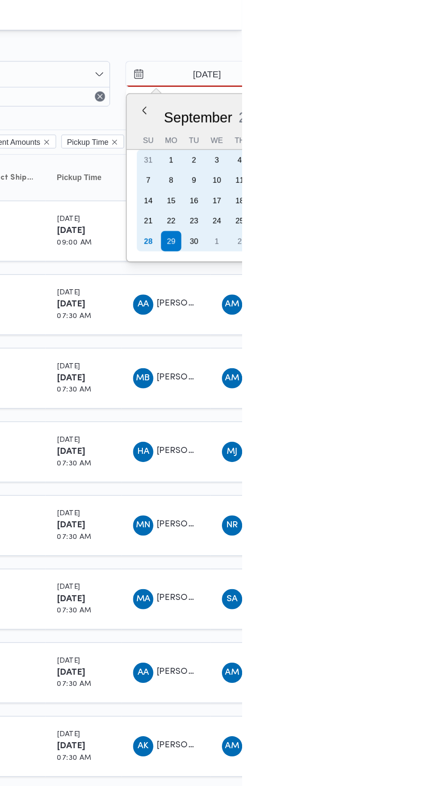
click at [357, 164] on div "28" at bounding box center [358, 163] width 14 height 14
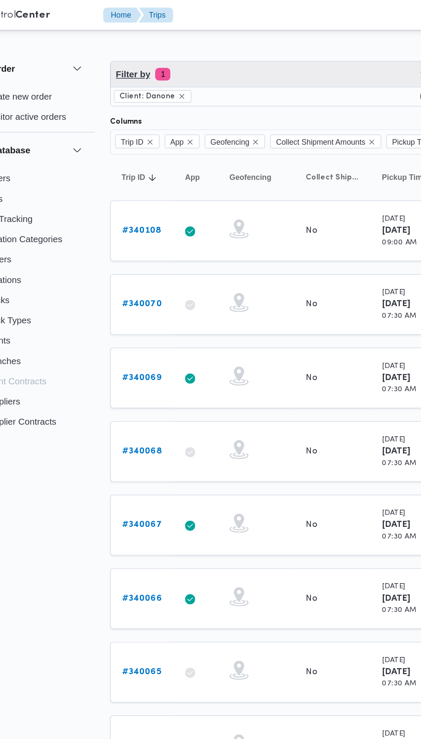
click at [231, 55] on span "Filter by 1" at bounding box center [221, 50] width 219 height 17
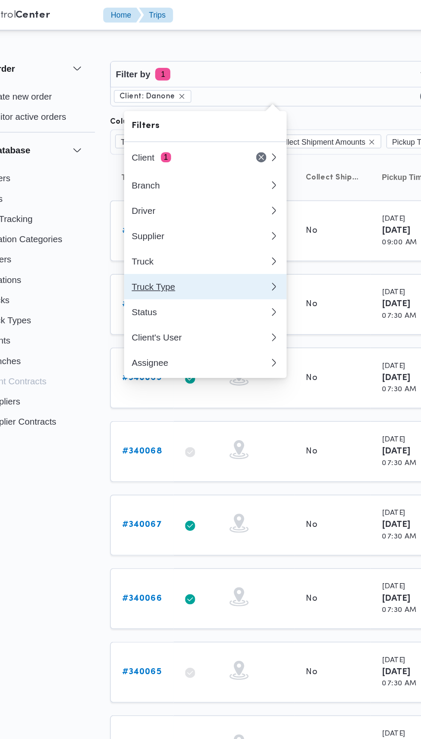
click at [203, 193] on div "Truck Type" at bounding box center [172, 194] width 93 height 7
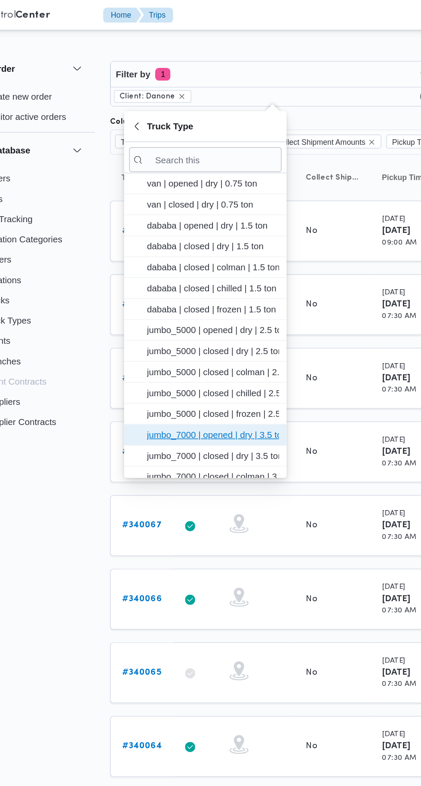
click at [222, 293] on span "jumbo_7000 | opened | dry | 3.5 ton" at bounding box center [181, 294] width 89 height 10
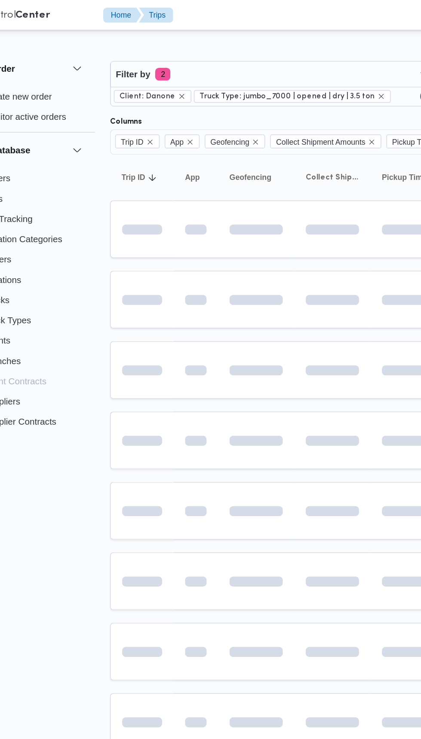
click at [294, 232] on td at bounding box center [314, 250] width 52 height 39
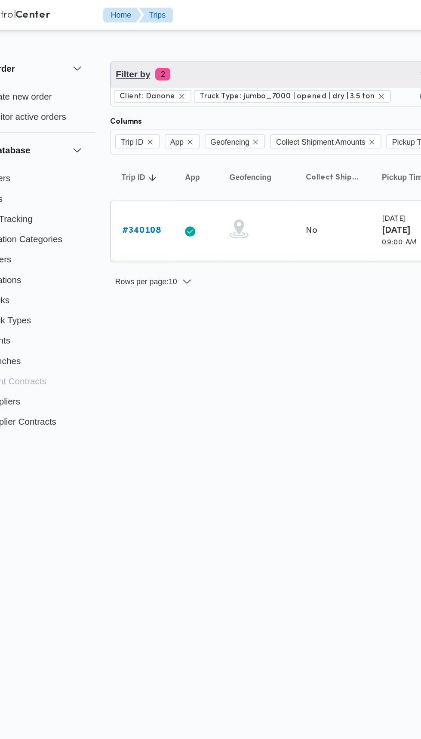
click at [230, 44] on span "Filter by 2" at bounding box center [221, 50] width 219 height 17
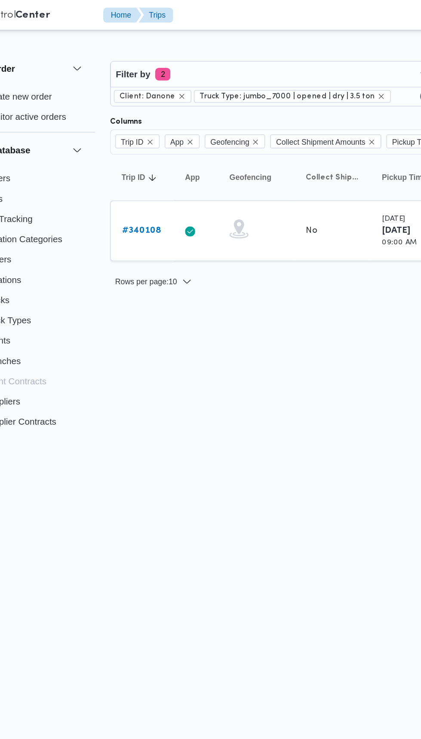
click at [289, 238] on html "Control Center Home Trips English عربي Dark mode Logout Order Create new order …" at bounding box center [210, 369] width 421 height 739
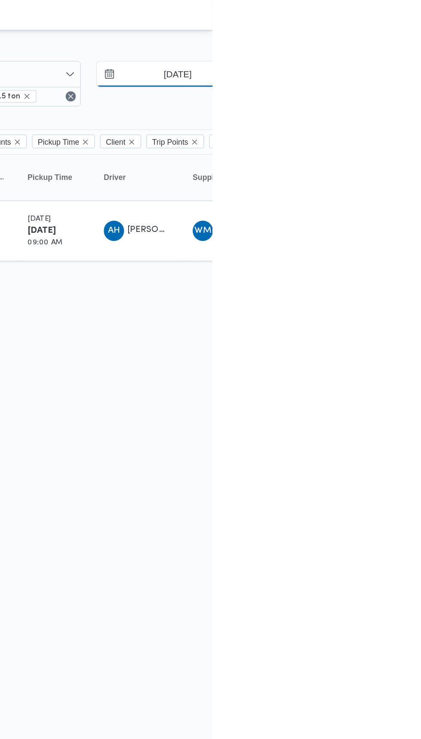
click at [415, 47] on input "[DATE]" at bounding box center [391, 50] width 98 height 17
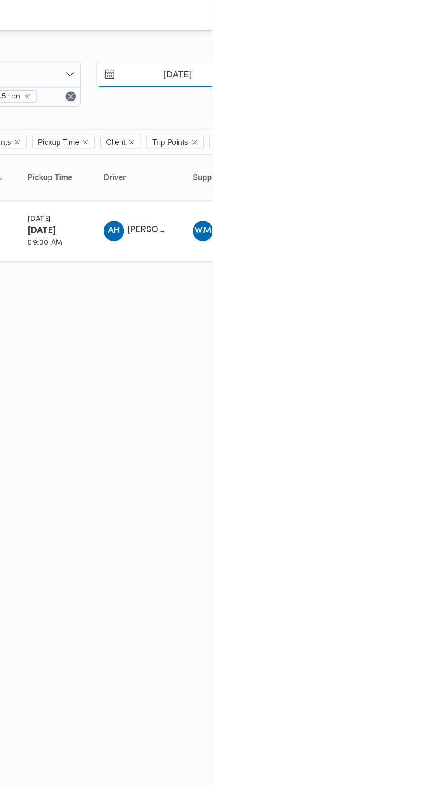
click at [420, 51] on input "[DATE]" at bounding box center [391, 50] width 98 height 17
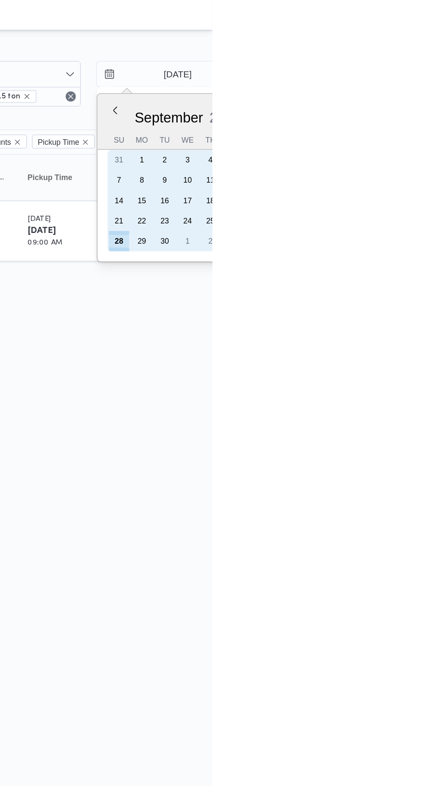
click at [404, 149] on div "24" at bounding box center [404, 150] width 14 height 14
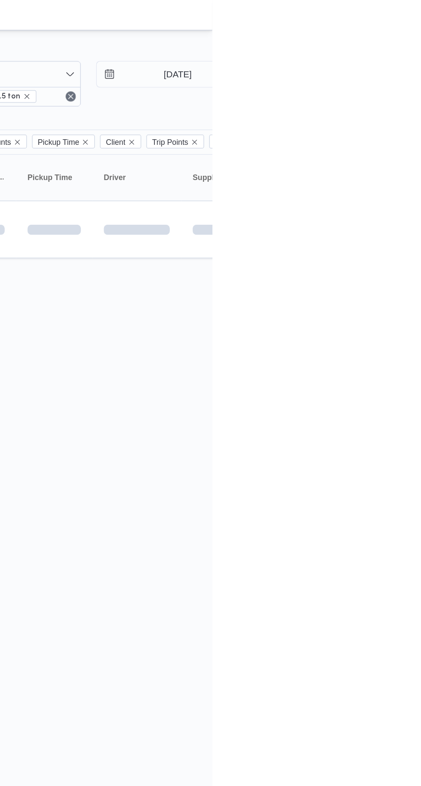
click at [420, 235] on html "Control Center Home Trips English عربي Dark mode Logout Order Create new order …" at bounding box center [210, 393] width 421 height 786
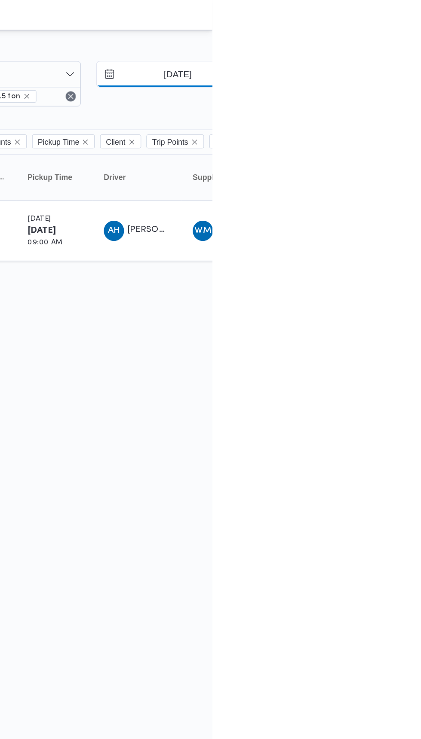
click at [401, 52] on input "[DATE]" at bounding box center [391, 50] width 98 height 17
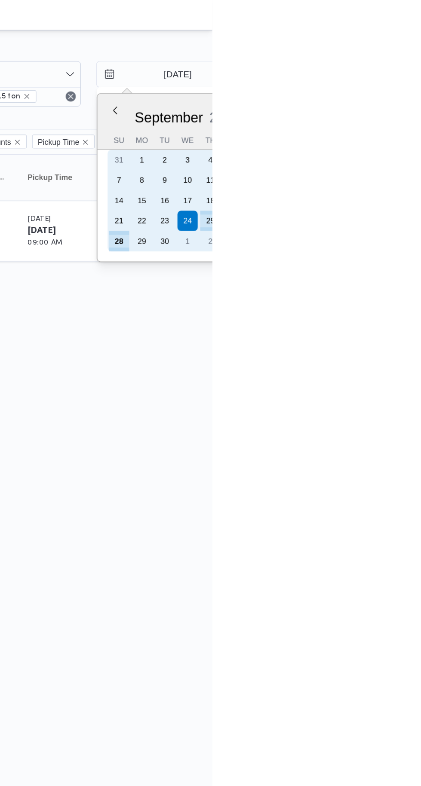
click at [373, 149] on div "22" at bounding box center [373, 150] width 14 height 14
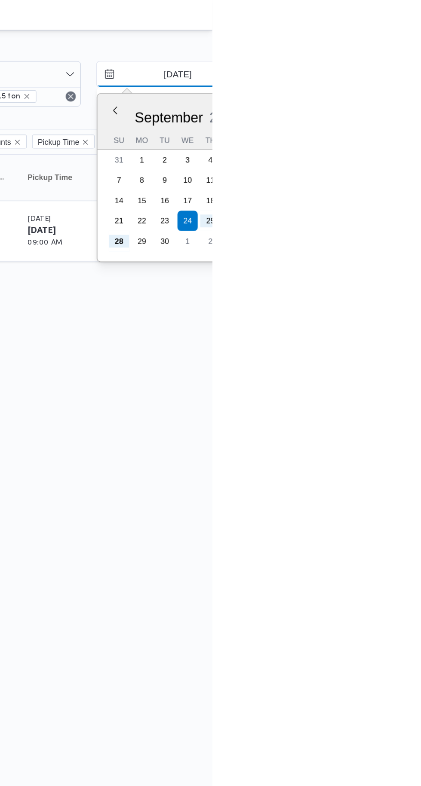
type input "[DATE]"
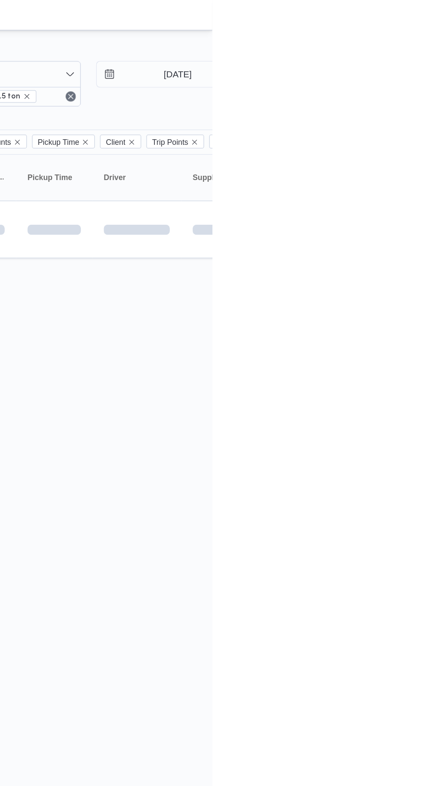
click at [420, 237] on html "Control Center Home Trips English عربي Dark mode Logout Order Create new order …" at bounding box center [210, 393] width 421 height 786
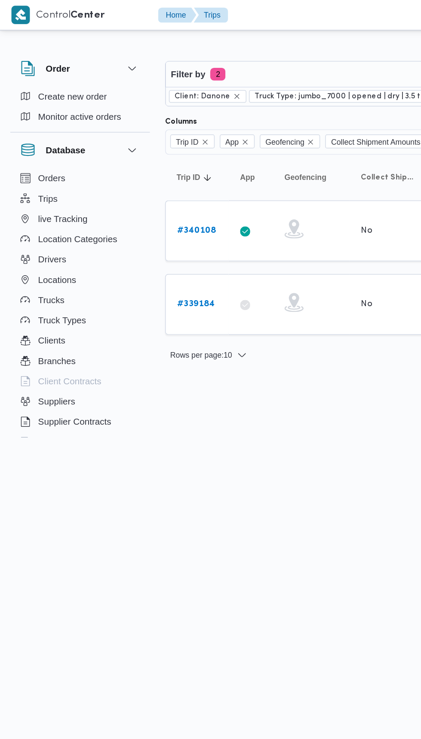
click at [134, 155] on b "# 340108" at bounding box center [133, 156] width 27 height 6
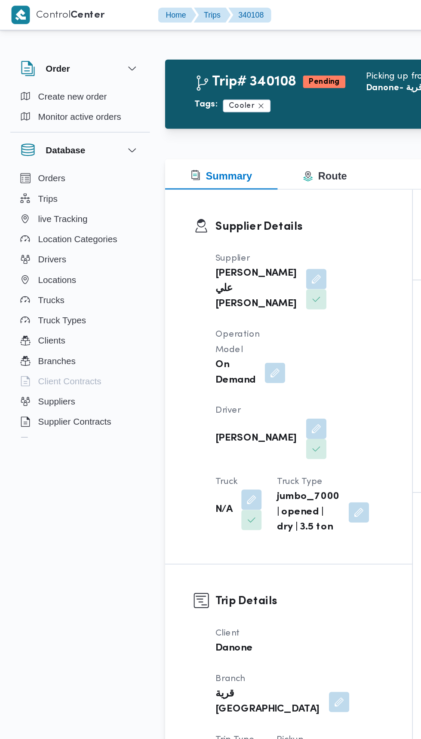
click at [177, 332] on button "button" at bounding box center [170, 339] width 14 height 14
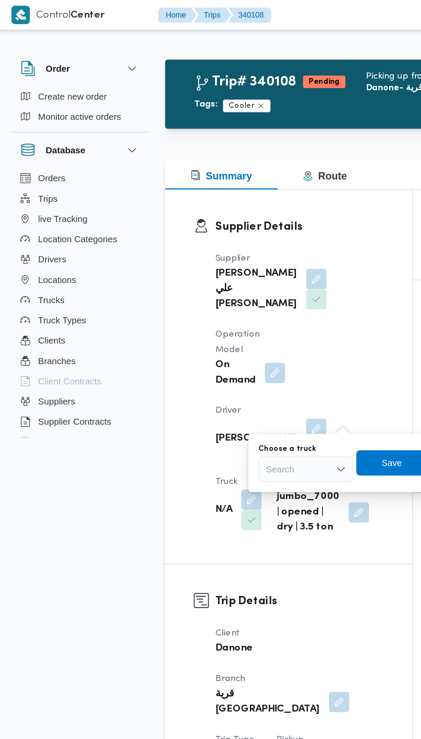
click at [200, 311] on div "Search" at bounding box center [207, 317] width 64 height 17
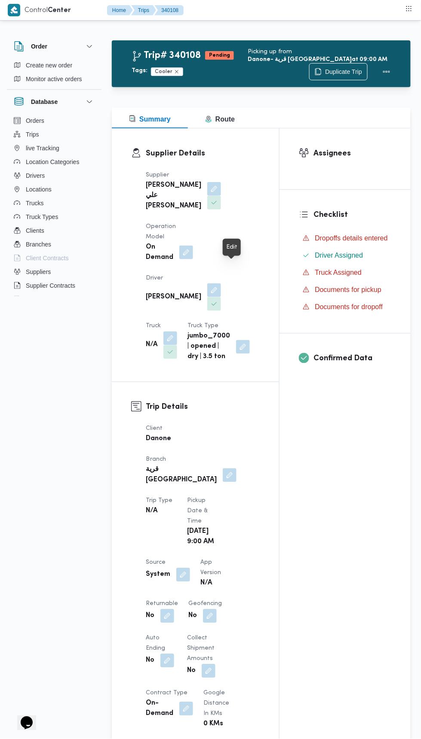
click at [177, 345] on button "button" at bounding box center [170, 352] width 14 height 14
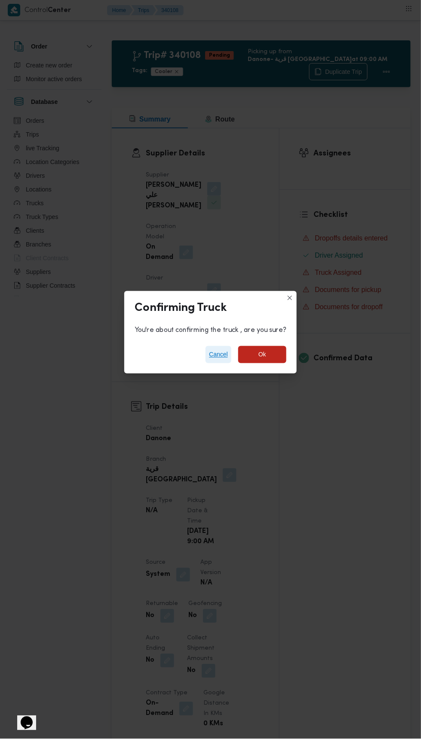
click at [220, 350] on span "Cancel" at bounding box center [218, 355] width 19 height 10
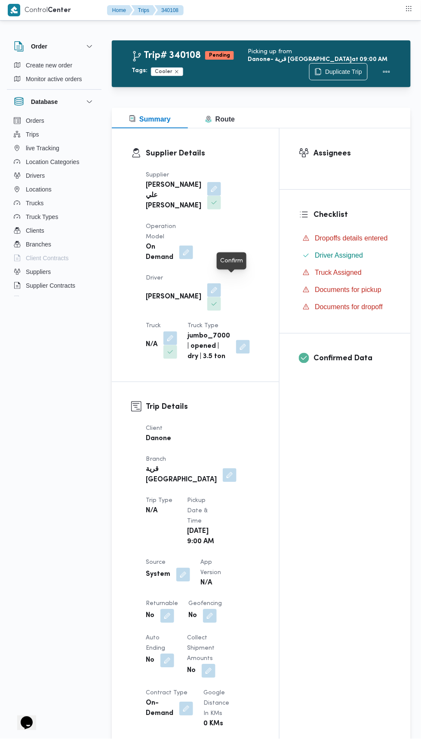
click at [233, 271] on div at bounding box center [230, 269] width 7 height 7
click at [177, 332] on button "button" at bounding box center [170, 339] width 14 height 14
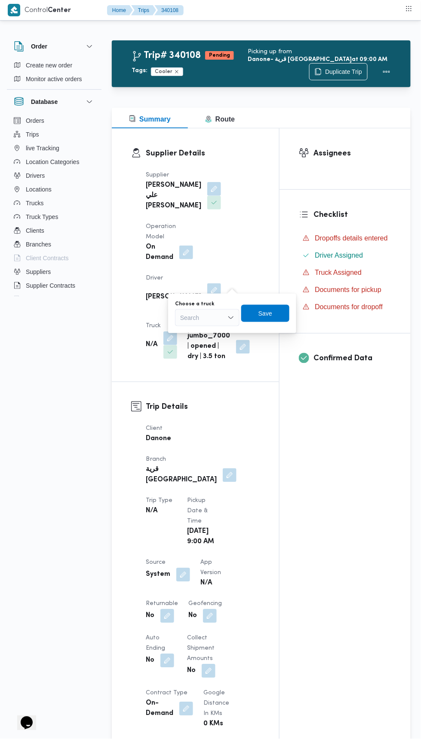
click at [220, 312] on div "Search" at bounding box center [207, 317] width 64 height 17
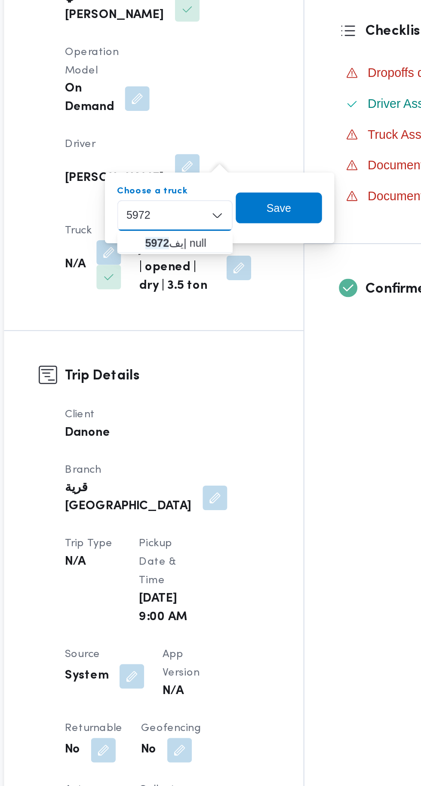
type input "5972"
click at [217, 334] on span "يف 5972 | null" at bounding box center [212, 333] width 44 height 10
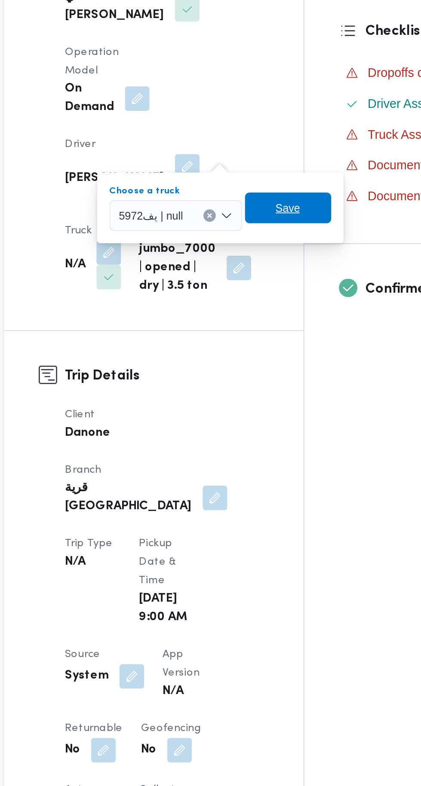
click at [280, 312] on span "Save" at bounding box center [270, 313] width 48 height 17
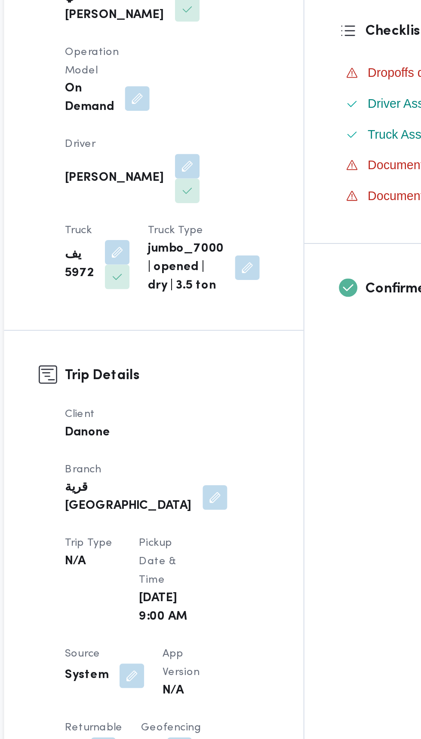
click at [250, 373] on div "Supplier Details Supplier [PERSON_NAME] علي [PERSON_NAME] Operation Model On De…" at bounding box center [195, 254] width 167 height 253
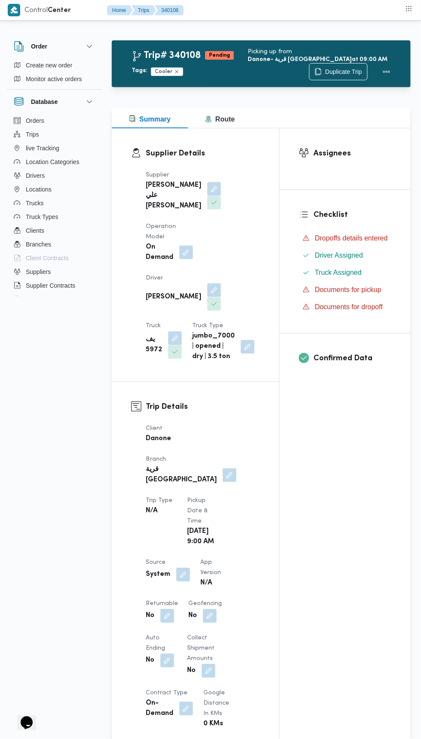
click at [179, 568] on button "button" at bounding box center [183, 575] width 14 height 14
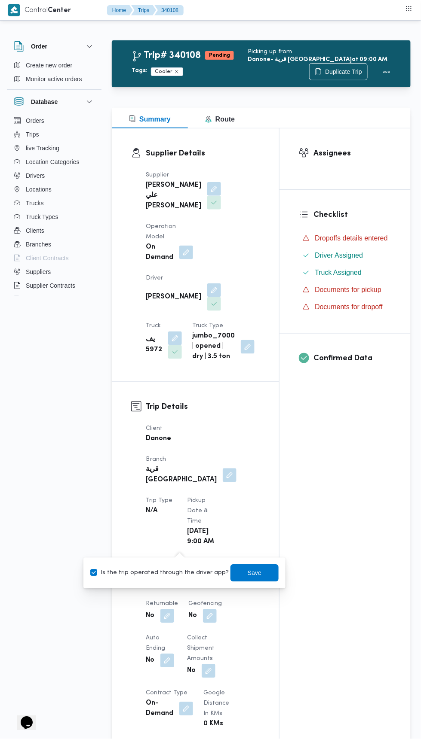
click at [175, 573] on label "Is the trip operated through the driver app?" at bounding box center [159, 573] width 138 height 10
checkbox input "false"
click at [247, 574] on span "Save" at bounding box center [254, 573] width 14 height 10
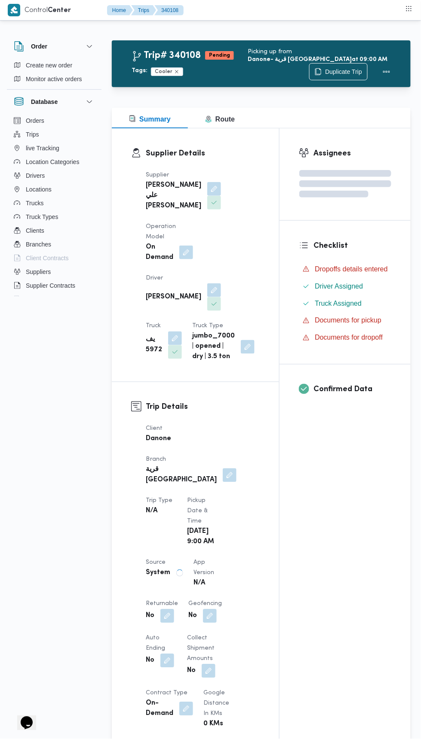
click at [353, 593] on div "Assignees Checklist Dropoffs details entered Driver Assigned Truck Assigned Doc…" at bounding box center [344, 661] width 131 height 1067
